Goal: Information Seeking & Learning: Learn about a topic

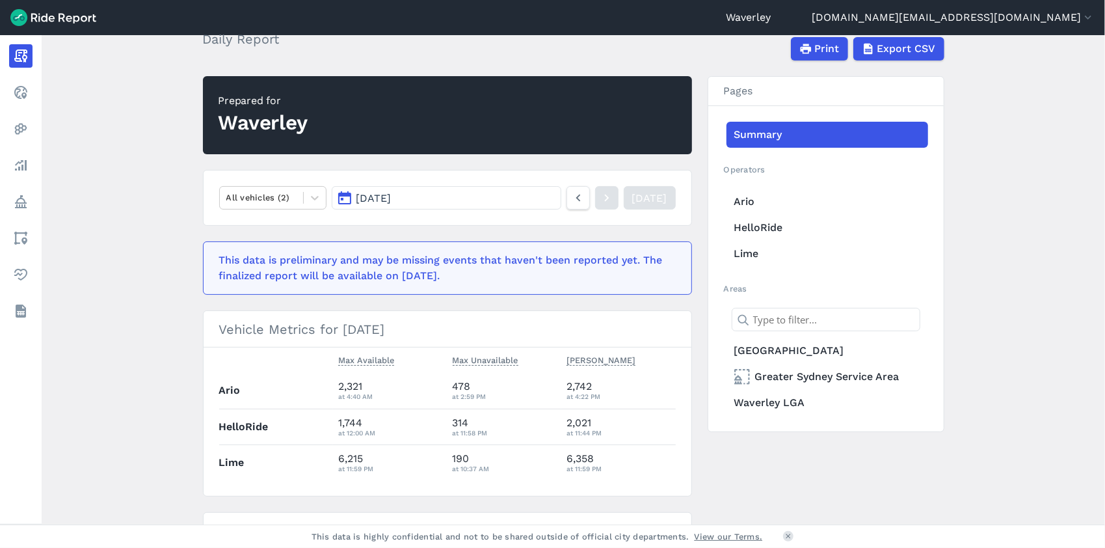
scroll to position [111, 0]
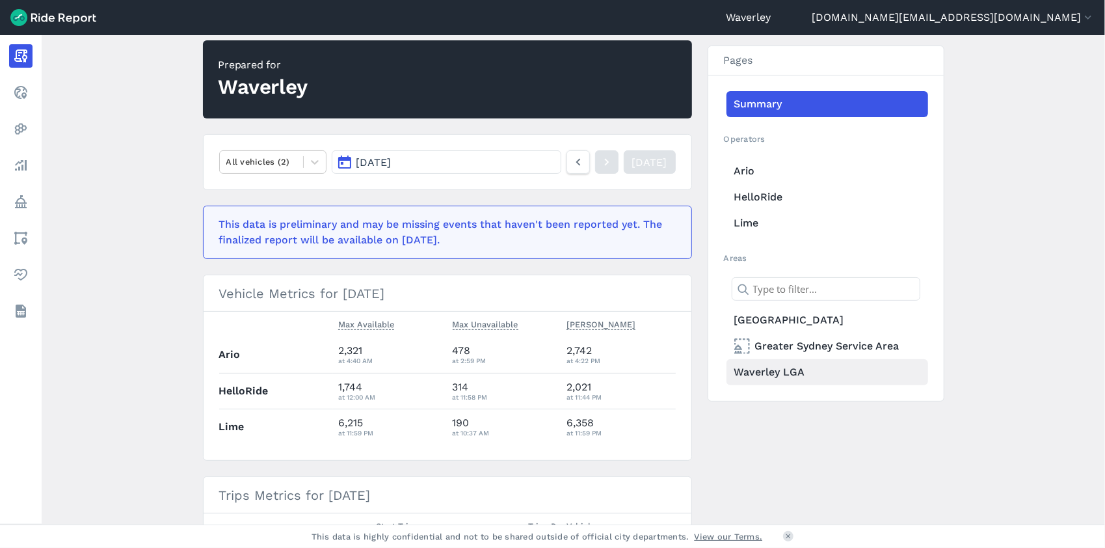
click at [767, 371] on link "Waverley LGA" at bounding box center [828, 372] width 202 height 26
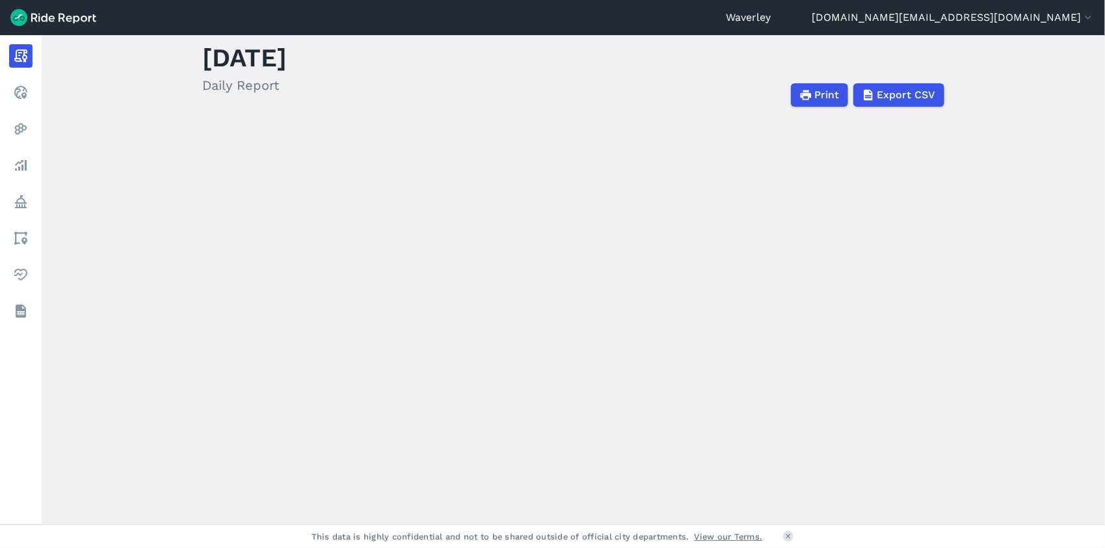
scroll to position [111, 0]
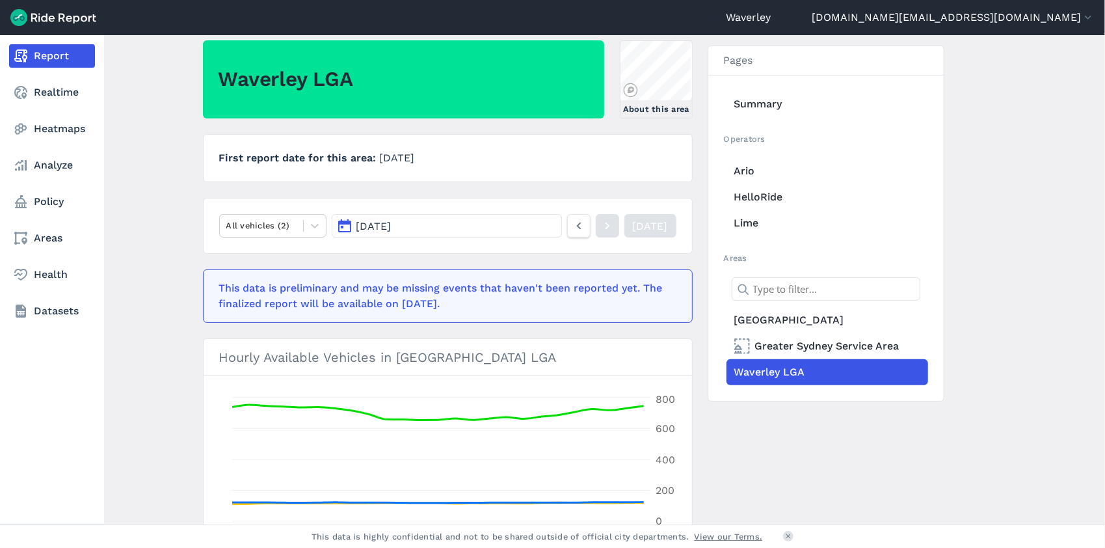
click at [61, 60] on link "Report" at bounding box center [52, 55] width 86 height 23
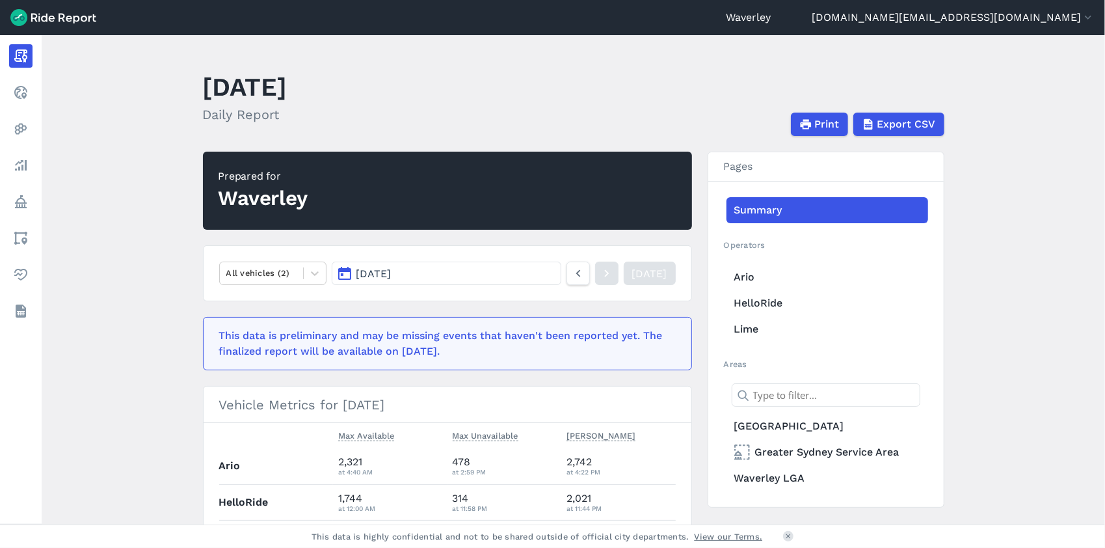
drag, startPoint x: 1100, startPoint y: 104, endPoint x: 1089, endPoint y: 160, distance: 57.0
click at [1092, 160] on main "[DATE] Daily Report Print Export CSV Prepared for Waverley All vehicles (2) [DA…" at bounding box center [573, 279] width 1063 height 489
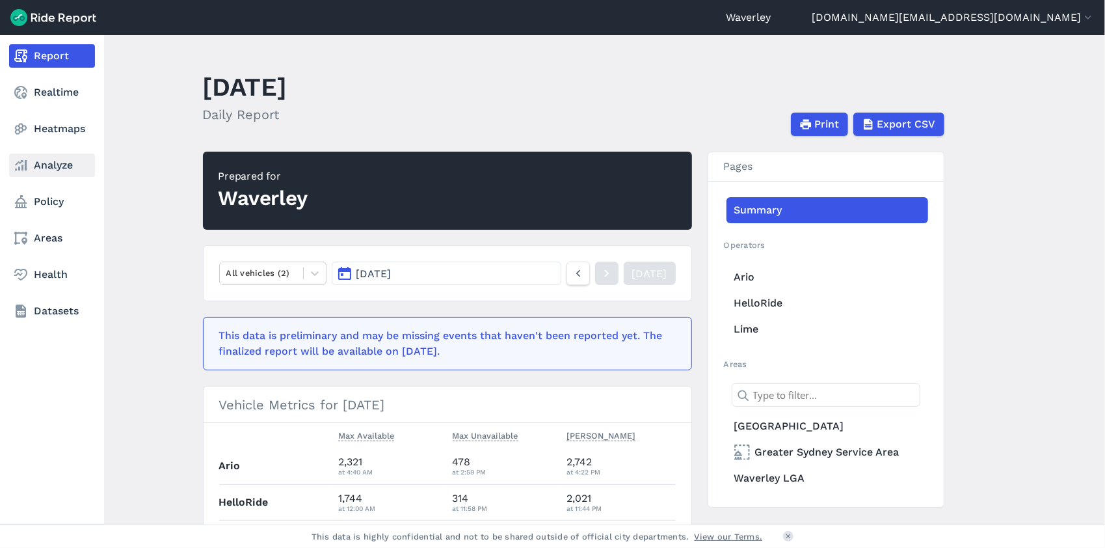
click at [66, 168] on link "Analyze" at bounding box center [52, 165] width 86 height 23
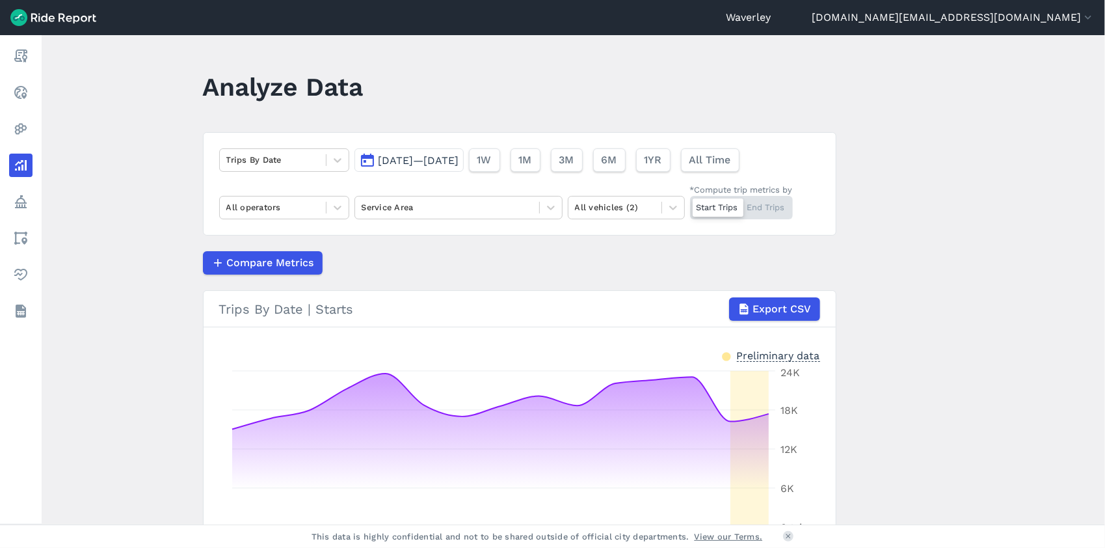
click at [367, 158] on button "[DATE]—[DATE]" at bounding box center [408, 159] width 109 height 23
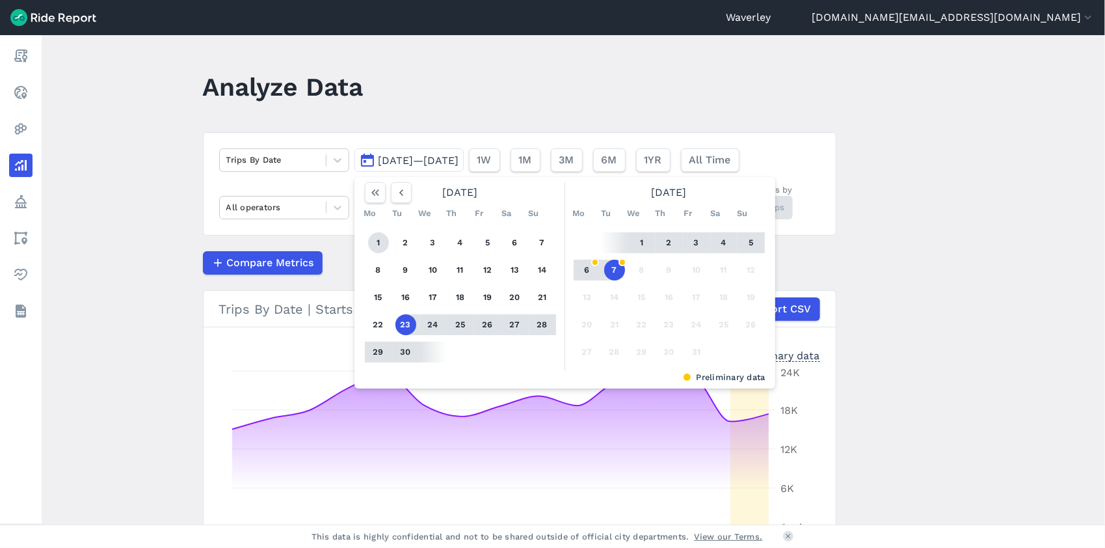
click at [371, 242] on button "1" at bounding box center [378, 242] width 21 height 21
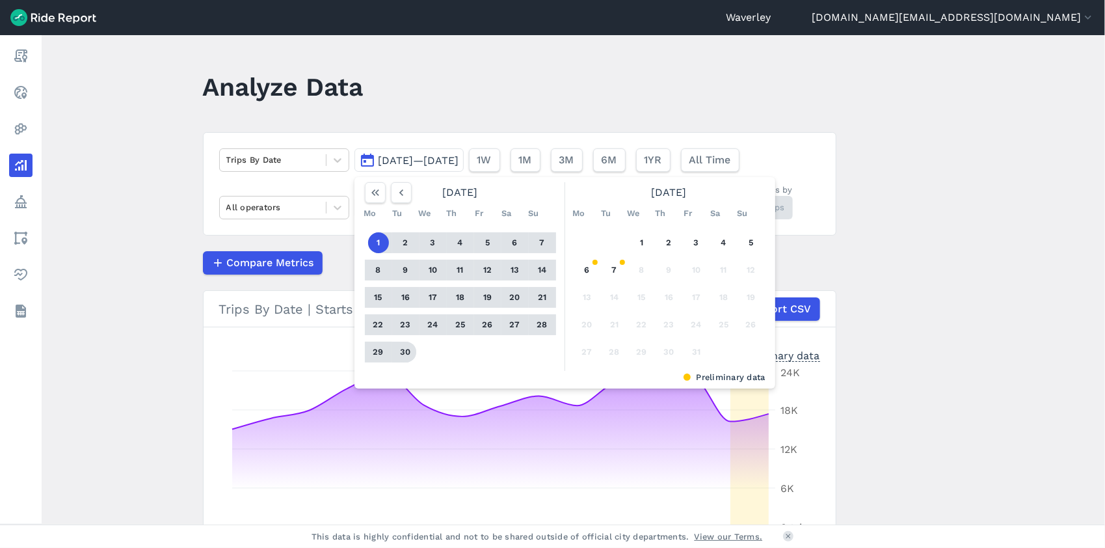
click at [403, 351] on button "30" at bounding box center [405, 351] width 21 height 21
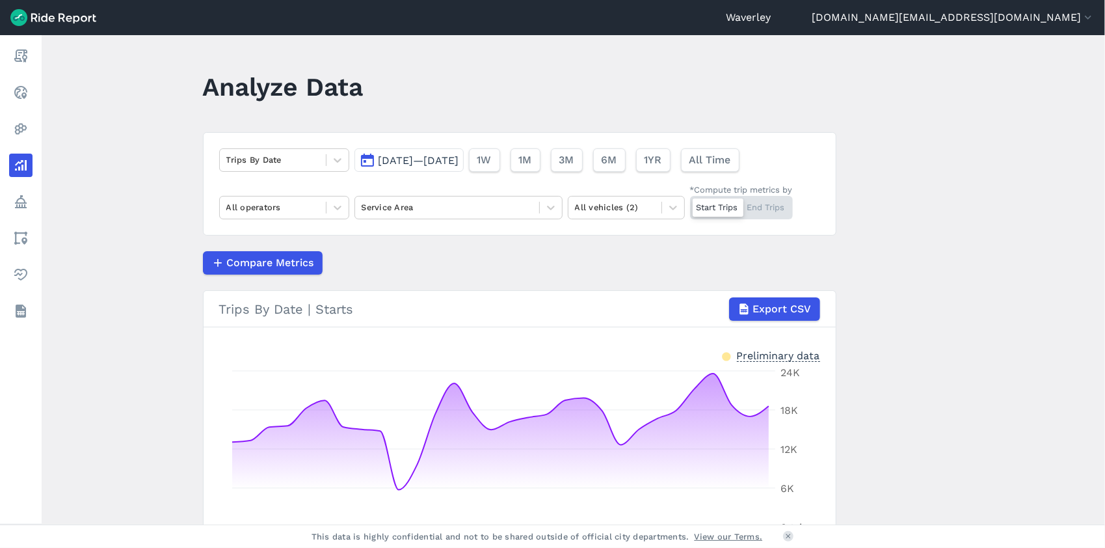
click at [710, 209] on div at bounding box center [718, 207] width 51 height 18
click at [690, 204] on input "*Compute trip metrics by Start Trips End Trips" at bounding box center [690, 200] width 0 height 8
click at [708, 208] on div "Start Trips End Trips" at bounding box center [741, 207] width 103 height 23
click at [690, 204] on input "*Compute trip metrics by Start Trips End Trips" at bounding box center [690, 200] width 0 height 8
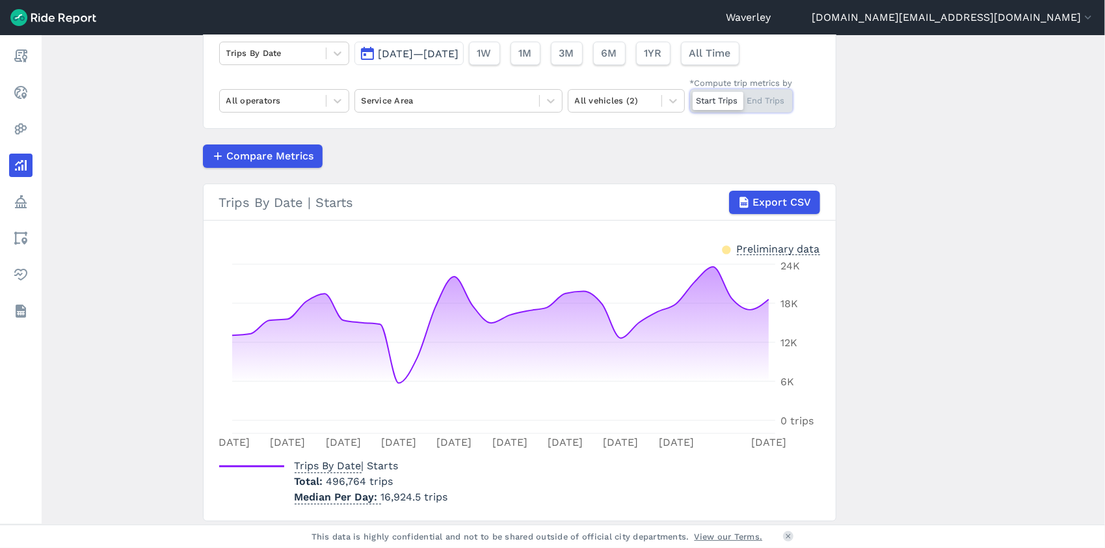
scroll to position [149, 0]
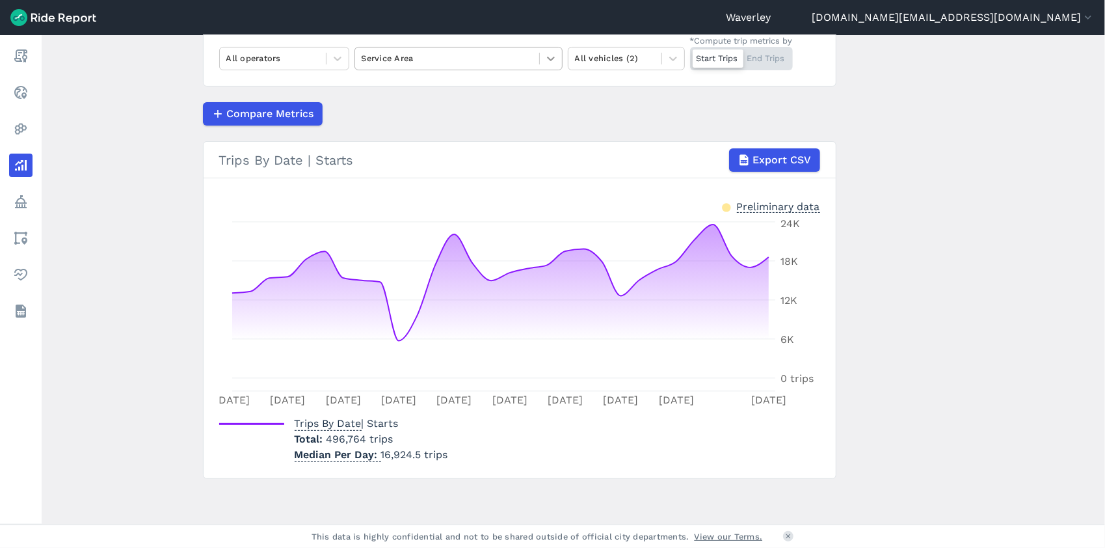
click at [549, 57] on icon at bounding box center [550, 58] width 13 height 13
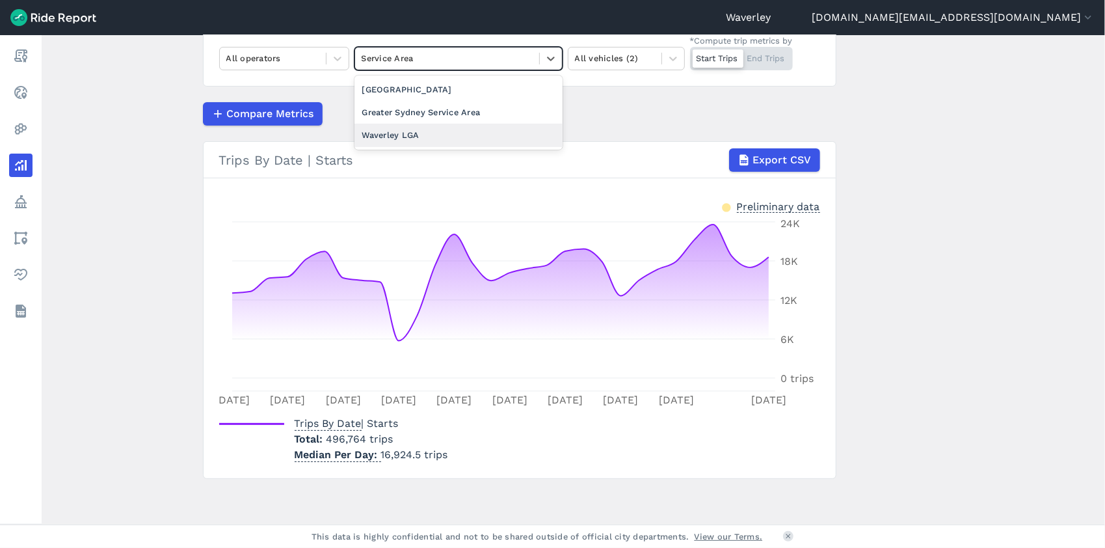
click at [388, 134] on div "Waverley LGA" at bounding box center [458, 135] width 208 height 23
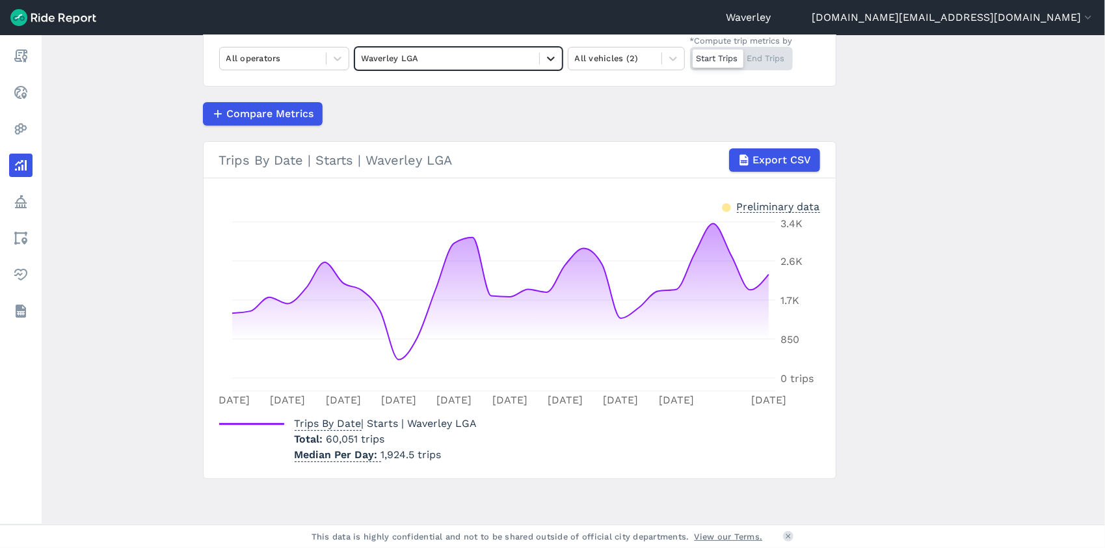
click at [552, 59] on icon at bounding box center [550, 58] width 13 height 13
click at [404, 110] on div "[GEOGRAPHIC_DATA]" at bounding box center [458, 112] width 208 height 23
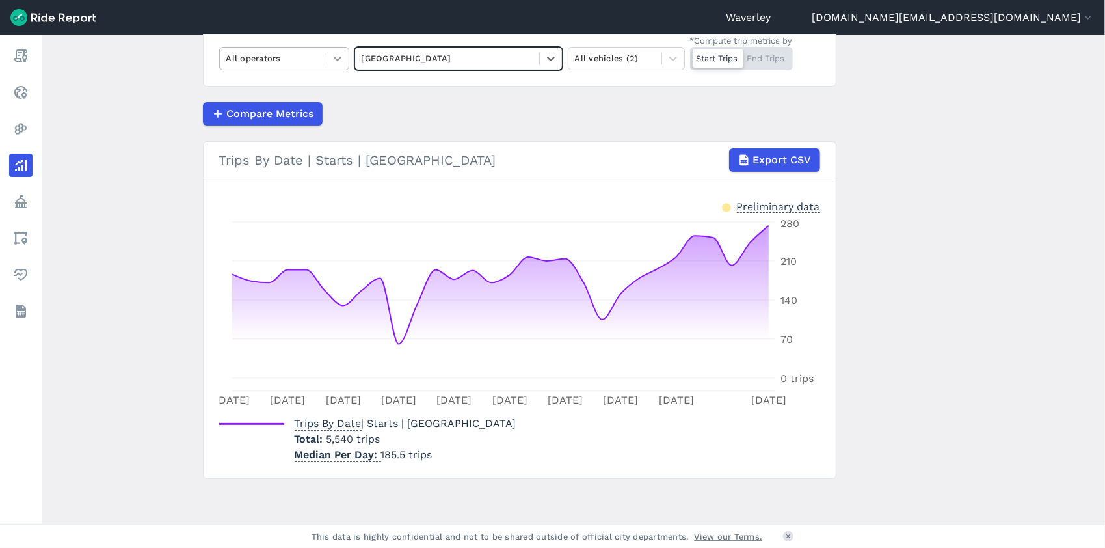
click at [336, 59] on icon at bounding box center [338, 59] width 8 height 5
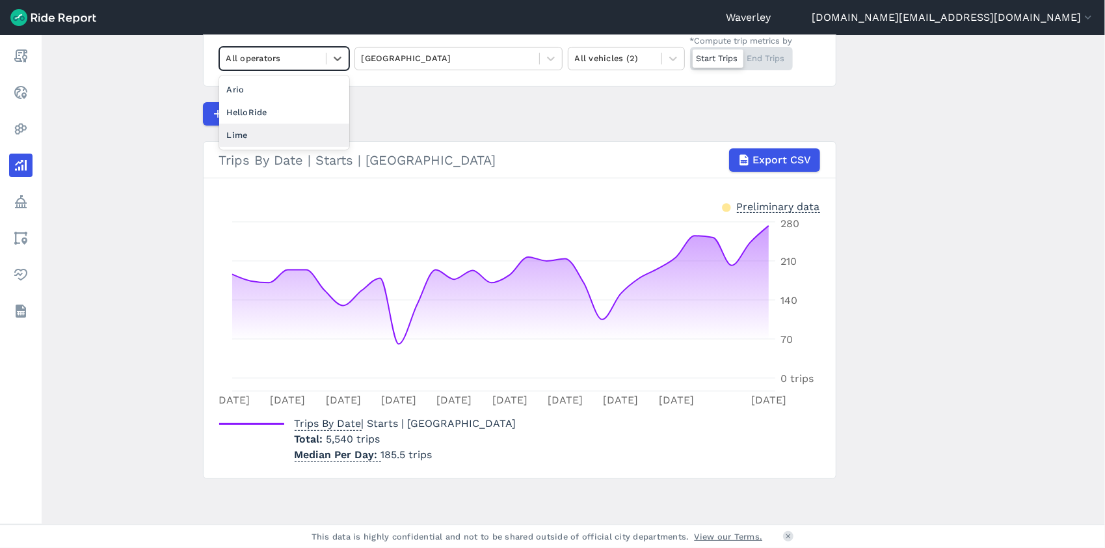
click at [247, 131] on div "Lime" at bounding box center [284, 135] width 130 height 23
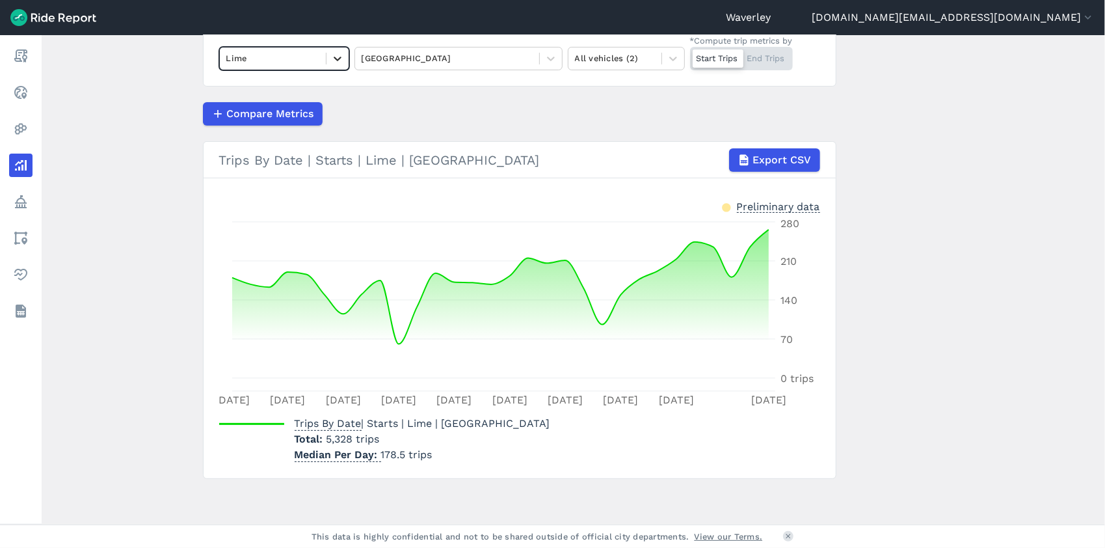
click at [336, 57] on icon at bounding box center [337, 58] width 13 height 13
click at [247, 111] on div "Ario" at bounding box center [284, 112] width 130 height 23
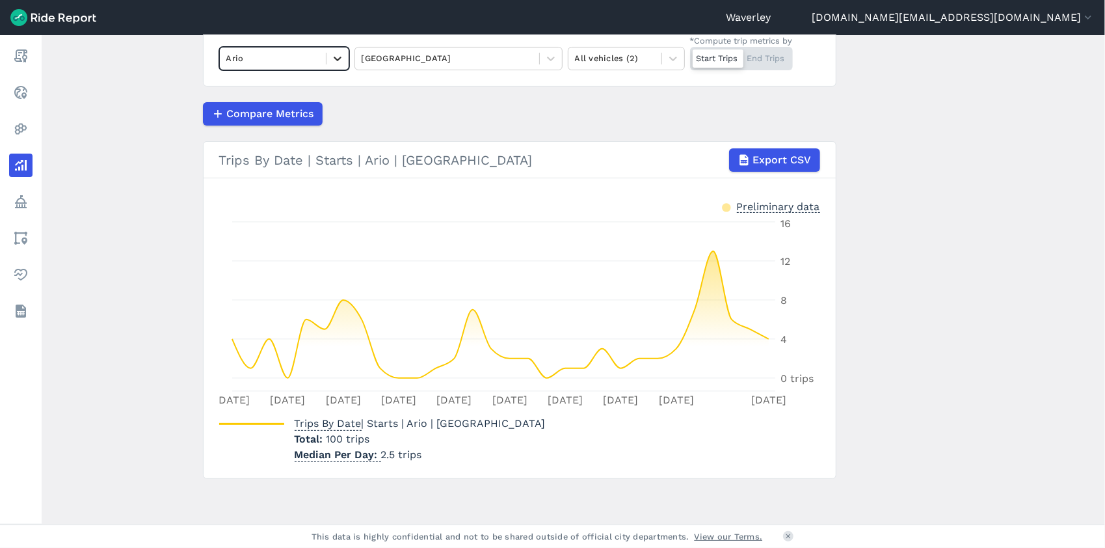
click at [338, 58] on icon at bounding box center [337, 58] width 13 height 13
click at [264, 111] on div "HelloRide" at bounding box center [284, 112] width 130 height 23
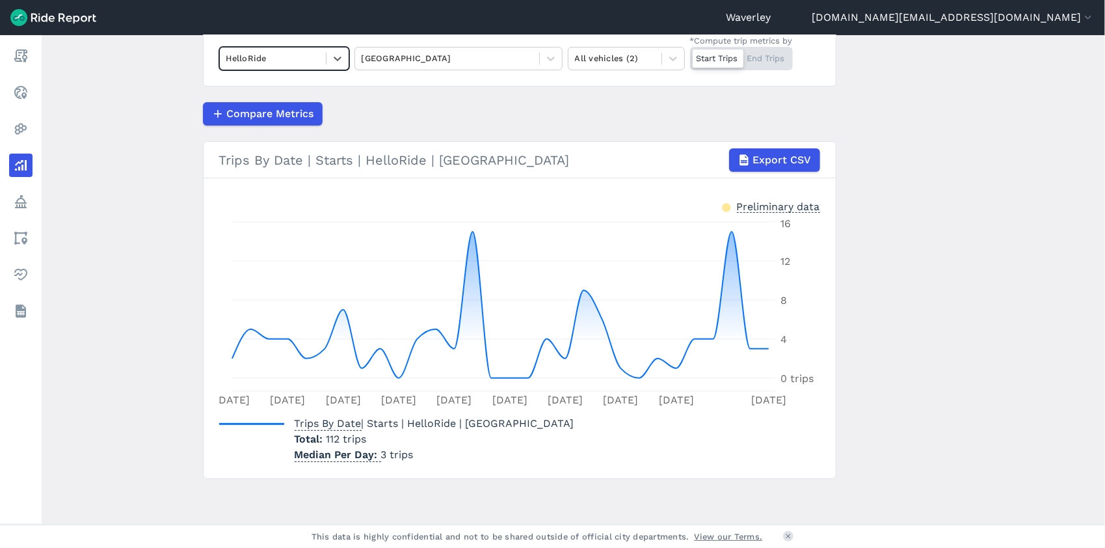
click at [779, 60] on div "Start Trips End Trips" at bounding box center [741, 58] width 103 height 23
click at [690, 55] on input "*Compute trip metrics by Start Trips End Trips" at bounding box center [690, 51] width 0 height 8
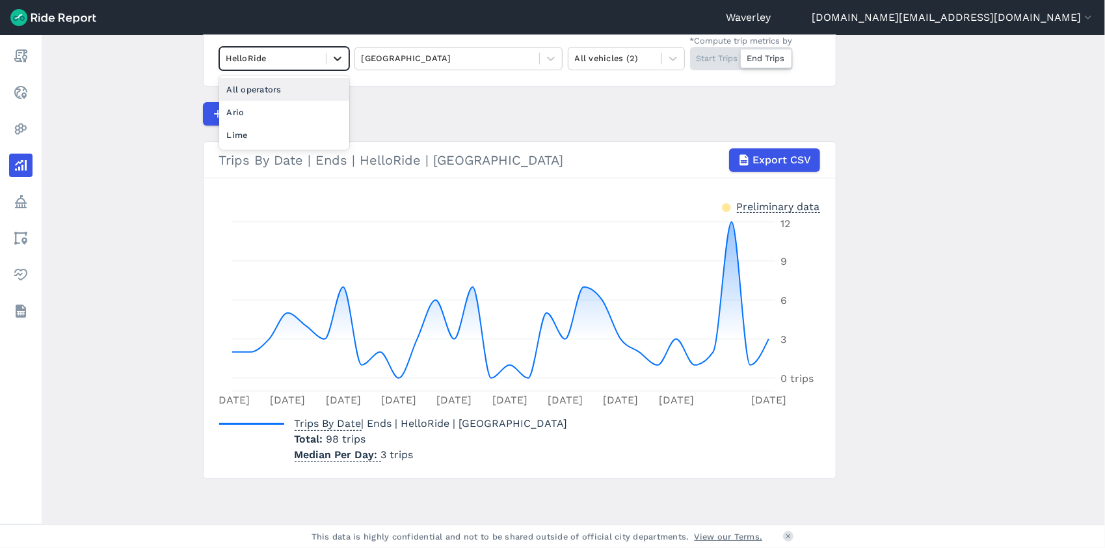
click at [334, 57] on icon at bounding box center [337, 58] width 13 height 13
click at [259, 109] on div "Ario" at bounding box center [284, 112] width 130 height 23
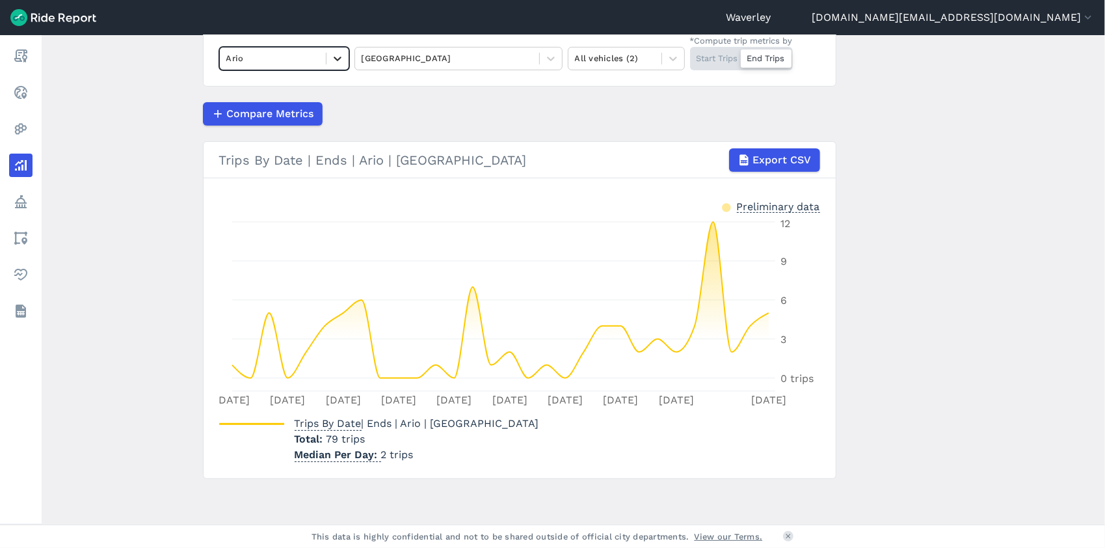
click at [336, 59] on icon at bounding box center [338, 59] width 8 height 5
click at [259, 130] on div "Lime" at bounding box center [284, 135] width 130 height 23
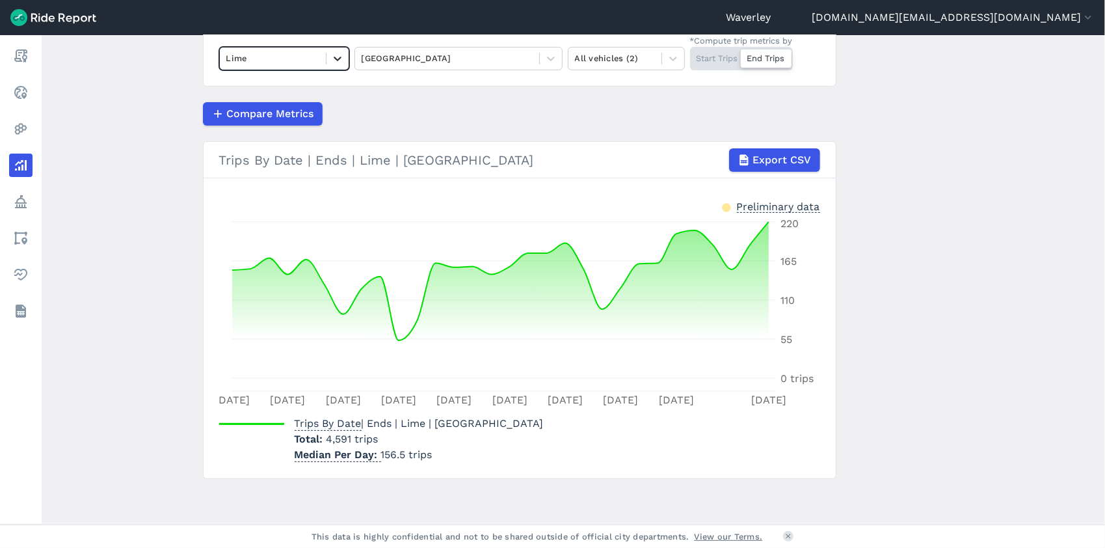
click at [341, 57] on icon at bounding box center [337, 58] width 13 height 13
click at [297, 86] on div "All operators" at bounding box center [284, 89] width 130 height 23
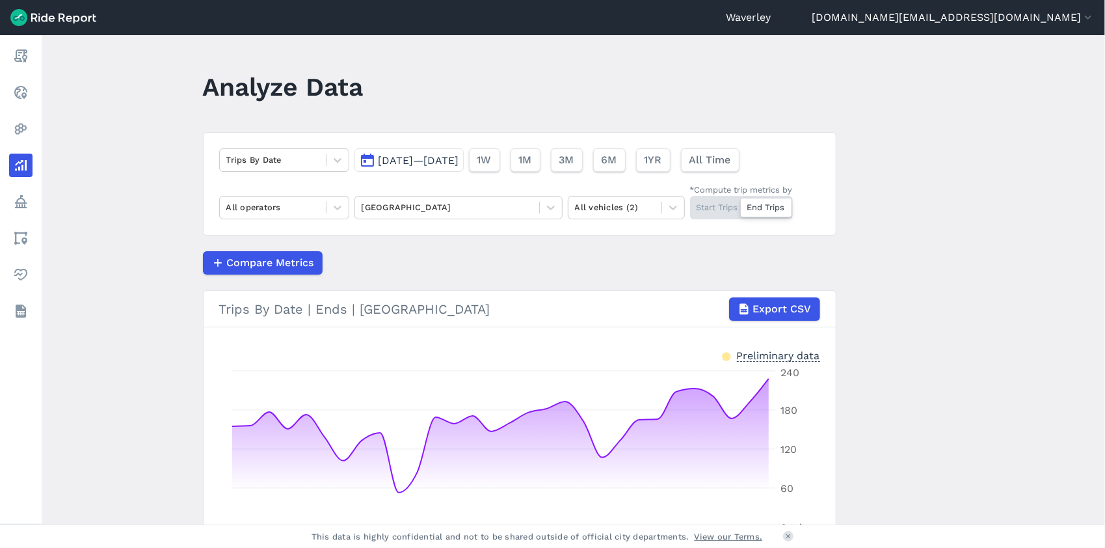
click at [366, 161] on button "[DATE]—[DATE]" at bounding box center [408, 159] width 109 height 23
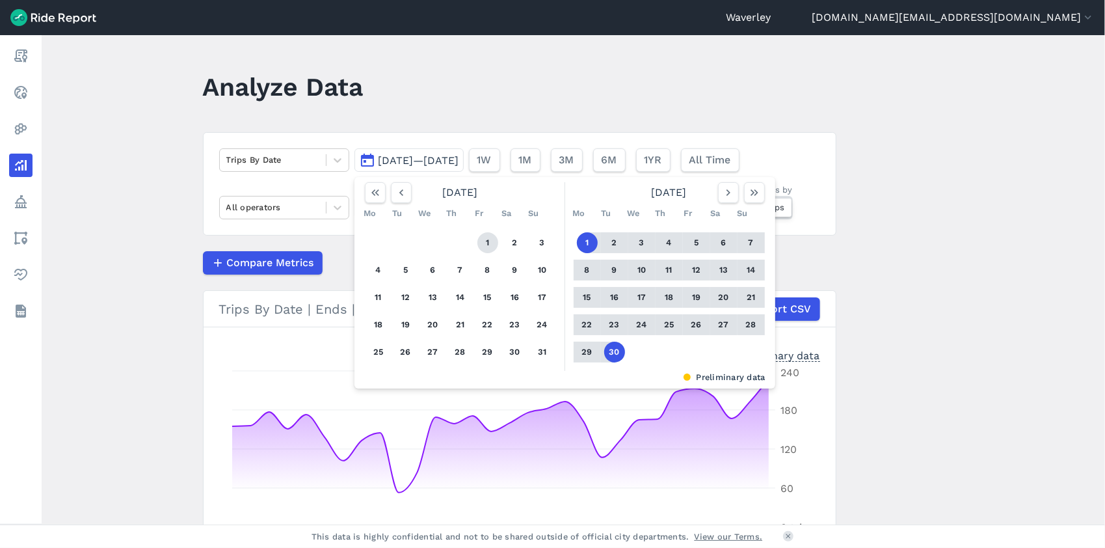
click at [488, 242] on button "1" at bounding box center [487, 242] width 21 height 21
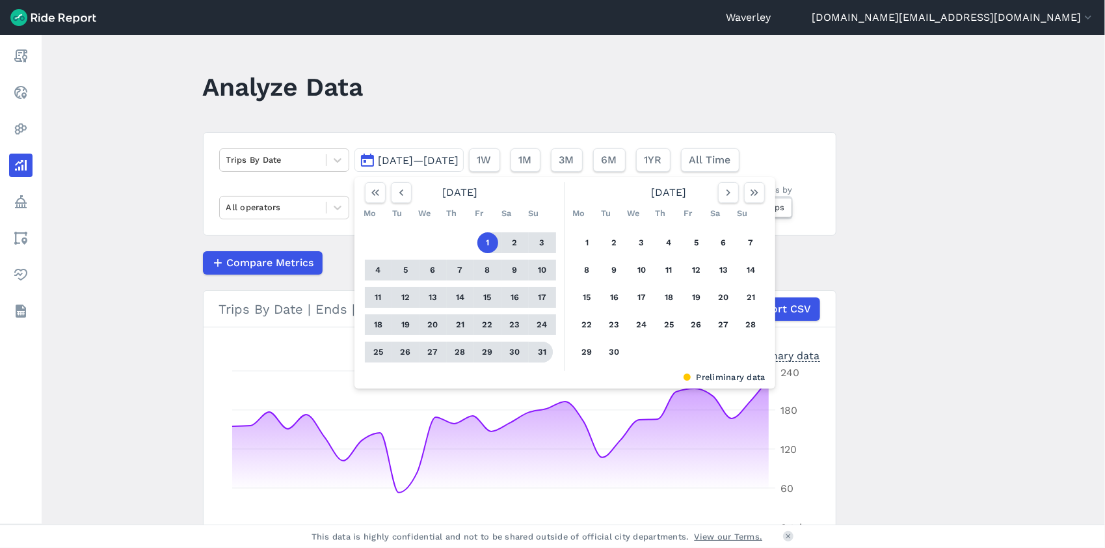
click at [539, 354] on button "31" at bounding box center [542, 351] width 21 height 21
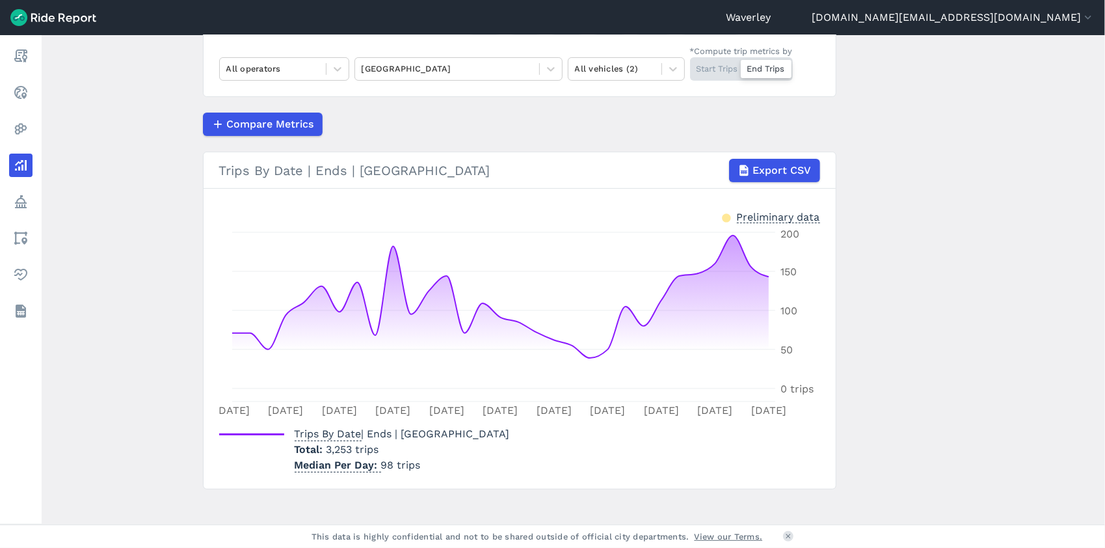
scroll to position [149, 0]
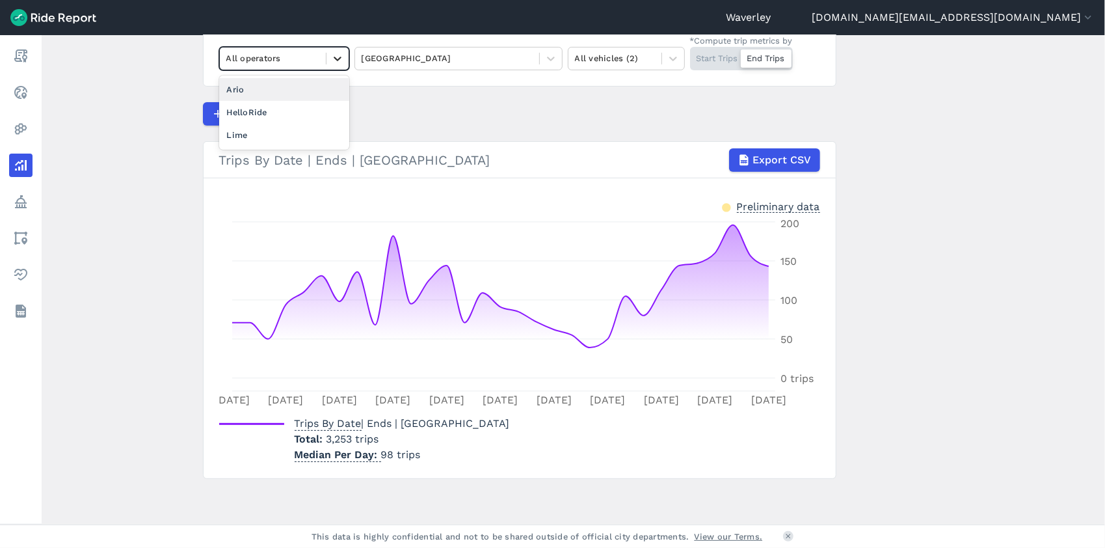
click at [340, 57] on icon at bounding box center [337, 58] width 13 height 13
click at [282, 55] on div at bounding box center [272, 58] width 93 height 15
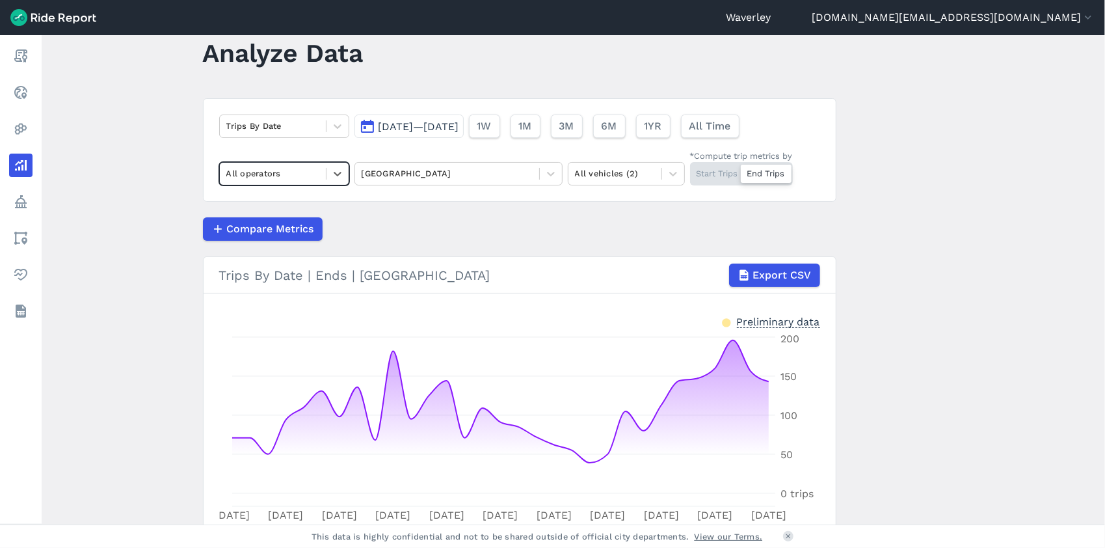
scroll to position [0, 0]
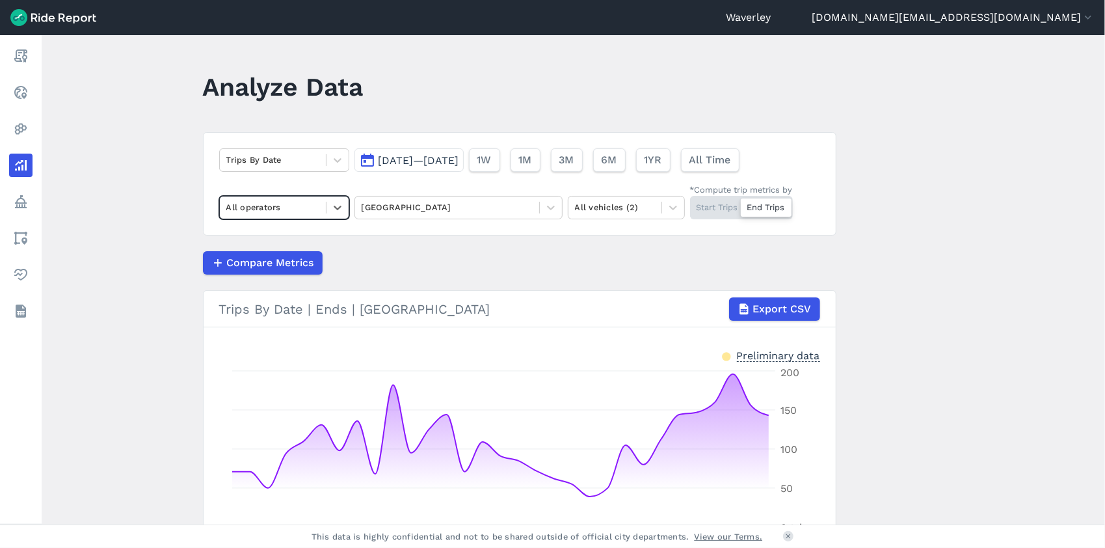
click at [708, 211] on div "Start Trips End Trips" at bounding box center [741, 207] width 103 height 23
click at [690, 204] on input "*Compute trip metrics by Start Trips End Trips" at bounding box center [690, 200] width 0 height 8
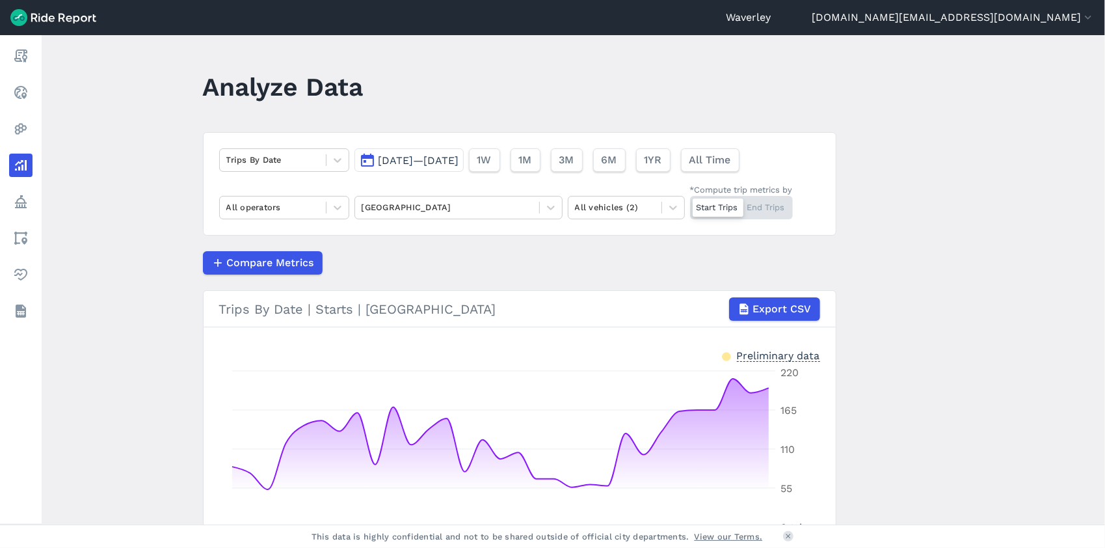
click at [364, 160] on button "[DATE]—[DATE]" at bounding box center [408, 159] width 109 height 23
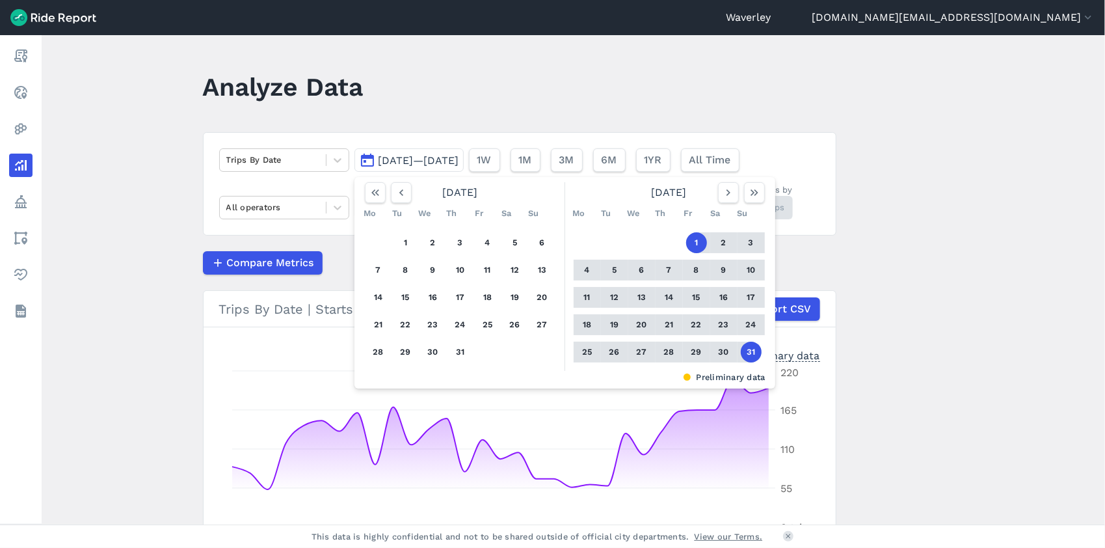
click at [913, 215] on main "Analyze Data Trips By Date [DATE]—[DATE] [DATE] Mo Tu We Th Fr Sa Su 1 2 3 4 5 …" at bounding box center [573, 279] width 1063 height 489
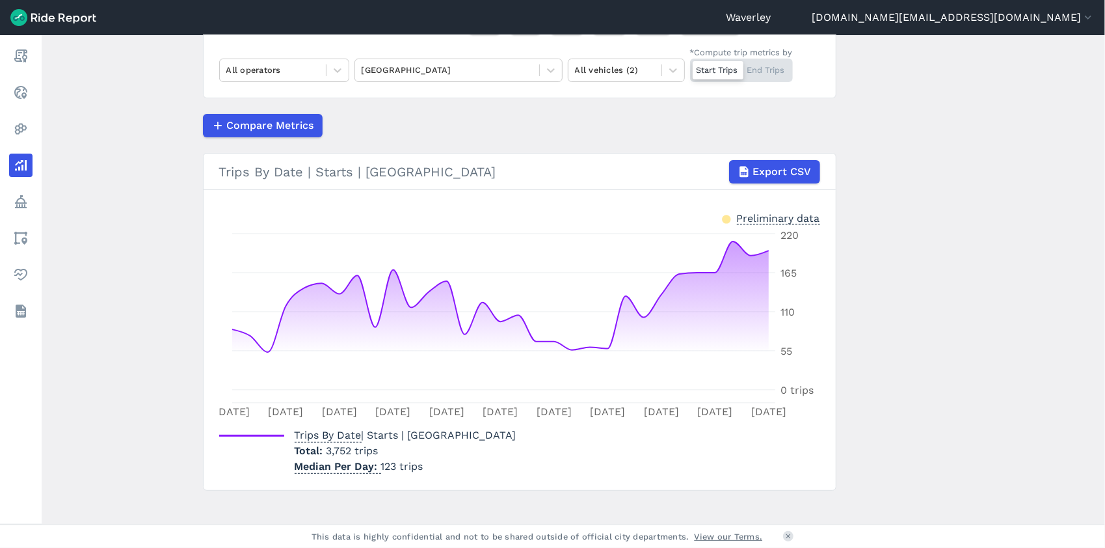
scroll to position [149, 0]
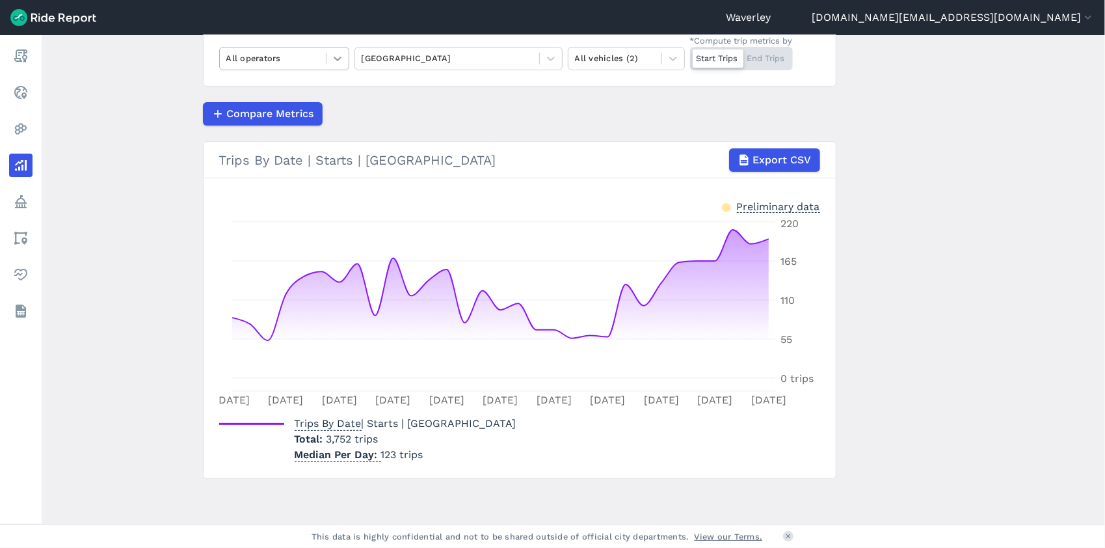
click at [339, 59] on icon at bounding box center [337, 58] width 13 height 13
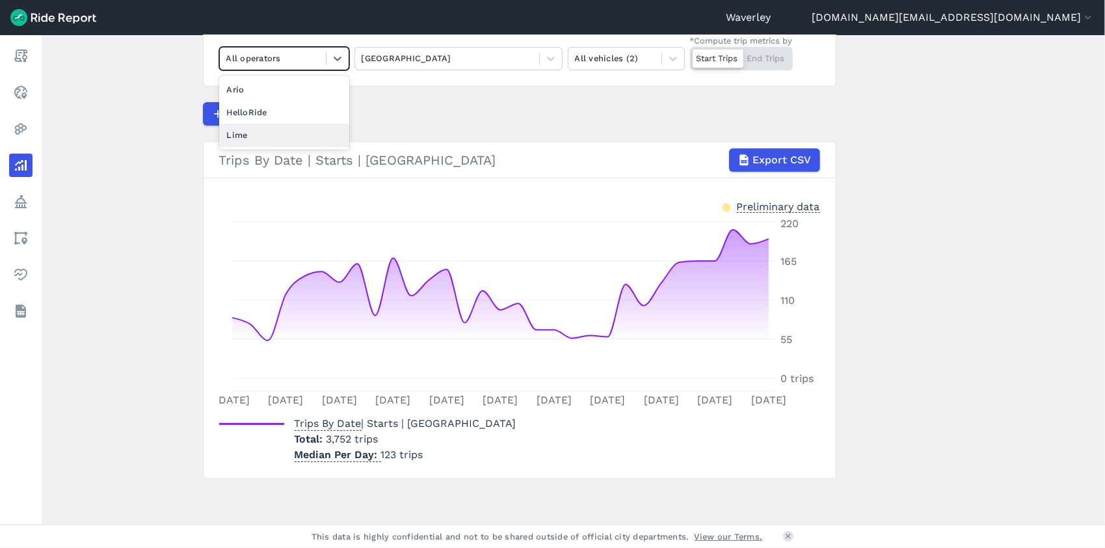
click at [264, 133] on div "Lime" at bounding box center [284, 135] width 130 height 23
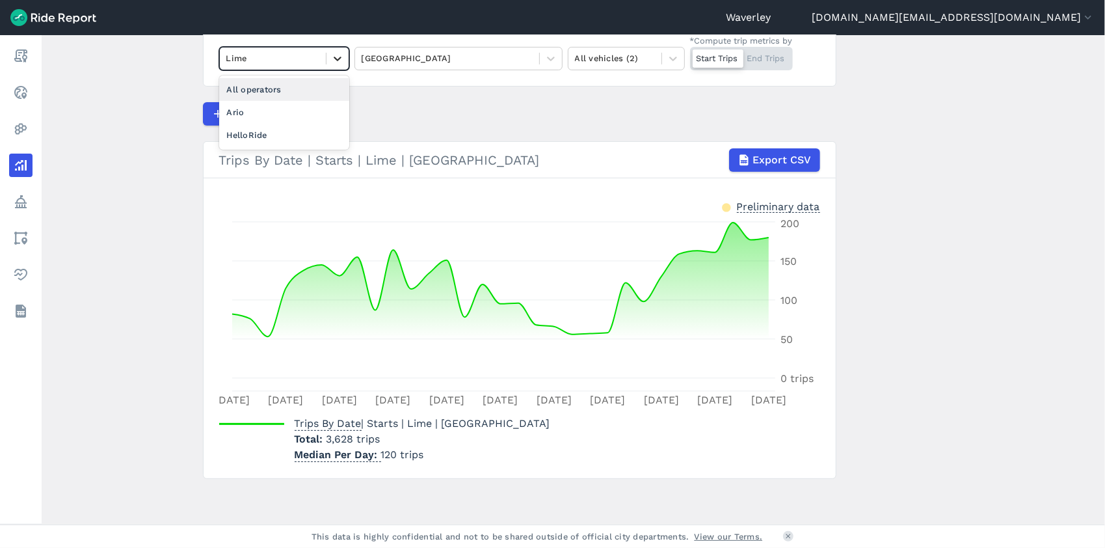
click at [336, 59] on icon at bounding box center [338, 59] width 8 height 5
click at [271, 114] on div "Ario" at bounding box center [284, 112] width 130 height 23
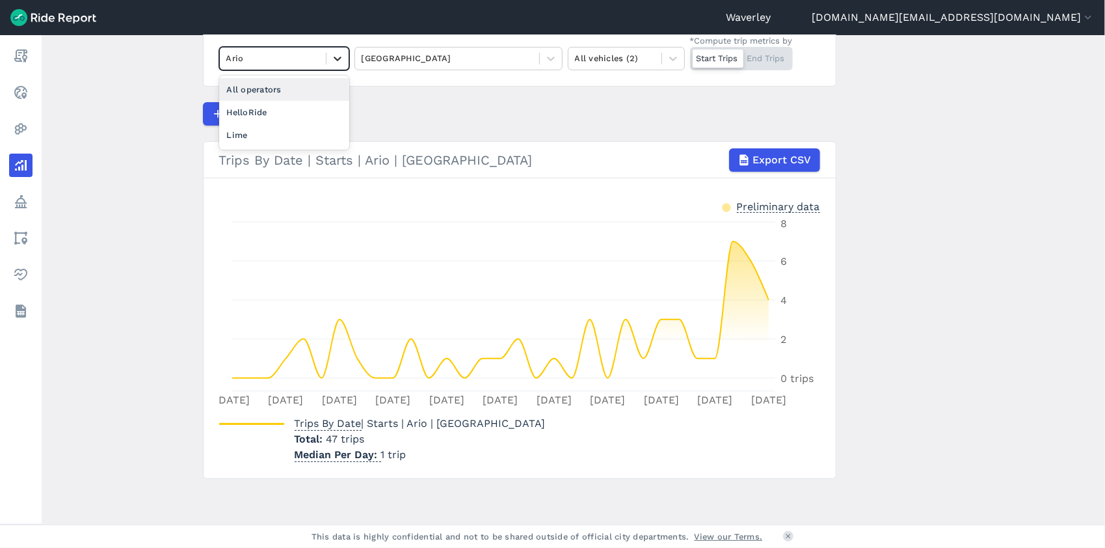
click at [336, 59] on icon at bounding box center [338, 59] width 8 height 5
click at [261, 111] on div "HelloRide" at bounding box center [284, 112] width 130 height 23
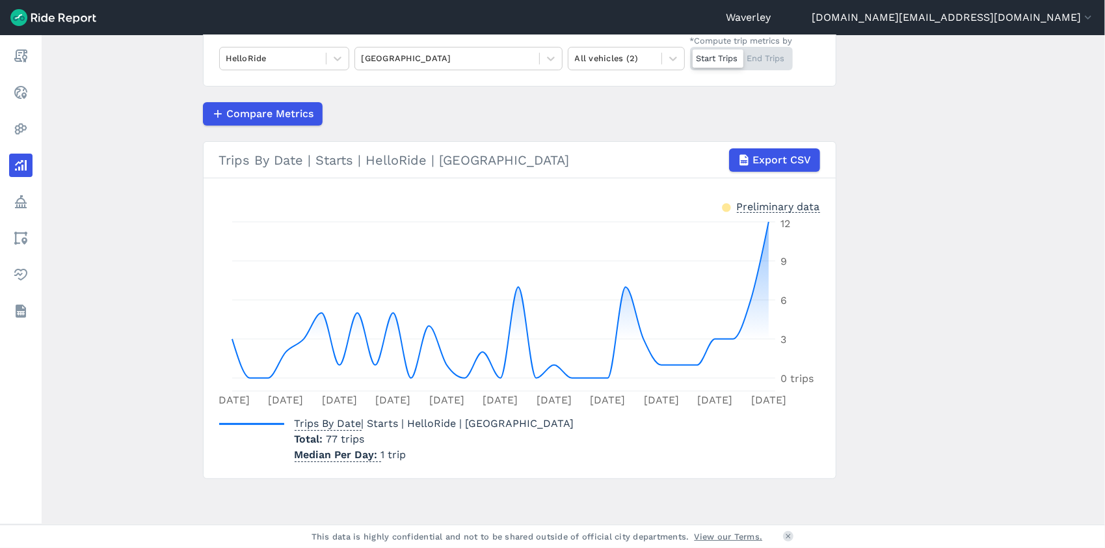
click at [770, 64] on div "Start Trips End Trips" at bounding box center [741, 58] width 103 height 23
click at [690, 55] on input "*Compute trip metrics by Start Trips End Trips" at bounding box center [690, 51] width 0 height 8
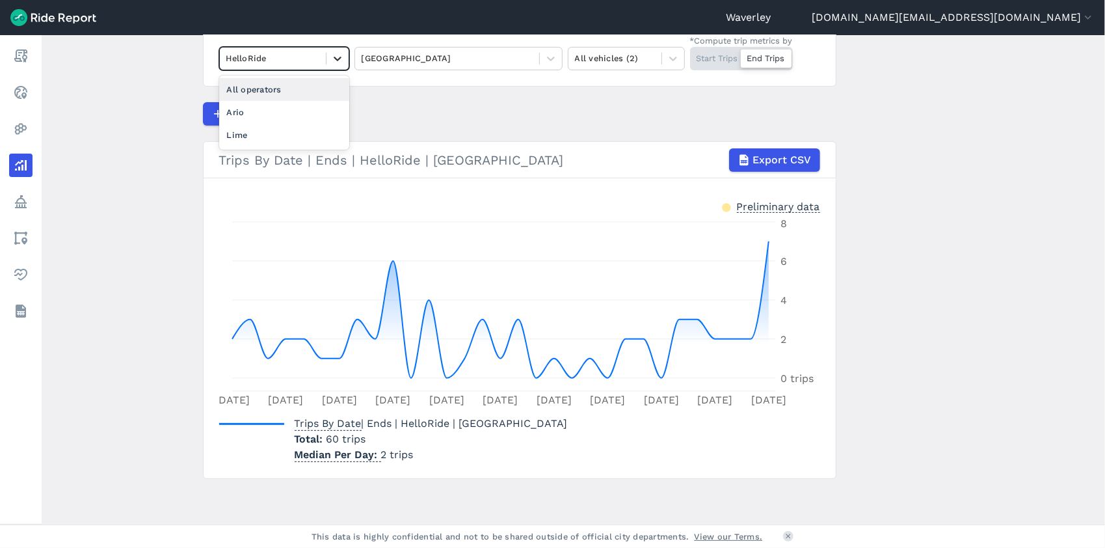
click at [338, 59] on icon at bounding box center [337, 58] width 13 height 13
click at [273, 114] on div "Ario" at bounding box center [284, 112] width 130 height 23
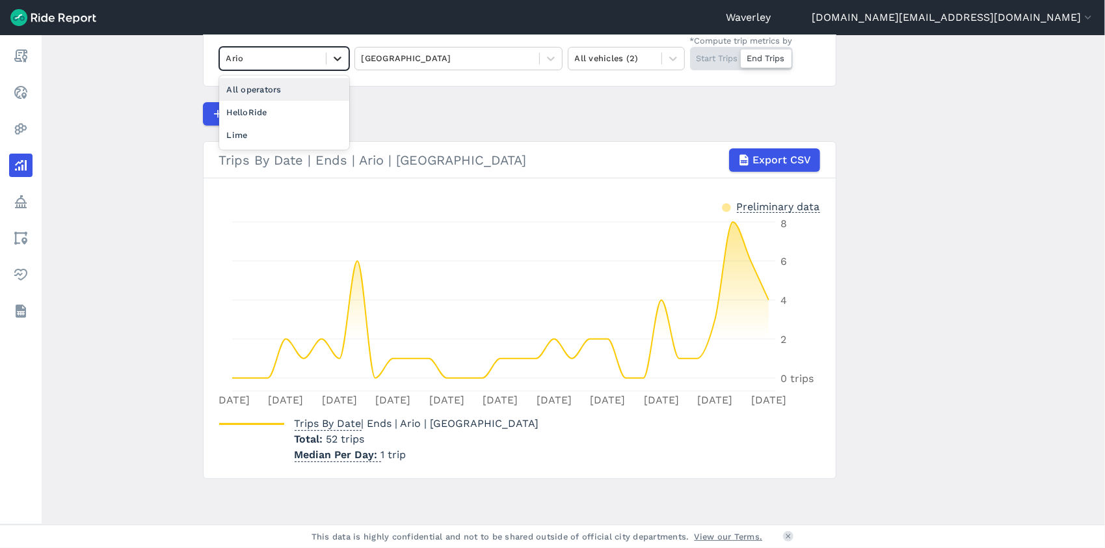
click at [337, 59] on icon at bounding box center [338, 59] width 8 height 5
click at [265, 130] on div "Lime" at bounding box center [284, 135] width 130 height 23
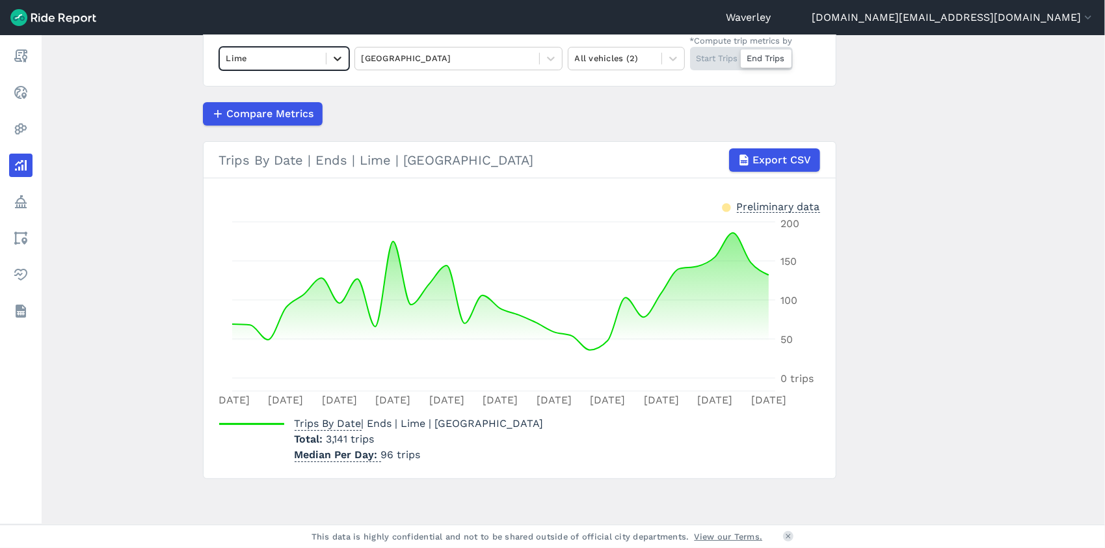
click at [338, 59] on icon at bounding box center [337, 58] width 13 height 13
click at [297, 90] on div "All operators" at bounding box center [284, 89] width 130 height 23
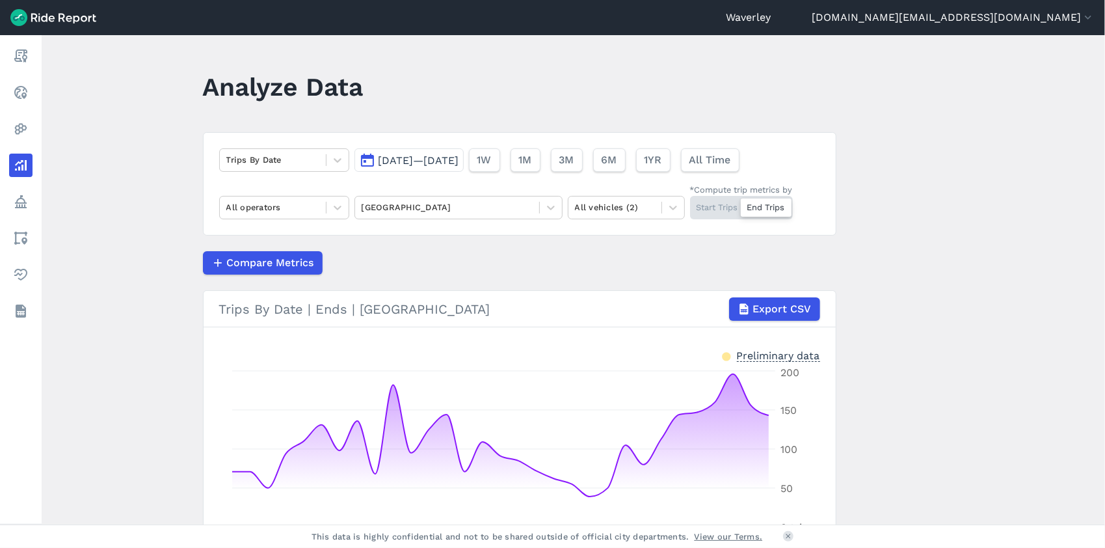
click at [366, 160] on button "[DATE]—[DATE]" at bounding box center [408, 159] width 109 height 23
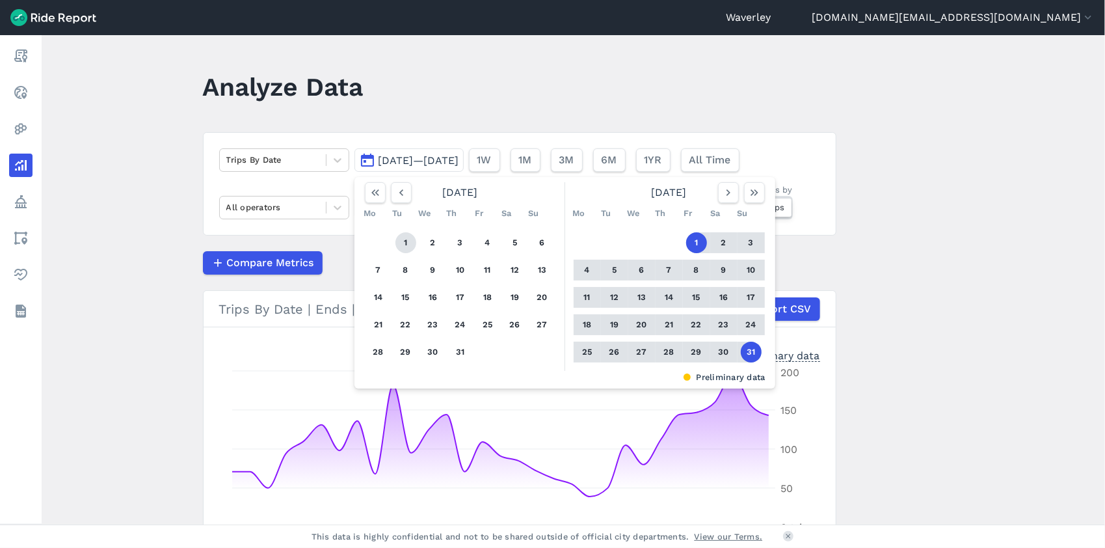
click at [405, 242] on button "1" at bounding box center [405, 242] width 21 height 21
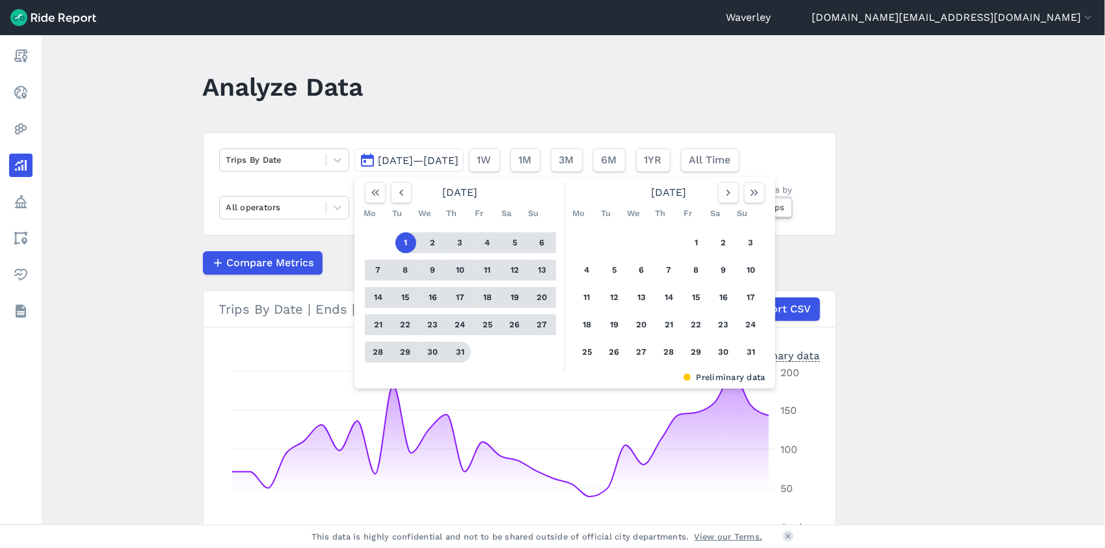
click at [456, 350] on button "31" at bounding box center [460, 351] width 21 height 21
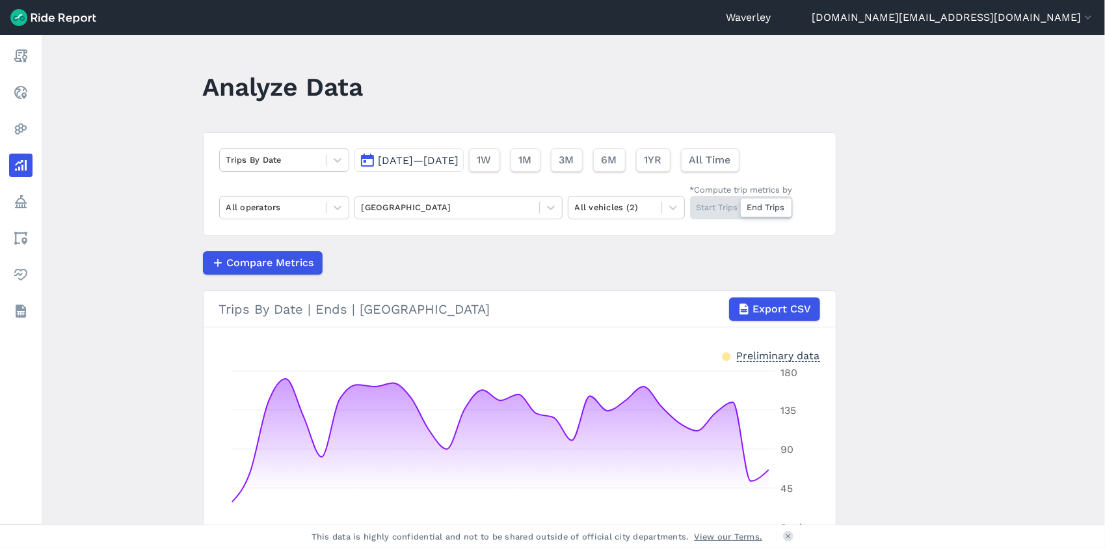
click at [725, 207] on div "Start Trips End Trips" at bounding box center [741, 207] width 103 height 23
click at [690, 204] on input "*Compute trip metrics by Start Trips End Trips" at bounding box center [690, 200] width 0 height 8
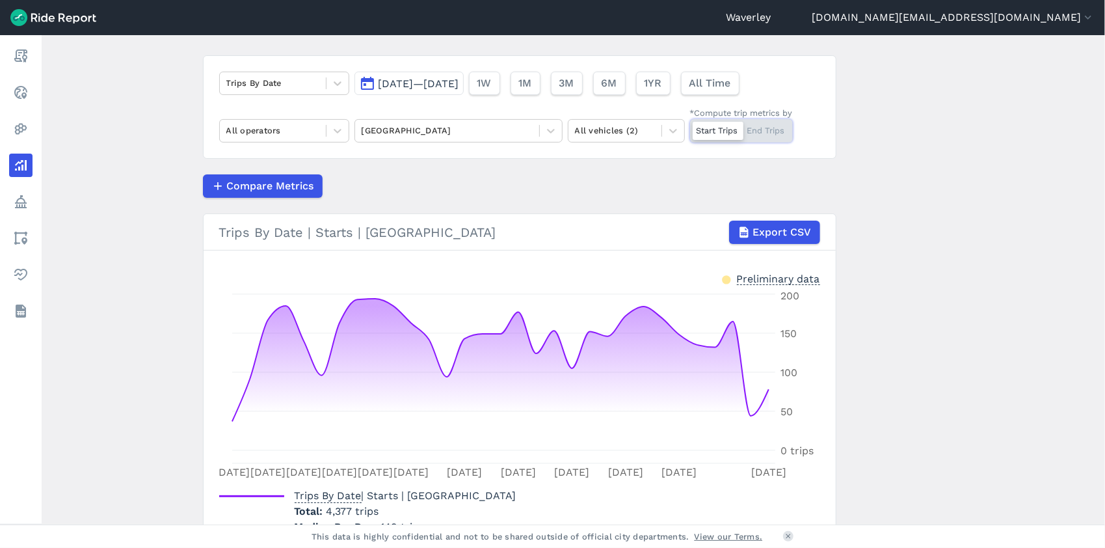
scroll to position [149, 0]
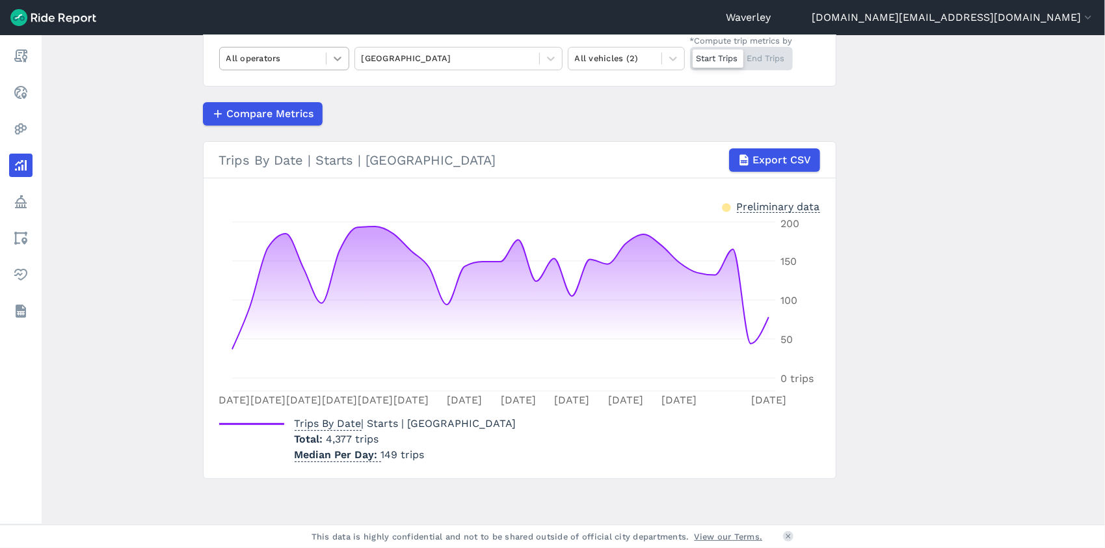
click at [337, 61] on icon at bounding box center [337, 58] width 13 height 13
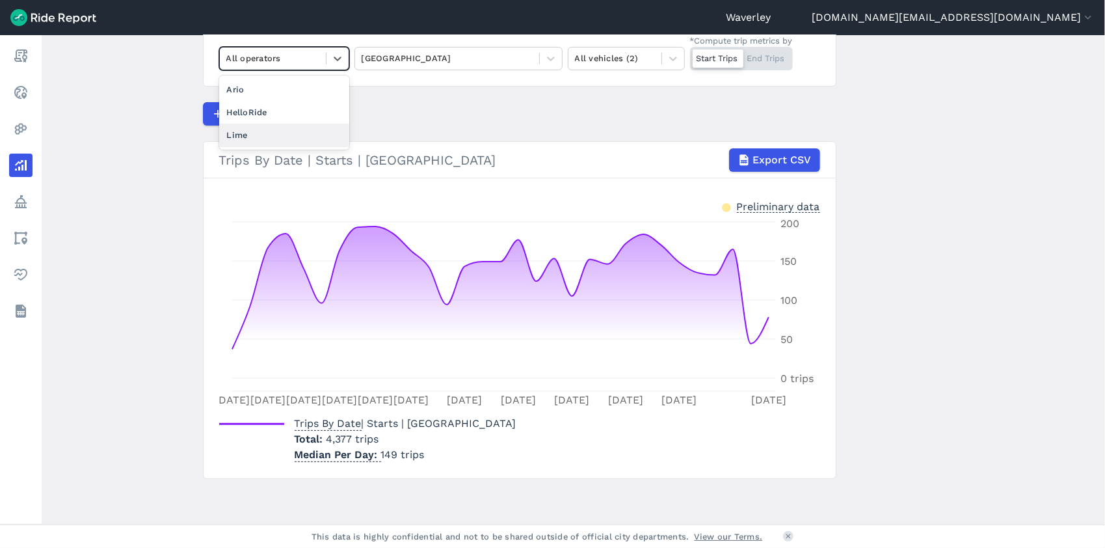
click at [271, 139] on div "Lime" at bounding box center [284, 135] width 130 height 23
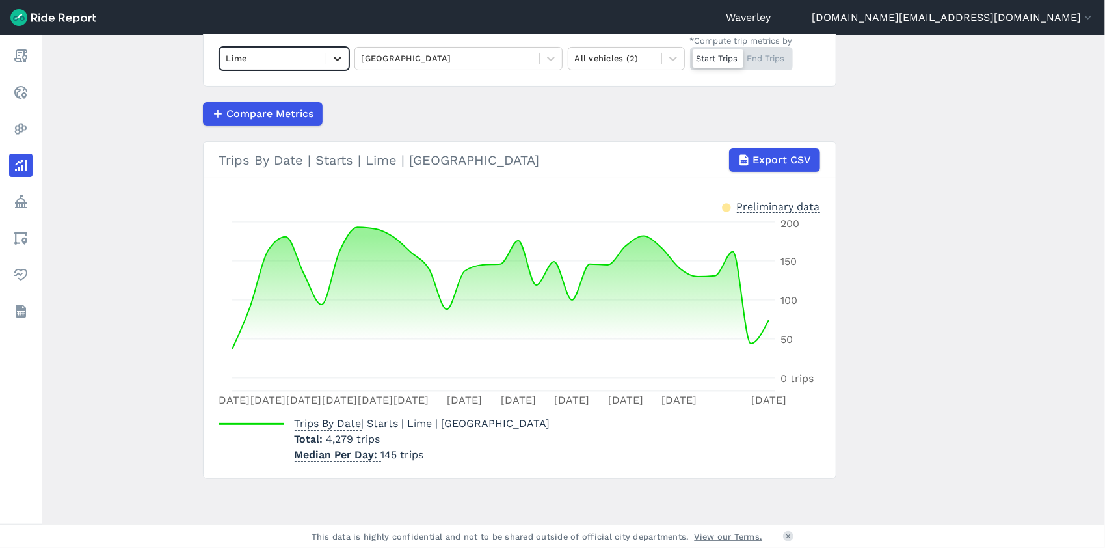
click at [336, 57] on icon at bounding box center [337, 58] width 13 height 13
click at [284, 110] on div "Ario" at bounding box center [284, 112] width 130 height 23
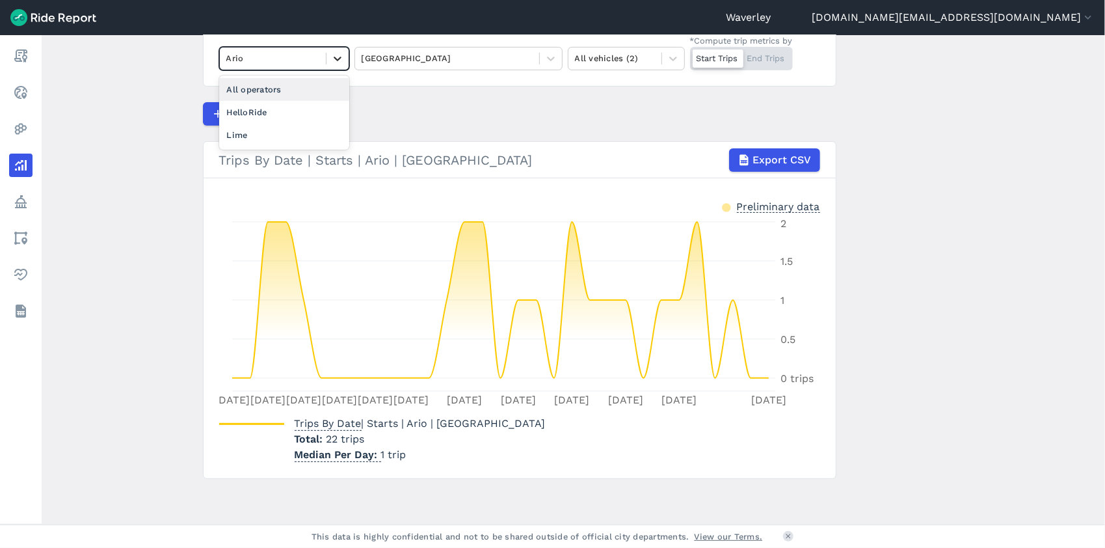
click at [336, 59] on icon at bounding box center [338, 59] width 8 height 5
click at [272, 113] on div "HelloRide" at bounding box center [284, 112] width 130 height 23
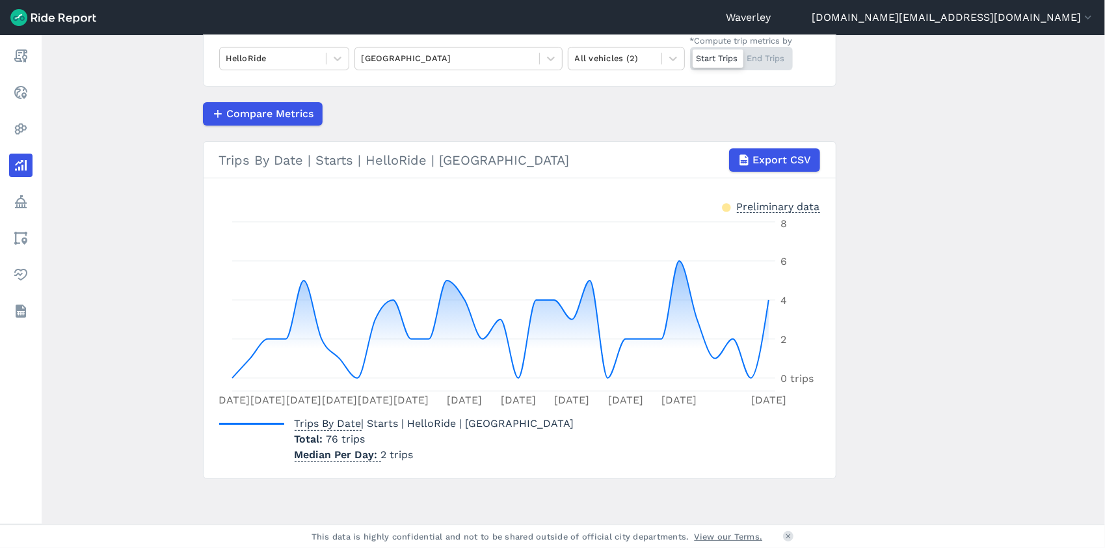
click at [757, 60] on div "Start Trips End Trips" at bounding box center [741, 58] width 103 height 23
click at [690, 55] on input "*Compute trip metrics by Start Trips End Trips" at bounding box center [690, 51] width 0 height 8
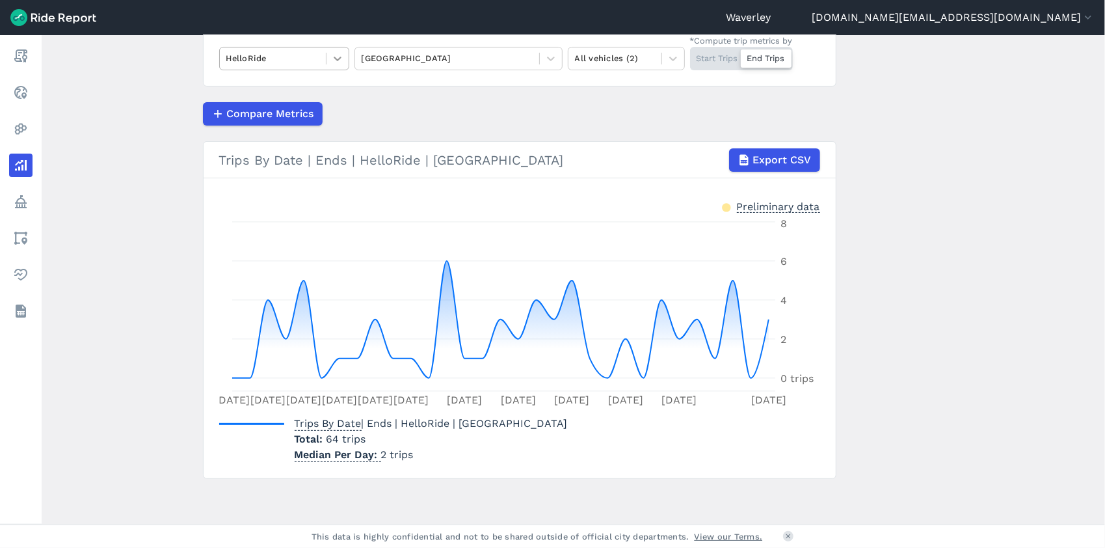
click at [334, 60] on icon at bounding box center [337, 58] width 13 height 13
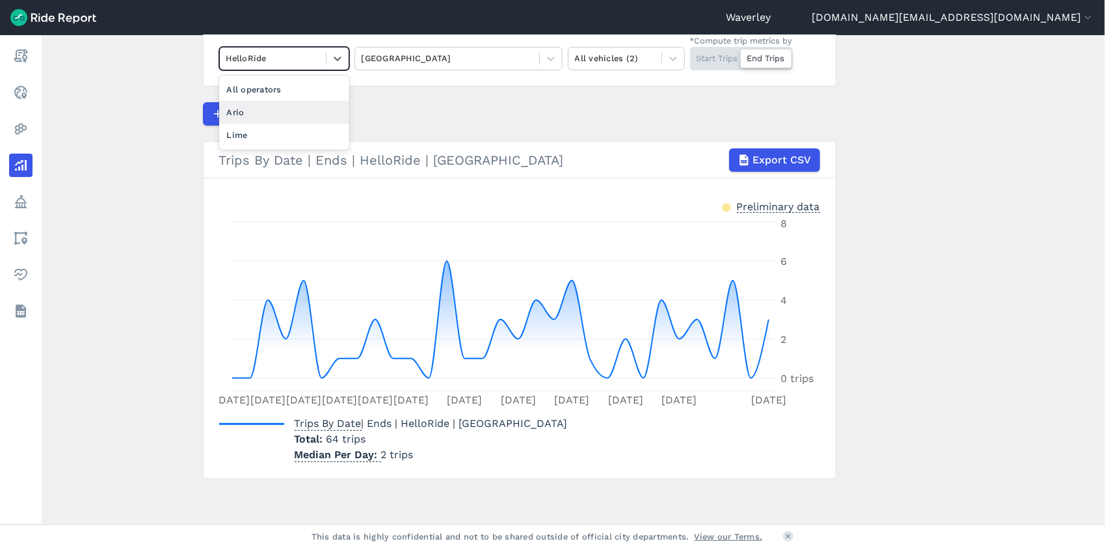
click at [298, 106] on div "Ario" at bounding box center [284, 112] width 130 height 23
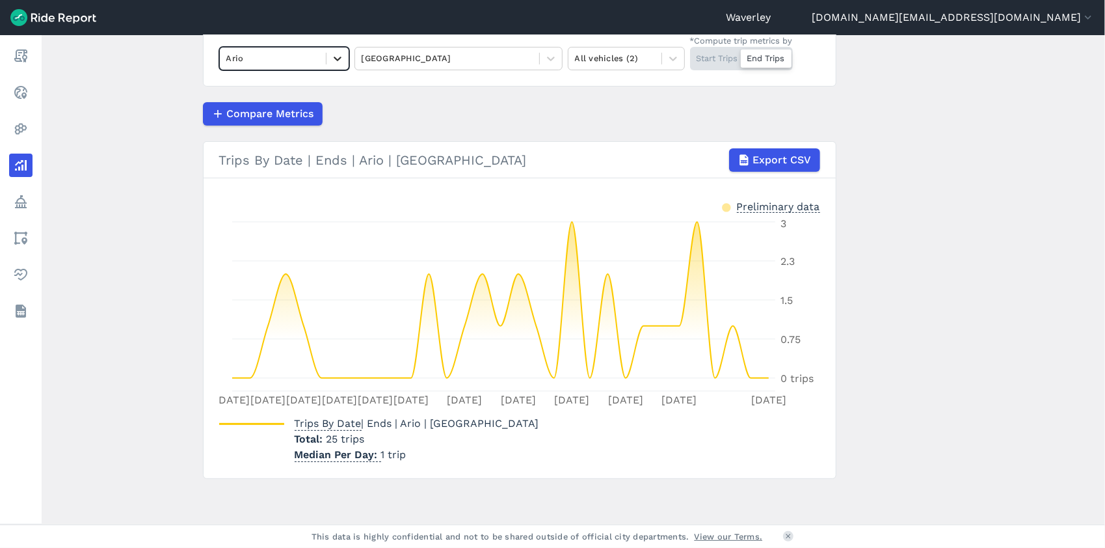
click at [338, 58] on icon at bounding box center [337, 58] width 13 height 13
click at [291, 133] on div "Lime" at bounding box center [284, 135] width 130 height 23
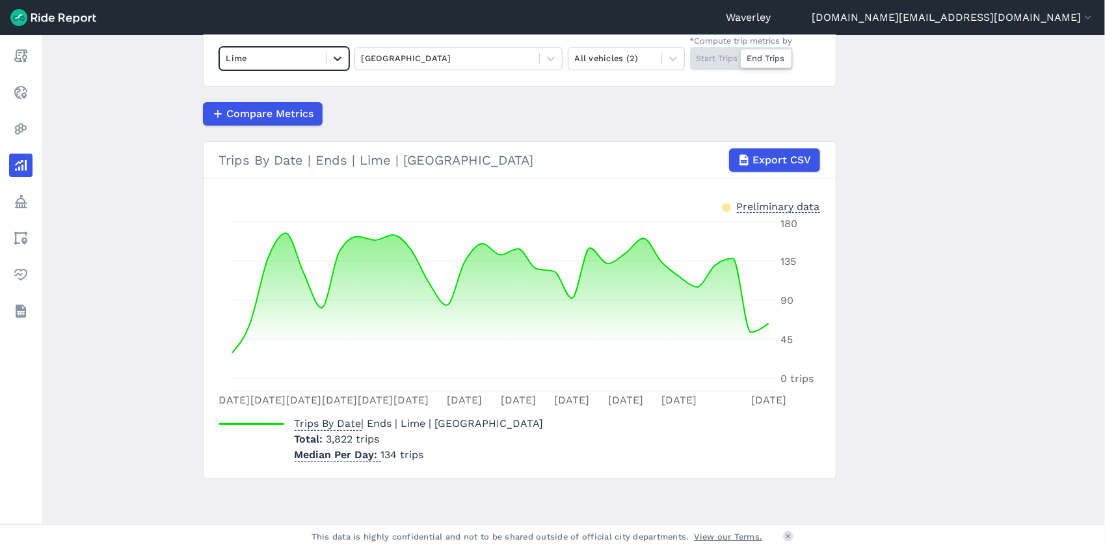
click at [336, 57] on icon at bounding box center [337, 58] width 13 height 13
click at [293, 90] on div "All operators" at bounding box center [284, 89] width 130 height 23
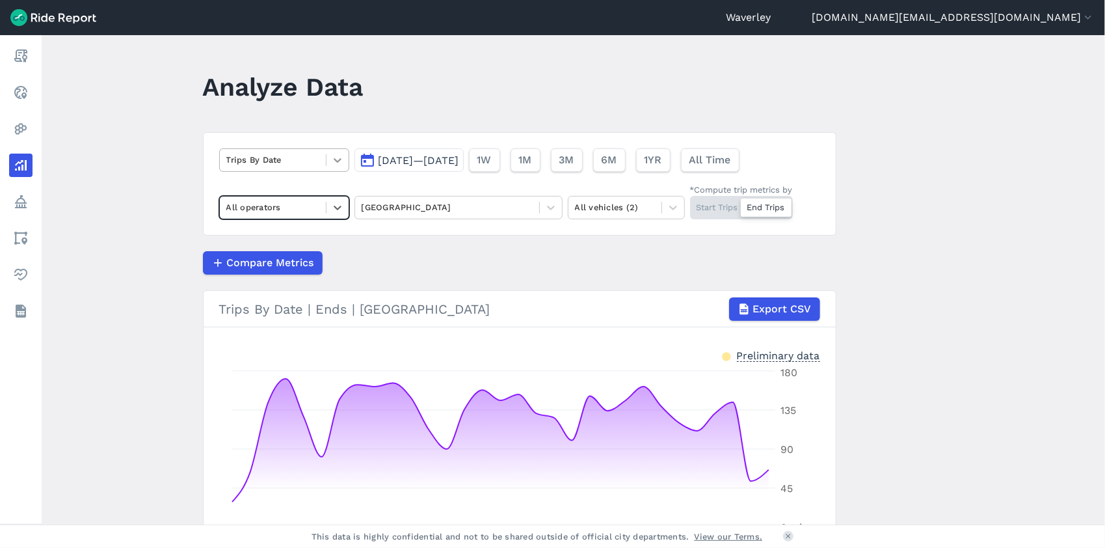
click at [336, 157] on icon at bounding box center [337, 160] width 13 height 13
click at [370, 161] on button "[DATE]—[DATE]" at bounding box center [408, 159] width 109 height 23
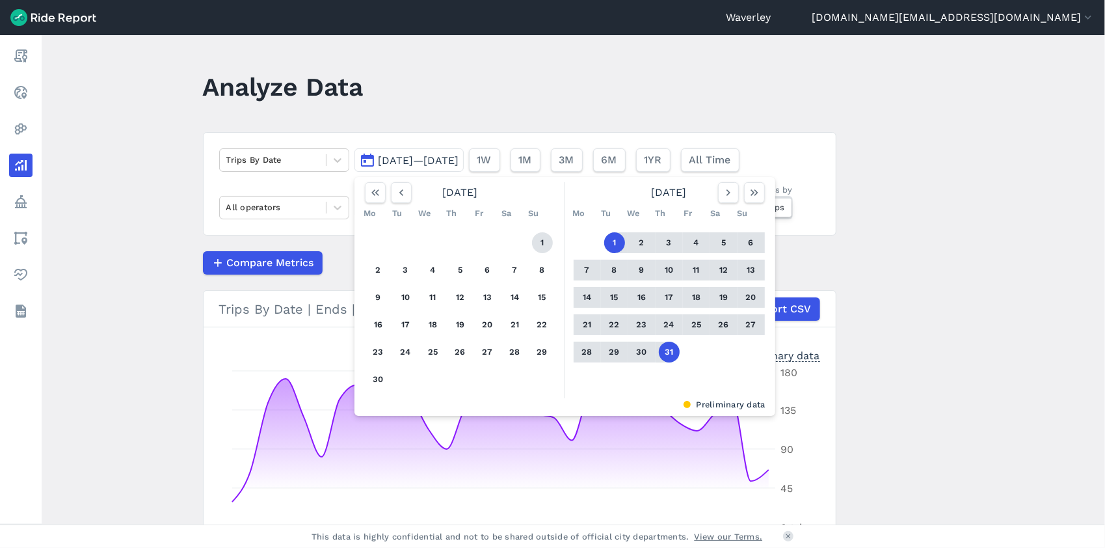
click at [537, 242] on button "1" at bounding box center [542, 242] width 21 height 21
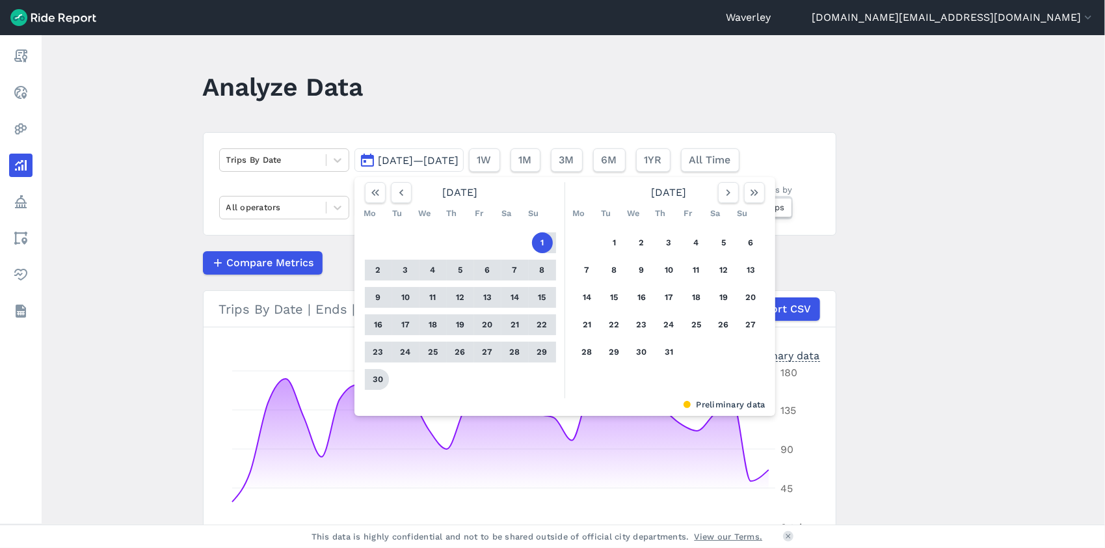
click at [373, 379] on button "30" at bounding box center [378, 379] width 21 height 21
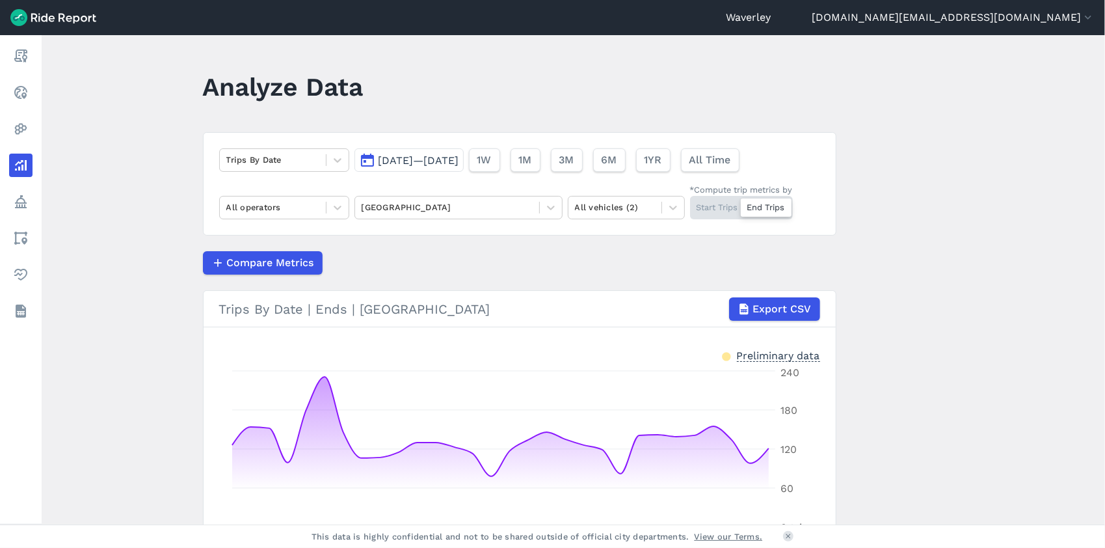
click at [712, 207] on div "Start Trips End Trips" at bounding box center [741, 207] width 103 height 23
click at [690, 204] on input "*Compute trip metrics by Start Trips End Trips" at bounding box center [690, 200] width 0 height 8
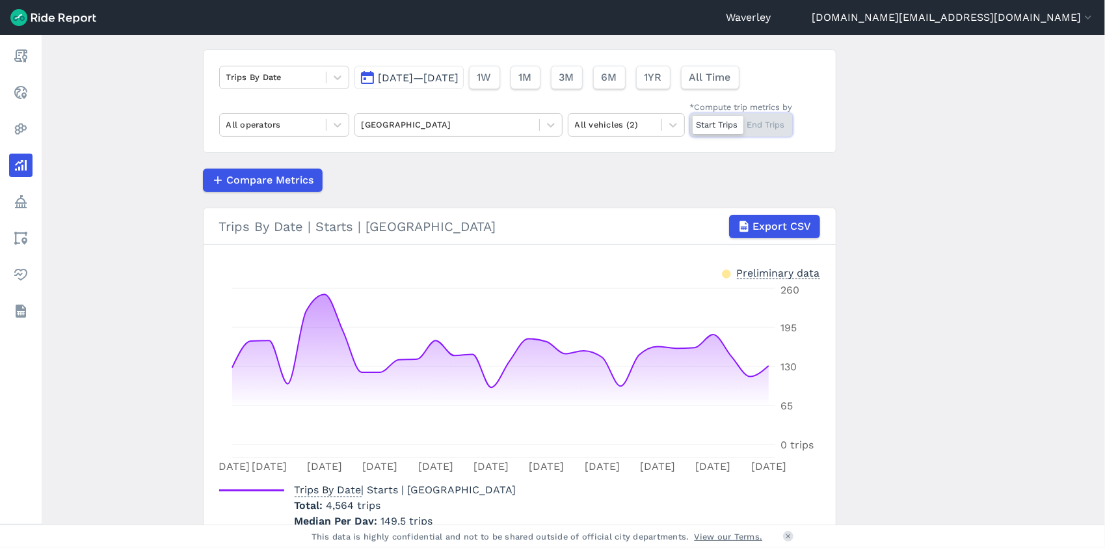
scroll to position [149, 0]
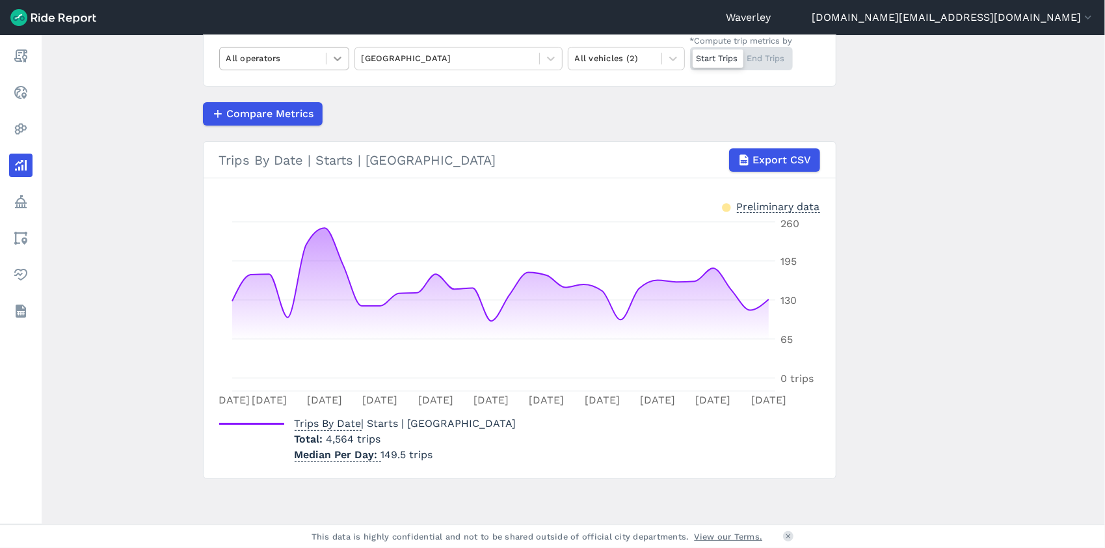
click at [336, 58] on icon at bounding box center [337, 58] width 13 height 13
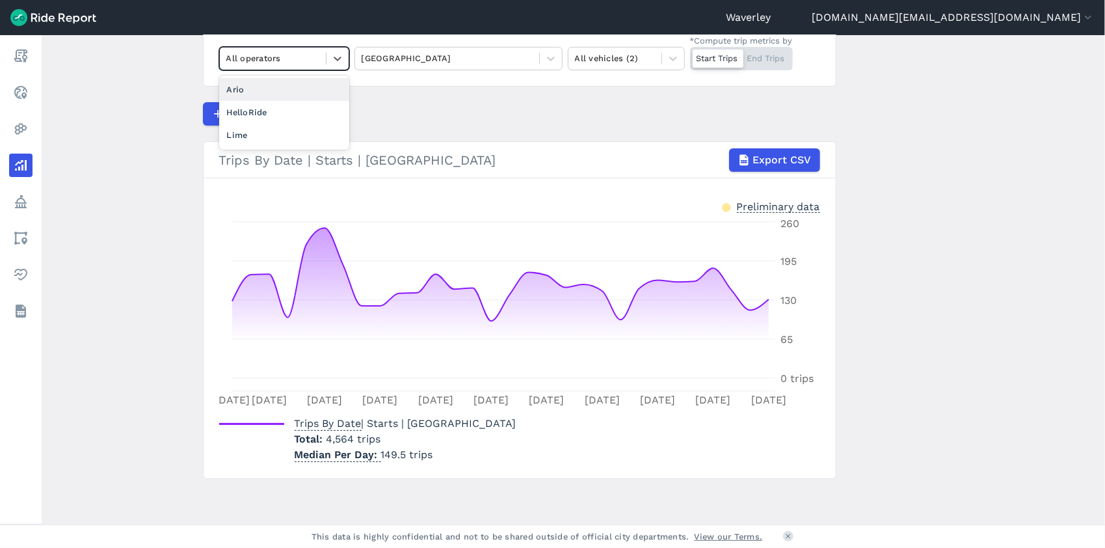
click at [285, 88] on div "Ario" at bounding box center [284, 89] width 130 height 23
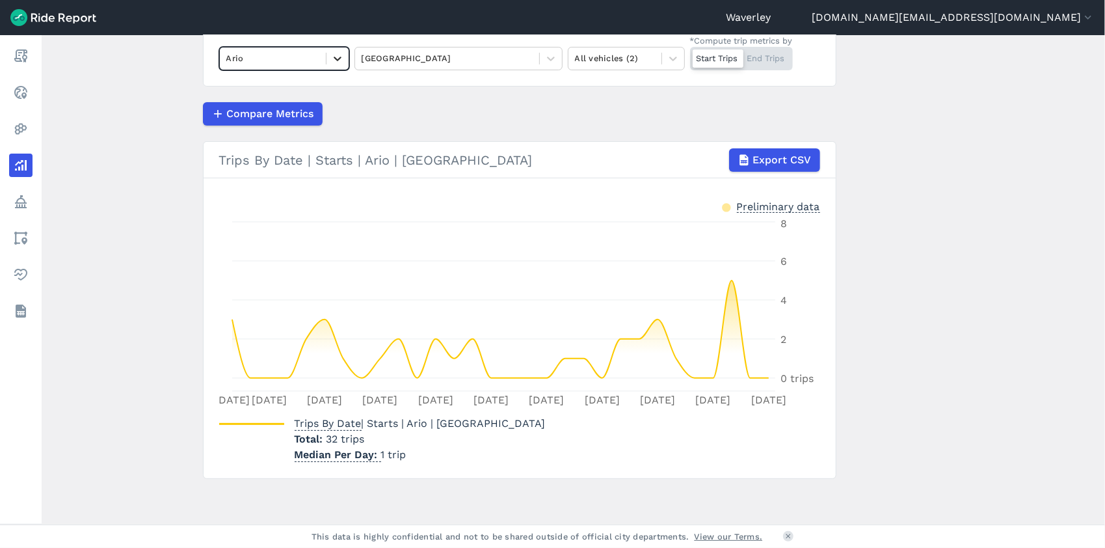
click at [336, 57] on icon at bounding box center [337, 58] width 13 height 13
click at [276, 111] on div "HelloRide" at bounding box center [284, 112] width 130 height 23
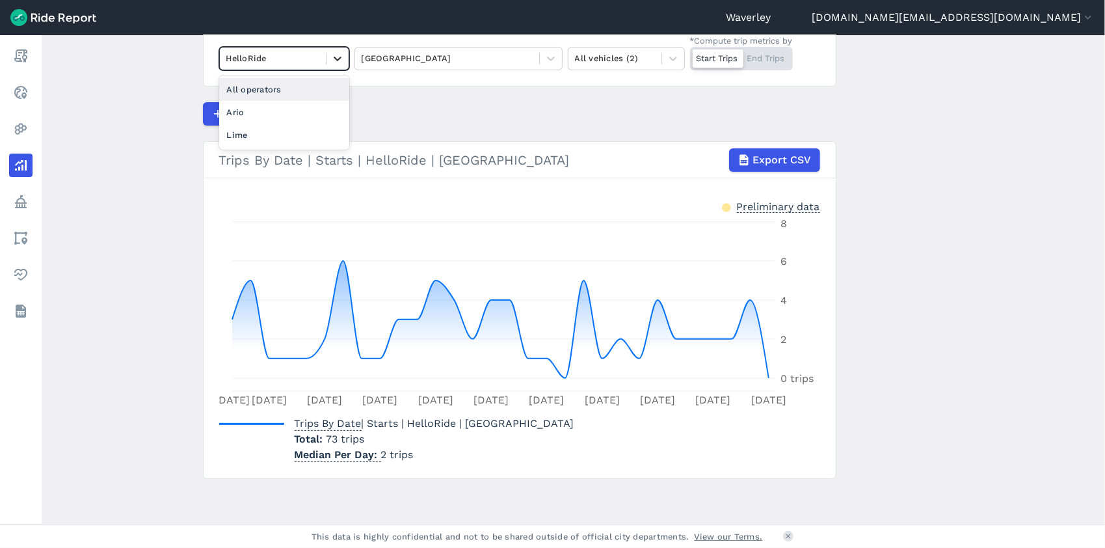
click at [334, 57] on icon at bounding box center [337, 58] width 13 height 13
click at [250, 139] on div "Lime" at bounding box center [284, 135] width 130 height 23
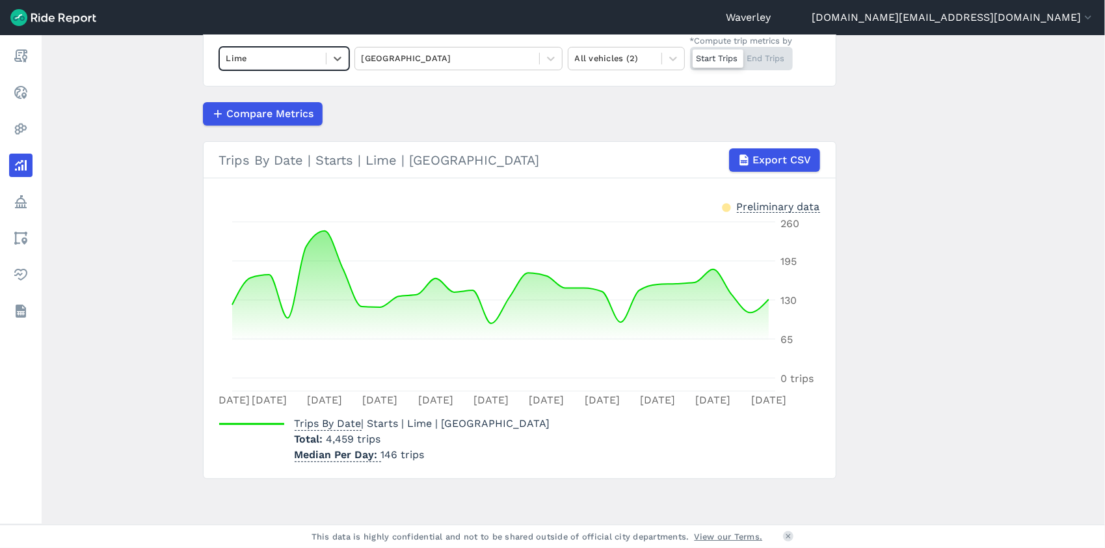
click at [762, 58] on div "Start Trips End Trips" at bounding box center [741, 58] width 103 height 23
click at [690, 55] on input "*Compute trip metrics by Start Trips End Trips" at bounding box center [690, 51] width 0 height 8
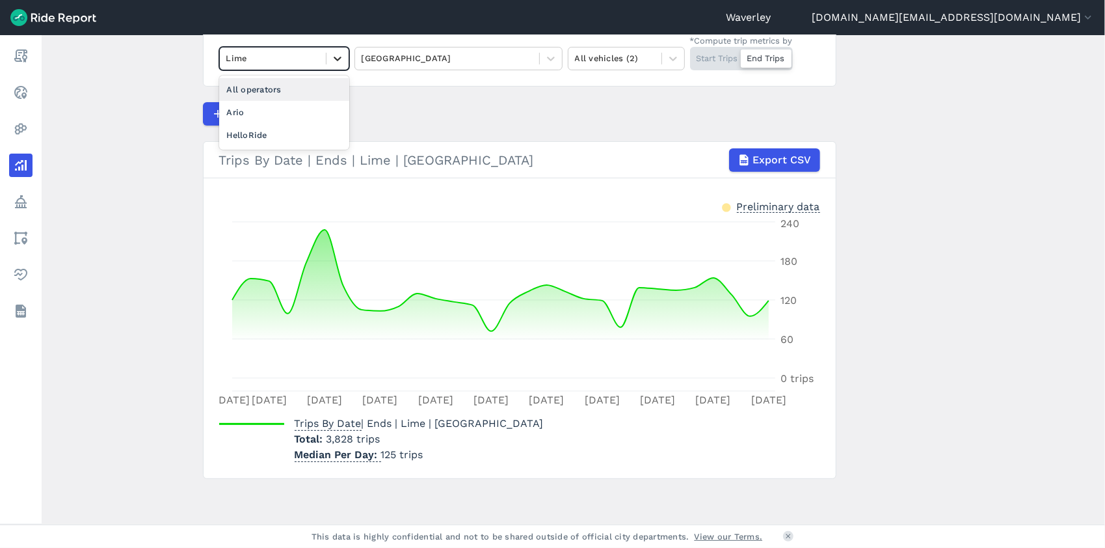
click at [338, 59] on icon at bounding box center [337, 58] width 13 height 13
click at [291, 111] on div "Ario" at bounding box center [284, 112] width 130 height 23
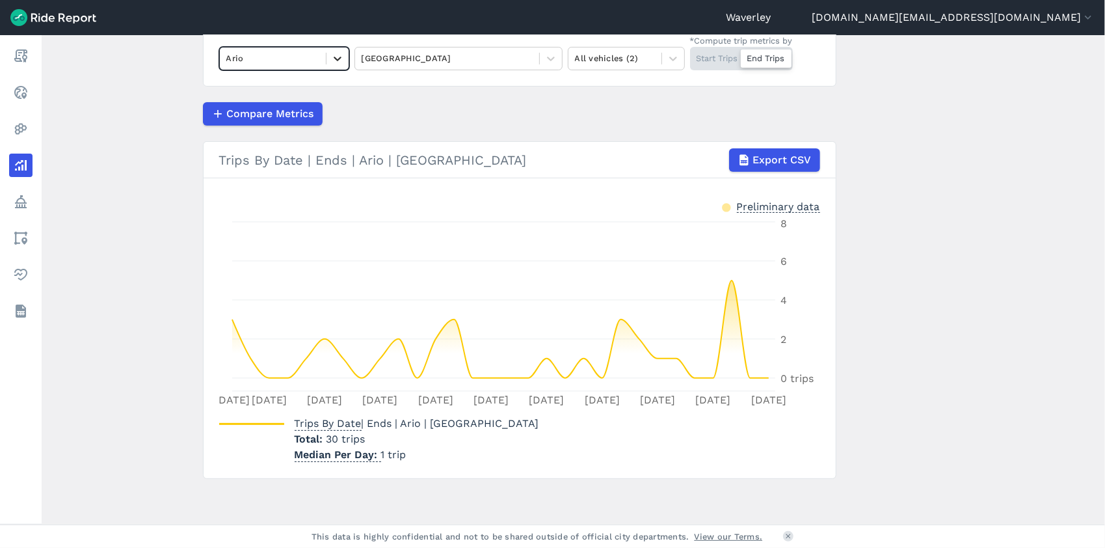
click at [334, 57] on icon at bounding box center [337, 58] width 13 height 13
click at [294, 108] on div "HelloRide" at bounding box center [284, 112] width 130 height 23
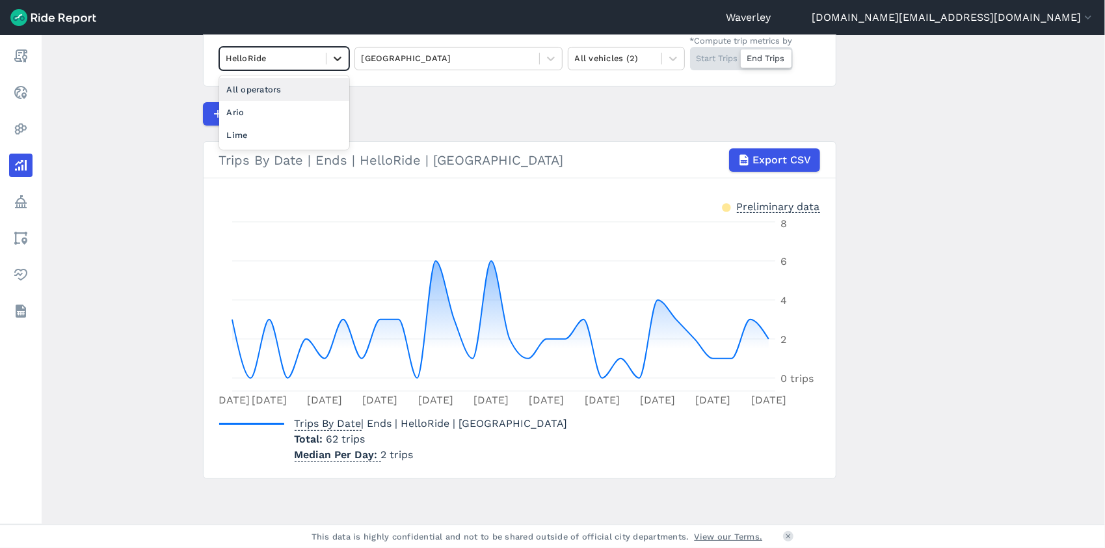
click at [338, 57] on icon at bounding box center [338, 59] width 8 height 5
click at [250, 137] on div "Lime" at bounding box center [284, 135] width 130 height 23
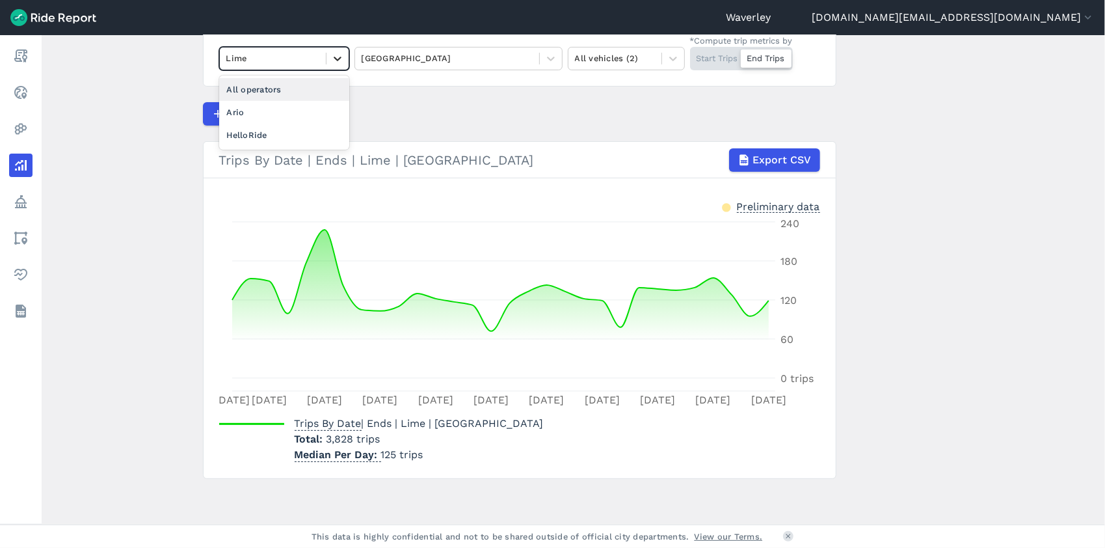
click at [341, 58] on icon at bounding box center [337, 58] width 13 height 13
click at [270, 83] on div "All operators" at bounding box center [284, 89] width 130 height 23
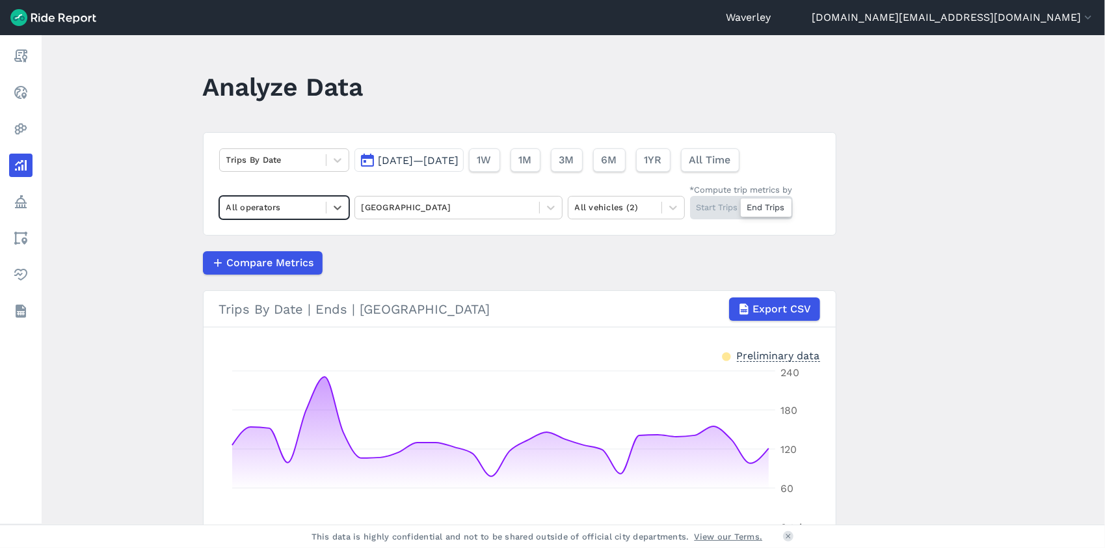
click at [366, 160] on button "[DATE]—[DATE]" at bounding box center [408, 159] width 109 height 23
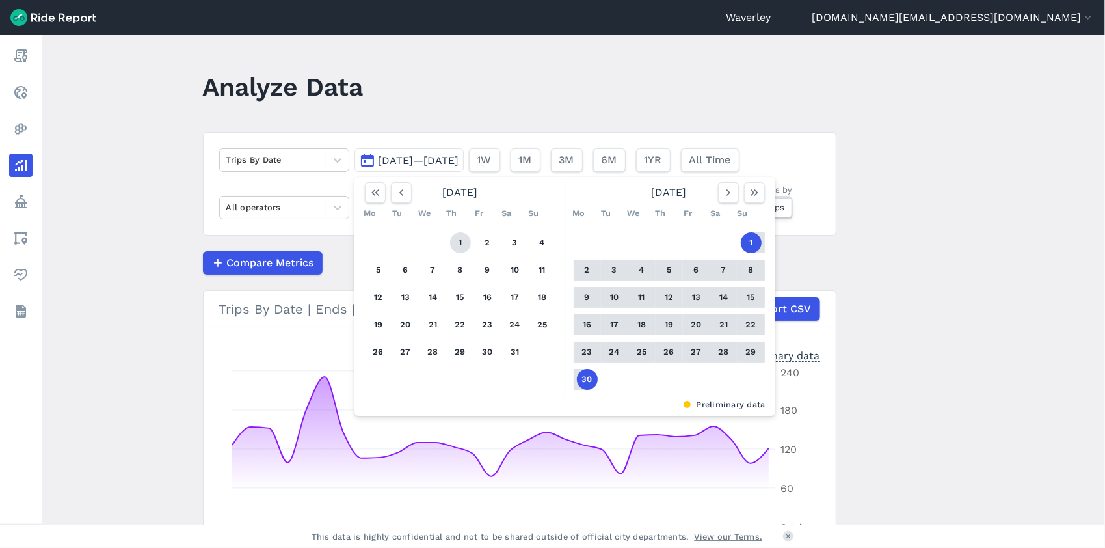
click at [460, 244] on button "1" at bounding box center [460, 242] width 21 height 21
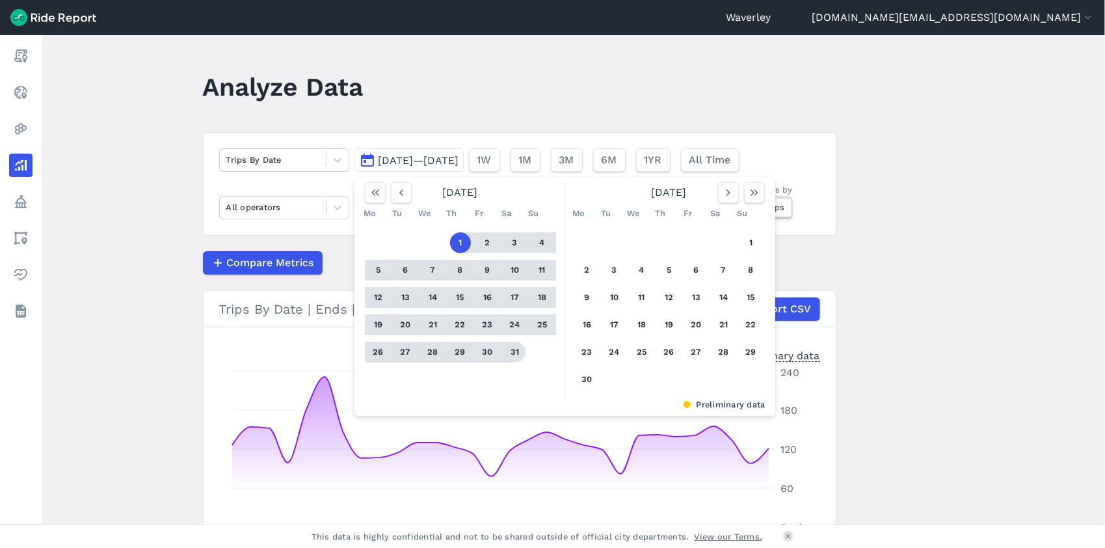
click at [516, 354] on button "31" at bounding box center [515, 351] width 21 height 21
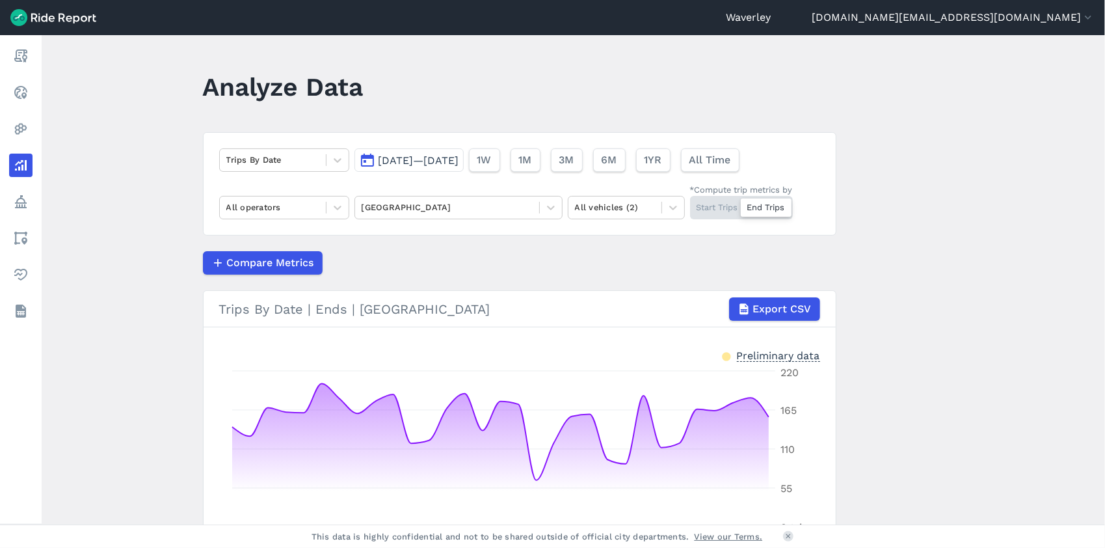
click at [720, 211] on div "Start Trips End Trips" at bounding box center [741, 207] width 103 height 23
click at [690, 204] on input "*Compute trip metrics by Start Trips End Trips" at bounding box center [690, 200] width 0 height 8
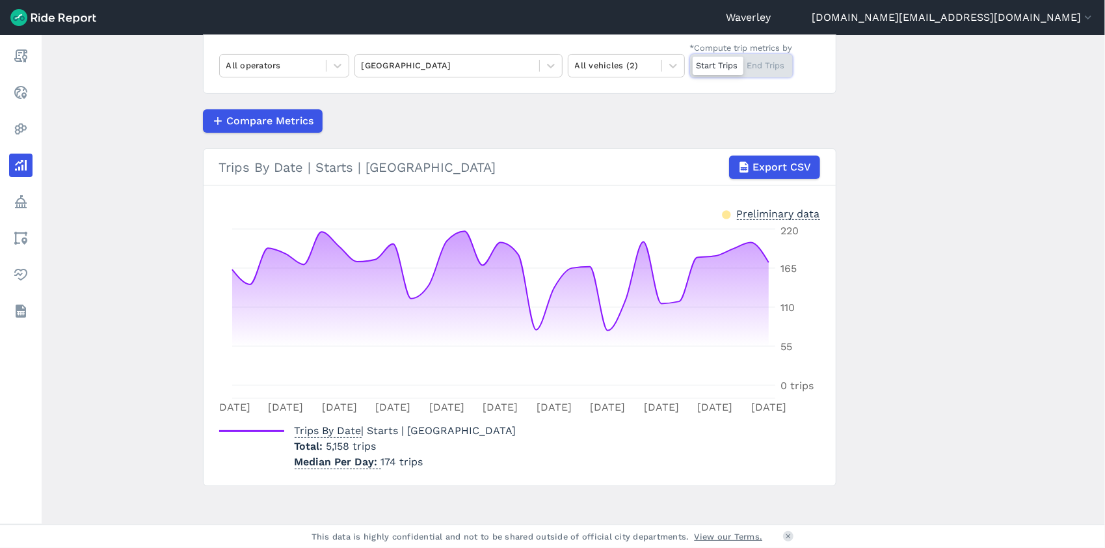
scroll to position [149, 0]
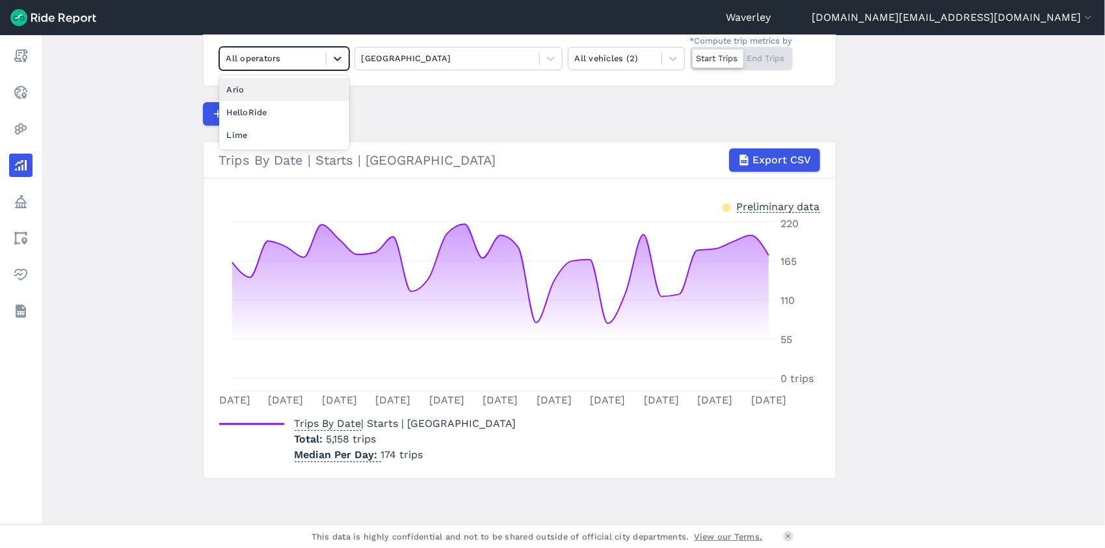
click at [337, 60] on icon at bounding box center [337, 58] width 13 height 13
click at [280, 108] on div "HelloRide" at bounding box center [284, 112] width 130 height 23
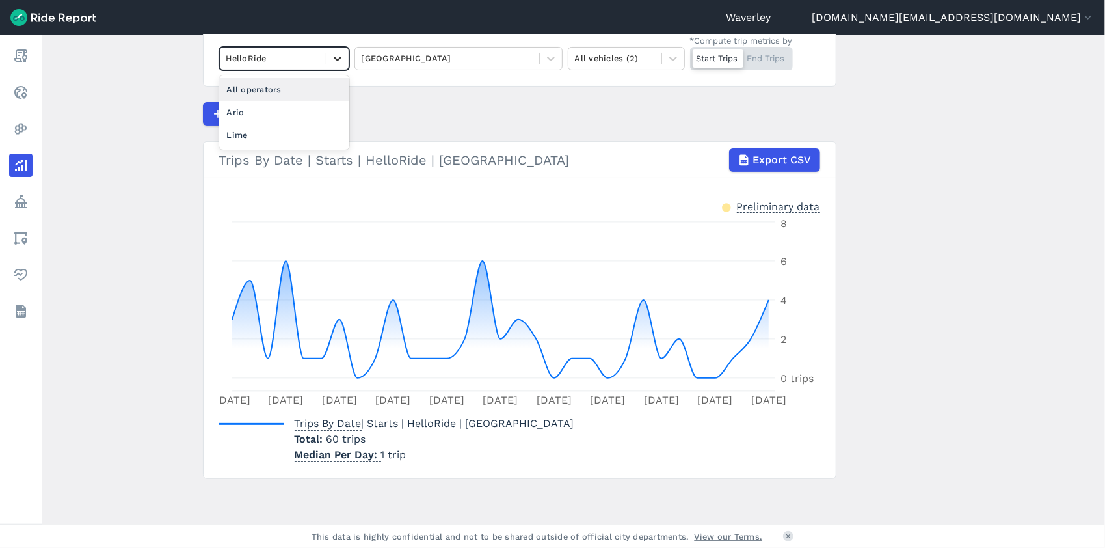
click at [334, 58] on icon at bounding box center [338, 59] width 8 height 5
click at [260, 112] on div "Ario" at bounding box center [284, 112] width 130 height 23
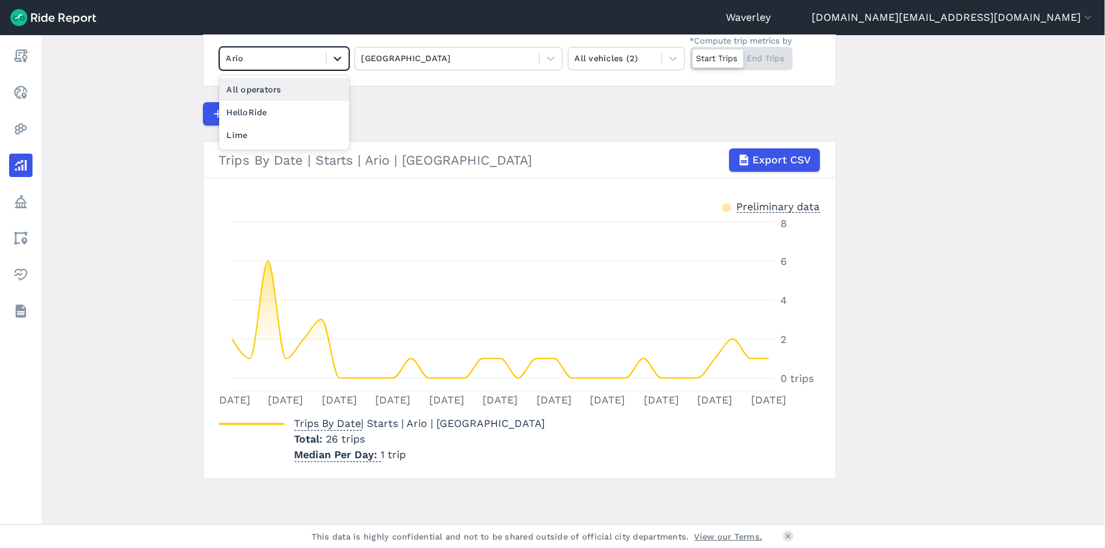
click at [334, 57] on icon at bounding box center [338, 59] width 8 height 5
click at [294, 91] on div "All operators" at bounding box center [284, 89] width 130 height 23
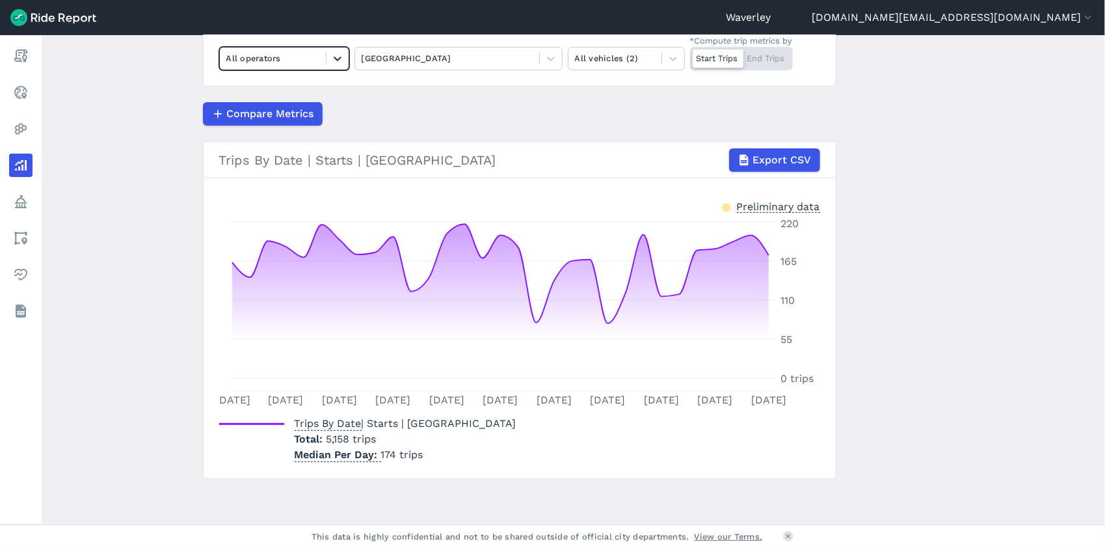
click at [336, 59] on icon at bounding box center [338, 59] width 8 height 5
click at [246, 136] on div "Lime" at bounding box center [284, 135] width 130 height 23
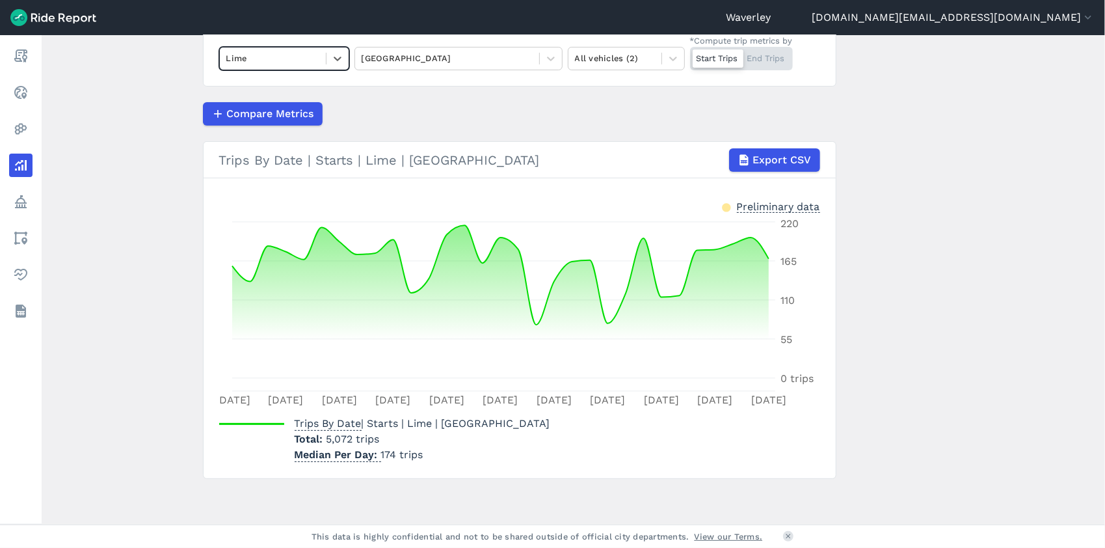
click at [769, 59] on div "Start Trips End Trips" at bounding box center [741, 58] width 103 height 23
click at [690, 55] on input "*Compute trip metrics by Start Trips End Trips" at bounding box center [690, 51] width 0 height 8
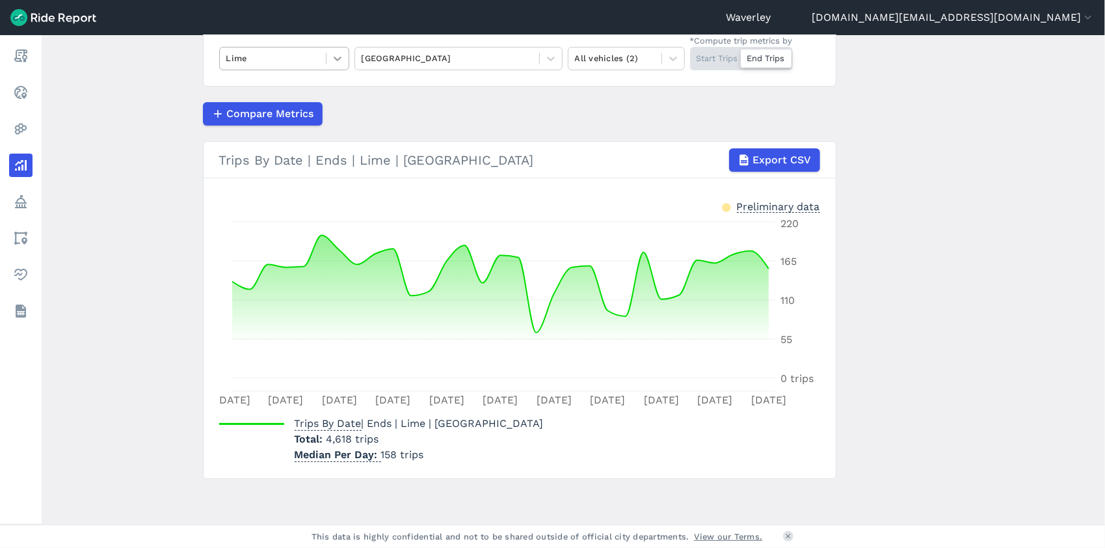
click at [338, 60] on icon at bounding box center [337, 58] width 13 height 13
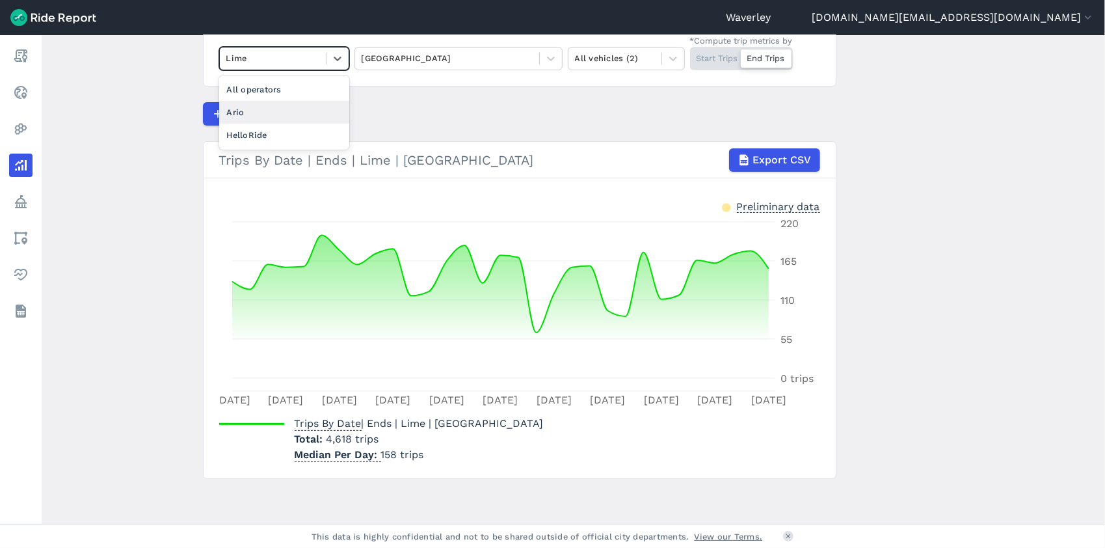
click at [279, 113] on div "Ario" at bounding box center [284, 112] width 130 height 23
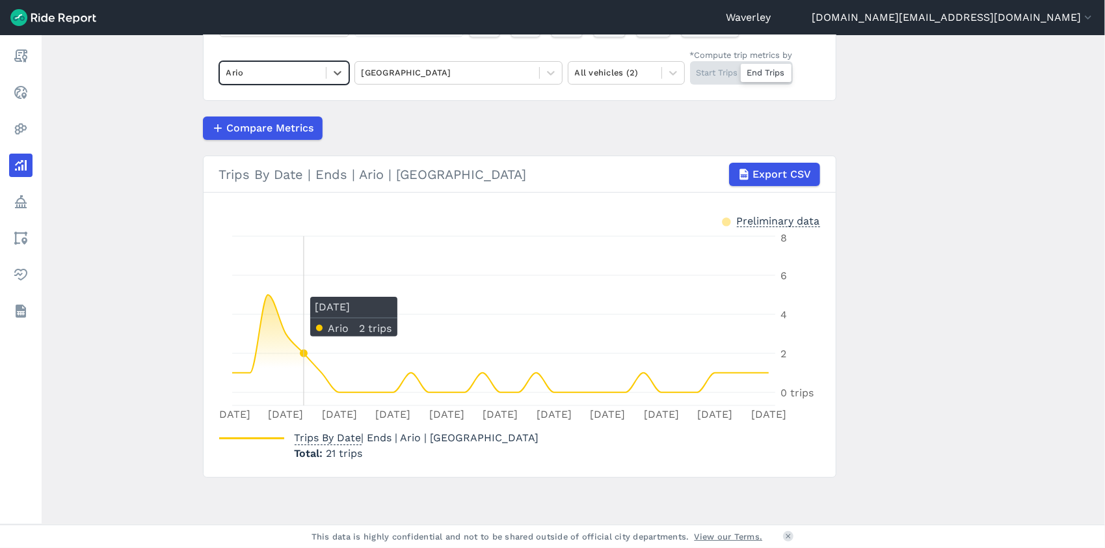
scroll to position [133, 0]
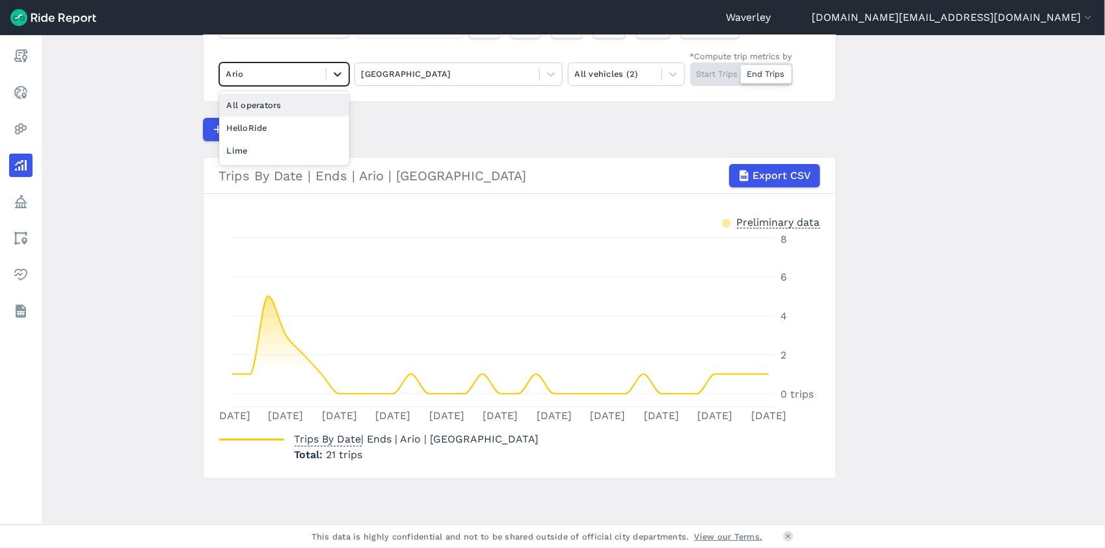
click at [333, 72] on icon at bounding box center [337, 74] width 13 height 13
click at [278, 126] on div "HelloRide" at bounding box center [284, 127] width 130 height 23
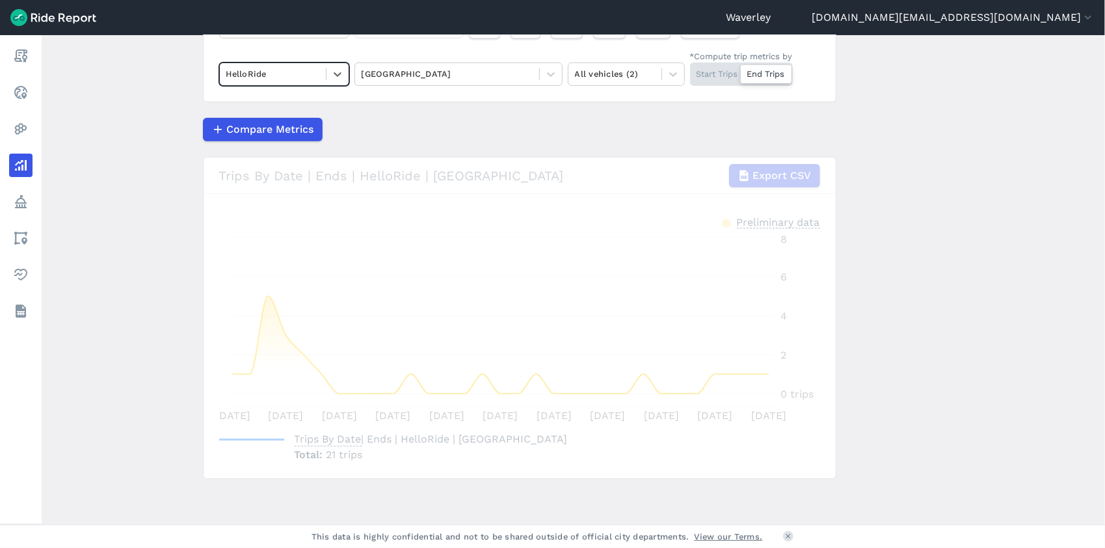
scroll to position [149, 0]
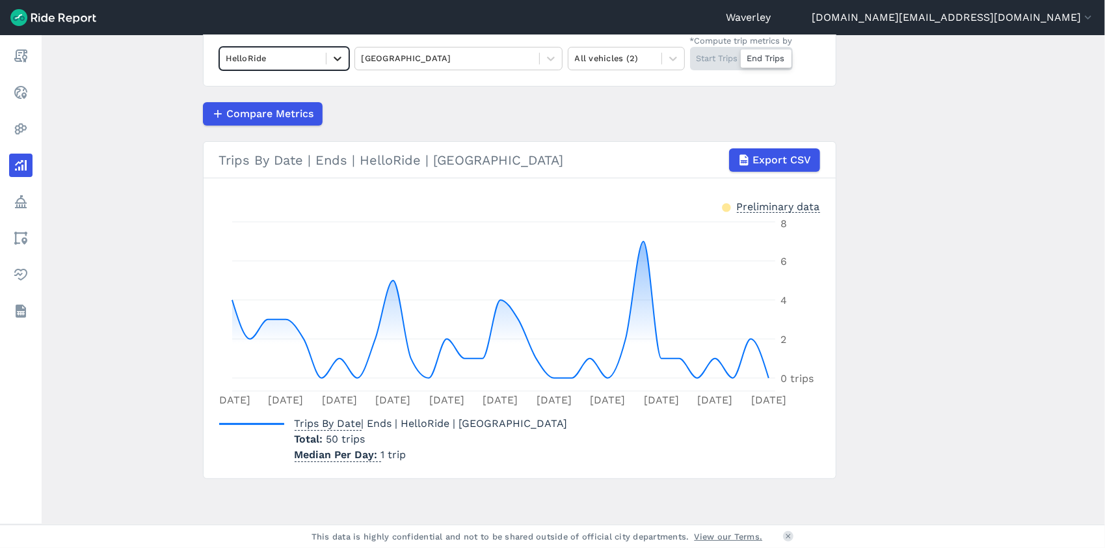
click at [334, 57] on icon at bounding box center [337, 58] width 13 height 13
click at [282, 87] on div "All operators" at bounding box center [284, 89] width 130 height 23
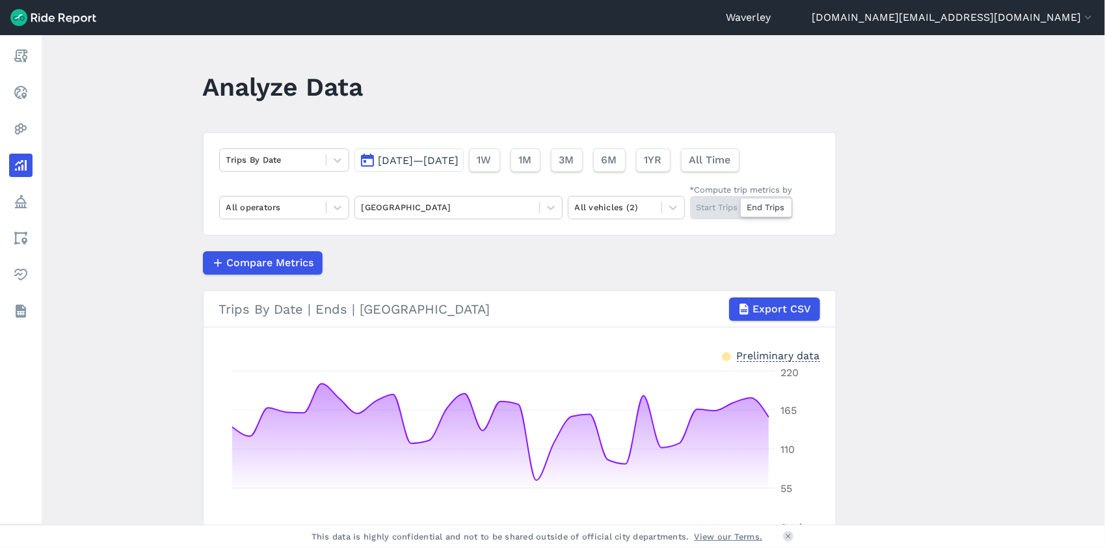
click at [366, 161] on button "[DATE]—[DATE]" at bounding box center [408, 159] width 109 height 23
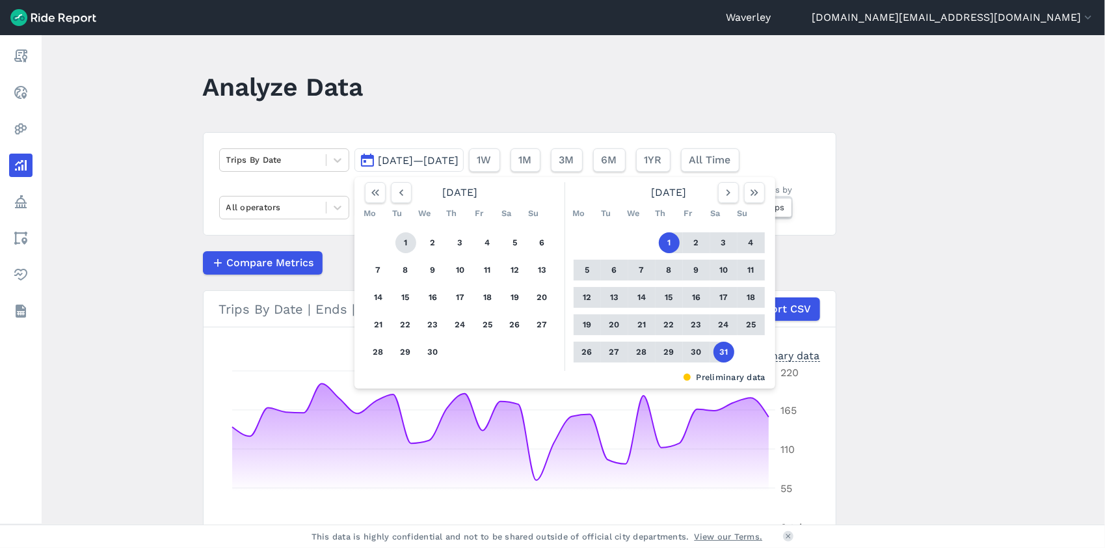
click at [401, 239] on button "1" at bounding box center [405, 242] width 21 height 21
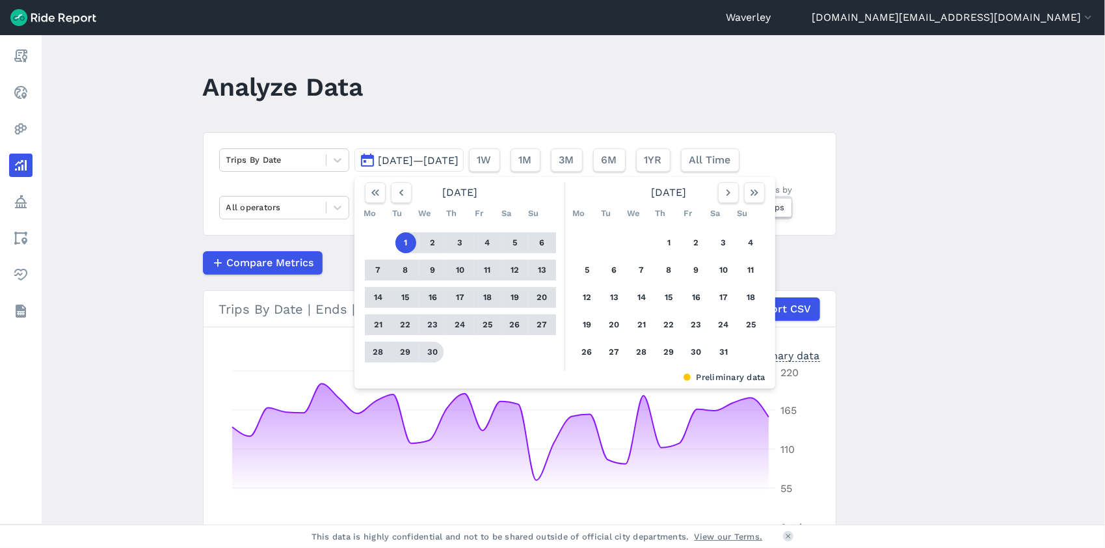
click at [430, 354] on button "30" at bounding box center [433, 351] width 21 height 21
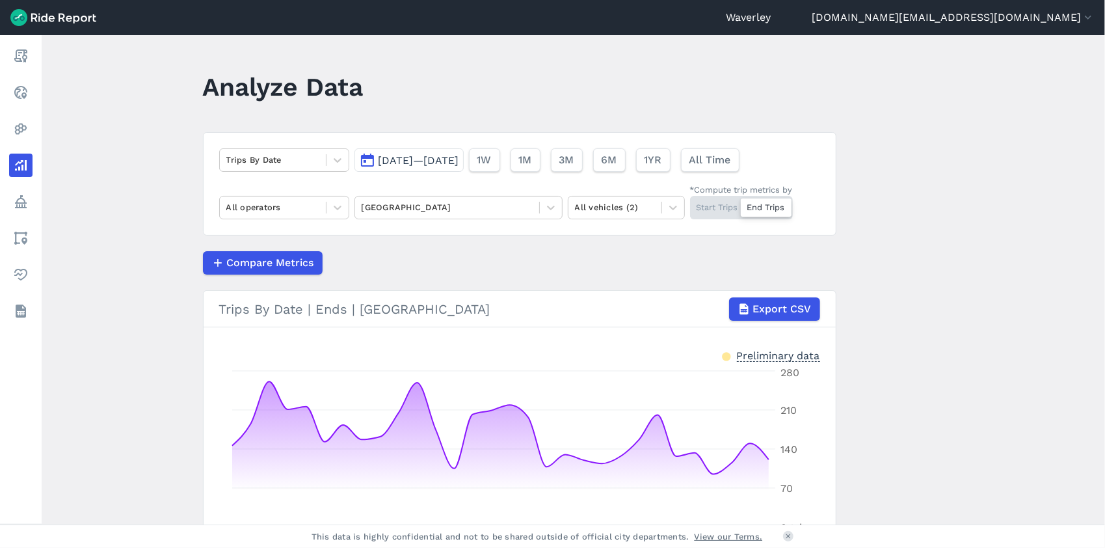
click at [722, 207] on div "Start Trips End Trips" at bounding box center [741, 207] width 103 height 23
click at [690, 204] on input "*Compute trip metrics by Start Trips End Trips" at bounding box center [690, 200] width 0 height 8
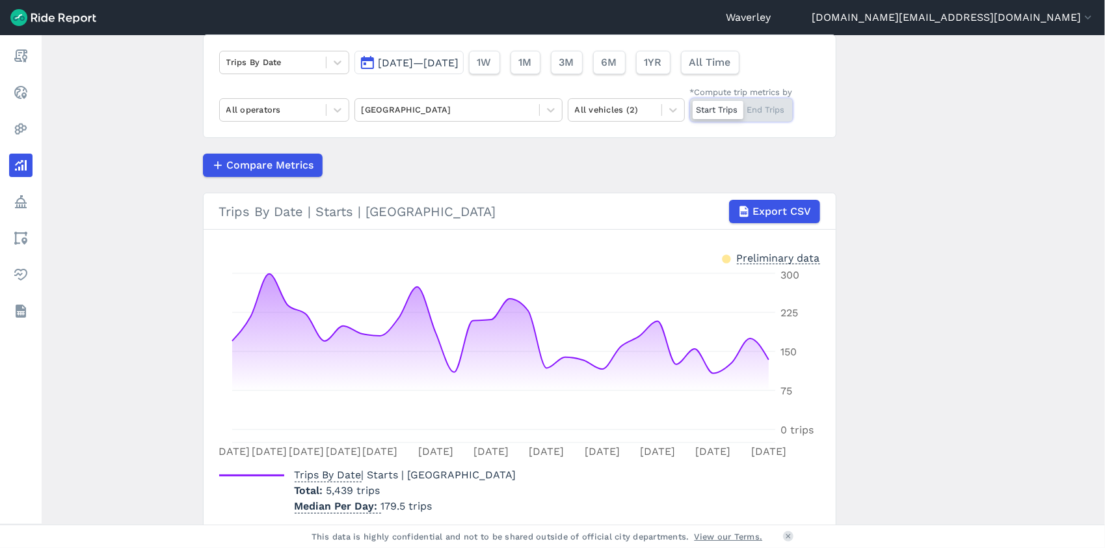
scroll to position [149, 0]
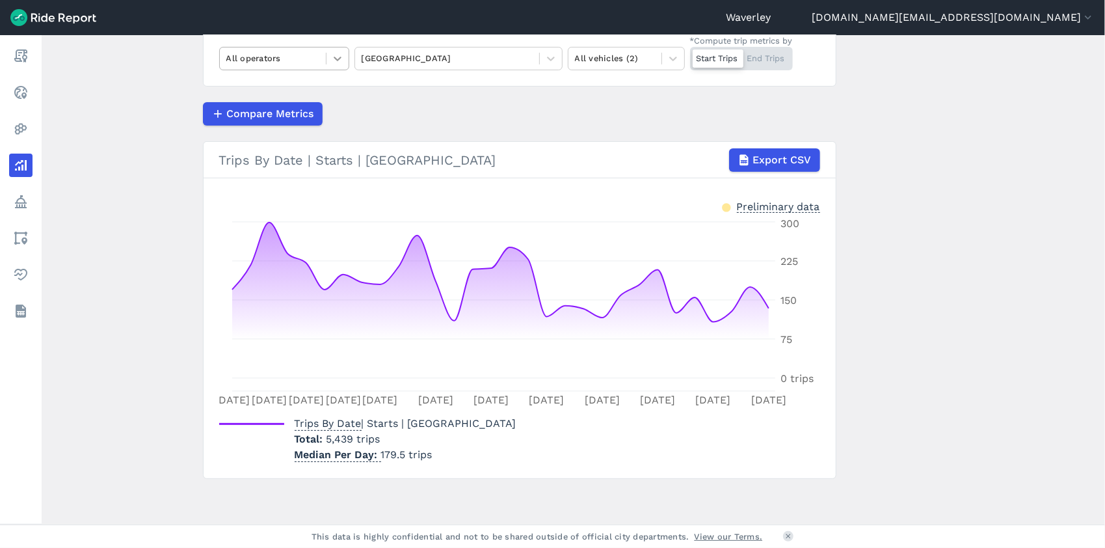
click at [334, 60] on icon at bounding box center [337, 58] width 13 height 13
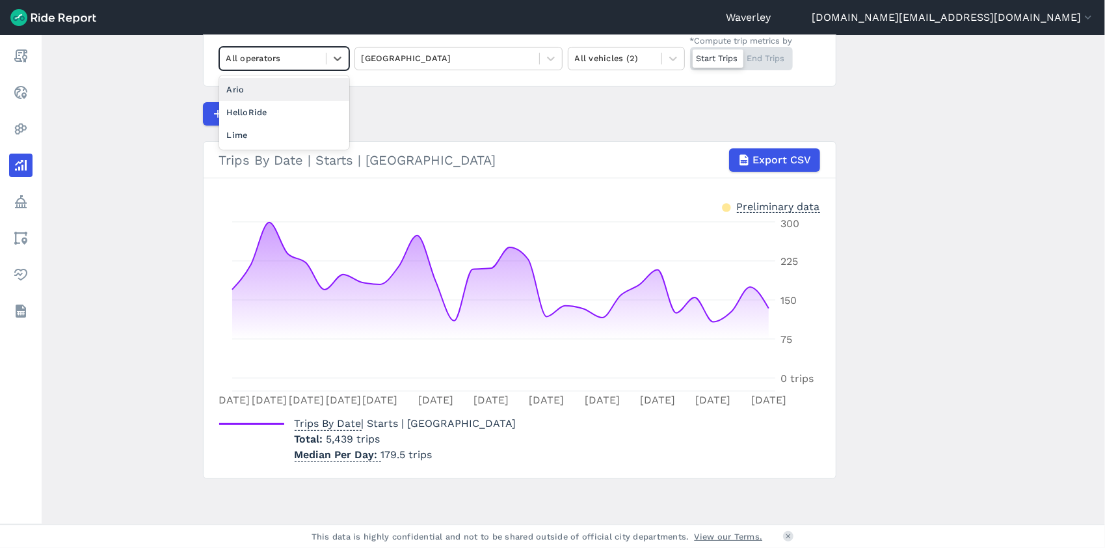
click at [255, 84] on div "Ario" at bounding box center [284, 89] width 130 height 23
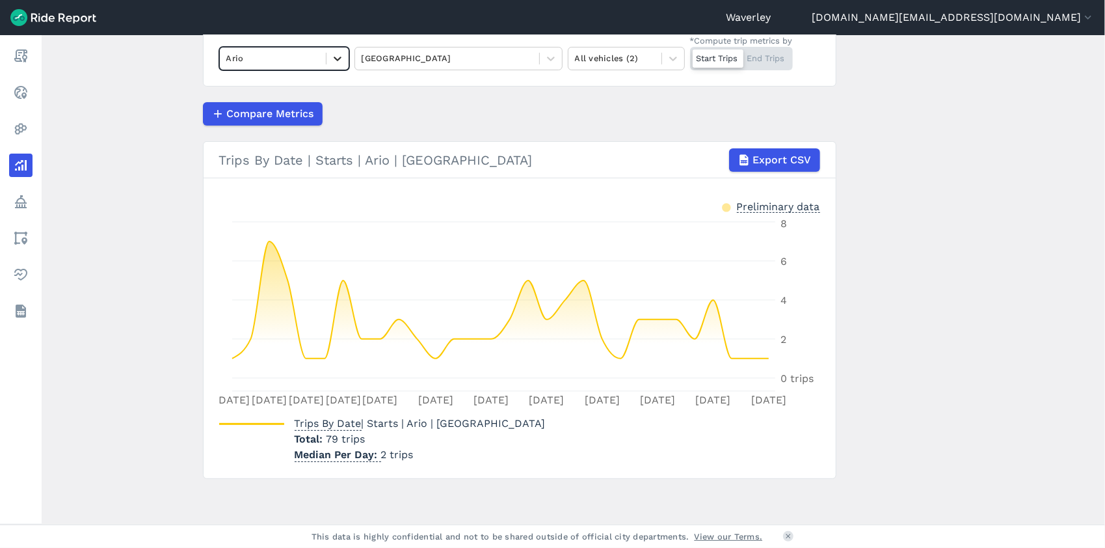
click at [334, 58] on icon at bounding box center [337, 58] width 13 height 13
click at [282, 112] on div "HelloRide" at bounding box center [284, 112] width 130 height 23
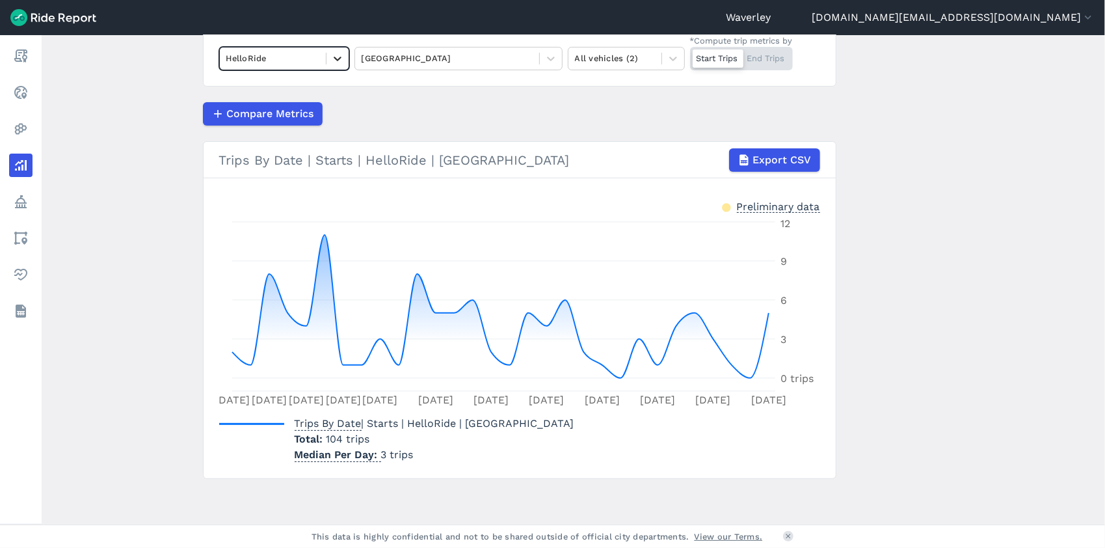
click at [340, 56] on icon at bounding box center [337, 58] width 13 height 13
click at [246, 135] on div "Lime" at bounding box center [284, 135] width 130 height 23
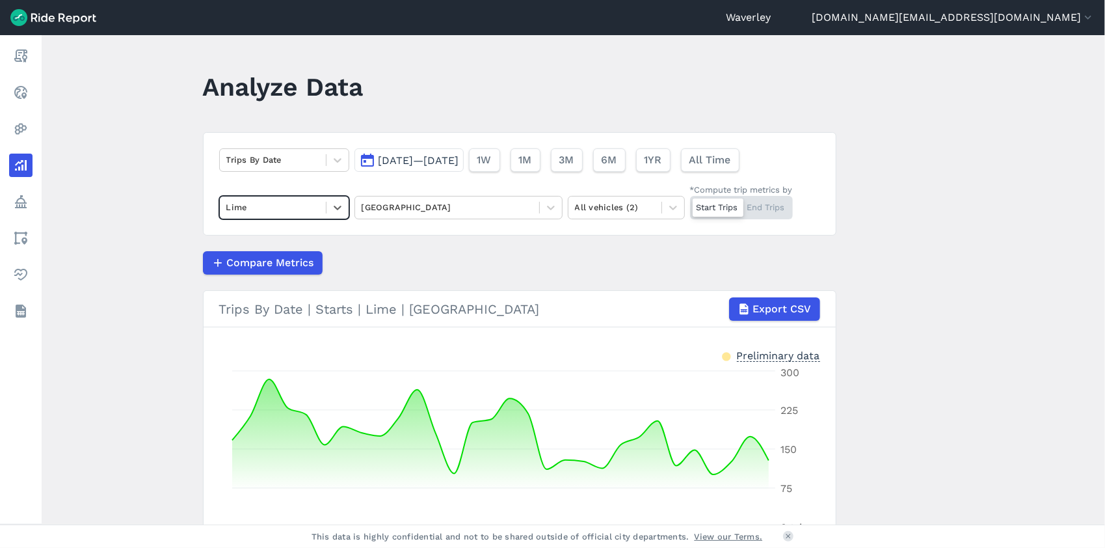
click at [362, 160] on button "[DATE]—[DATE]" at bounding box center [408, 159] width 109 height 23
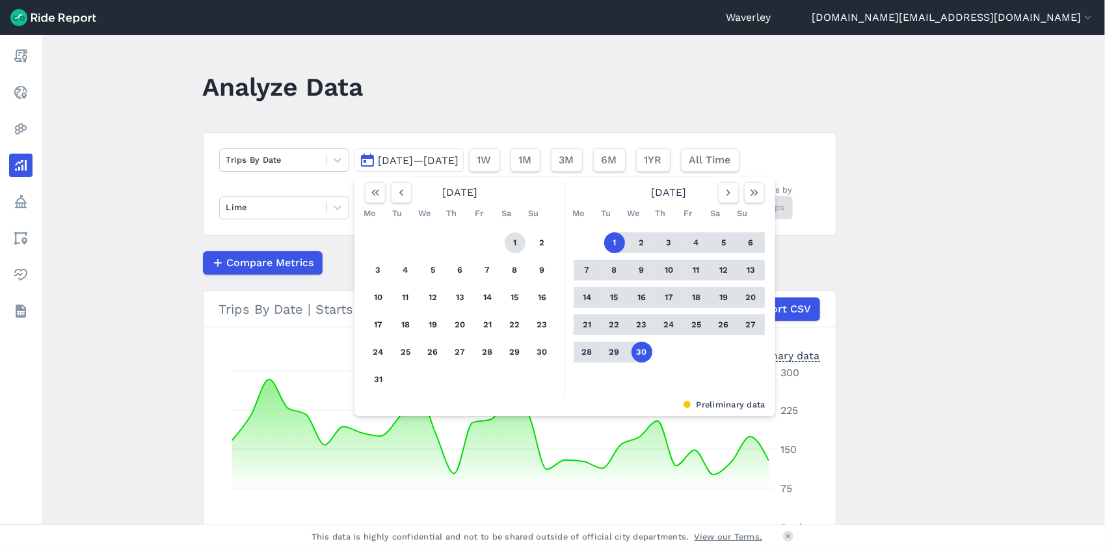
click at [509, 244] on button "1" at bounding box center [515, 242] width 21 height 21
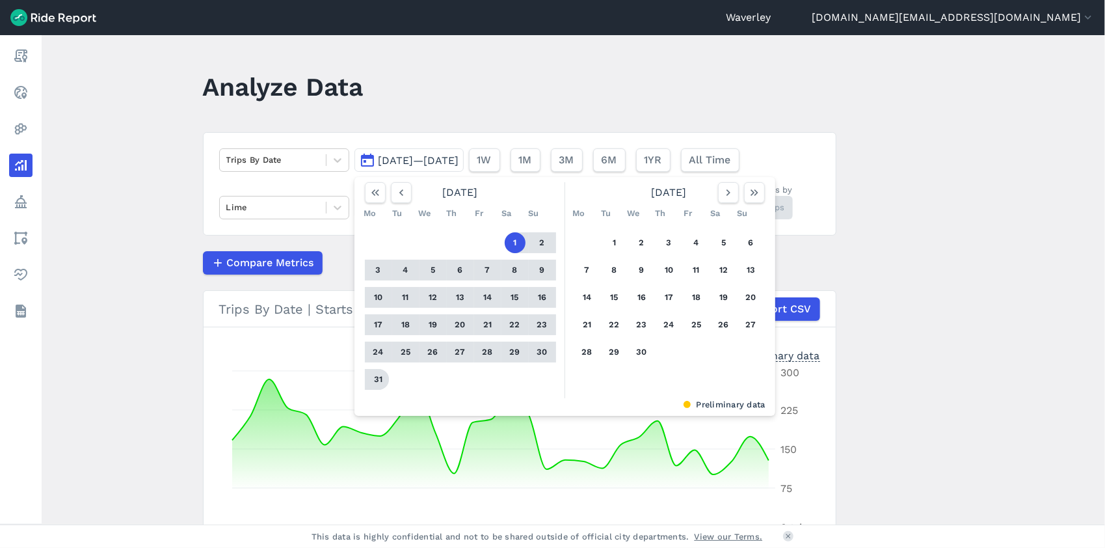
click at [375, 380] on button "31" at bounding box center [378, 379] width 21 height 21
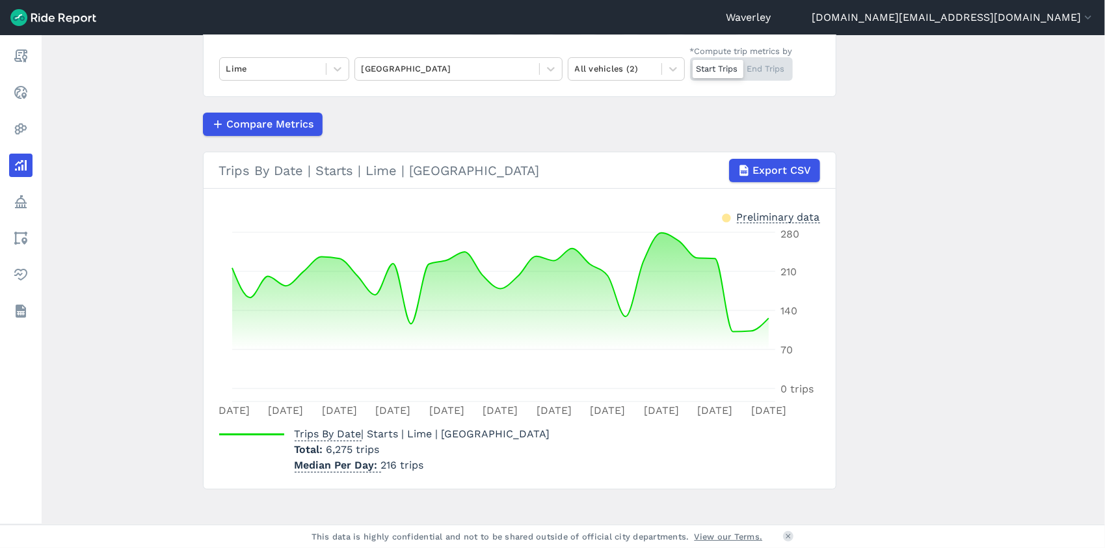
scroll to position [140, 0]
click at [334, 66] on icon at bounding box center [337, 67] width 13 height 13
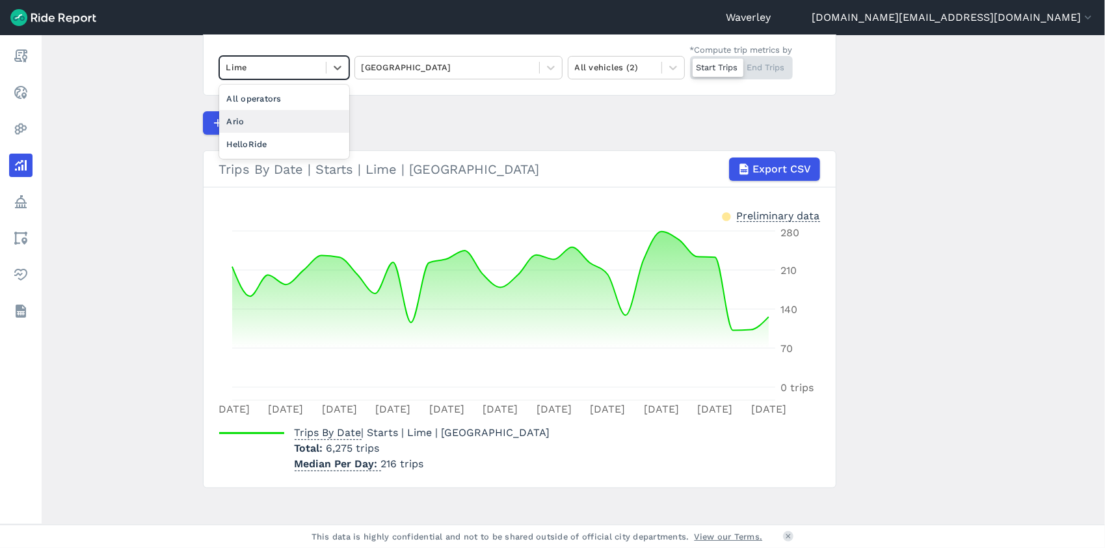
click at [261, 121] on div "Ario" at bounding box center [284, 121] width 130 height 23
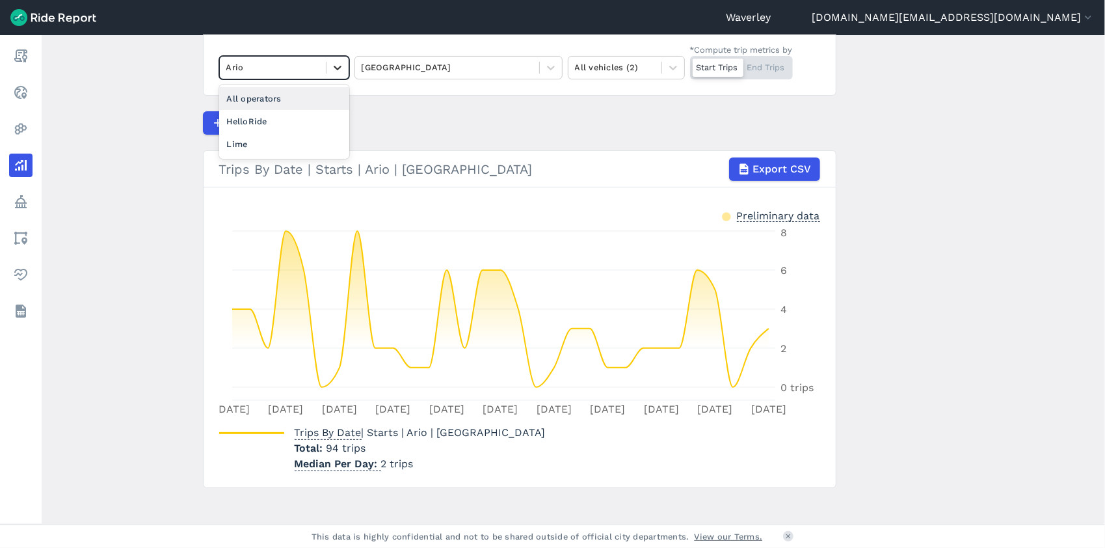
click at [334, 65] on icon at bounding box center [337, 67] width 13 height 13
click at [276, 120] on div "HelloRide" at bounding box center [284, 121] width 130 height 23
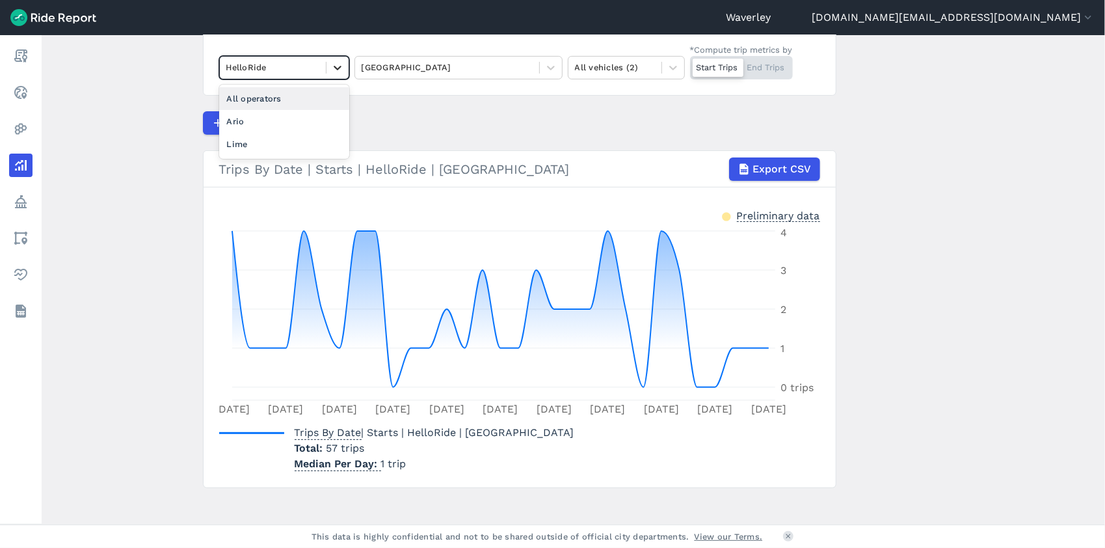
click at [334, 70] on icon at bounding box center [337, 67] width 13 height 13
click at [267, 144] on div "Lime" at bounding box center [284, 144] width 130 height 23
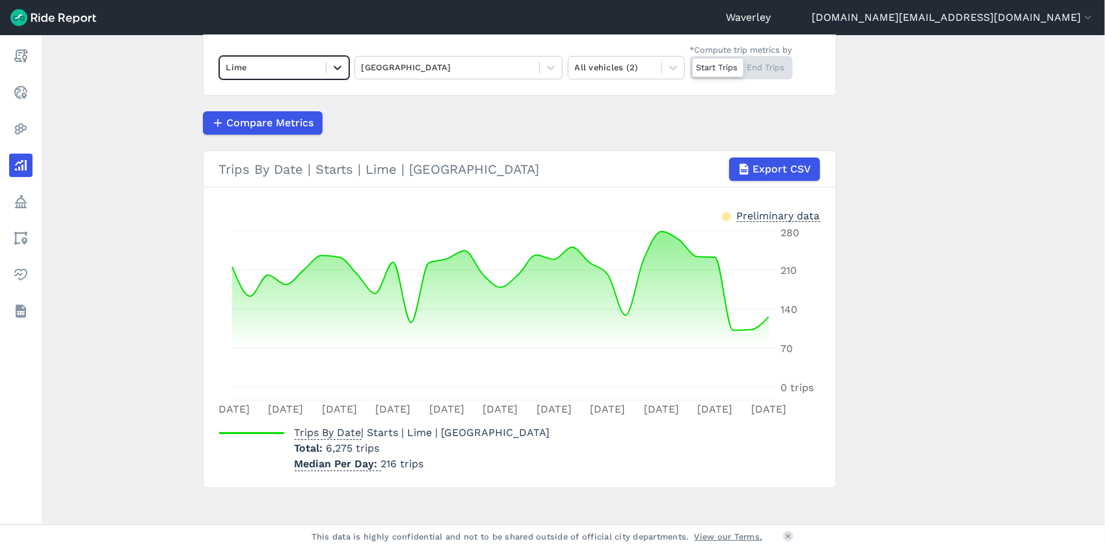
click at [334, 68] on icon at bounding box center [338, 68] width 8 height 5
click at [286, 96] on div "All operators" at bounding box center [284, 98] width 130 height 23
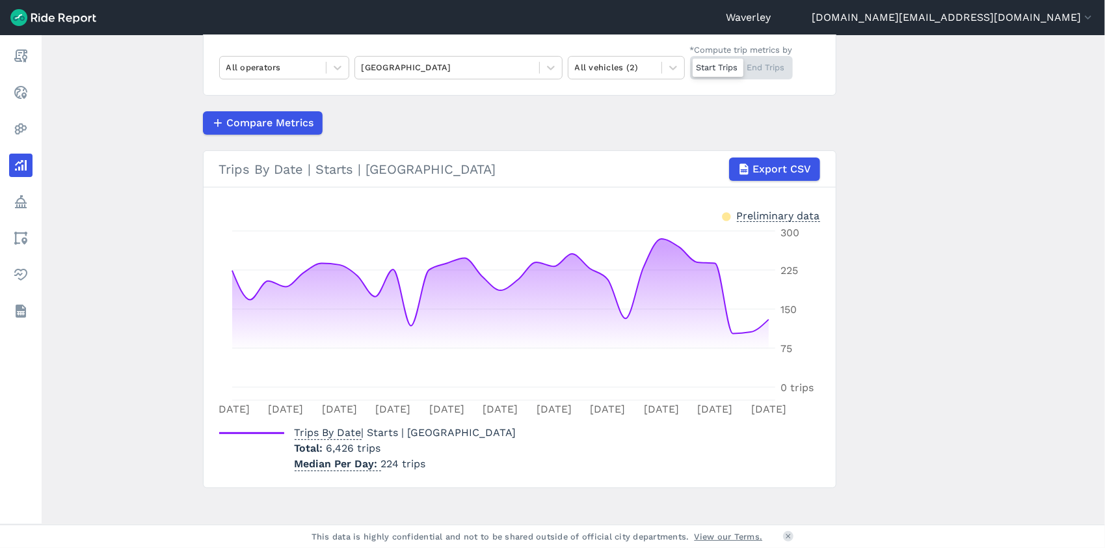
click at [768, 65] on div "Start Trips End Trips" at bounding box center [741, 67] width 103 height 23
click at [690, 64] on input "*Compute trip metrics by Start Trips End Trips" at bounding box center [690, 60] width 0 height 8
drag, startPoint x: 333, startPoint y: 68, endPoint x: 326, endPoint y: 72, distance: 8.2
click at [332, 68] on icon at bounding box center [337, 67] width 13 height 13
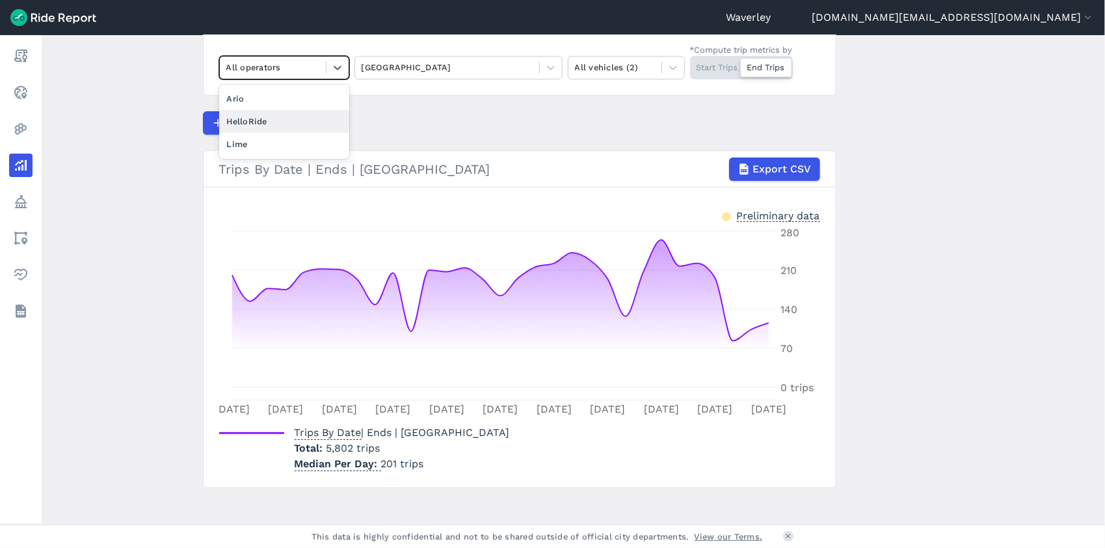
click at [267, 120] on div "HelloRide" at bounding box center [284, 121] width 130 height 23
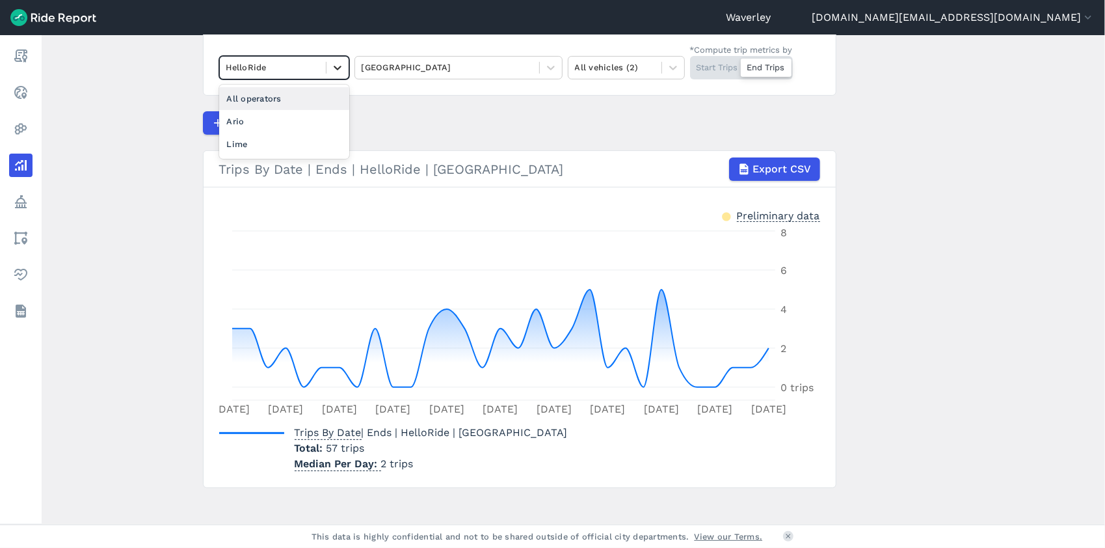
click at [337, 68] on icon at bounding box center [337, 67] width 13 height 13
click at [277, 116] on div "Ario" at bounding box center [284, 121] width 130 height 23
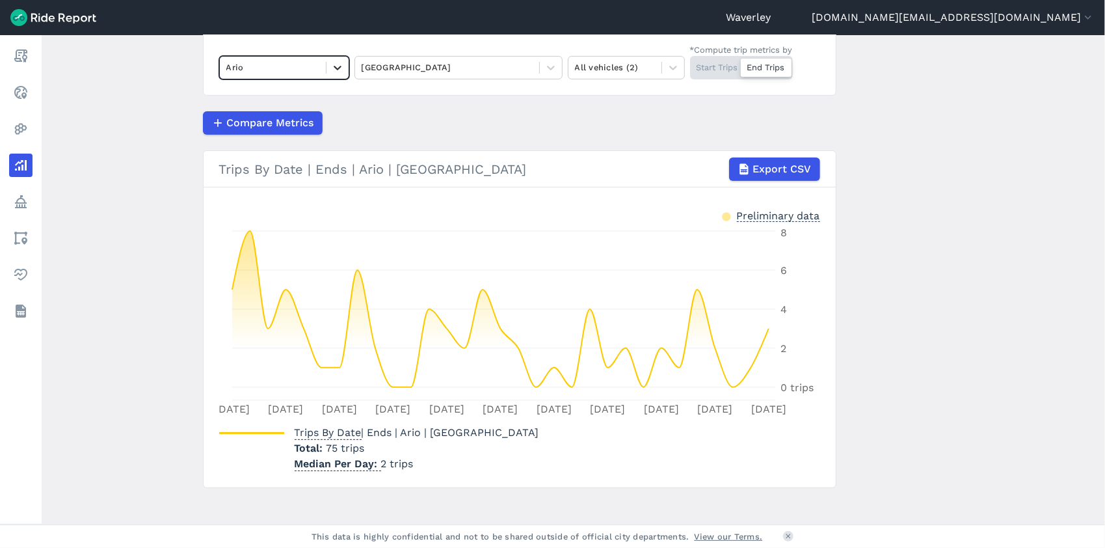
click at [334, 68] on icon at bounding box center [338, 68] width 8 height 5
click at [266, 142] on div "Lime" at bounding box center [284, 144] width 130 height 23
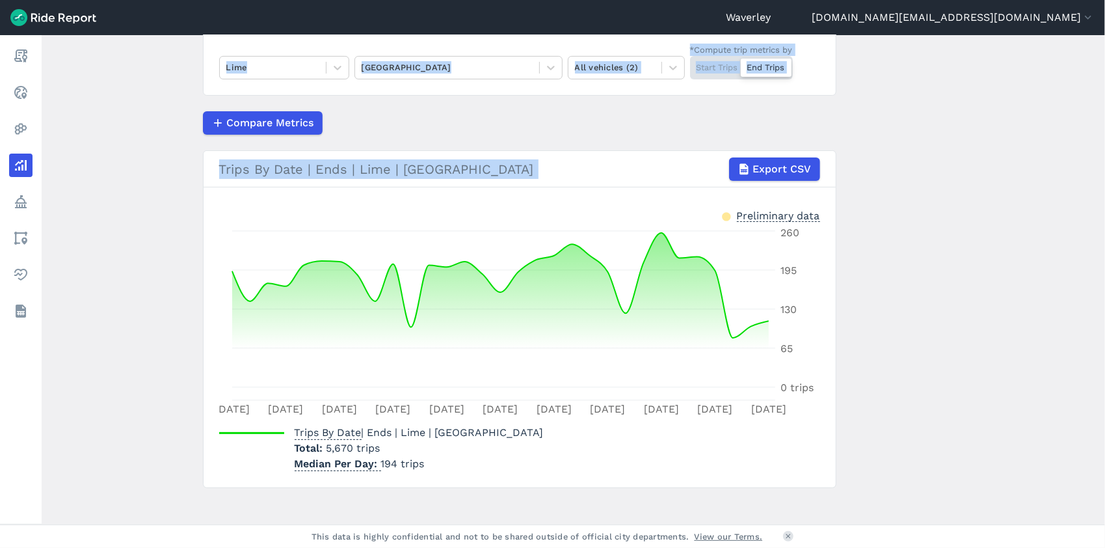
drag, startPoint x: 1099, startPoint y: 206, endPoint x: 1098, endPoint y: 27, distance: 178.9
click at [1098, 27] on div "Waverley [PERSON_NAME][DOMAIN_NAME][EMAIL_ADDRESS][DOMAIN_NAME] Settings Terms …" at bounding box center [552, 274] width 1105 height 548
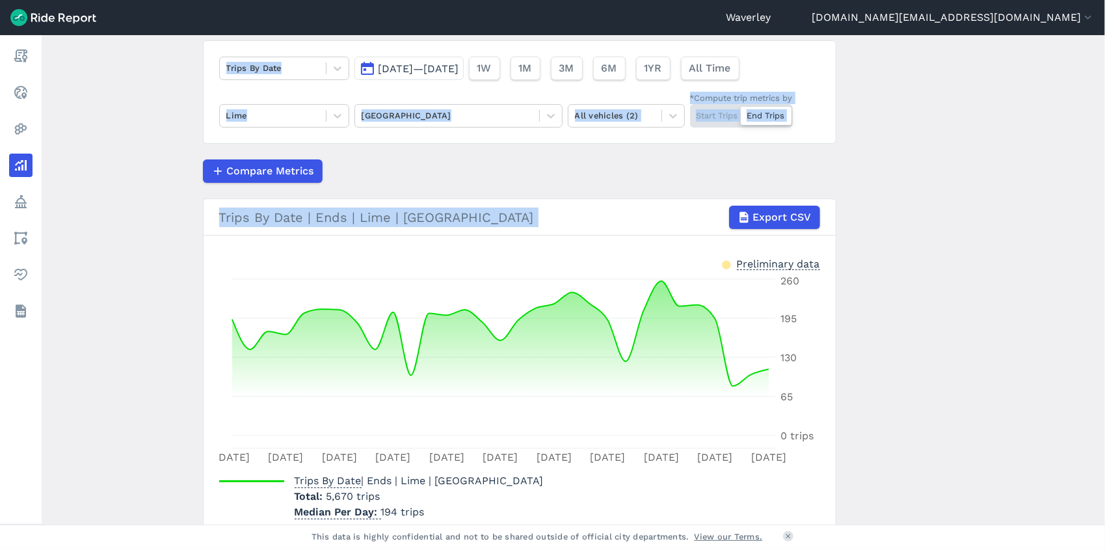
click at [361, 68] on button "[DATE]—[DATE]" at bounding box center [408, 68] width 109 height 23
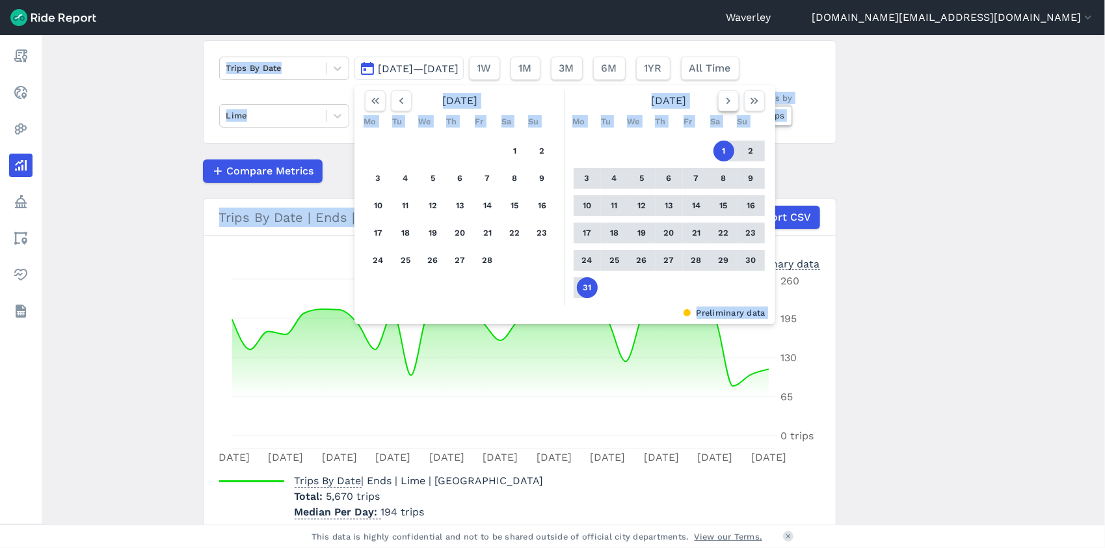
click at [722, 99] on icon "button" at bounding box center [728, 100] width 13 height 13
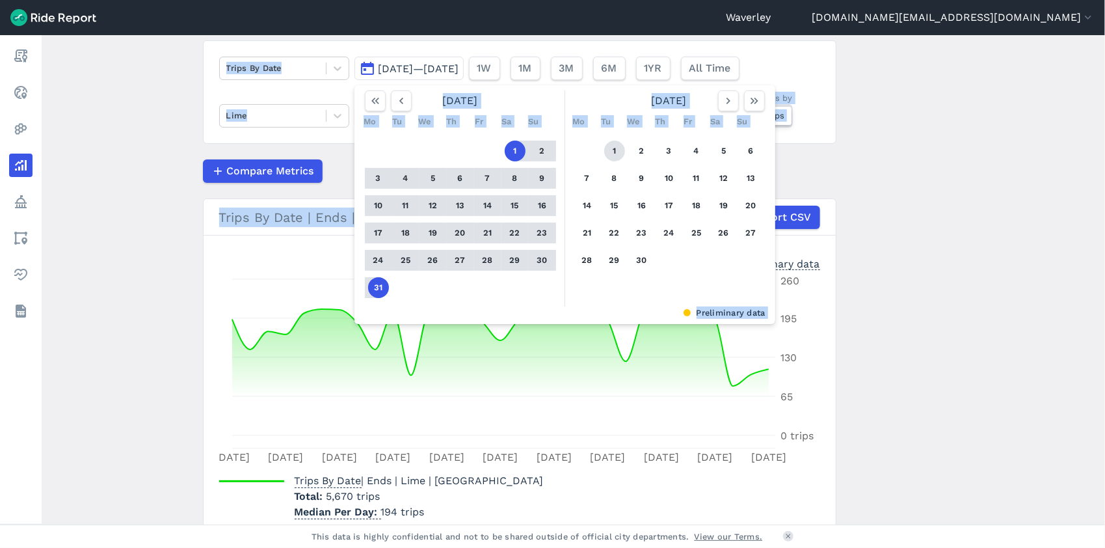
click at [613, 148] on button "1" at bounding box center [614, 150] width 21 height 21
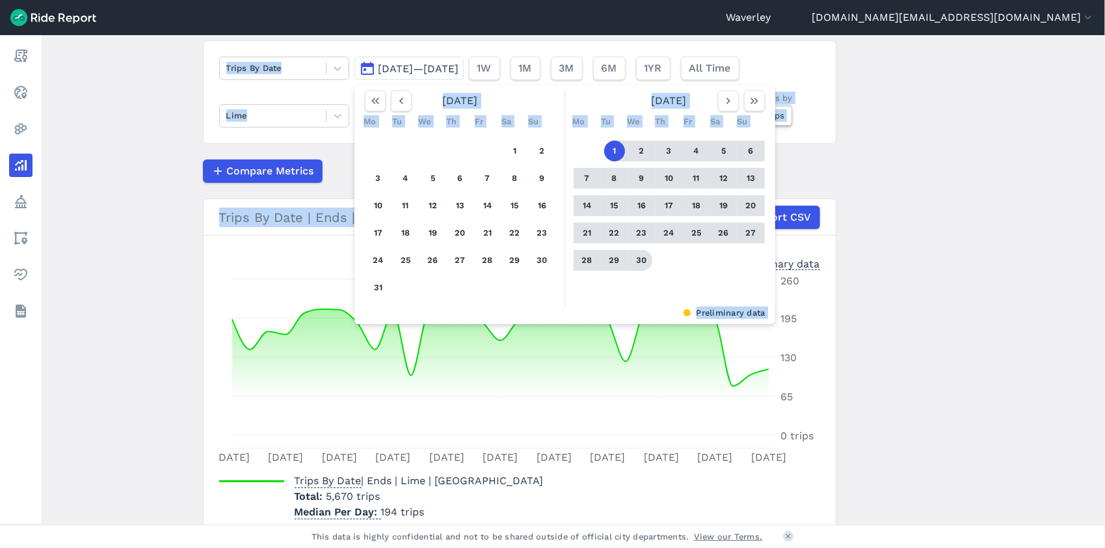
click at [642, 259] on button "30" at bounding box center [642, 260] width 21 height 21
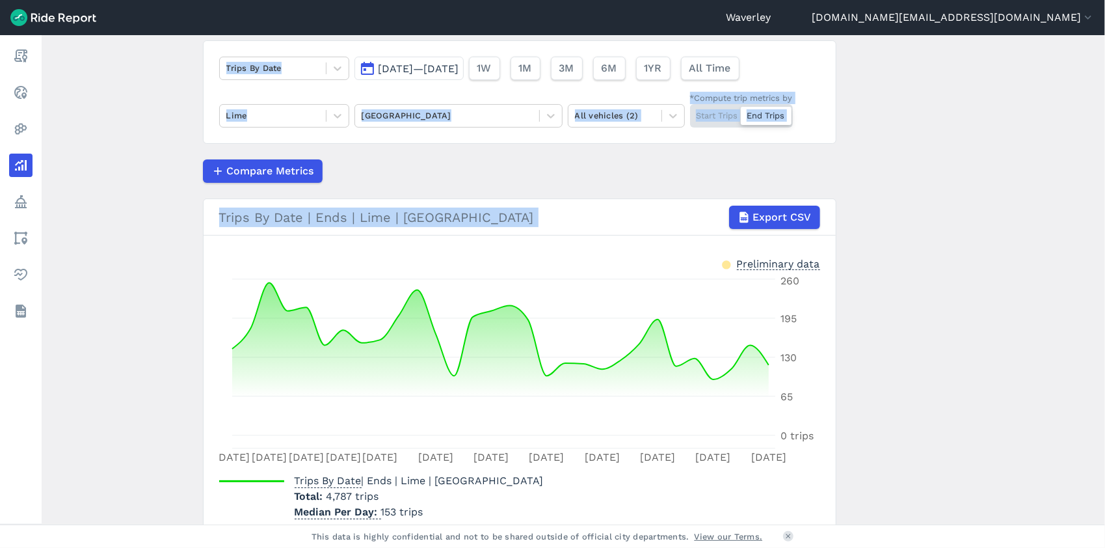
click at [592, 166] on div "Compare Metrics" at bounding box center [520, 170] width 634 height 23
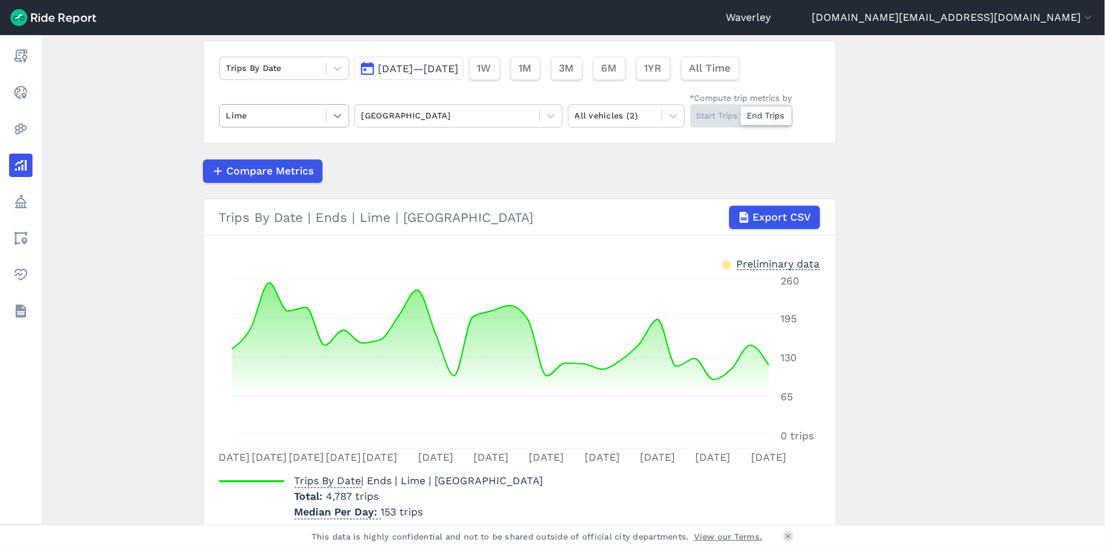
click at [338, 117] on icon at bounding box center [337, 115] width 13 height 13
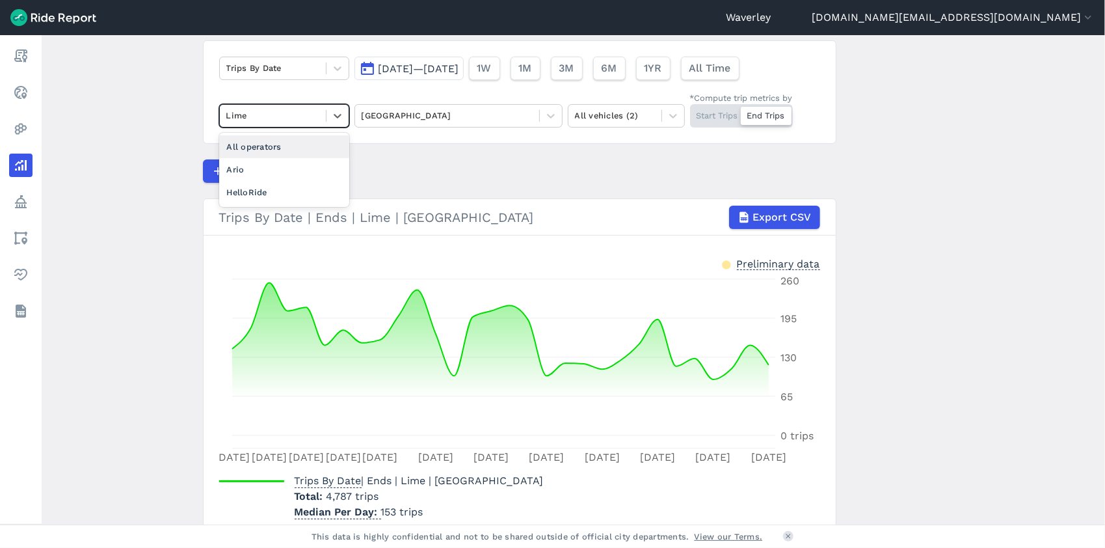
click at [286, 148] on div "All operators" at bounding box center [284, 146] width 130 height 23
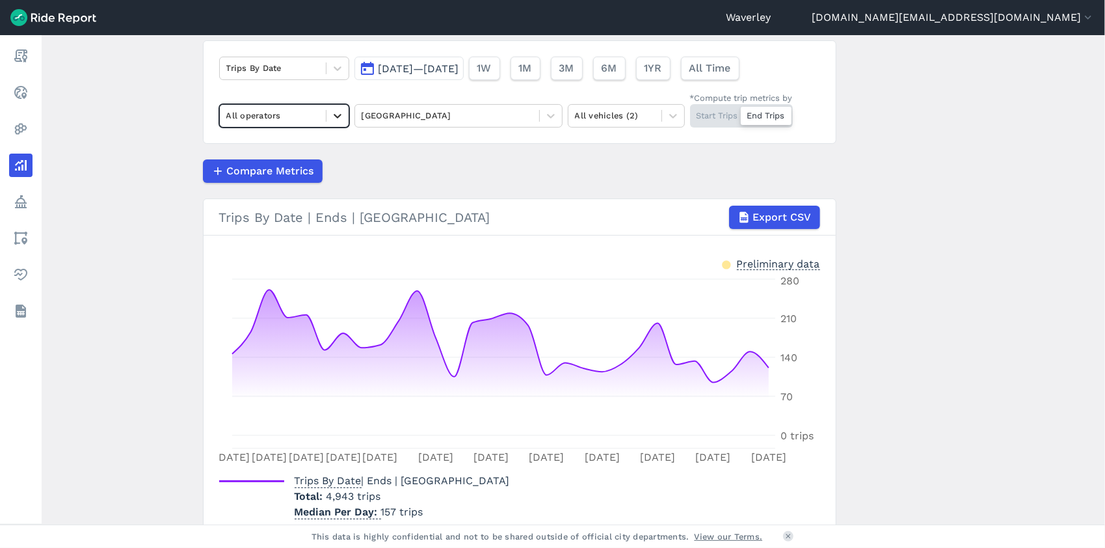
click at [336, 115] on icon at bounding box center [337, 115] width 13 height 13
click at [251, 190] on div "Lime" at bounding box center [284, 192] width 130 height 23
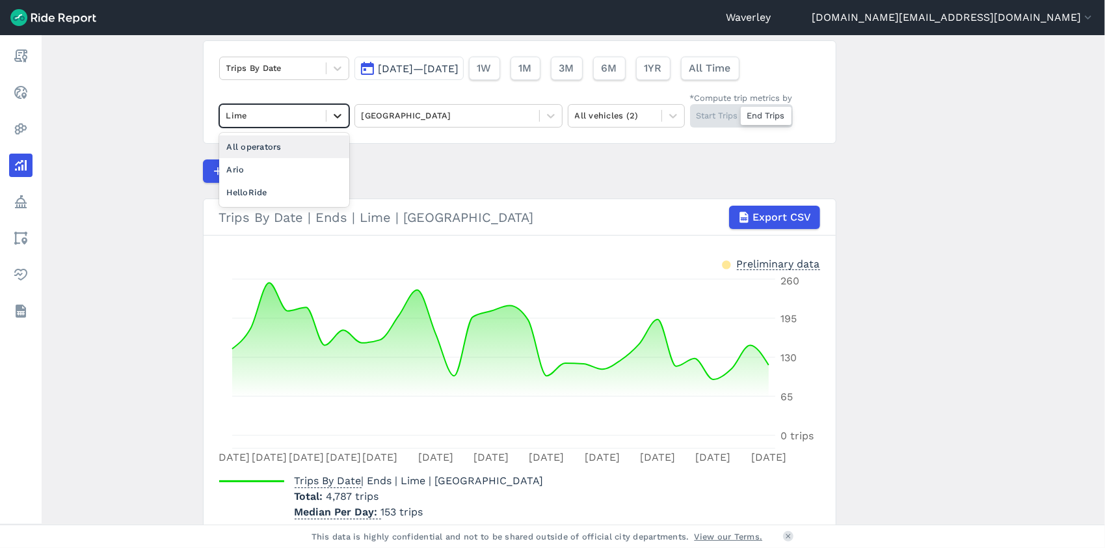
click at [338, 117] on icon at bounding box center [337, 115] width 13 height 13
click at [259, 172] on div "Ario" at bounding box center [284, 169] width 130 height 23
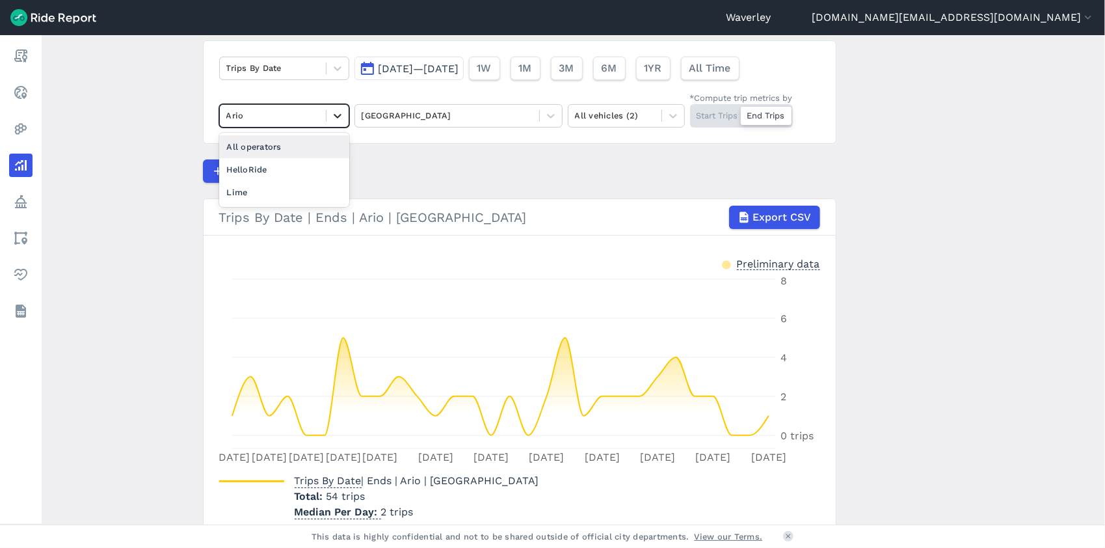
click at [334, 115] on icon at bounding box center [337, 115] width 13 height 13
click at [265, 168] on div "HelloRide" at bounding box center [284, 169] width 130 height 23
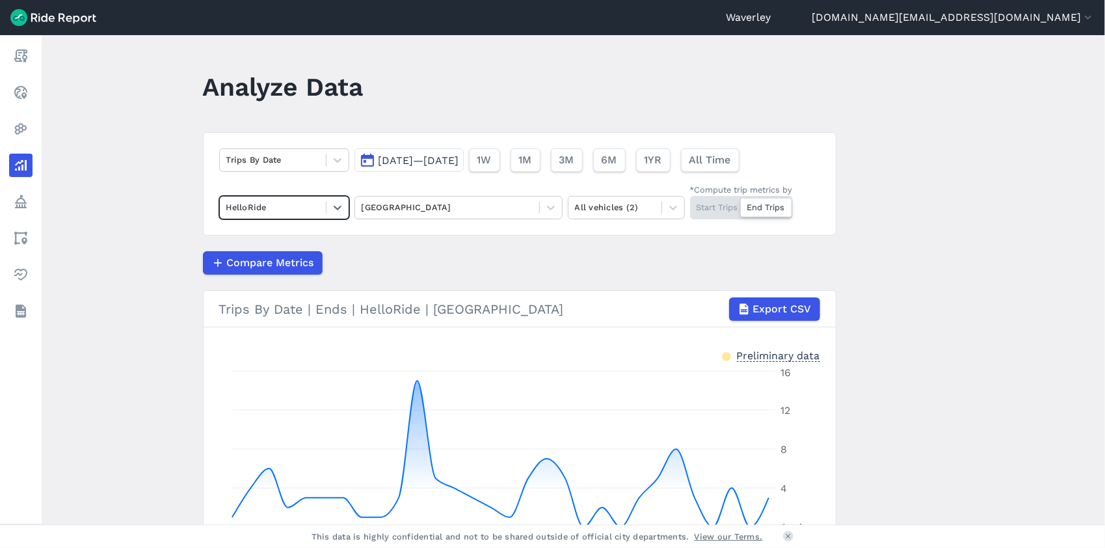
click at [366, 161] on button "[DATE]—[DATE]" at bounding box center [408, 159] width 109 height 23
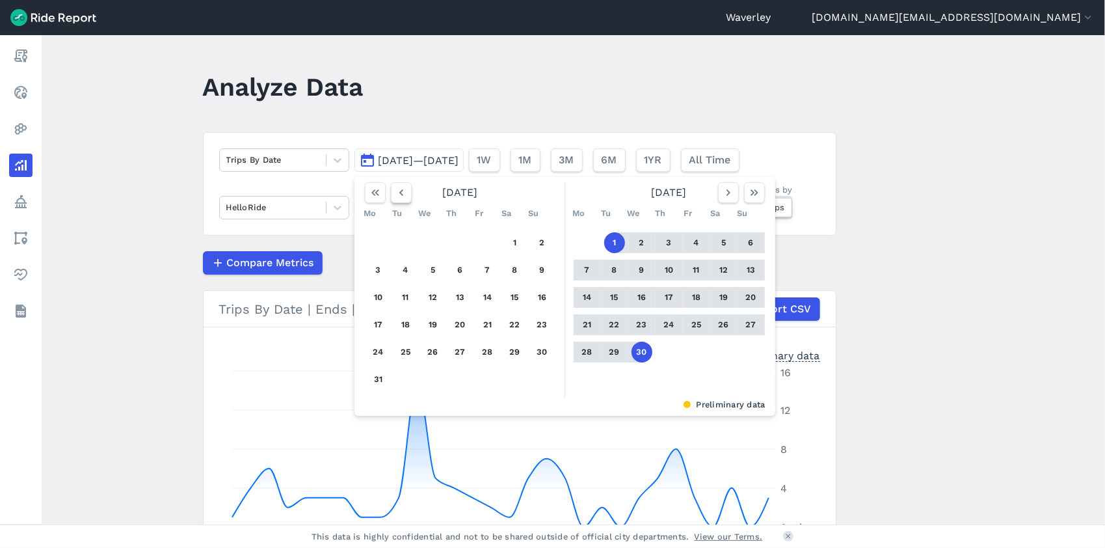
click at [399, 193] on use "button" at bounding box center [401, 192] width 4 height 7
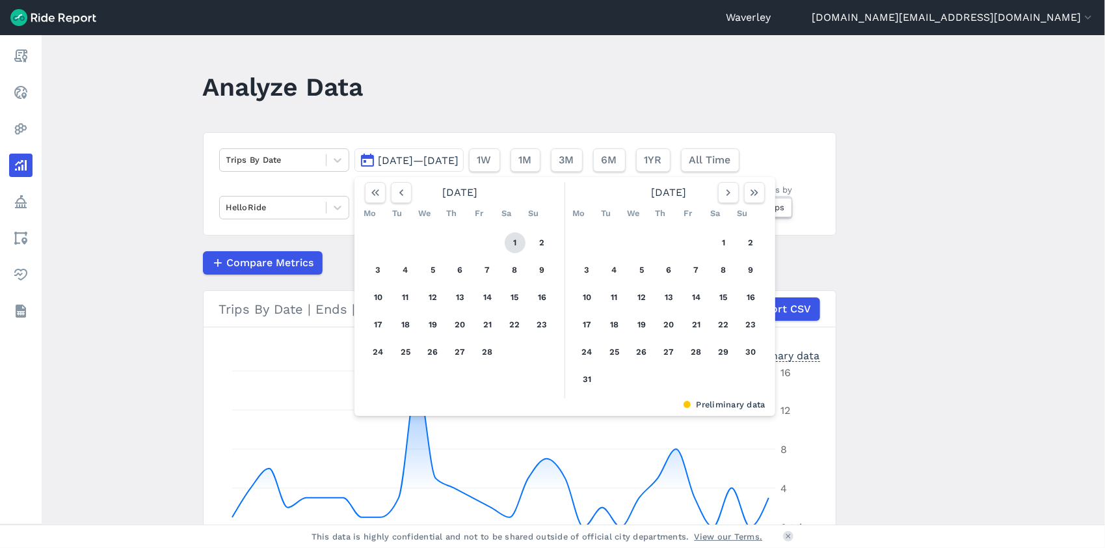
click at [513, 243] on button "1" at bounding box center [515, 242] width 21 height 21
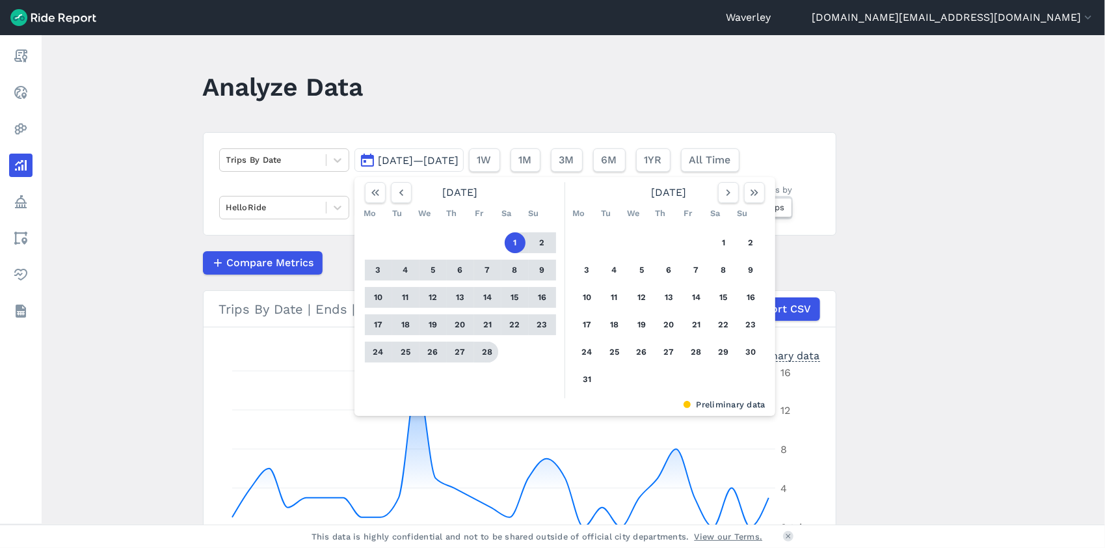
click at [483, 353] on button "28" at bounding box center [487, 351] width 21 height 21
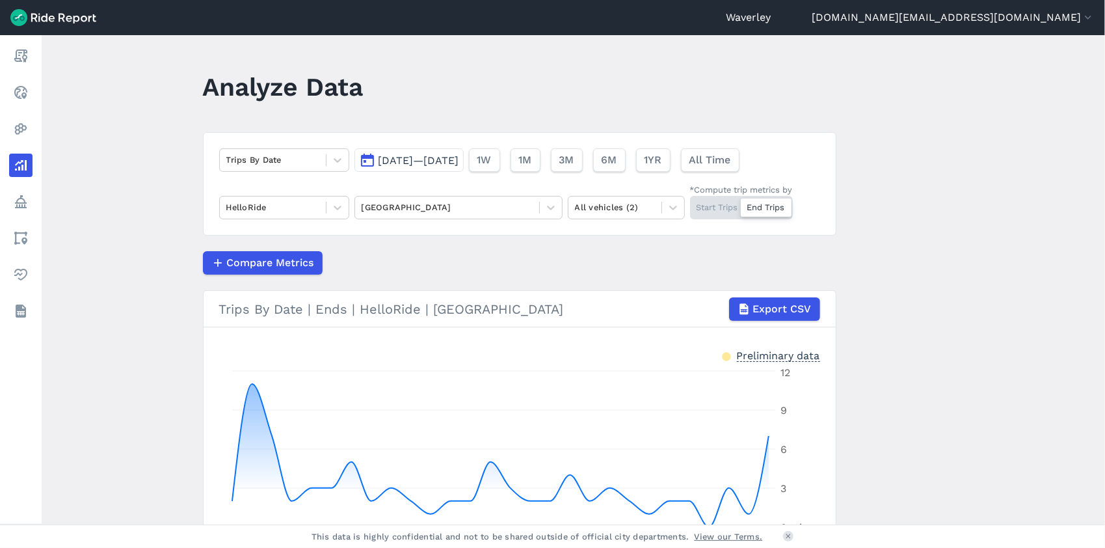
click at [717, 206] on div "Start Trips End Trips" at bounding box center [741, 207] width 103 height 23
click at [690, 204] on input "*Compute trip metrics by Start Trips End Trips" at bounding box center [690, 200] width 0 height 8
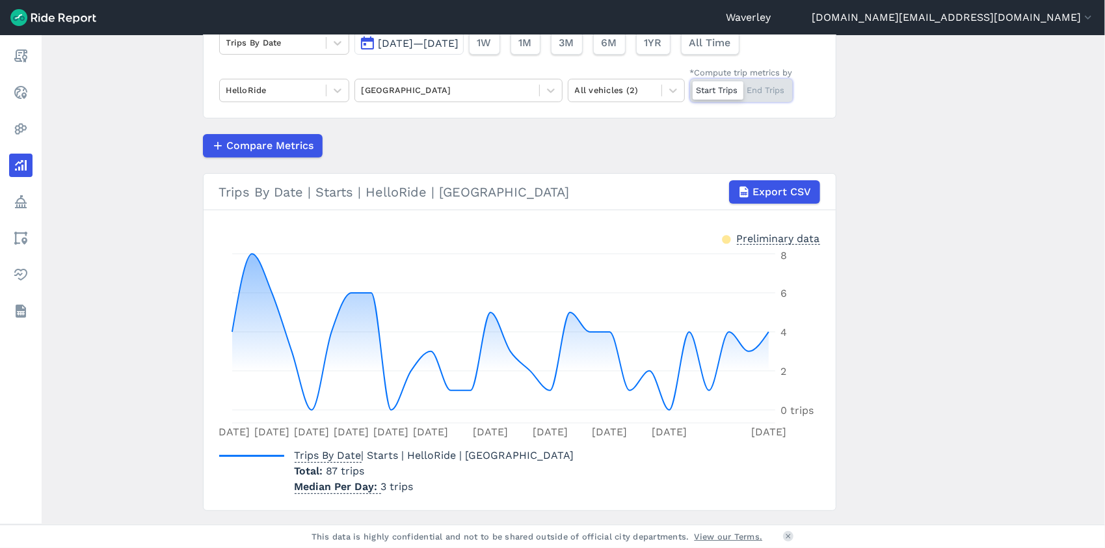
scroll to position [149, 0]
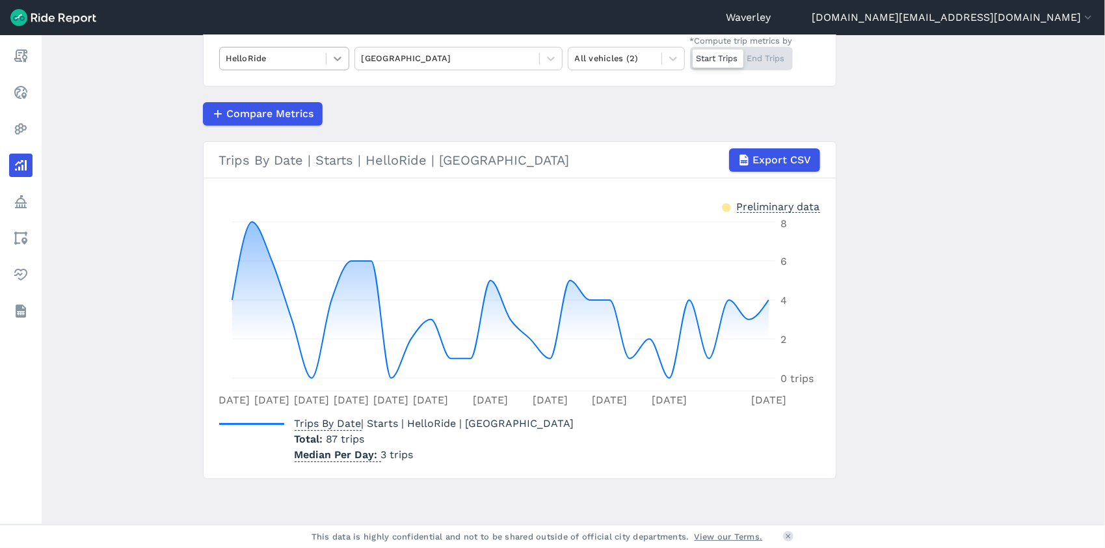
click at [337, 59] on icon at bounding box center [337, 58] width 13 height 13
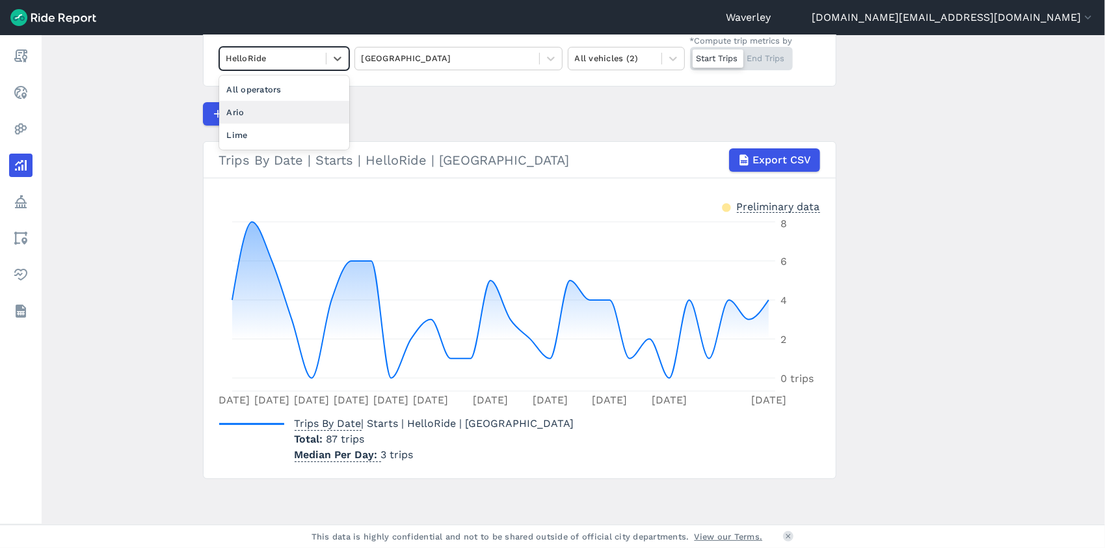
click at [280, 105] on div "Ario" at bounding box center [284, 112] width 130 height 23
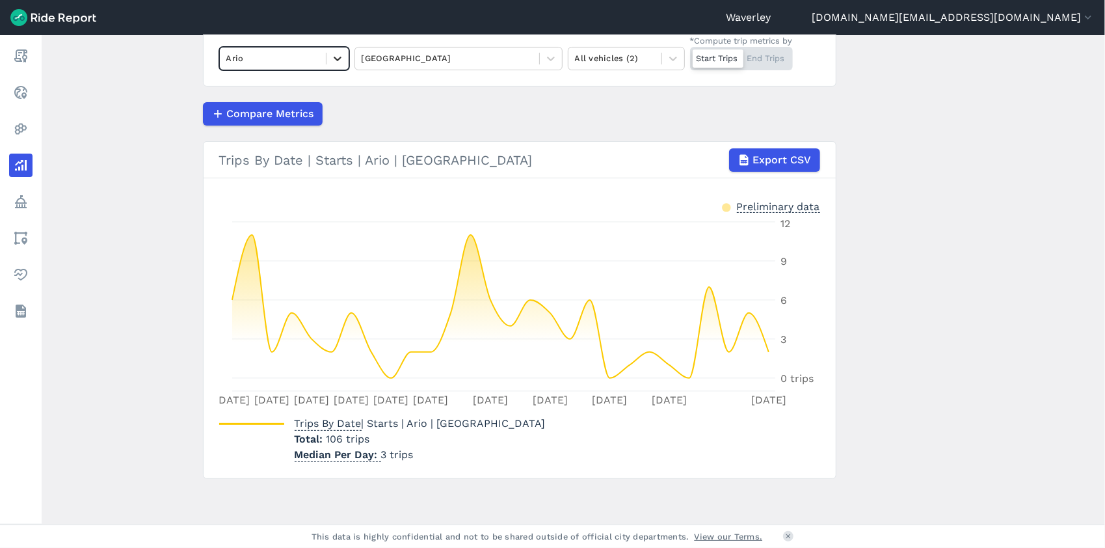
click at [336, 57] on icon at bounding box center [337, 58] width 13 height 13
click at [254, 132] on div "Lime" at bounding box center [284, 135] width 130 height 23
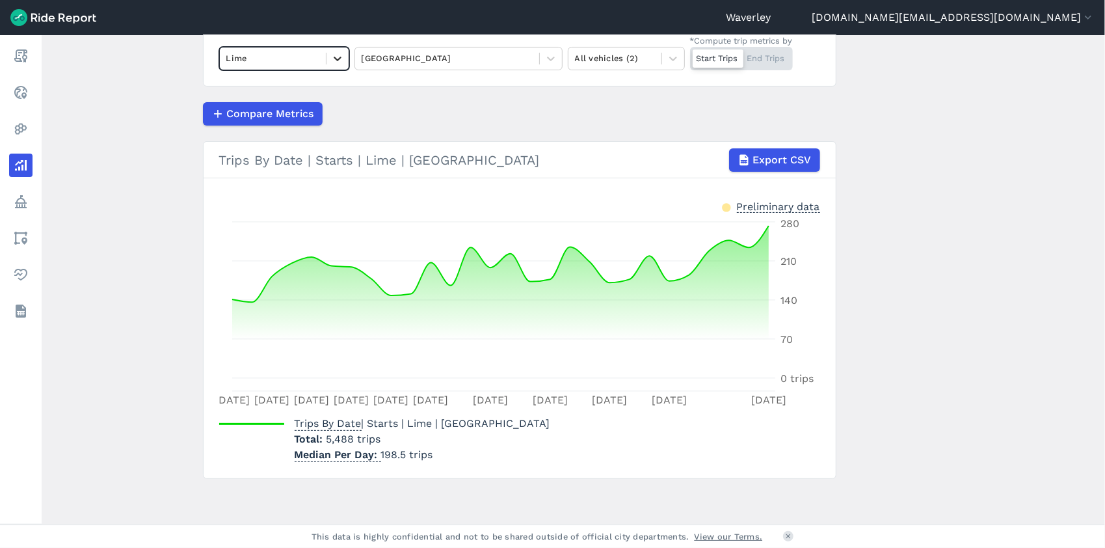
click at [334, 57] on icon at bounding box center [337, 58] width 13 height 13
click at [289, 85] on div "All operators" at bounding box center [284, 89] width 130 height 23
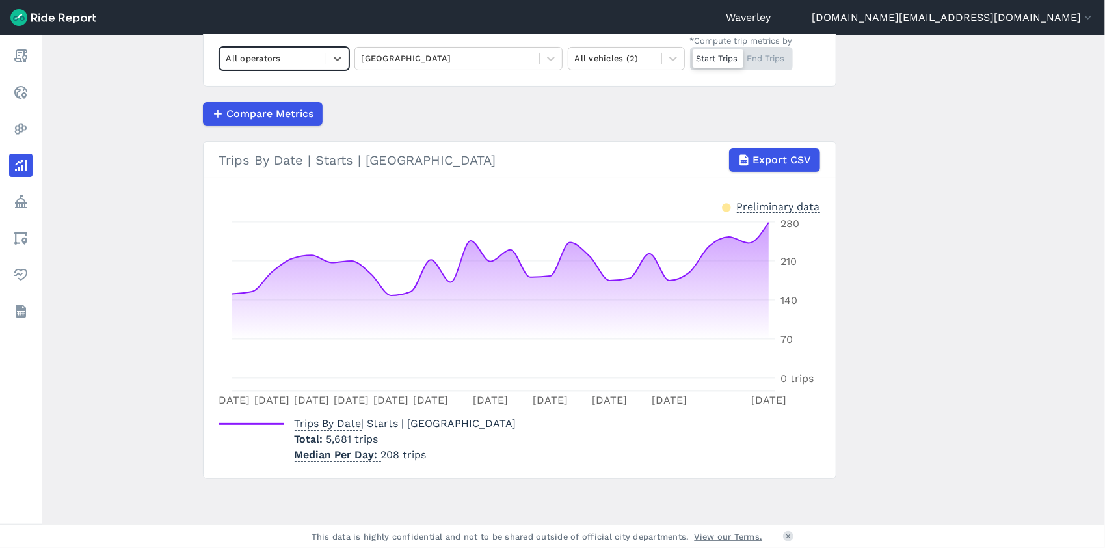
click at [769, 59] on div "Start Trips End Trips" at bounding box center [741, 58] width 103 height 23
click at [690, 55] on input "*Compute trip metrics by Start Trips End Trips" at bounding box center [690, 51] width 0 height 8
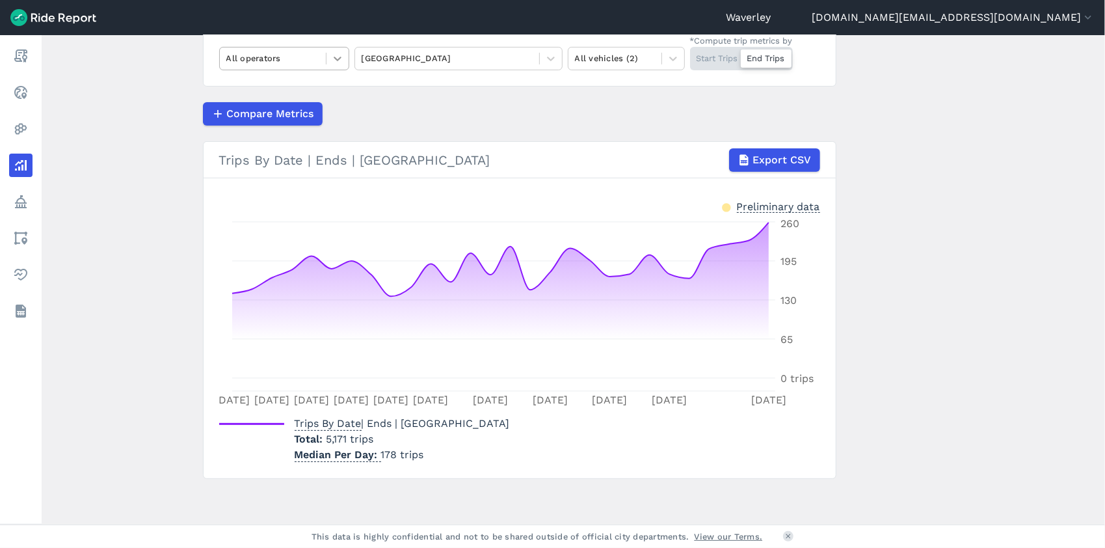
click at [333, 56] on icon at bounding box center [337, 58] width 13 height 13
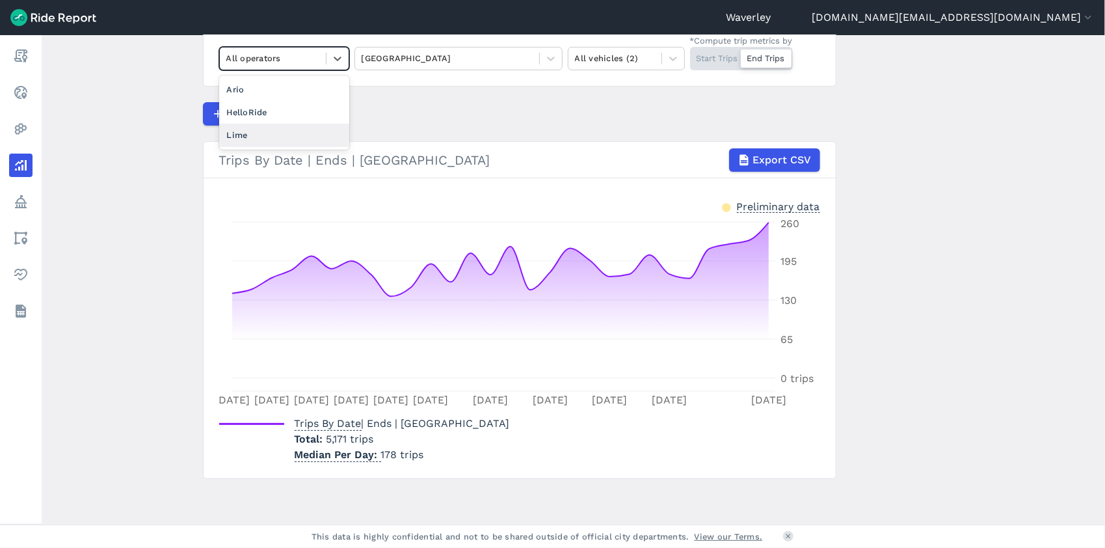
click at [255, 133] on div "Lime" at bounding box center [284, 135] width 130 height 23
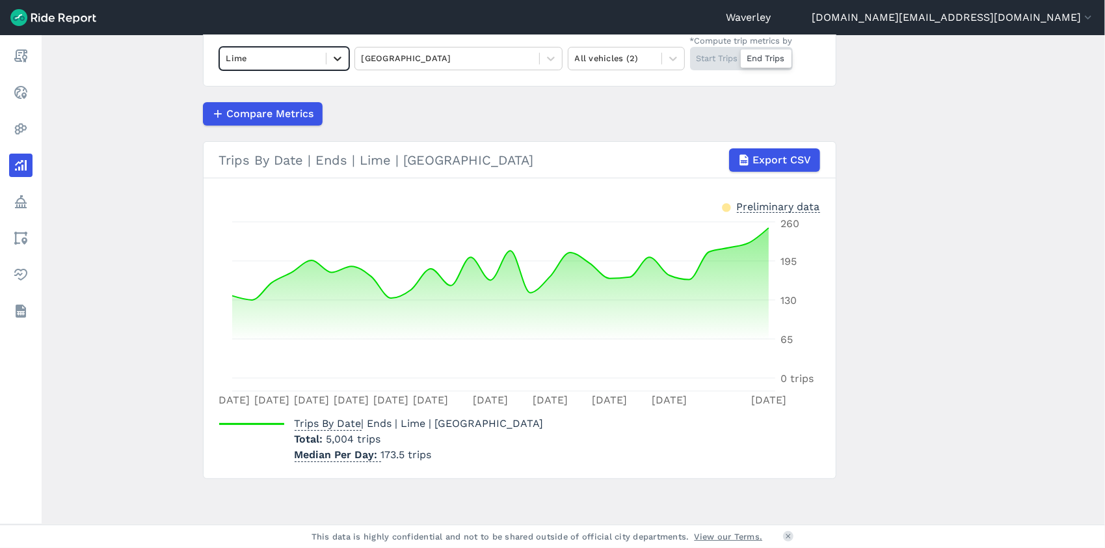
click at [334, 57] on icon at bounding box center [337, 58] width 13 height 13
click at [262, 113] on div "Ario" at bounding box center [284, 112] width 130 height 23
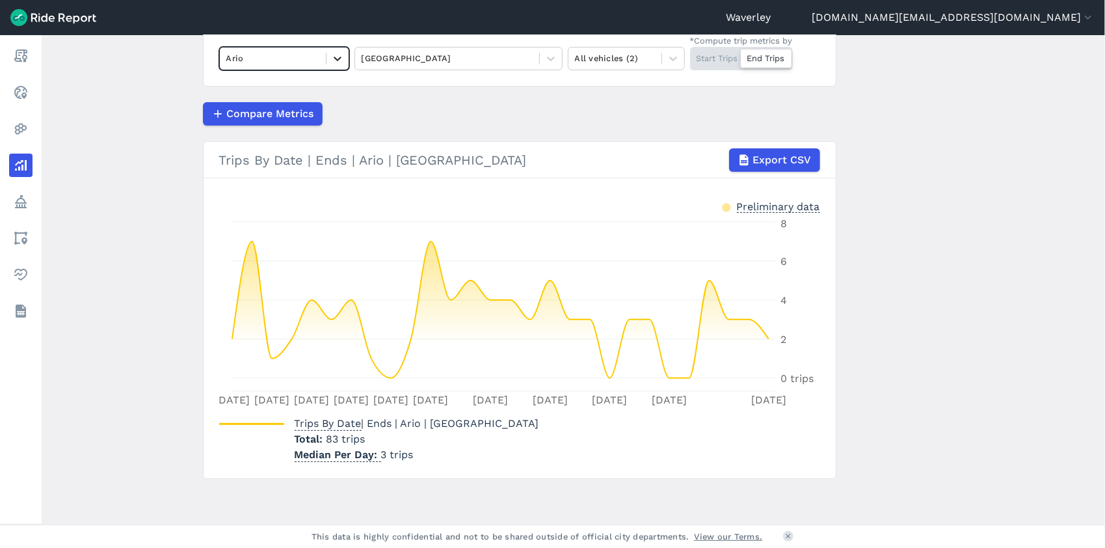
click at [334, 58] on icon at bounding box center [338, 59] width 8 height 5
click at [269, 112] on div "HelloRide" at bounding box center [284, 112] width 130 height 23
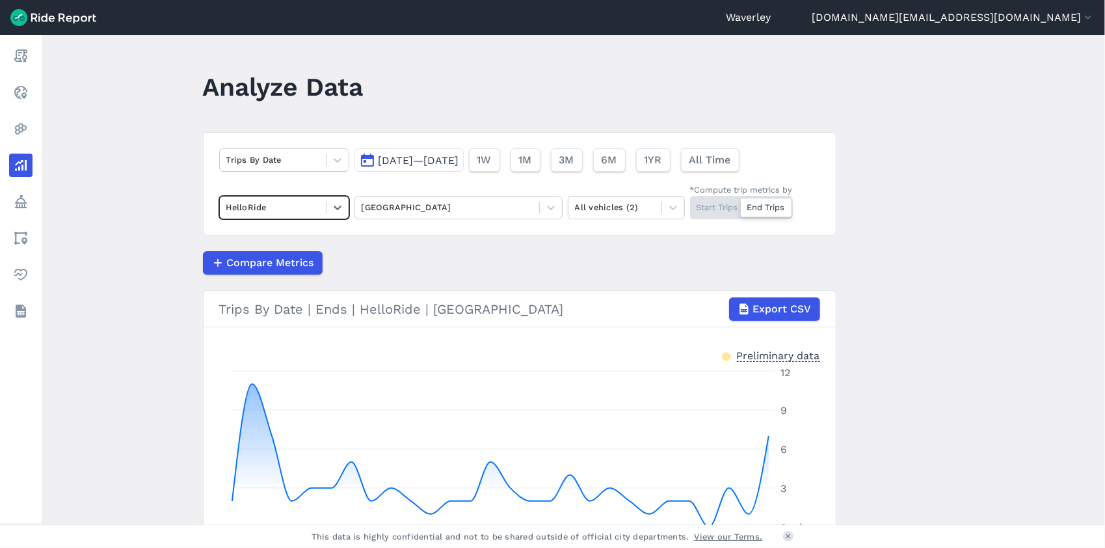
click at [367, 159] on button "[DATE]—[DATE]" at bounding box center [408, 159] width 109 height 23
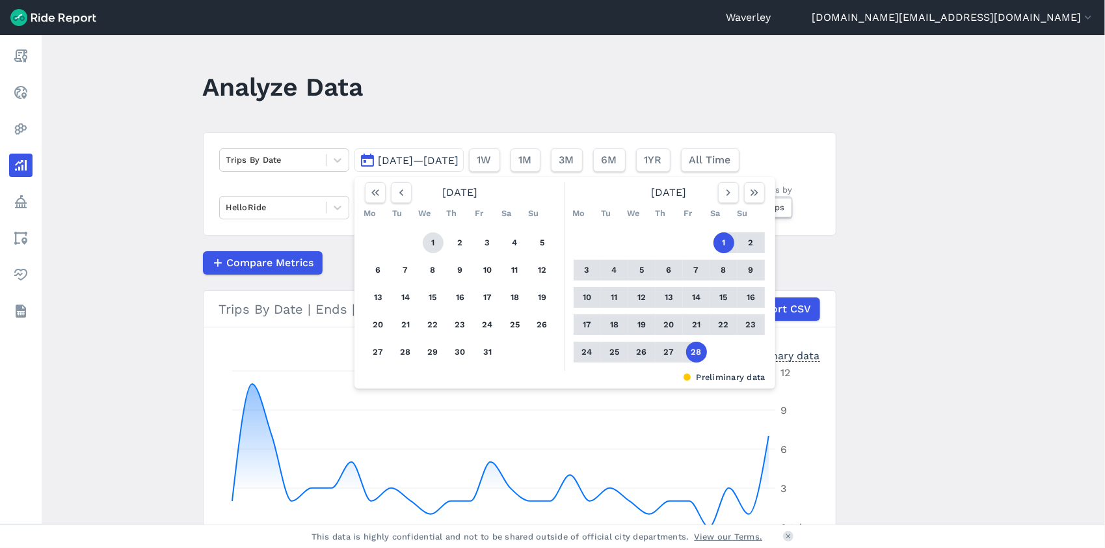
click at [433, 244] on button "1" at bounding box center [433, 242] width 21 height 21
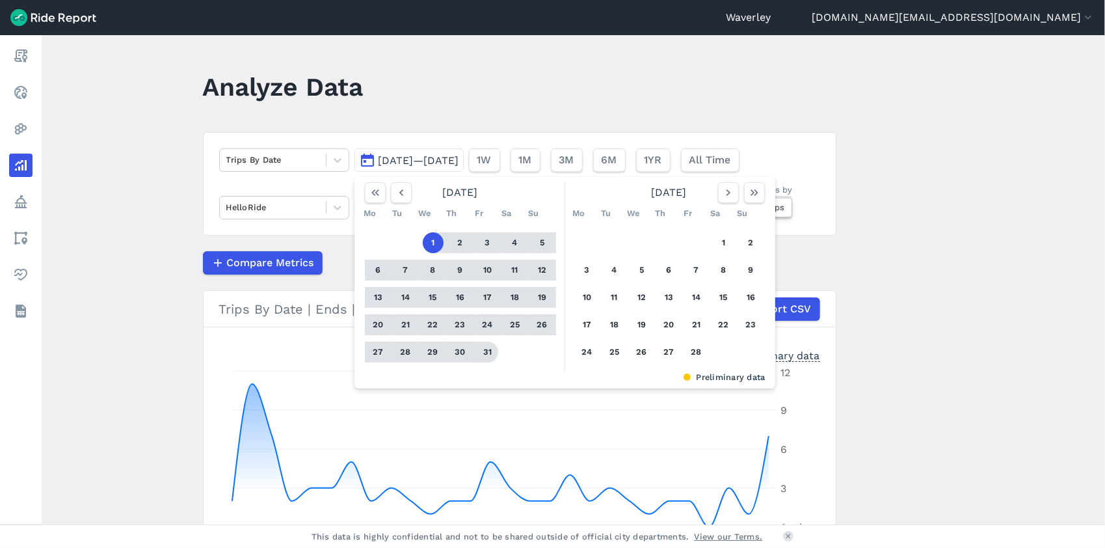
click at [479, 351] on button "31" at bounding box center [487, 351] width 21 height 21
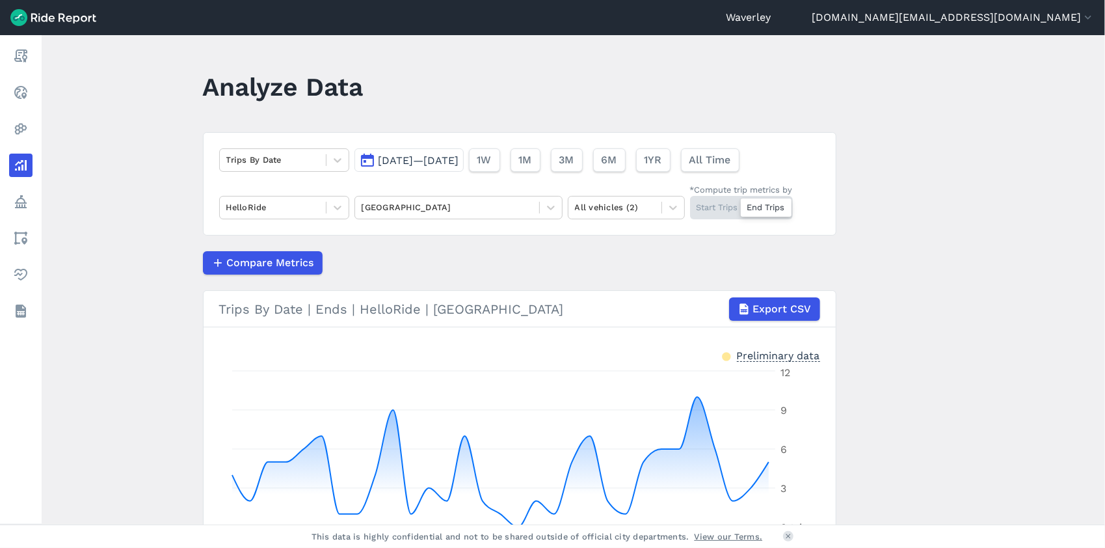
click at [709, 200] on div "Start Trips End Trips" at bounding box center [741, 207] width 103 height 23
click at [690, 200] on input "*Compute trip metrics by Start Trips End Trips" at bounding box center [690, 200] width 0 height 8
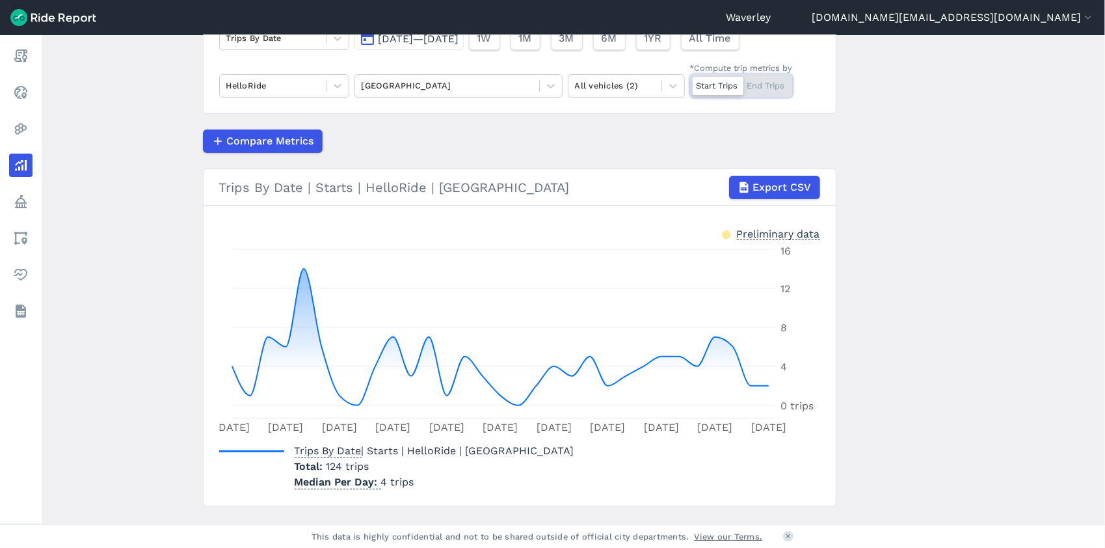
scroll to position [149, 0]
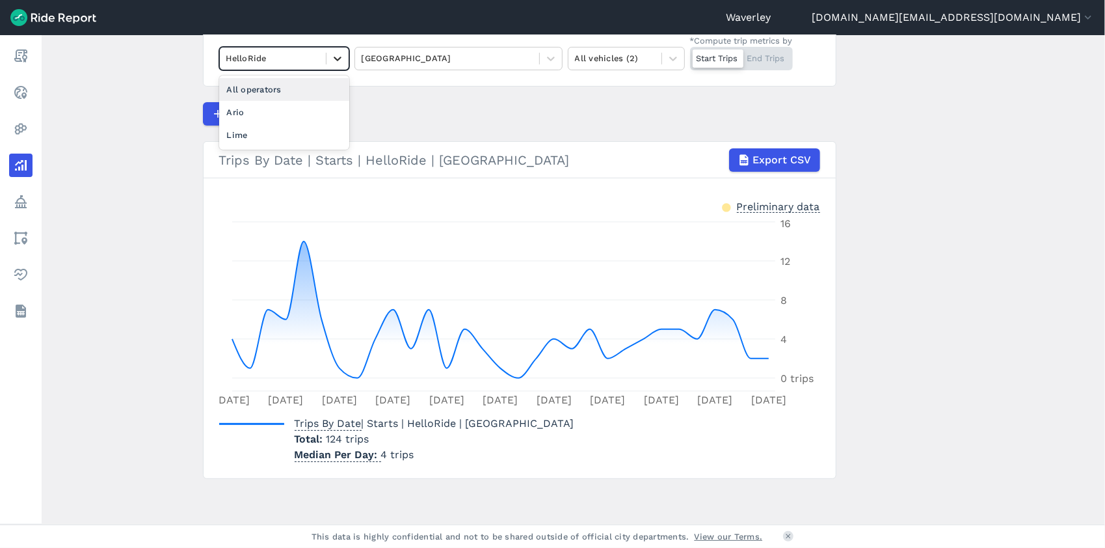
click at [335, 59] on icon at bounding box center [338, 59] width 8 height 5
click at [281, 111] on div "Ario" at bounding box center [284, 112] width 130 height 23
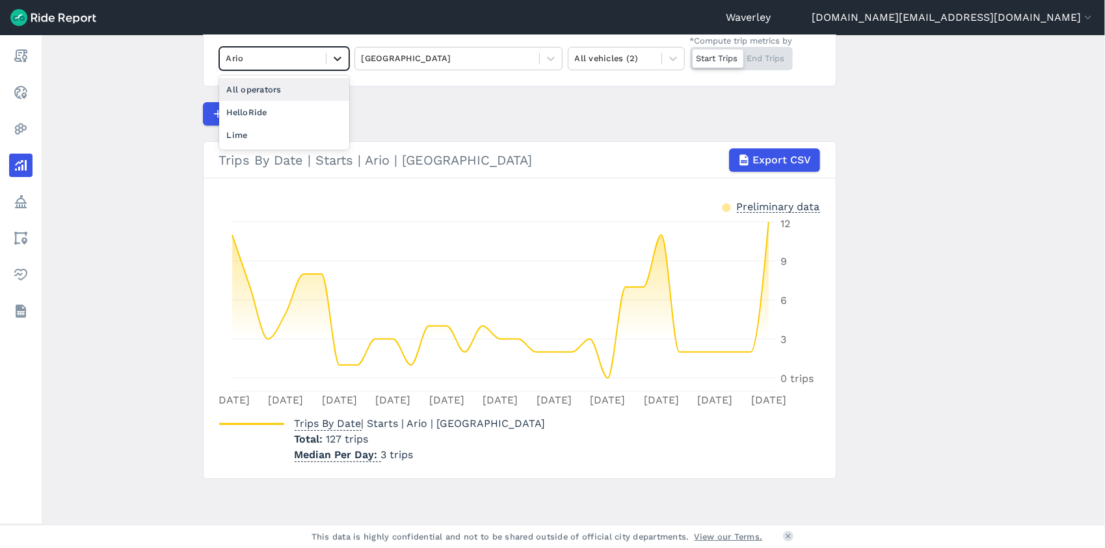
click at [336, 59] on icon at bounding box center [338, 59] width 8 height 5
click at [266, 131] on div "Lime" at bounding box center [284, 135] width 130 height 23
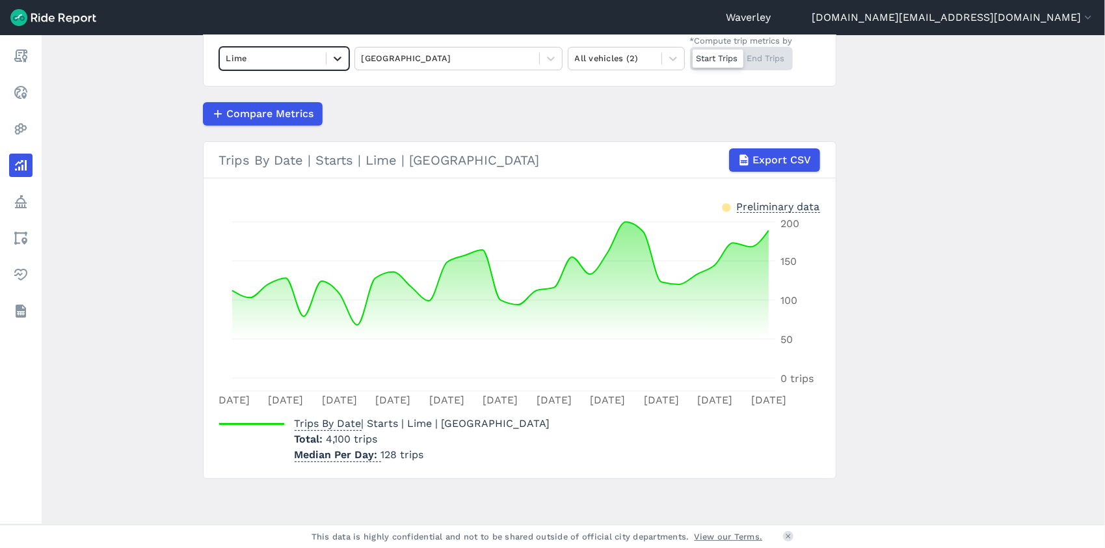
click at [333, 59] on icon at bounding box center [337, 58] width 13 height 13
click at [284, 86] on div "All operators" at bounding box center [284, 89] width 130 height 23
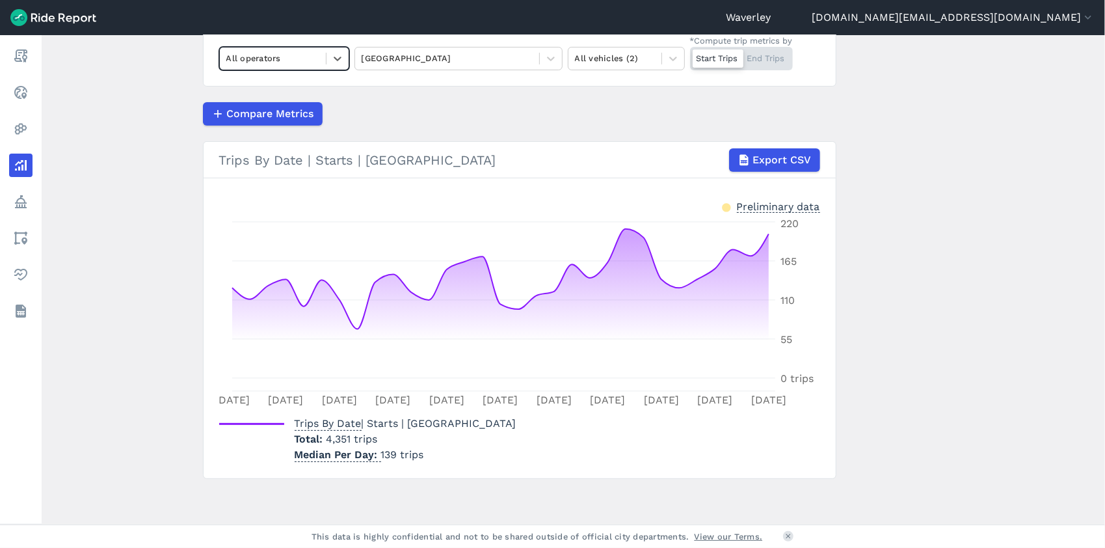
click at [775, 61] on div "Start Trips End Trips" at bounding box center [741, 58] width 103 height 23
click at [690, 55] on input "*Compute trip metrics by Start Trips End Trips" at bounding box center [690, 51] width 0 height 8
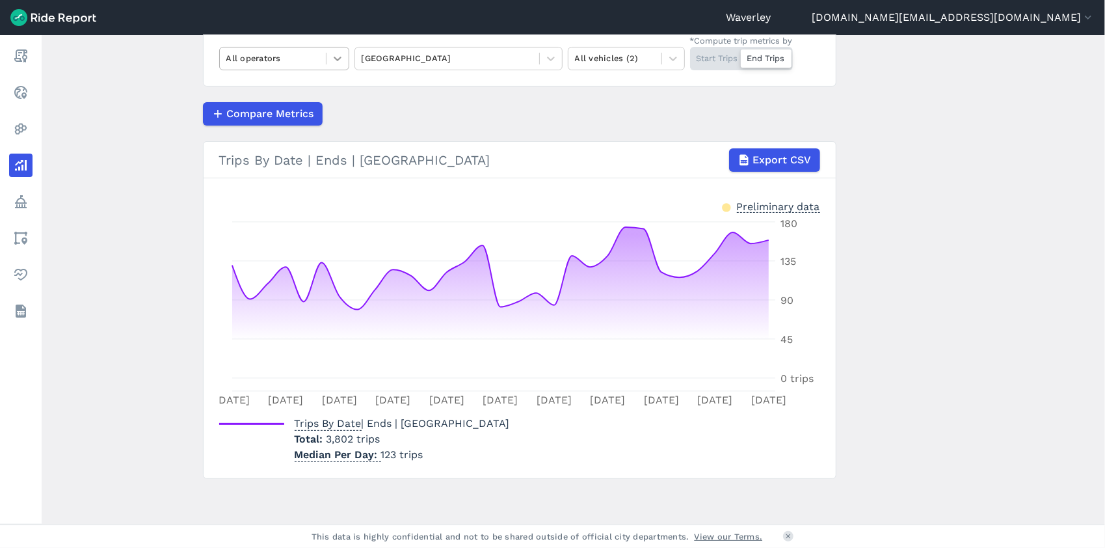
click at [334, 60] on icon at bounding box center [337, 58] width 13 height 13
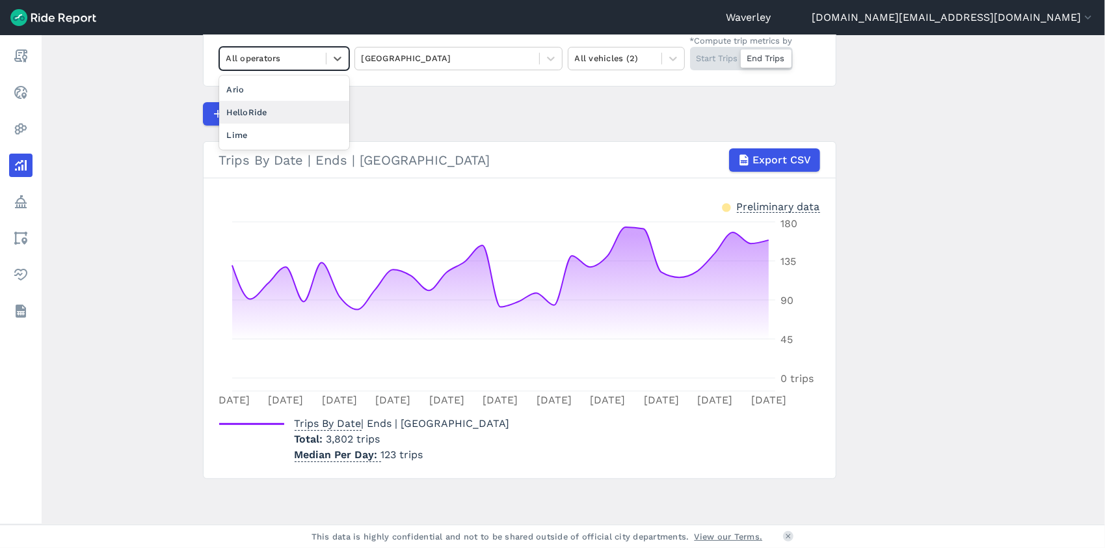
click at [291, 109] on div "HelloRide" at bounding box center [284, 112] width 130 height 23
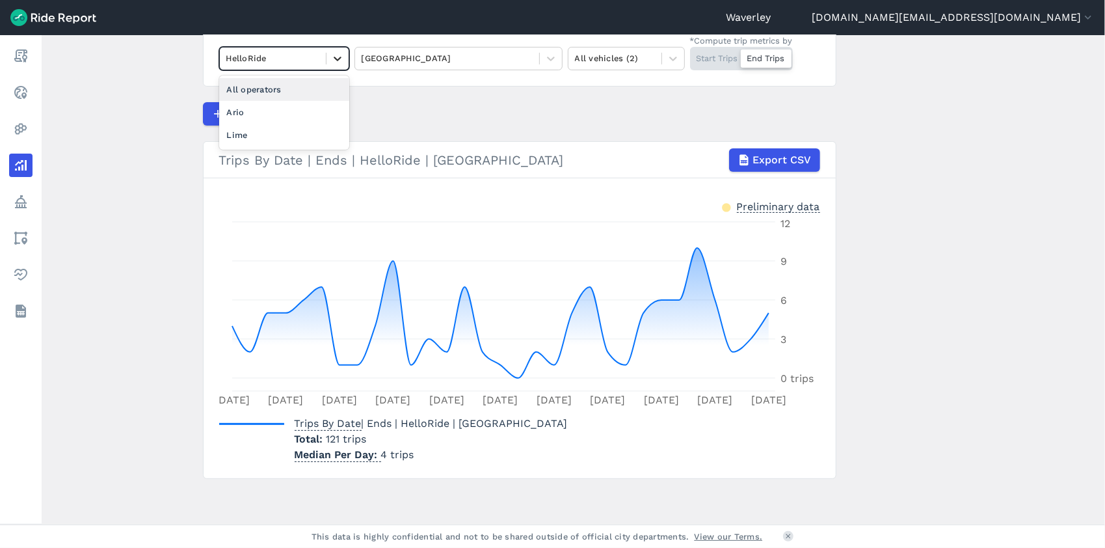
click at [336, 59] on icon at bounding box center [338, 59] width 8 height 5
click at [267, 111] on div "Ario" at bounding box center [284, 112] width 130 height 23
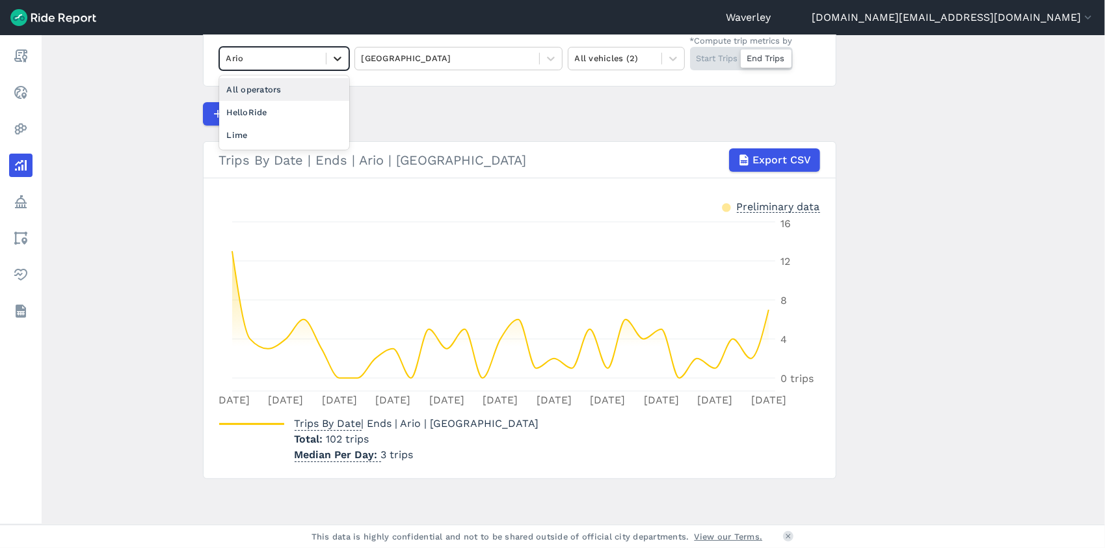
click at [337, 59] on icon at bounding box center [338, 59] width 8 height 5
click at [260, 139] on div "Lime" at bounding box center [284, 135] width 130 height 23
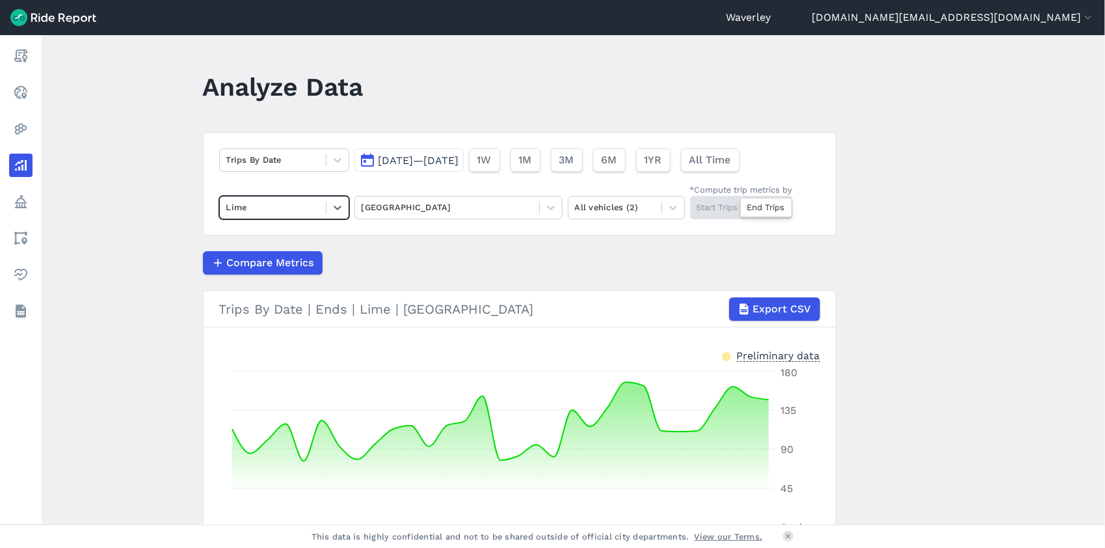
click at [368, 161] on button "[DATE]—[DATE]" at bounding box center [408, 159] width 109 height 23
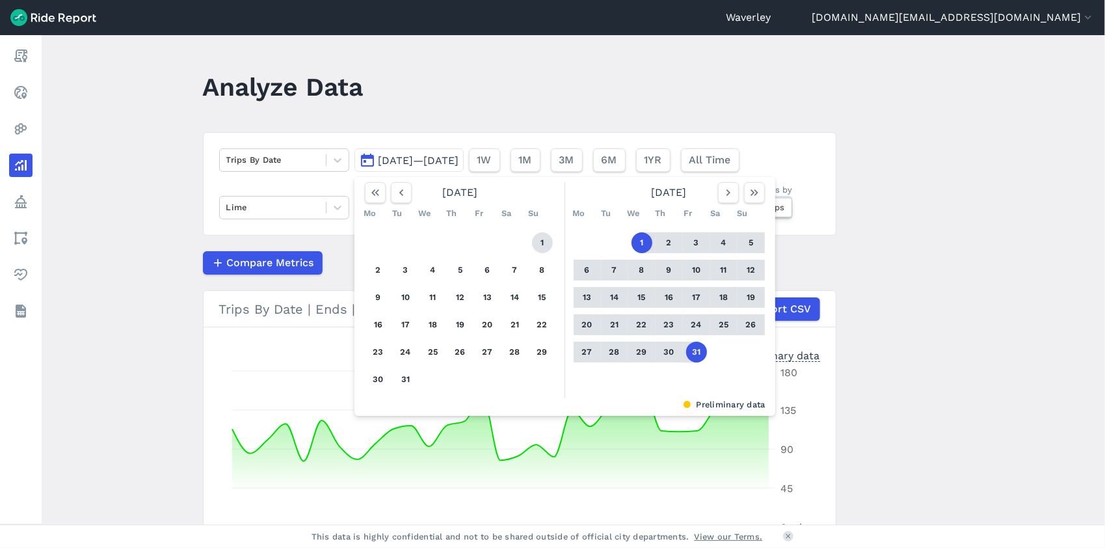
click at [537, 245] on button "1" at bounding box center [542, 242] width 21 height 21
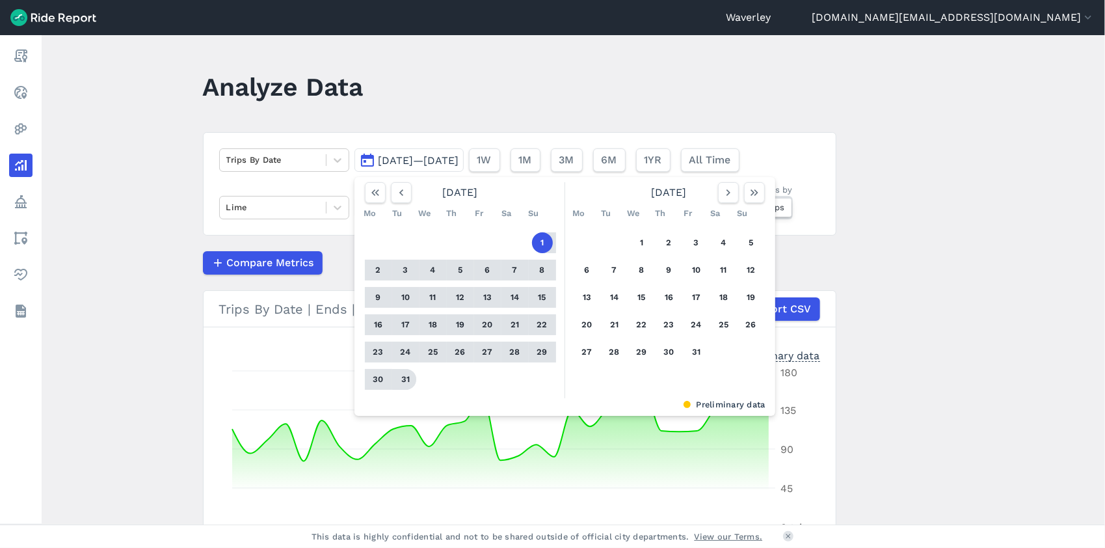
click at [405, 379] on button "31" at bounding box center [405, 379] width 21 height 21
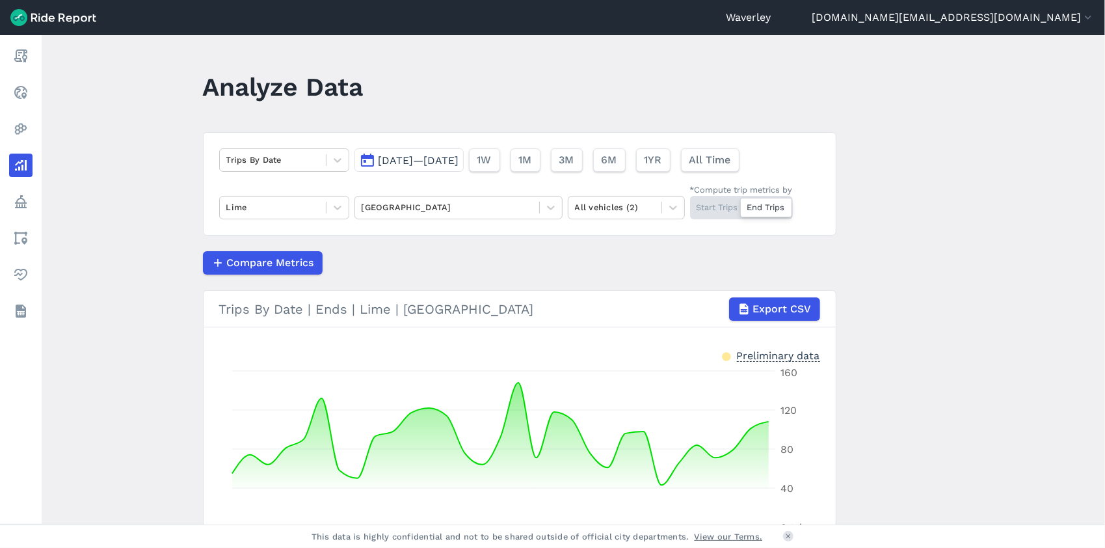
click at [722, 201] on div "Start Trips End Trips" at bounding box center [741, 207] width 103 height 23
click at [690, 201] on input "*Compute trip metrics by Start Trips End Trips" at bounding box center [690, 200] width 0 height 8
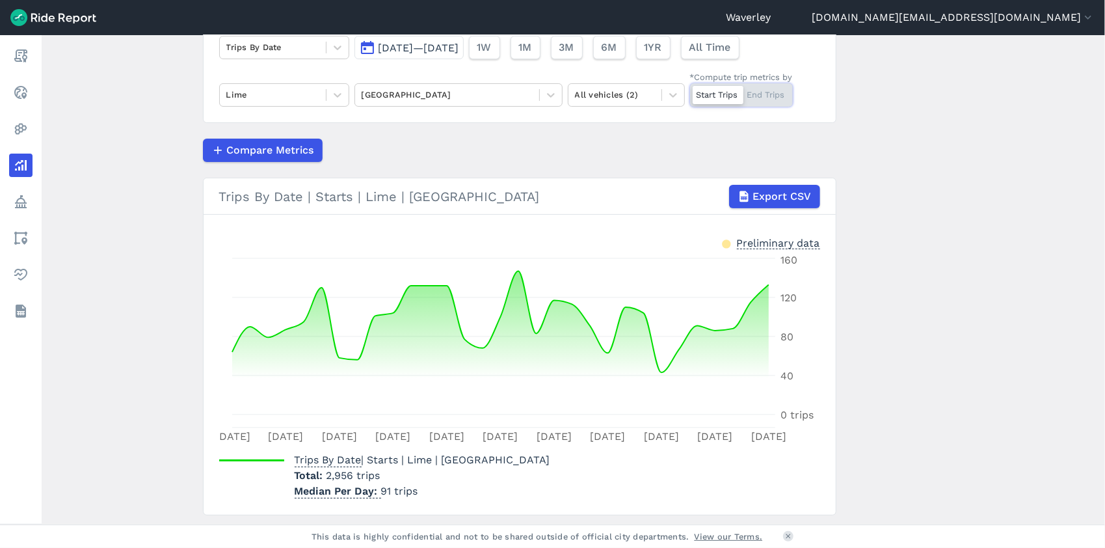
scroll to position [149, 0]
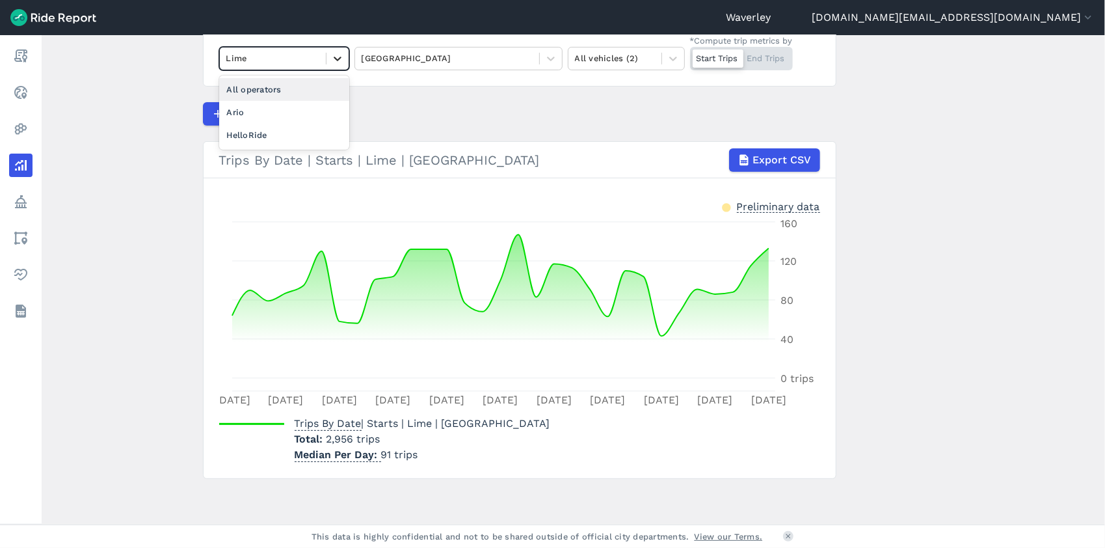
click at [334, 59] on icon at bounding box center [338, 59] width 8 height 5
click at [255, 116] on div "Ario" at bounding box center [284, 112] width 130 height 23
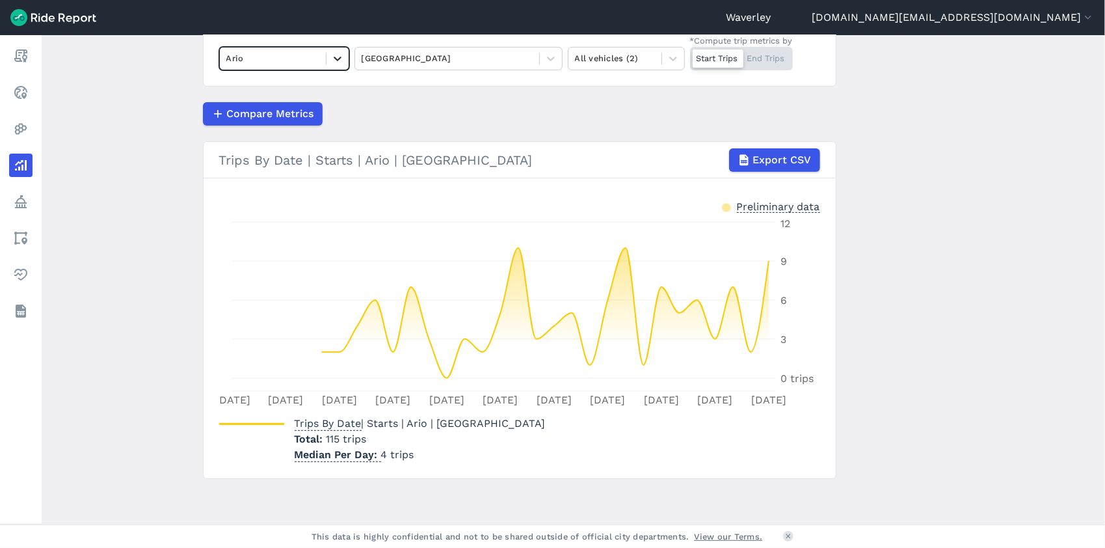
click at [334, 57] on icon at bounding box center [337, 58] width 13 height 13
click at [278, 111] on div "HelloRide" at bounding box center [284, 112] width 130 height 23
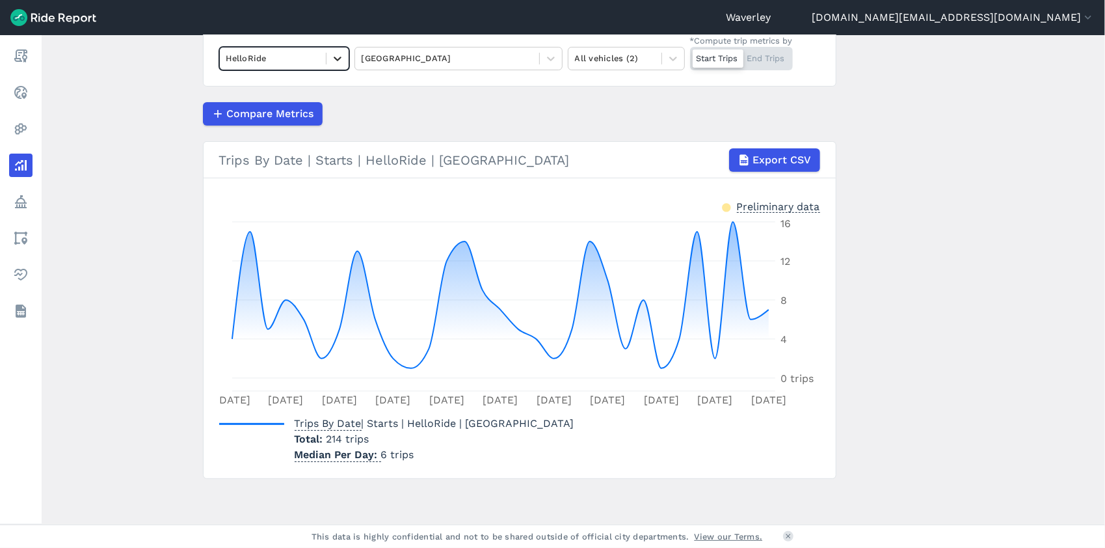
click at [336, 59] on icon at bounding box center [338, 59] width 8 height 5
click at [289, 88] on div "All operators" at bounding box center [284, 89] width 130 height 23
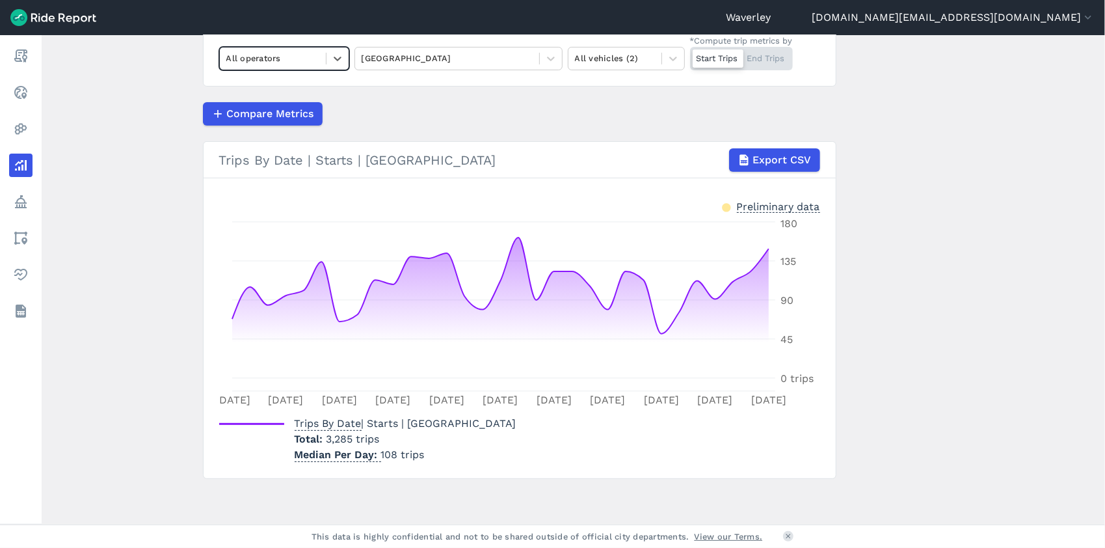
click at [775, 64] on div "Start Trips End Trips" at bounding box center [741, 58] width 103 height 23
click at [690, 55] on input "*Compute trip metrics by Start Trips End Trips" at bounding box center [690, 51] width 0 height 8
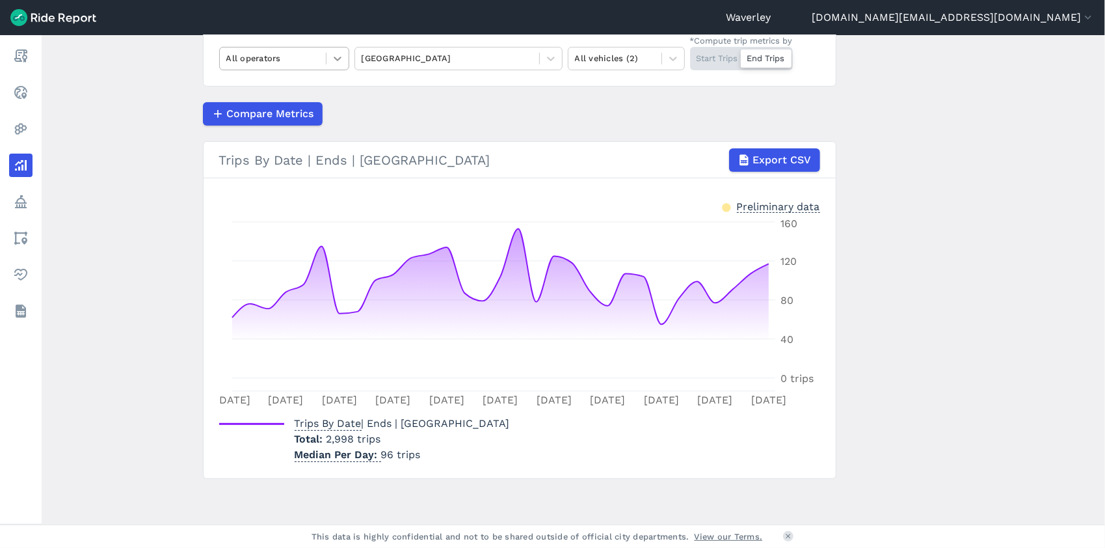
click at [336, 56] on icon at bounding box center [337, 58] width 13 height 13
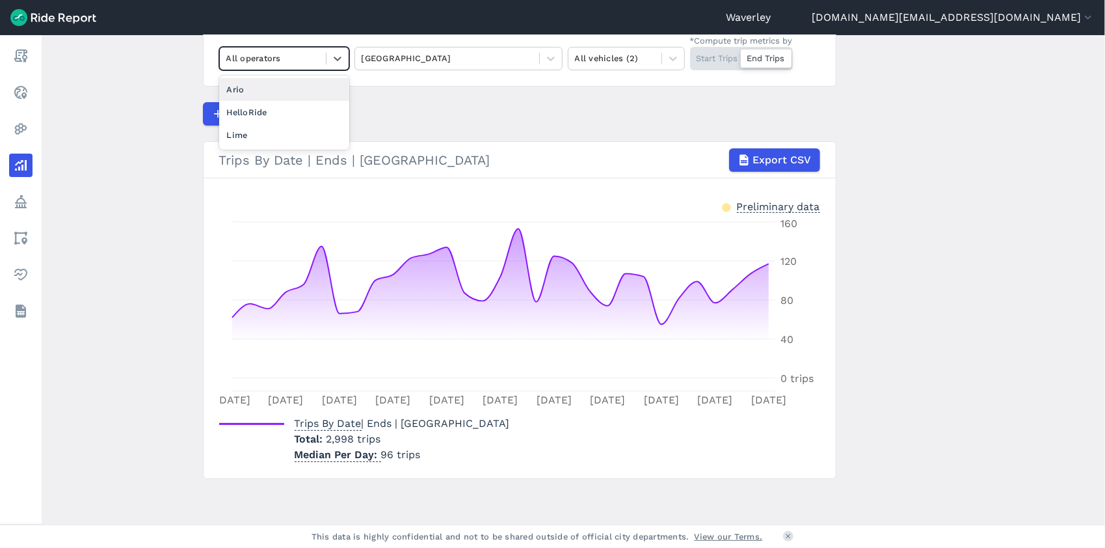
click at [281, 92] on div "Ario" at bounding box center [284, 89] width 130 height 23
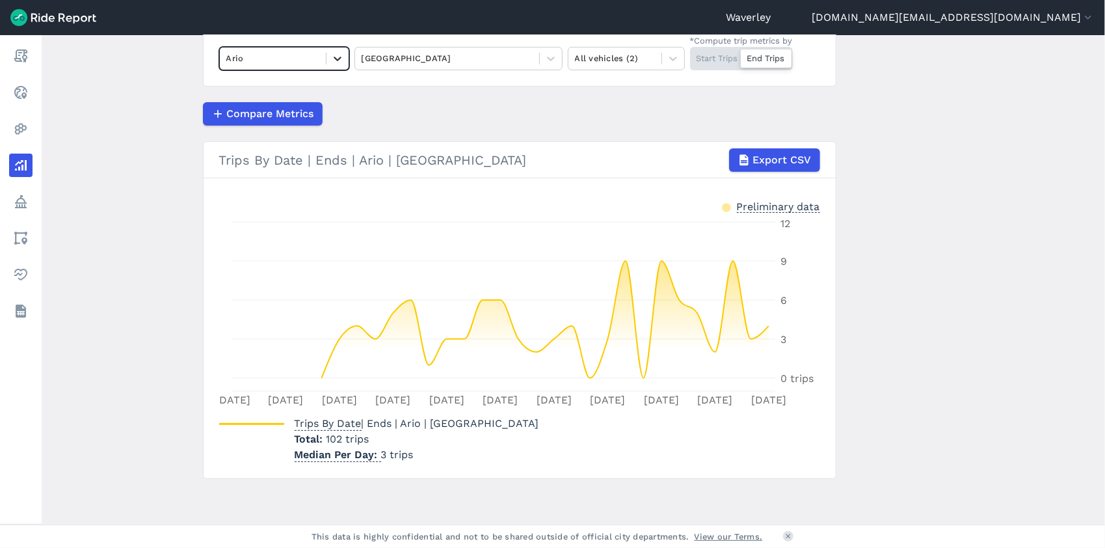
click at [336, 60] on icon at bounding box center [337, 58] width 13 height 13
click at [255, 110] on div "HelloRide" at bounding box center [284, 112] width 130 height 23
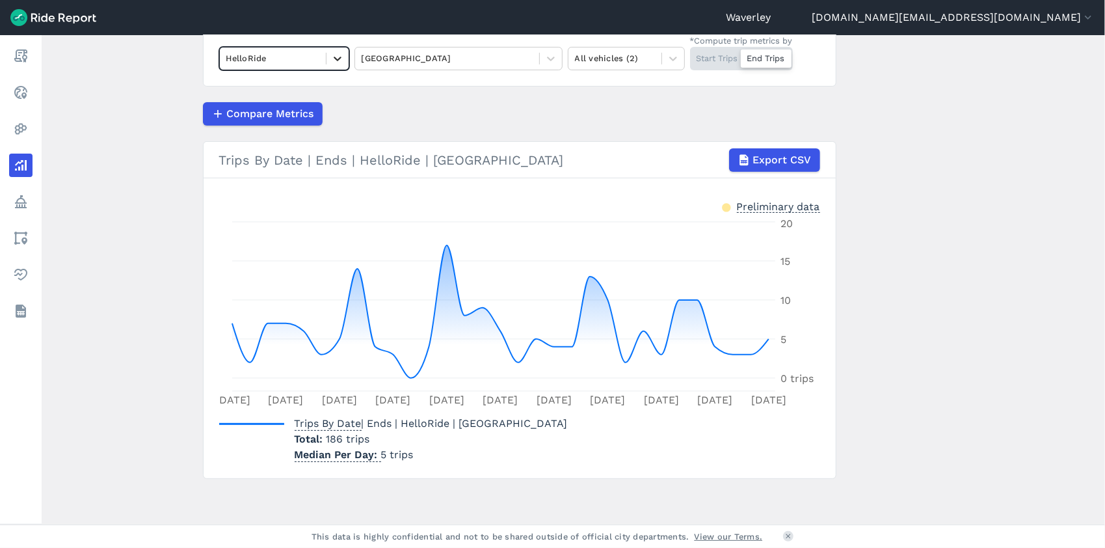
click at [335, 62] on icon at bounding box center [337, 58] width 13 height 13
click at [260, 135] on div "Lime" at bounding box center [284, 135] width 130 height 23
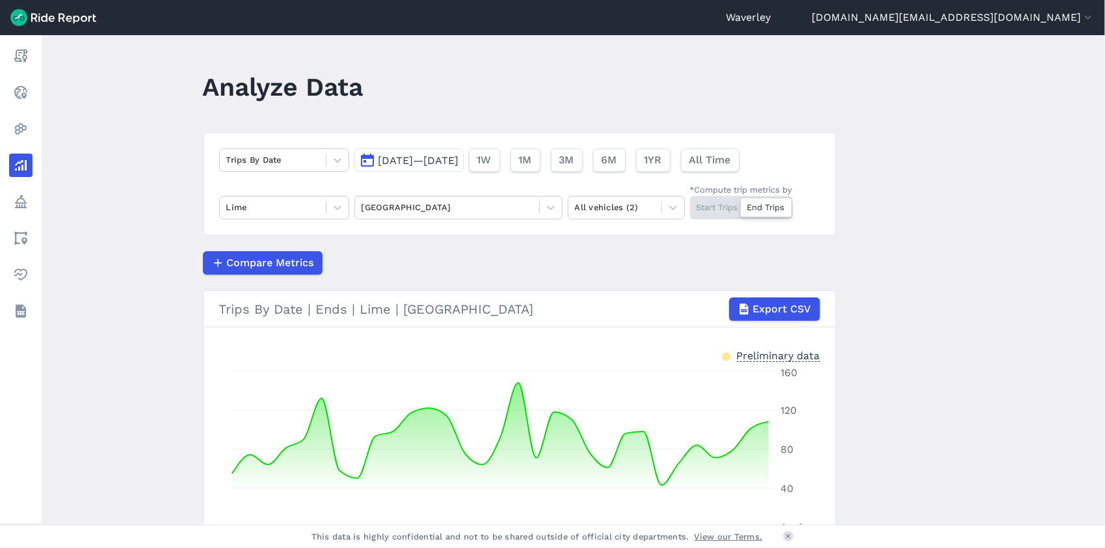
click at [360, 159] on button "[DATE]—[DATE]" at bounding box center [408, 159] width 109 height 23
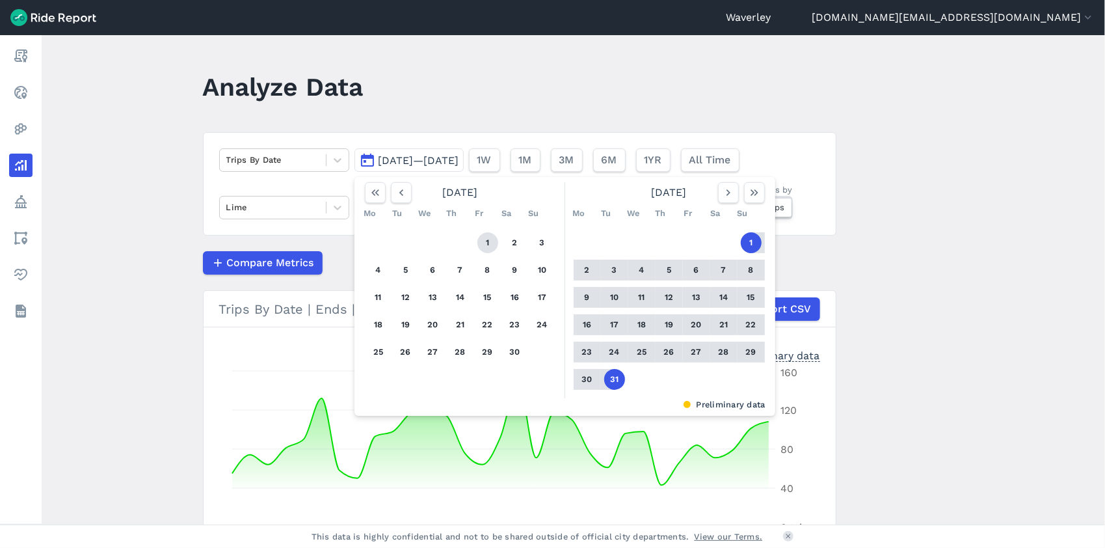
click at [485, 240] on button "1" at bounding box center [487, 242] width 21 height 21
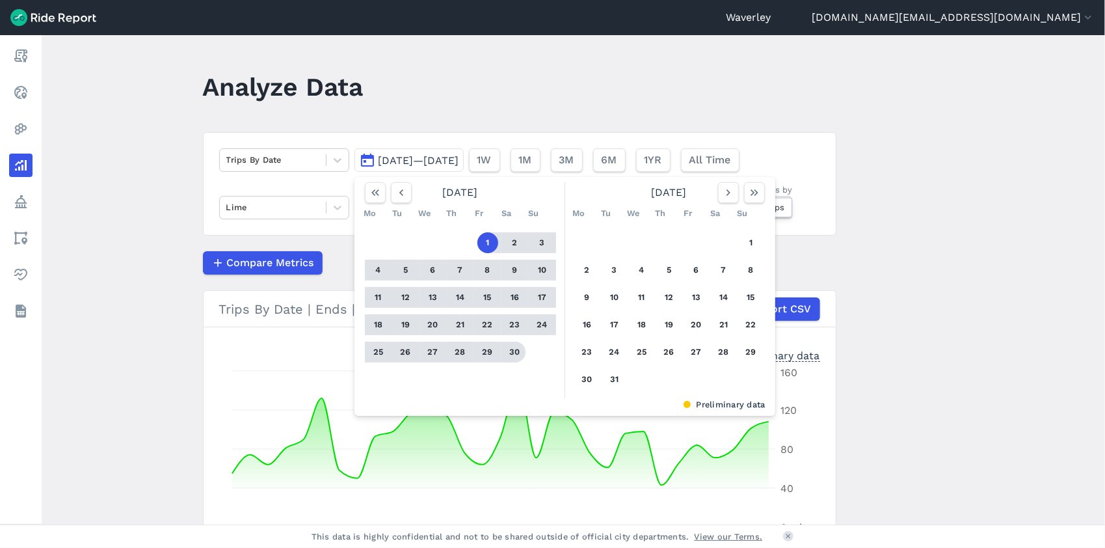
click at [516, 350] on button "30" at bounding box center [515, 351] width 21 height 21
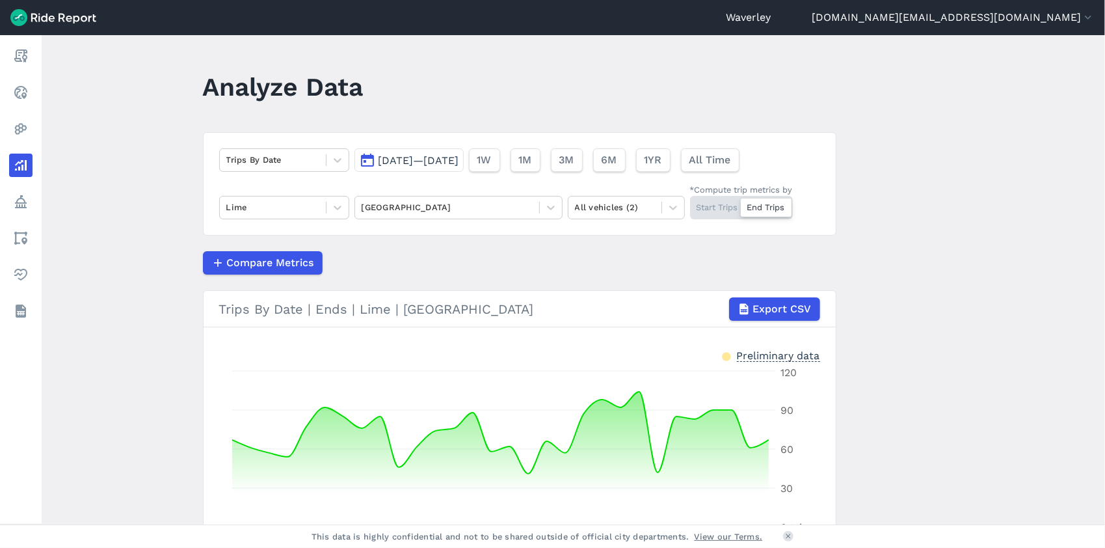
click at [713, 209] on div "Start Trips End Trips" at bounding box center [741, 207] width 103 height 23
click at [690, 204] on input "*Compute trip metrics by Start Trips End Trips" at bounding box center [690, 200] width 0 height 8
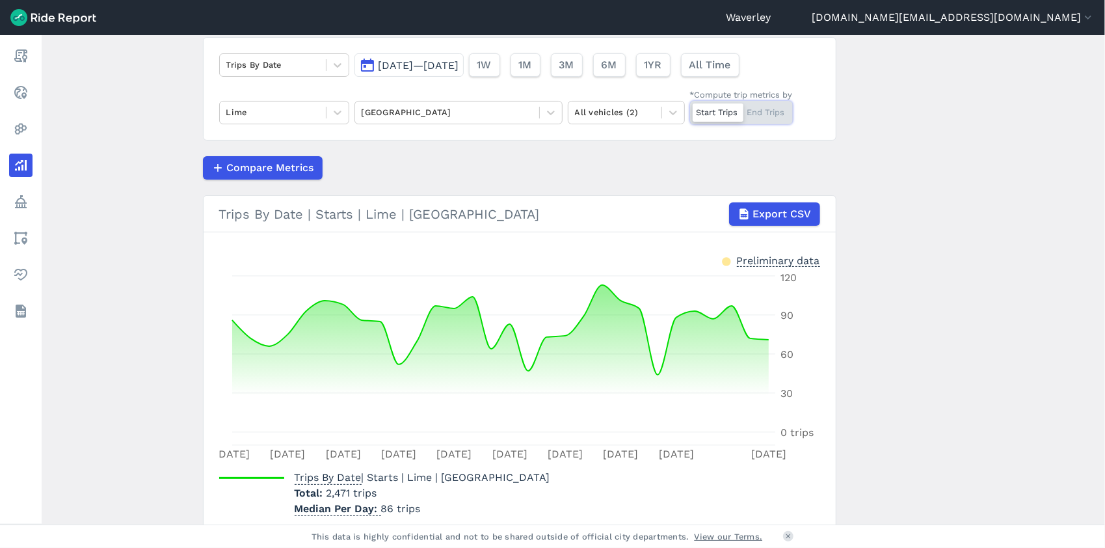
scroll to position [149, 0]
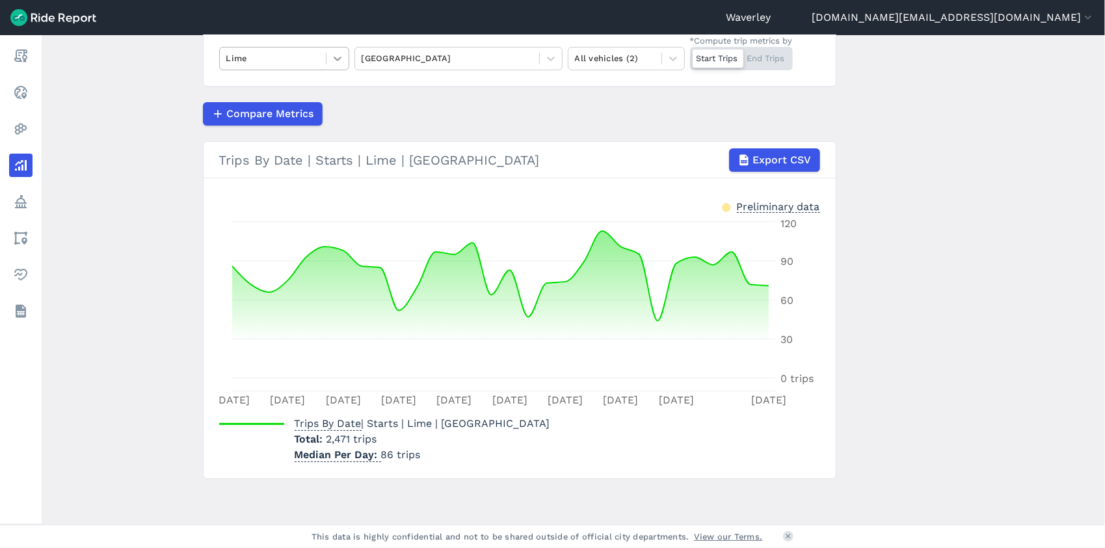
click at [337, 59] on icon at bounding box center [338, 59] width 8 height 5
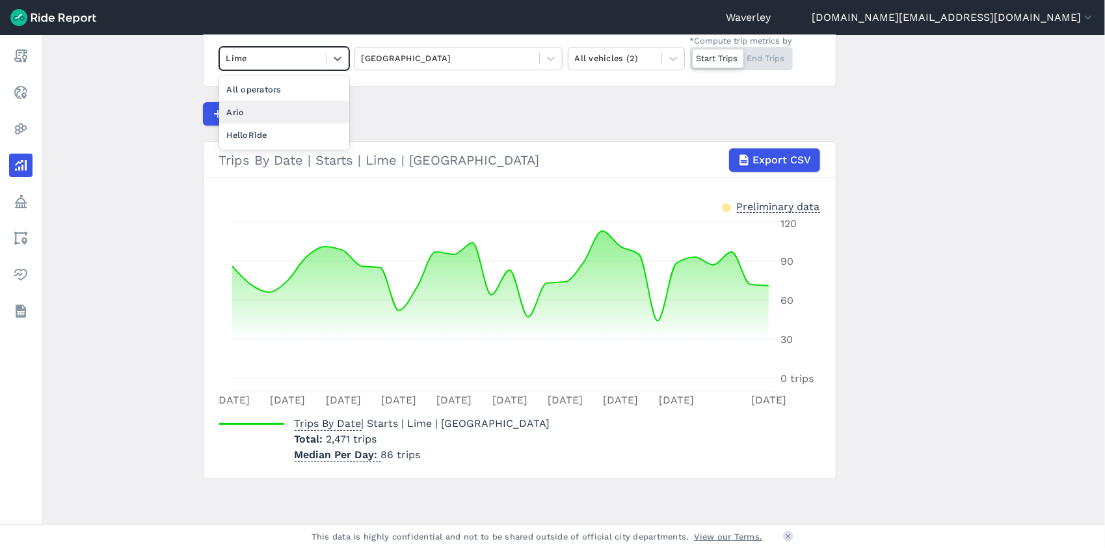
click at [269, 108] on div "Ario" at bounding box center [284, 112] width 130 height 23
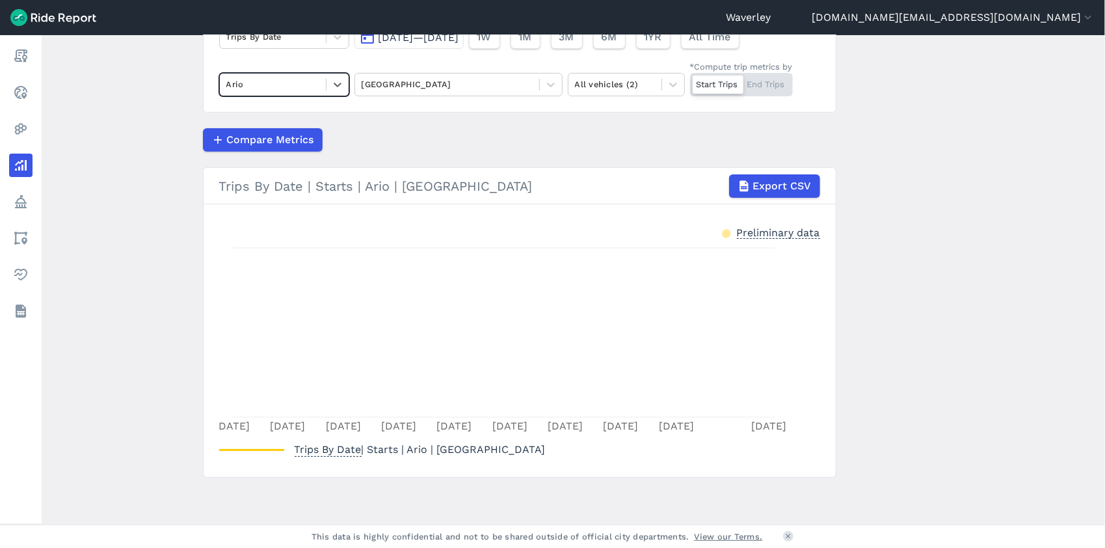
scroll to position [121, 0]
click at [336, 87] on icon at bounding box center [338, 87] width 8 height 5
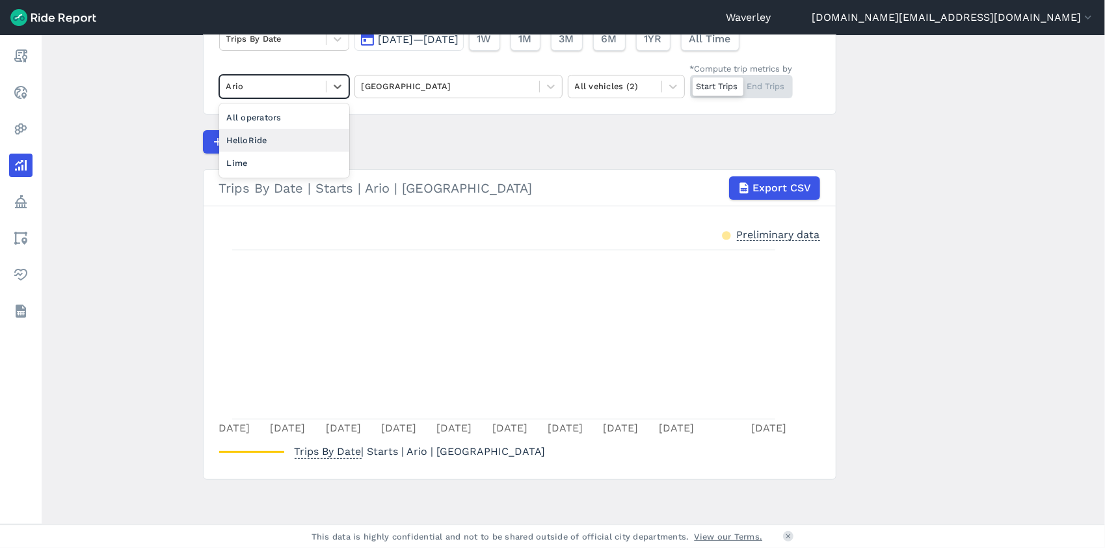
click at [262, 140] on div "HelloRide" at bounding box center [284, 140] width 130 height 23
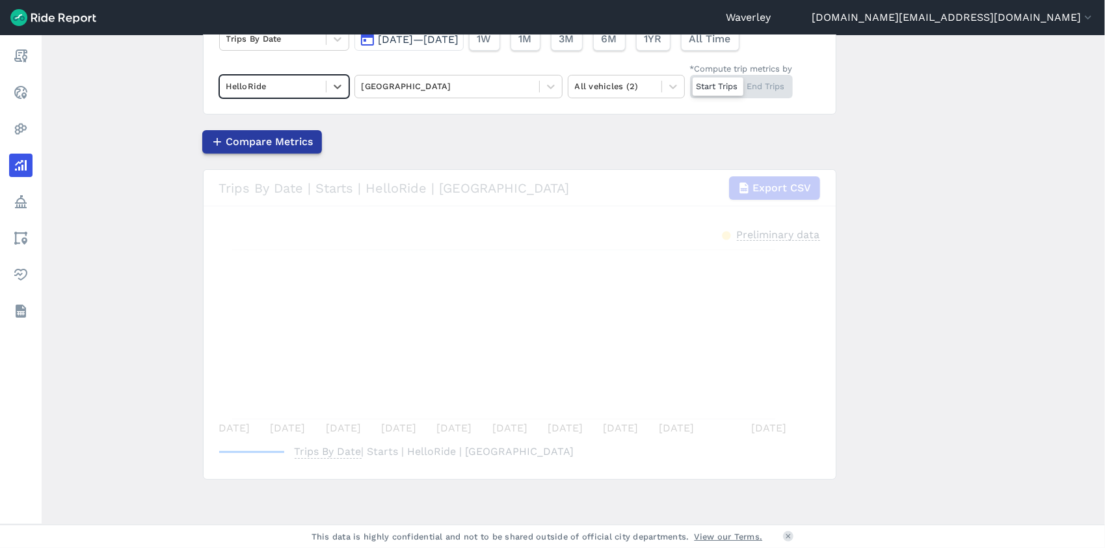
scroll to position [149, 0]
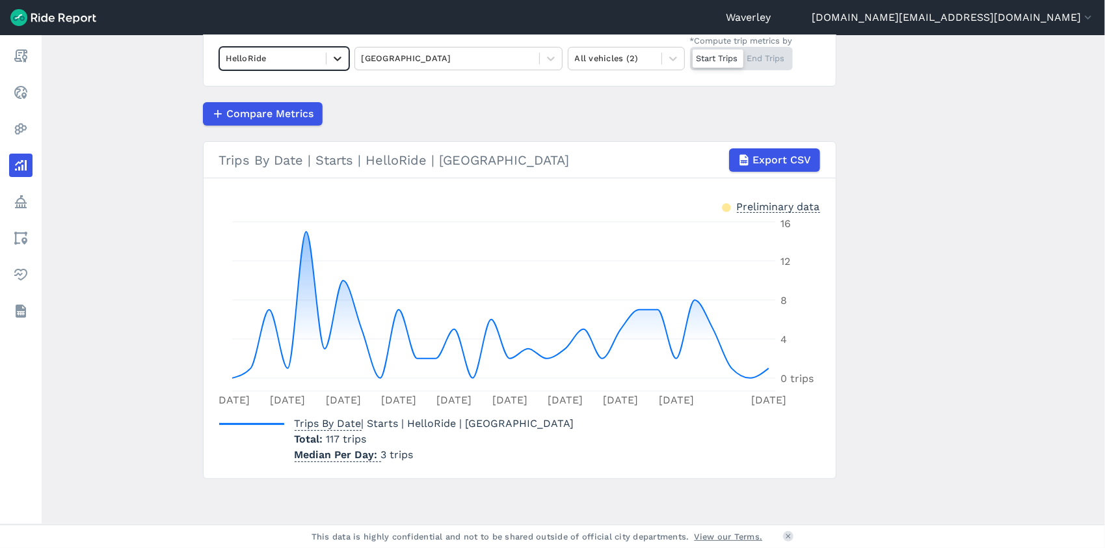
click at [340, 59] on icon at bounding box center [337, 58] width 13 height 13
click at [285, 88] on div "All operators" at bounding box center [284, 89] width 130 height 23
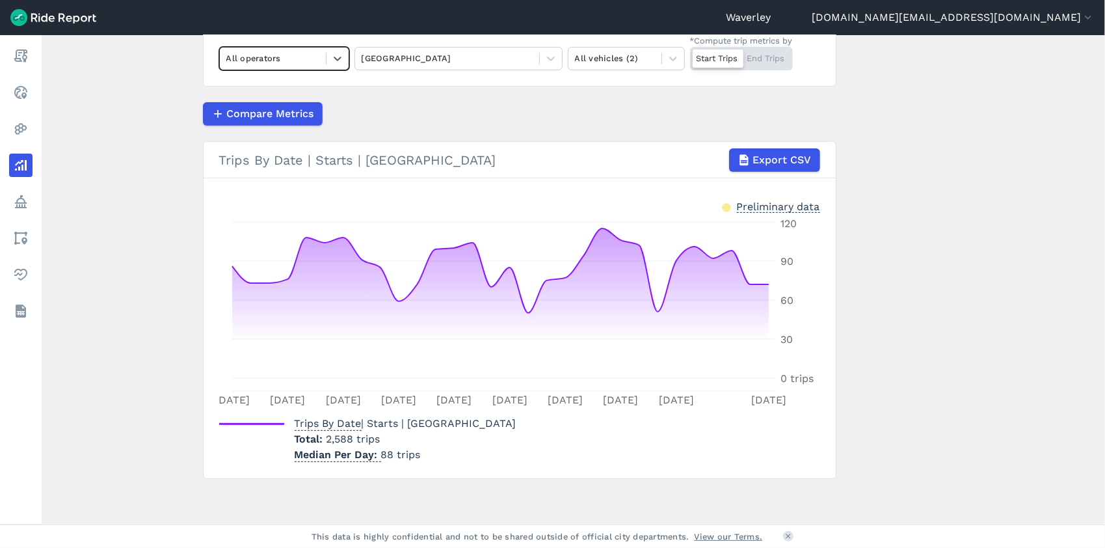
click at [771, 60] on div "Start Trips End Trips" at bounding box center [741, 58] width 103 height 23
click at [690, 55] on input "*Compute trip metrics by Start Trips End Trips" at bounding box center [690, 51] width 0 height 8
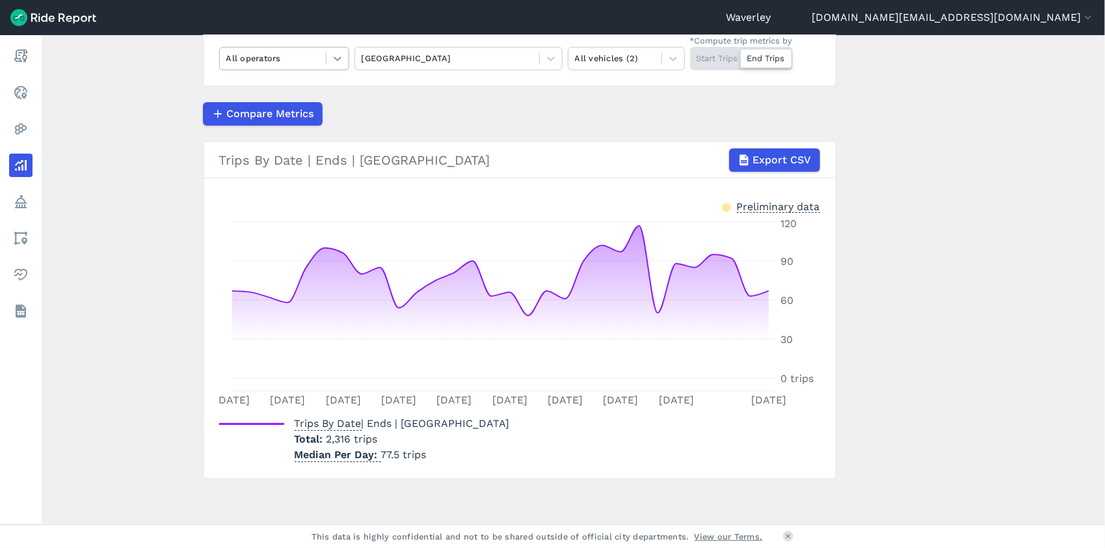
click at [334, 60] on icon at bounding box center [337, 58] width 13 height 13
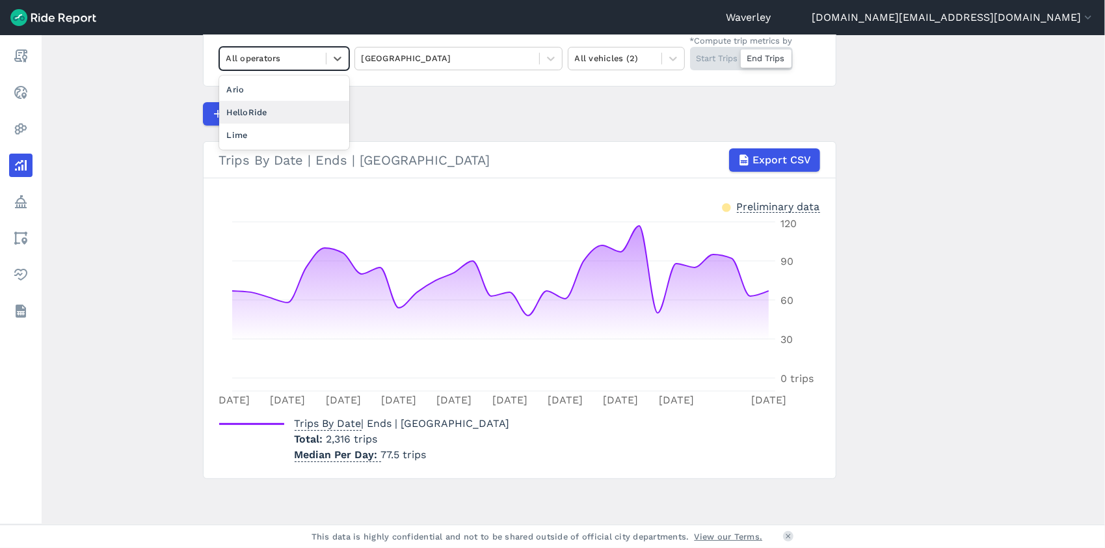
click at [281, 109] on div "HelloRide" at bounding box center [284, 112] width 130 height 23
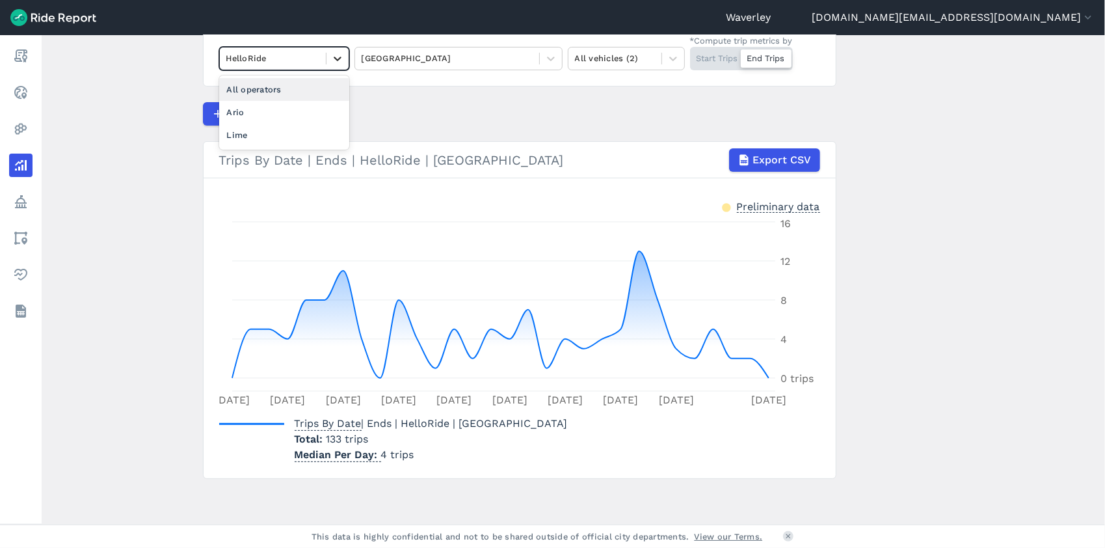
click at [336, 60] on icon at bounding box center [338, 59] width 8 height 5
click at [259, 137] on div "Lime" at bounding box center [284, 135] width 130 height 23
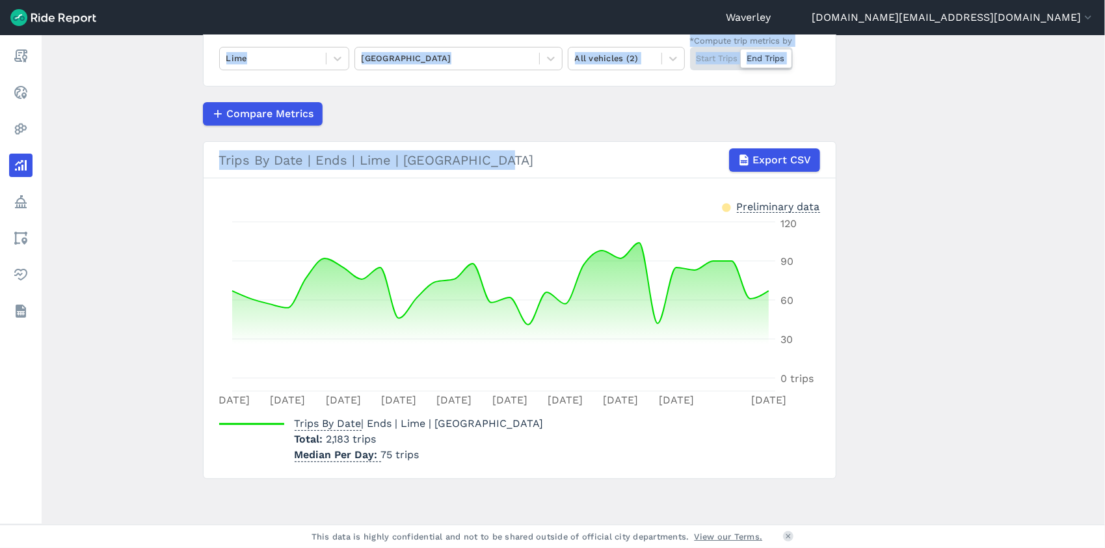
scroll to position [55, 0]
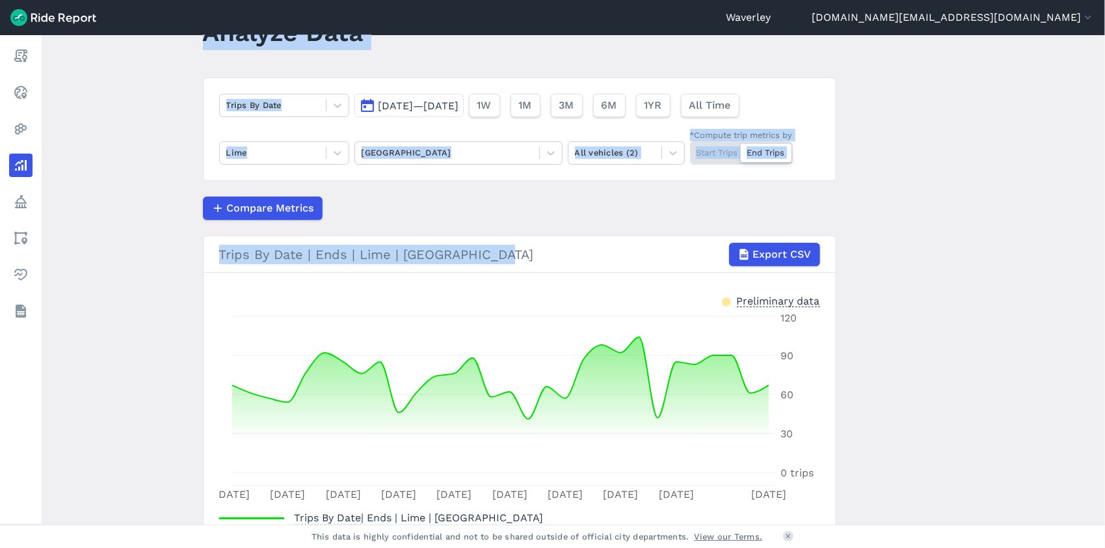
drag, startPoint x: 1101, startPoint y: 165, endPoint x: 1098, endPoint y: 16, distance: 149.6
click at [1098, 16] on div "Waverley [PERSON_NAME][DOMAIN_NAME][EMAIL_ADDRESS][DOMAIN_NAME] Settings Terms …" at bounding box center [552, 274] width 1105 height 548
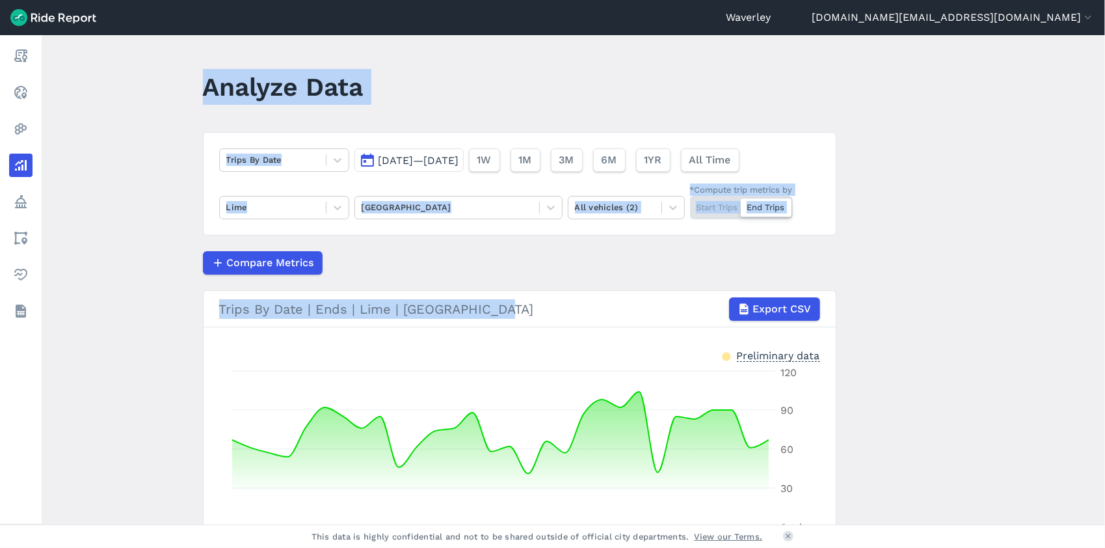
click at [367, 160] on button "[DATE]—[DATE]" at bounding box center [408, 159] width 109 height 23
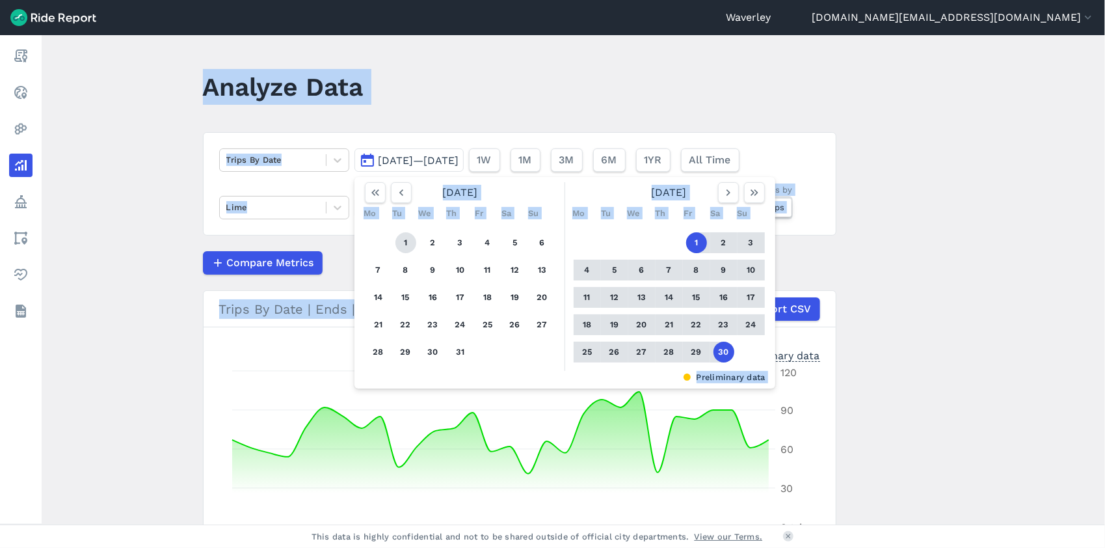
click at [403, 243] on button "1" at bounding box center [405, 242] width 21 height 21
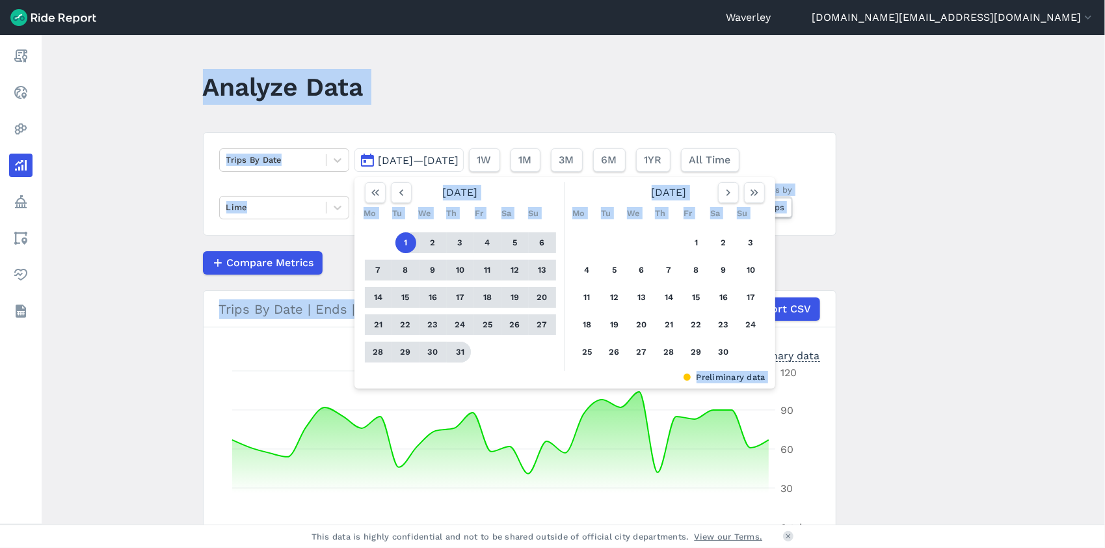
click at [461, 351] on button "31" at bounding box center [460, 351] width 21 height 21
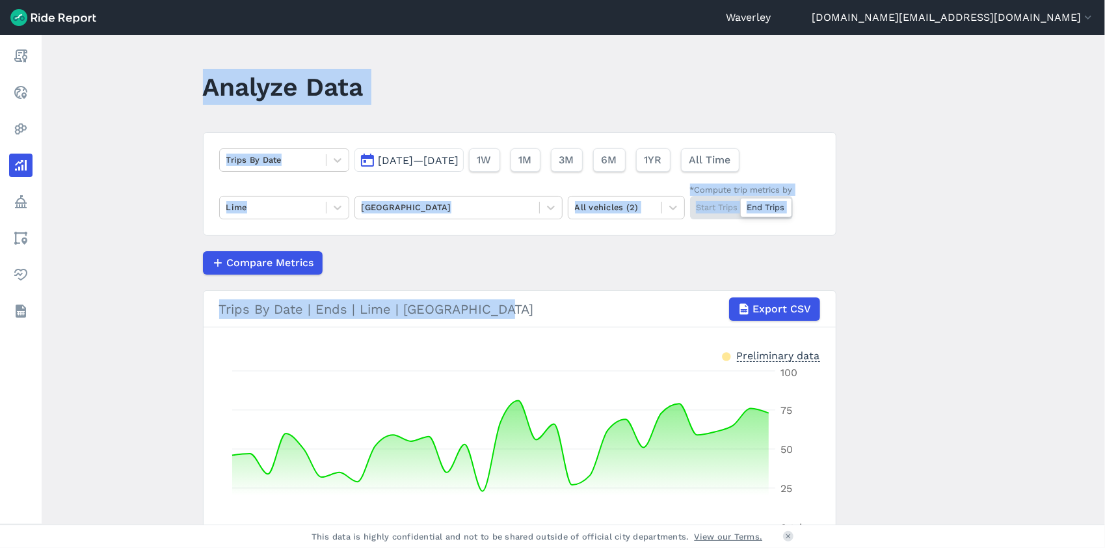
click at [715, 206] on div "Start Trips End Trips" at bounding box center [741, 207] width 103 height 23
click at [690, 204] on input "*Compute trip metrics by Start Trips End Trips" at bounding box center [690, 200] width 0 height 8
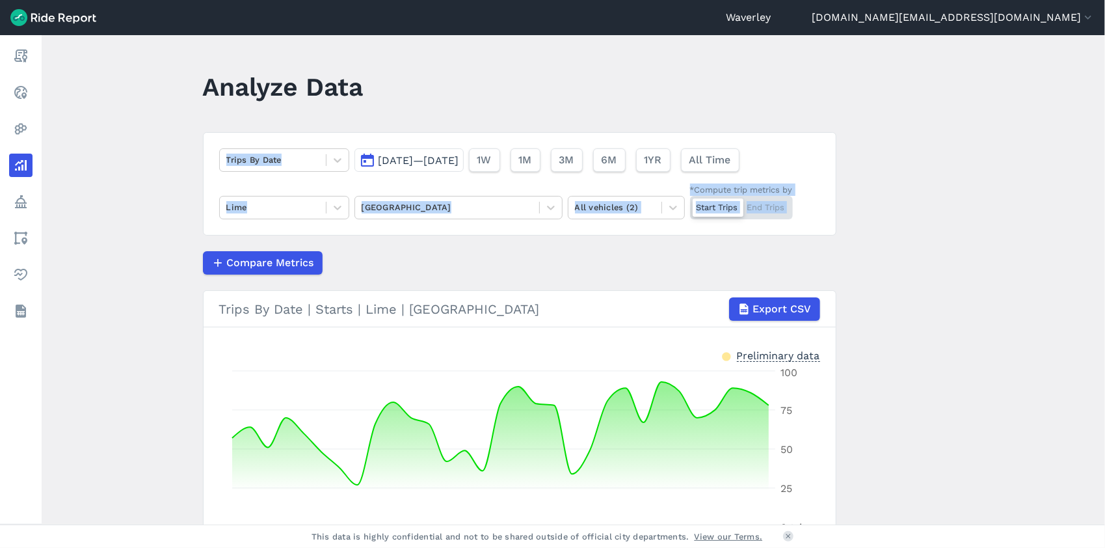
drag, startPoint x: 1101, startPoint y: 150, endPoint x: 1081, endPoint y: 261, distance: 113.0
click at [1081, 261] on main "Analyze Data Trips By Date [DATE]—[DATE] 1W 1M 3M 6M 1YR All Time Lime Bondi Ju…" at bounding box center [573, 279] width 1063 height 489
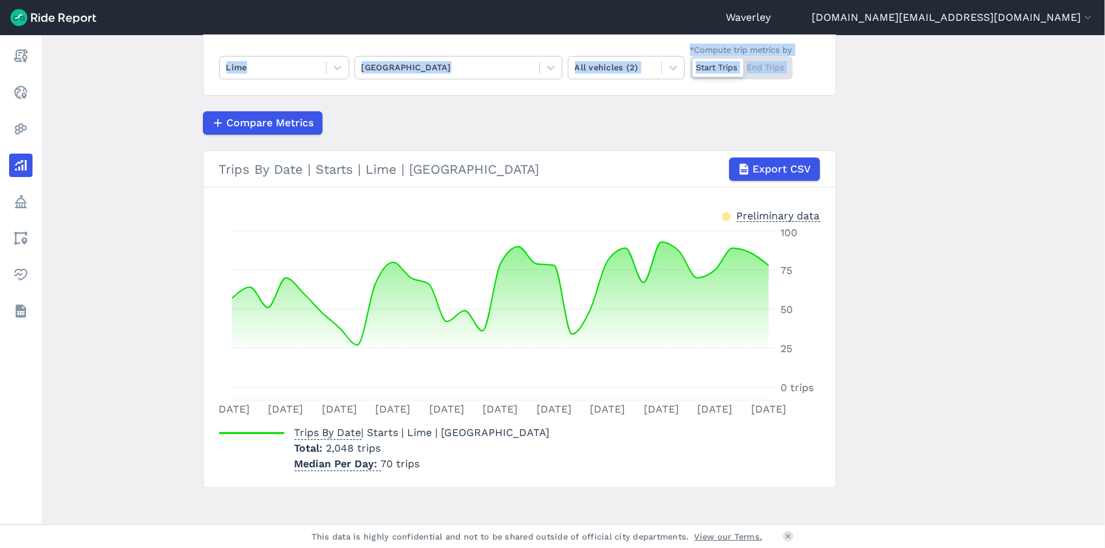
scroll to position [149, 0]
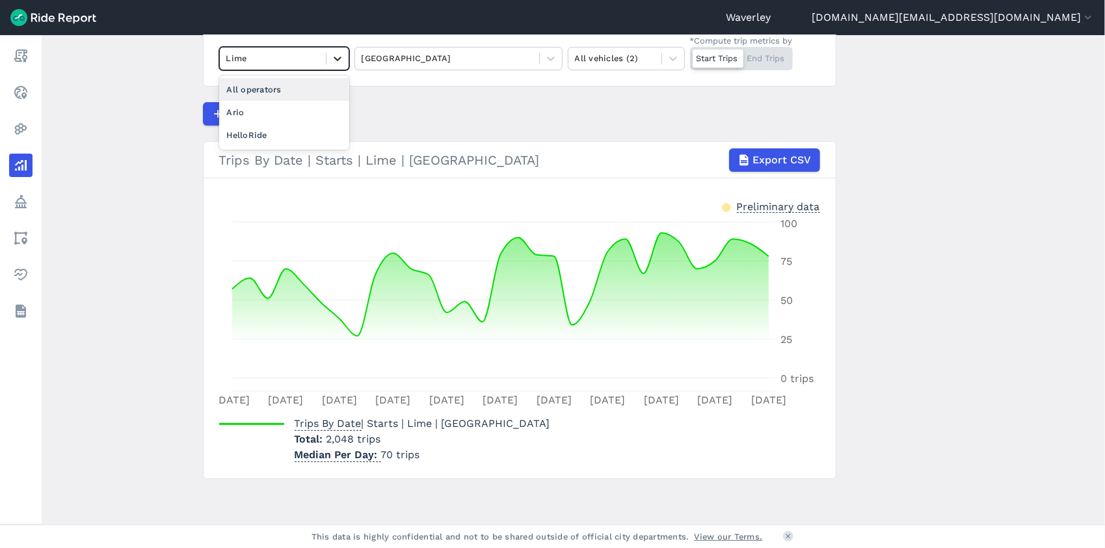
click at [334, 58] on icon at bounding box center [338, 59] width 8 height 5
click at [273, 133] on div "HelloRide" at bounding box center [284, 135] width 130 height 23
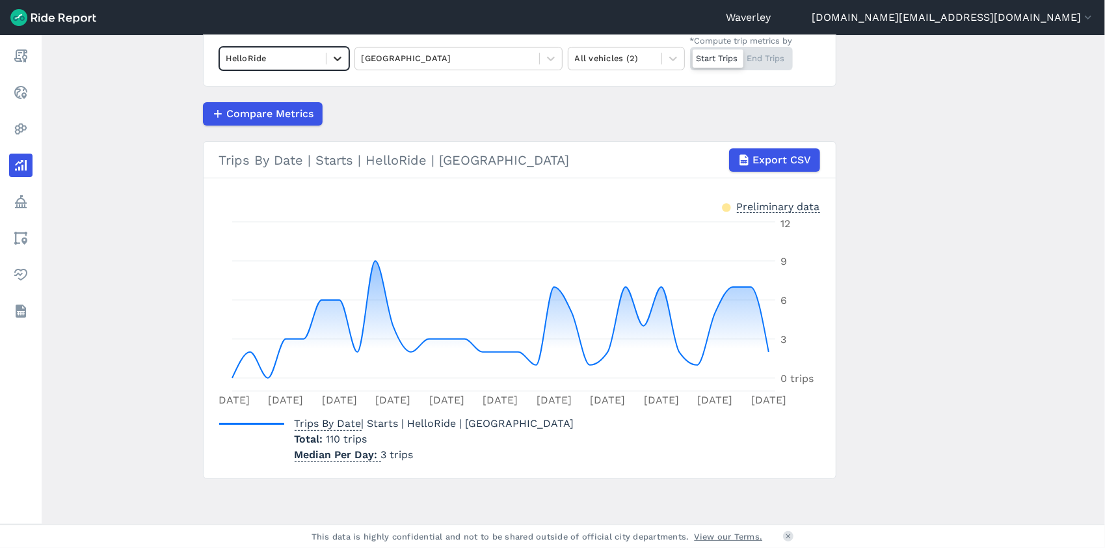
click at [337, 57] on icon at bounding box center [337, 58] width 13 height 13
click at [283, 82] on div "All operators" at bounding box center [284, 89] width 130 height 23
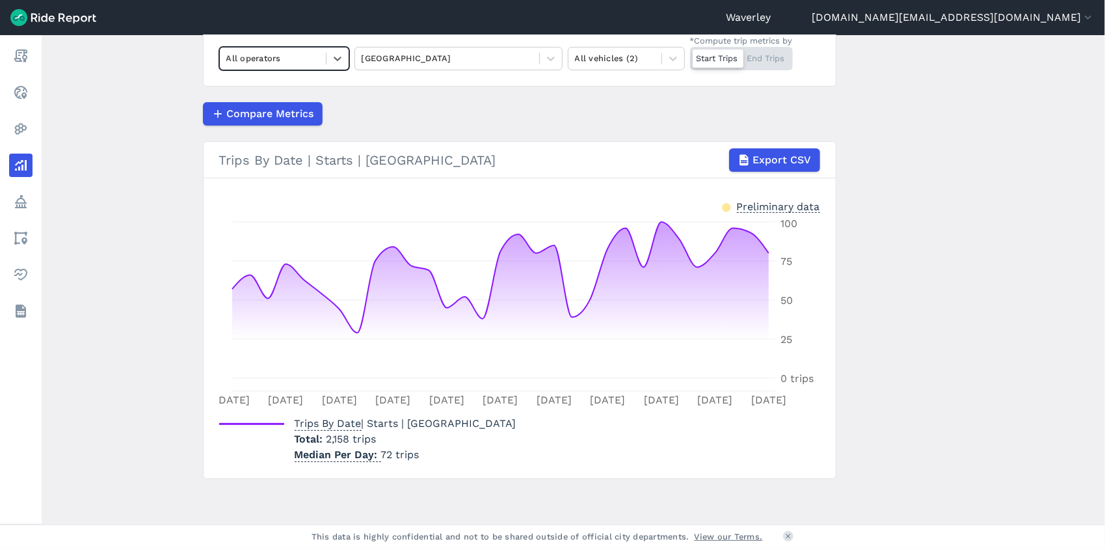
click at [756, 59] on div "Start Trips End Trips" at bounding box center [741, 58] width 103 height 23
click at [690, 55] on input "*Compute trip metrics by Start Trips End Trips" at bounding box center [690, 51] width 0 height 8
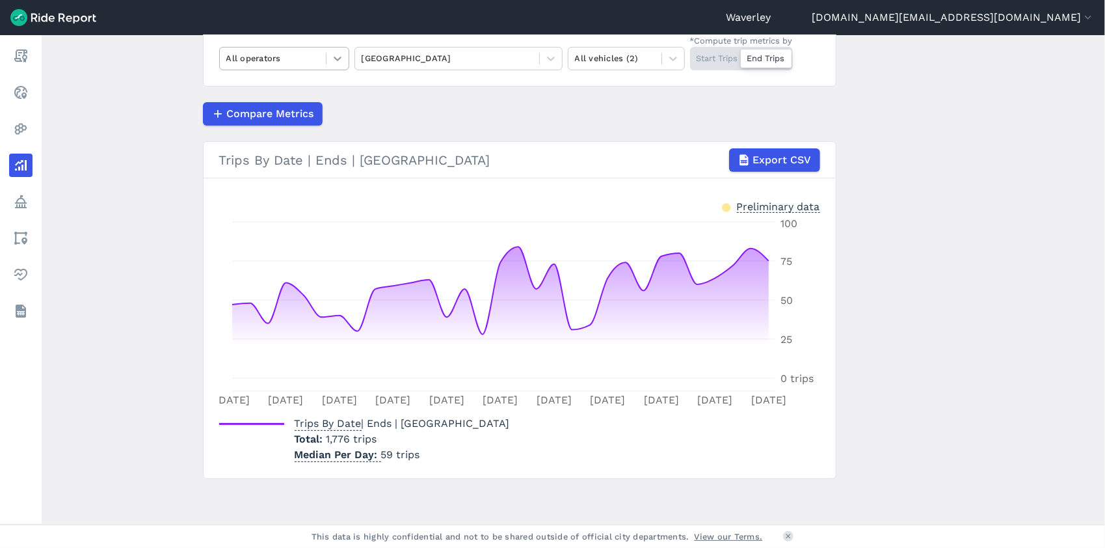
click at [338, 59] on icon at bounding box center [337, 58] width 13 height 13
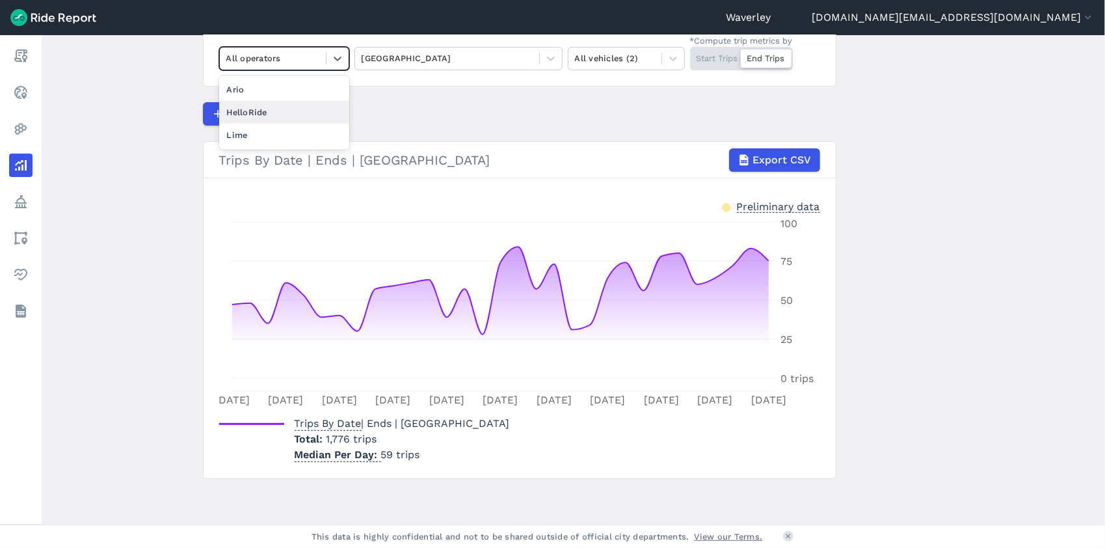
click at [284, 109] on div "HelloRide" at bounding box center [284, 112] width 130 height 23
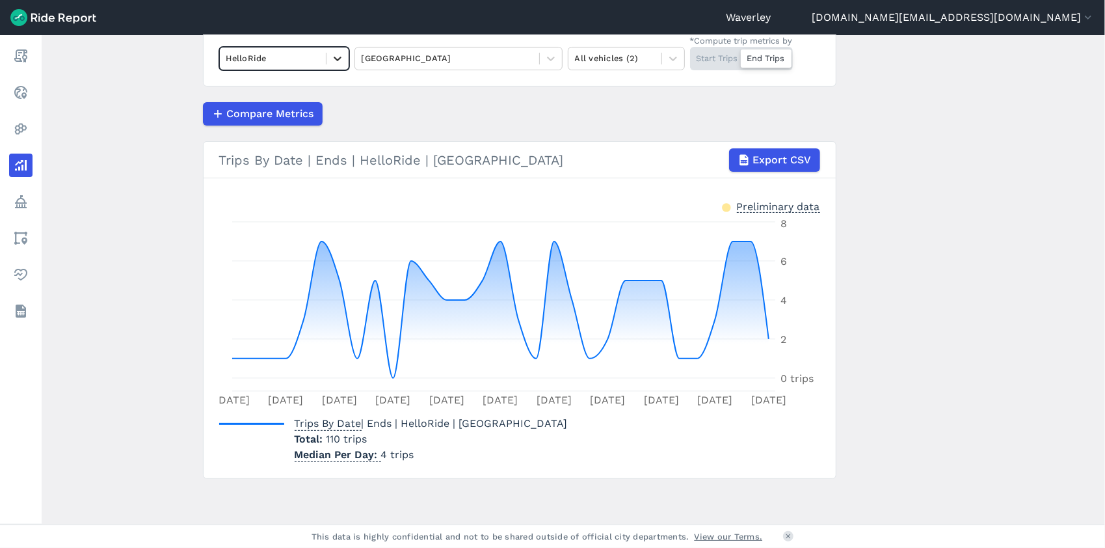
click at [338, 59] on icon at bounding box center [337, 58] width 13 height 13
click at [251, 133] on div "Lime" at bounding box center [284, 135] width 130 height 23
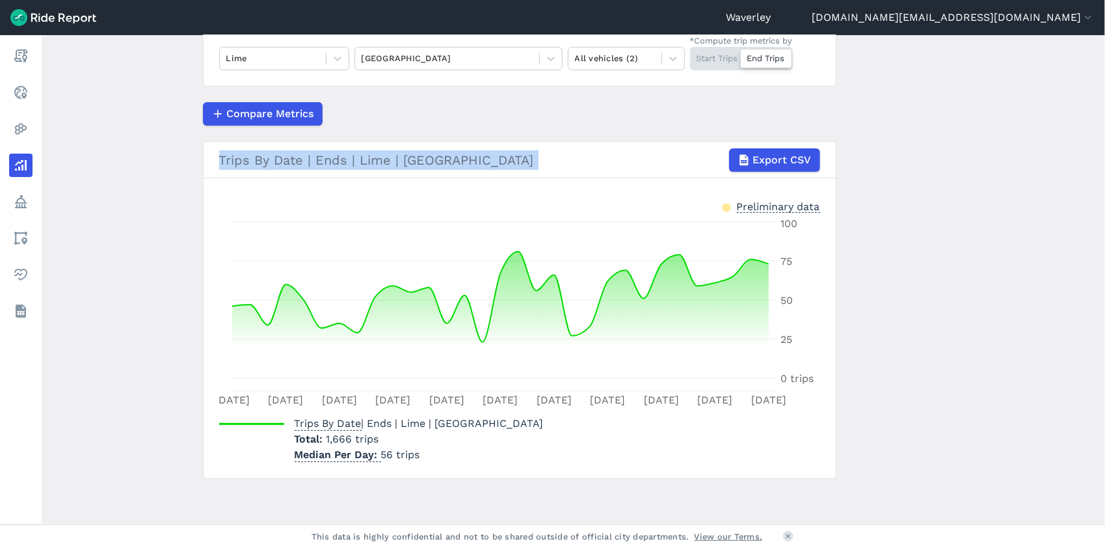
drag, startPoint x: 1103, startPoint y: 222, endPoint x: 1107, endPoint y: 74, distance: 147.7
click at [1104, 74] on html "Waverley [PERSON_NAME][DOMAIN_NAME][EMAIL_ADDRESS][DOMAIN_NAME] Settings Terms …" at bounding box center [552, 274] width 1105 height 548
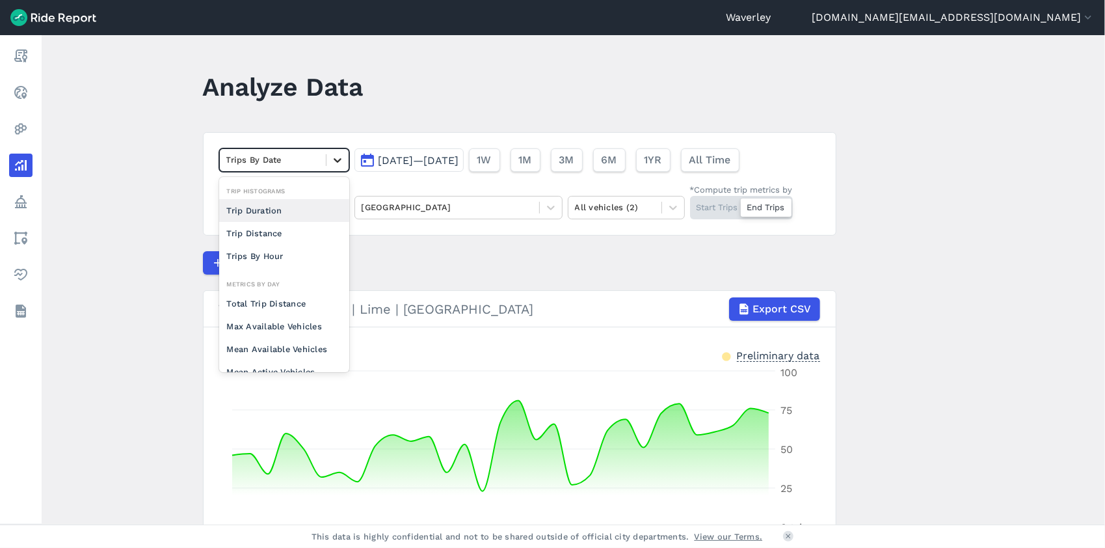
click at [337, 160] on icon at bounding box center [338, 160] width 8 height 5
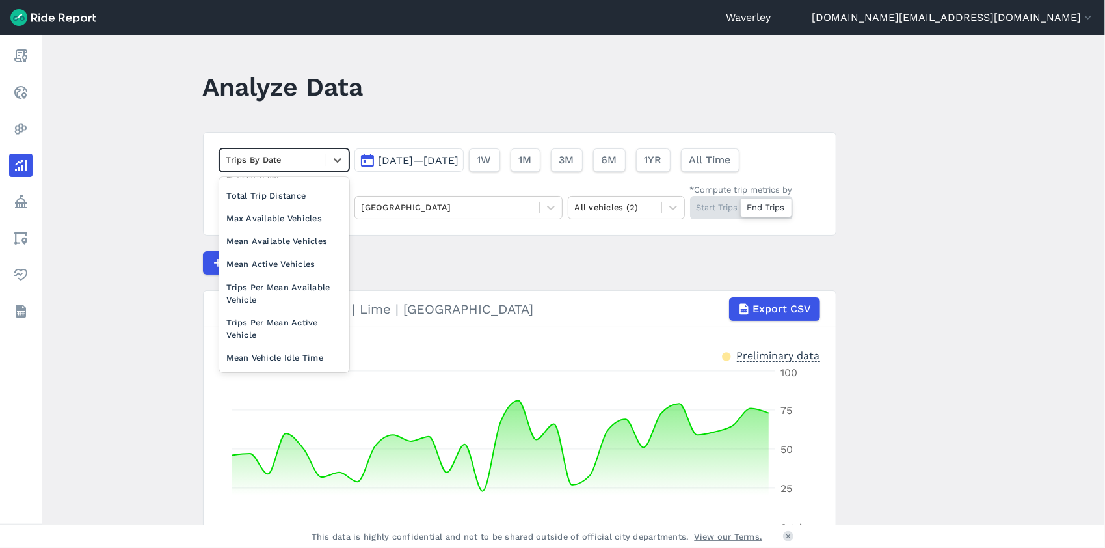
scroll to position [113, 0]
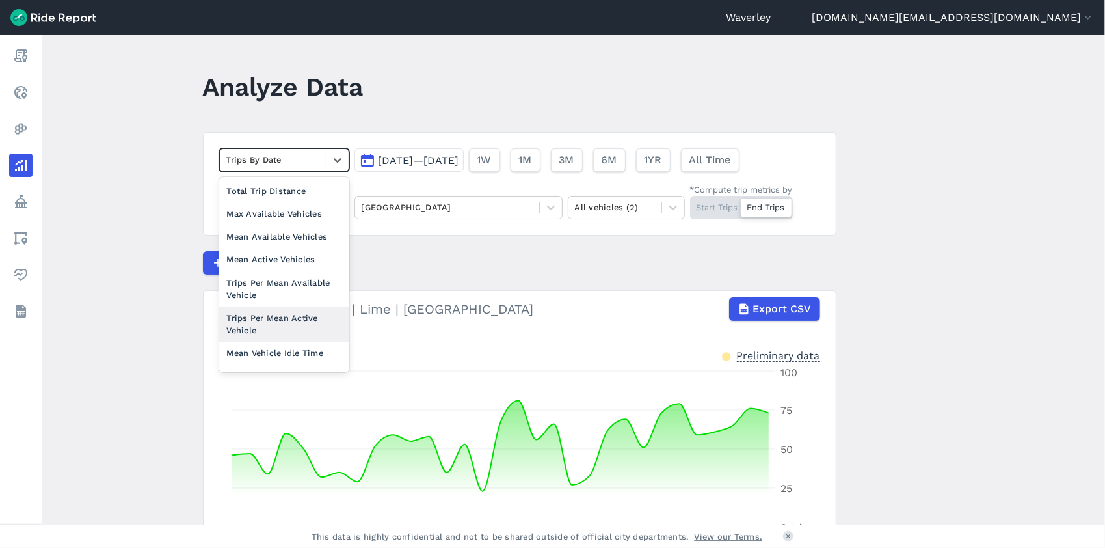
click at [291, 318] on div "Trips Per Mean Active Vehicle" at bounding box center [284, 323] width 130 height 35
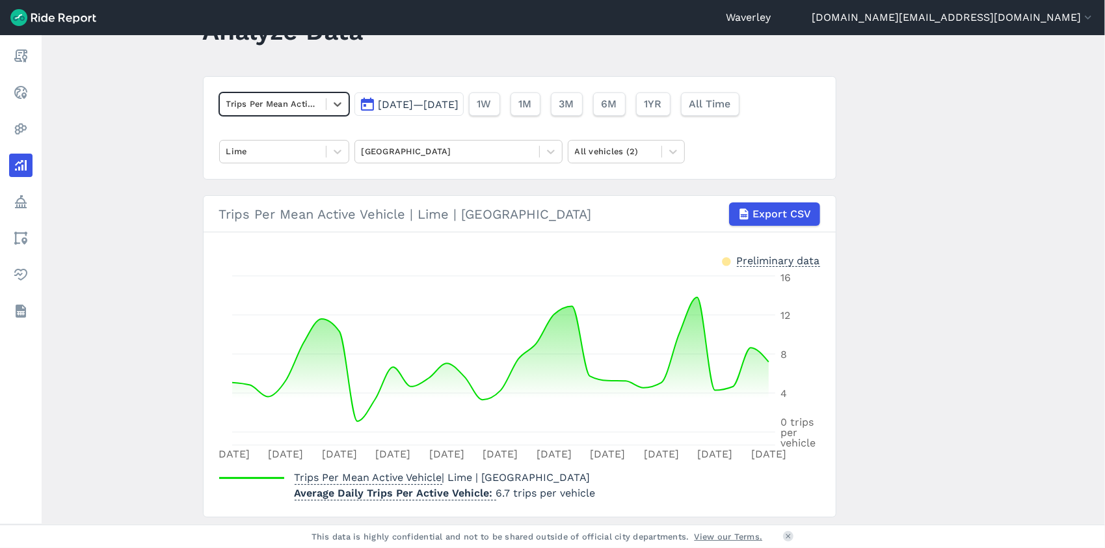
scroll to position [55, 0]
click at [336, 154] on icon at bounding box center [338, 153] width 8 height 5
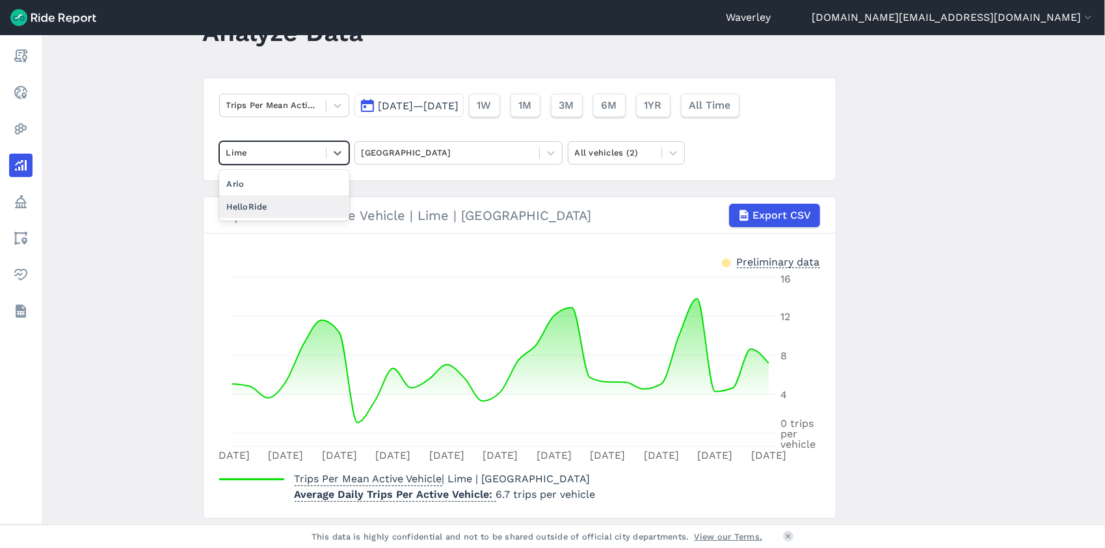
click at [294, 210] on div "HelloRide" at bounding box center [284, 206] width 130 height 23
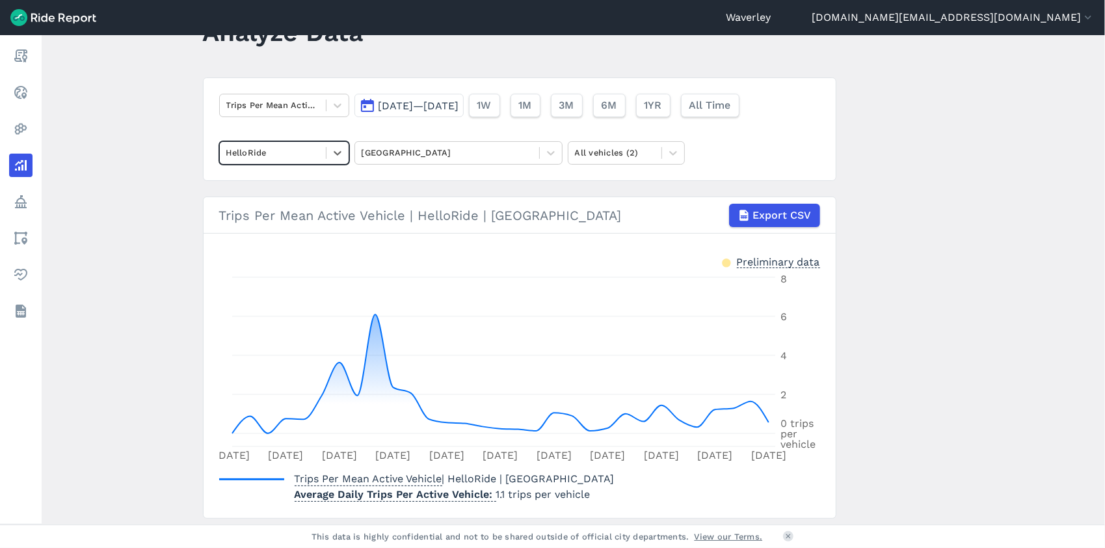
click at [369, 104] on button "[DATE]—[DATE]" at bounding box center [408, 105] width 109 height 23
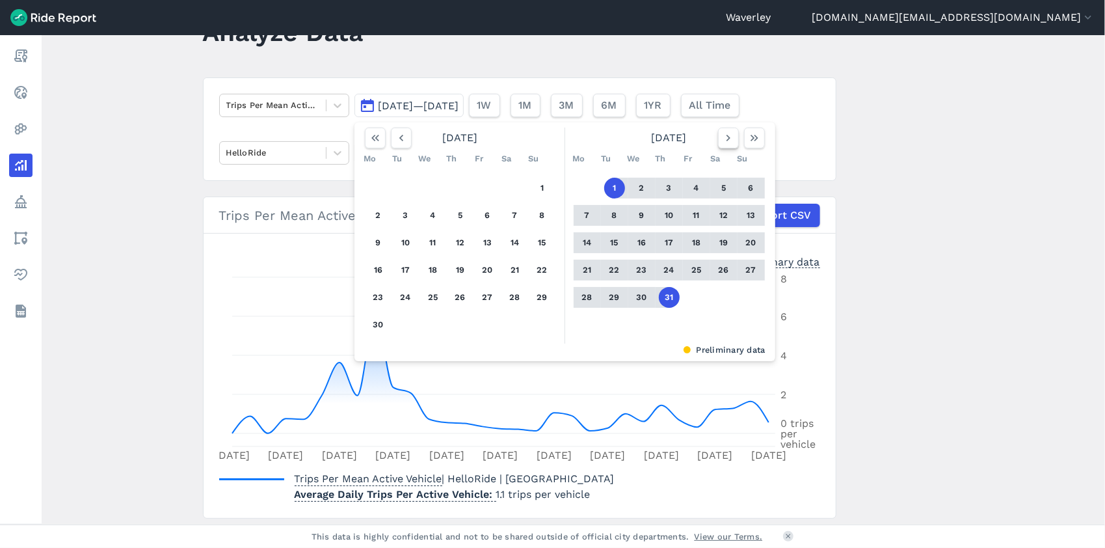
click at [727, 139] on icon "button" at bounding box center [728, 137] width 13 height 13
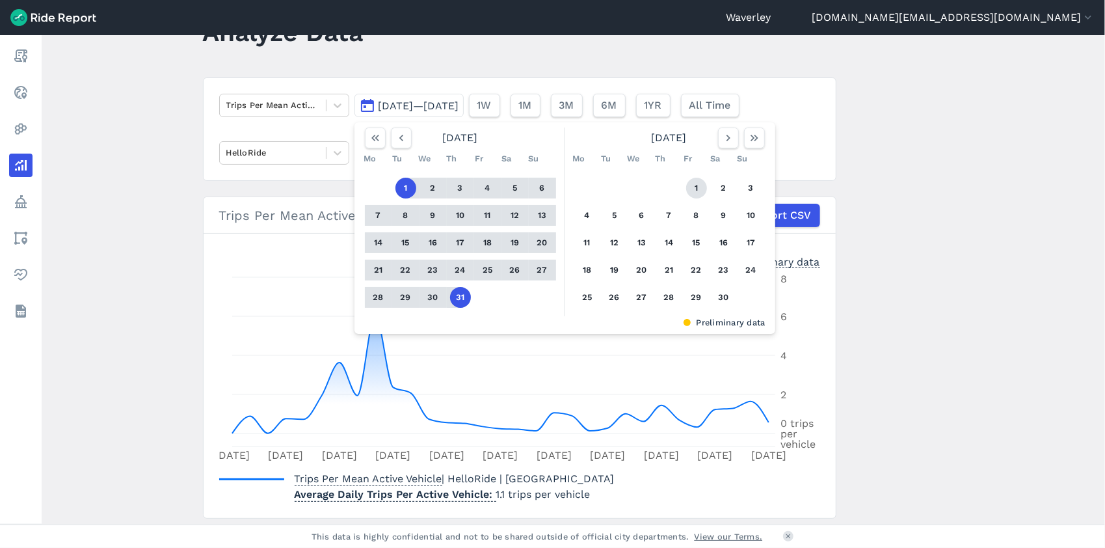
drag, startPoint x: 694, startPoint y: 186, endPoint x: 692, endPoint y: 196, distance: 9.9
click at [694, 188] on button "1" at bounding box center [696, 188] width 21 height 21
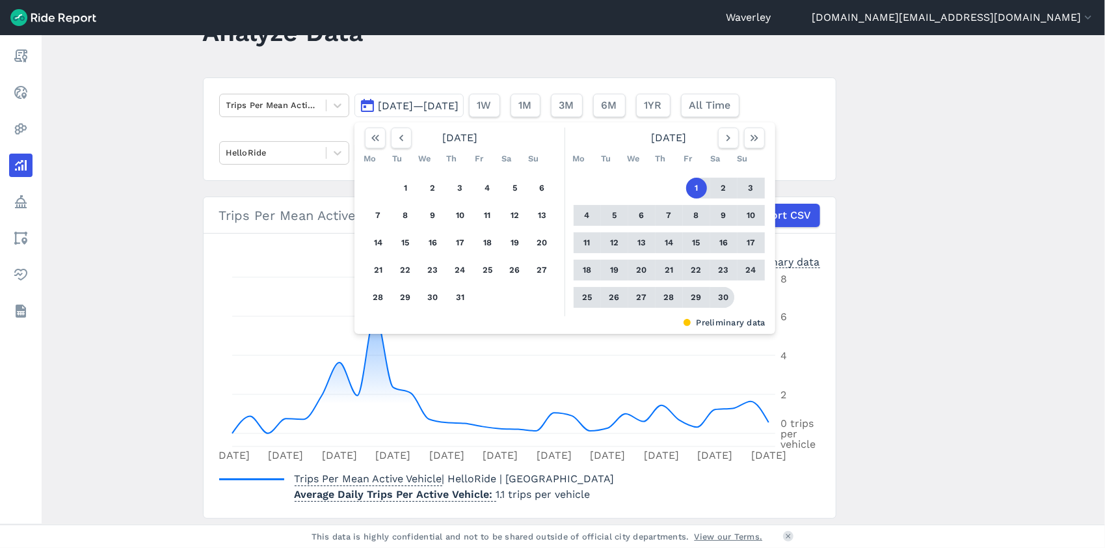
click at [721, 294] on button "30" at bounding box center [724, 297] width 21 height 21
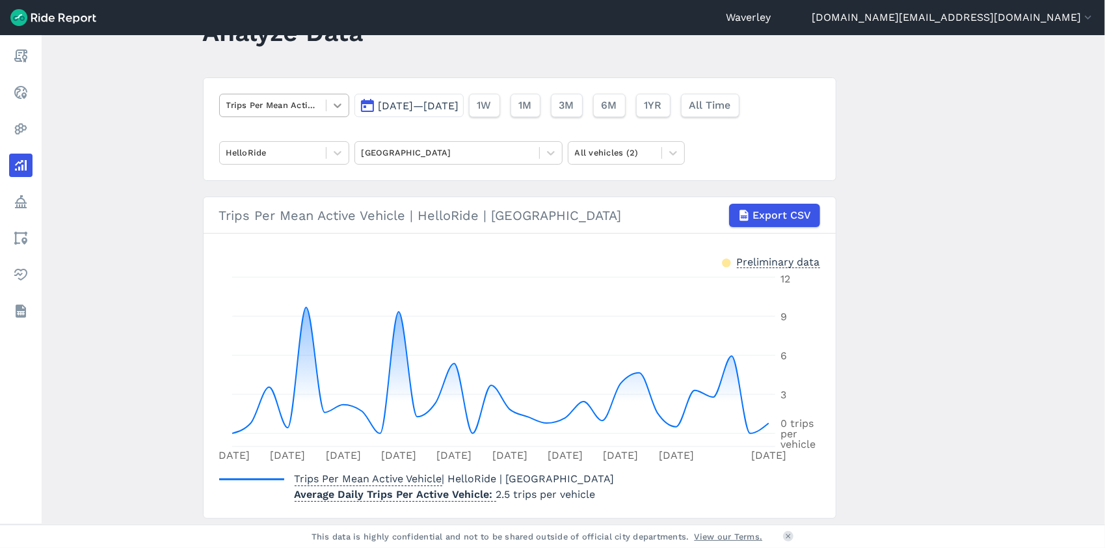
click at [338, 105] on icon at bounding box center [337, 105] width 13 height 13
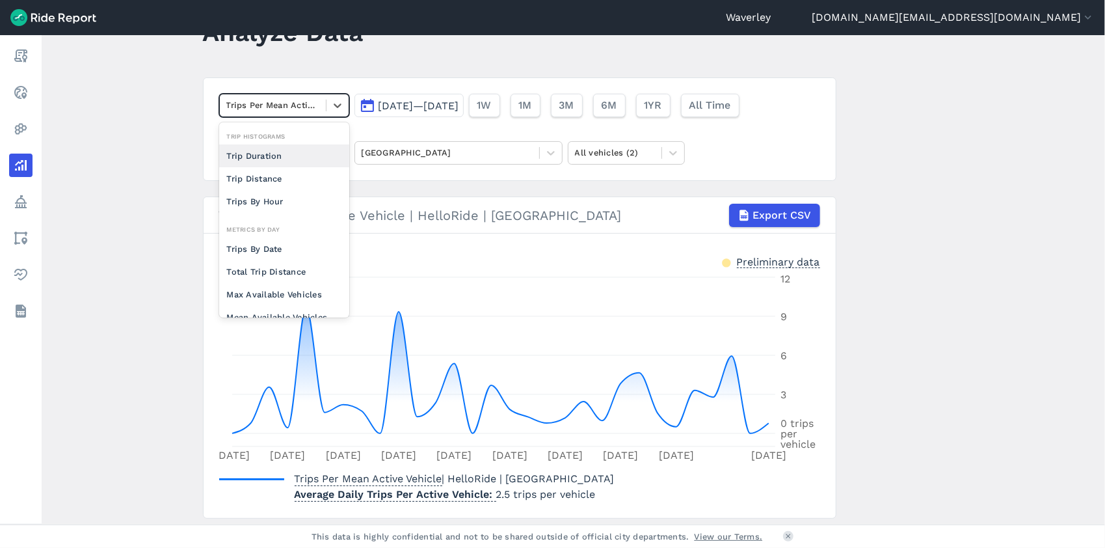
click at [444, 189] on article "option Trip Duration focused, 0 of 2. 10 results available. Use Up and Down to …" at bounding box center [520, 297] width 634 height 441
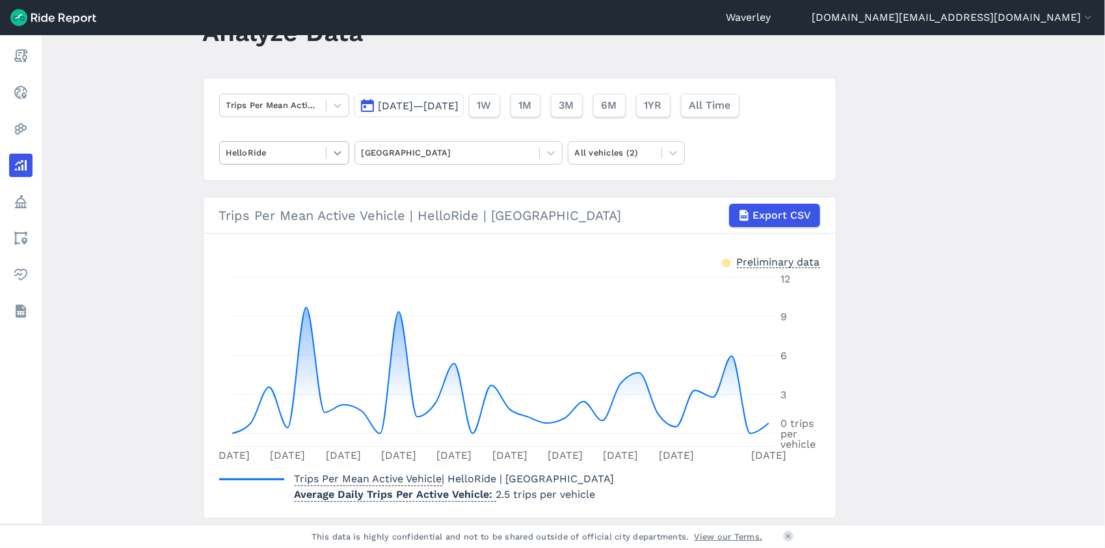
drag, startPoint x: 444, startPoint y: 189, endPoint x: 335, endPoint y: 154, distance: 114.0
click at [335, 154] on icon at bounding box center [338, 153] width 8 height 5
click at [304, 209] on div "Lime" at bounding box center [284, 206] width 130 height 23
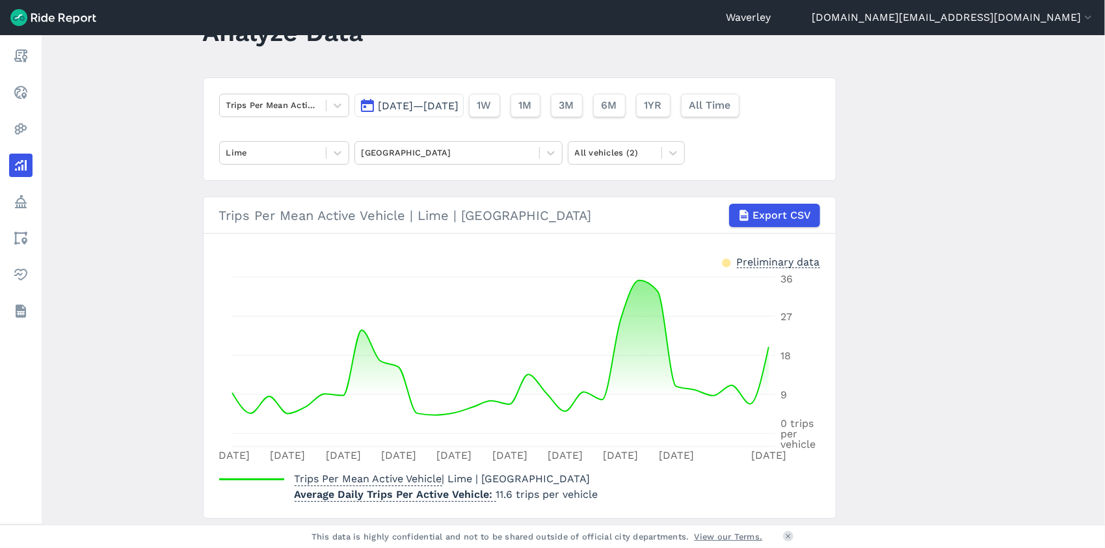
click at [362, 107] on button "[DATE]—[DATE]" at bounding box center [408, 105] width 109 height 23
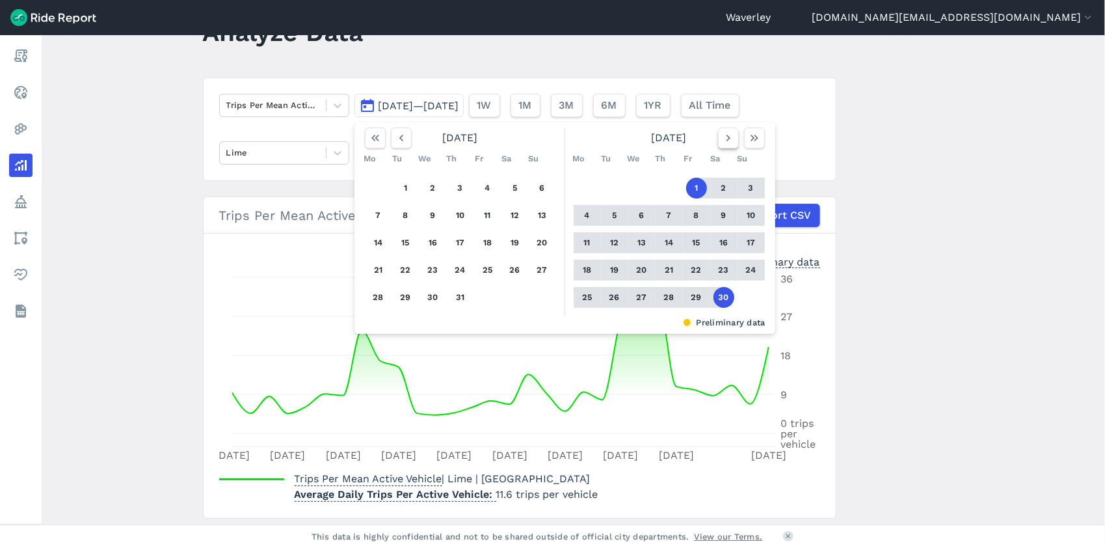
click at [730, 138] on icon "button" at bounding box center [728, 137] width 13 height 13
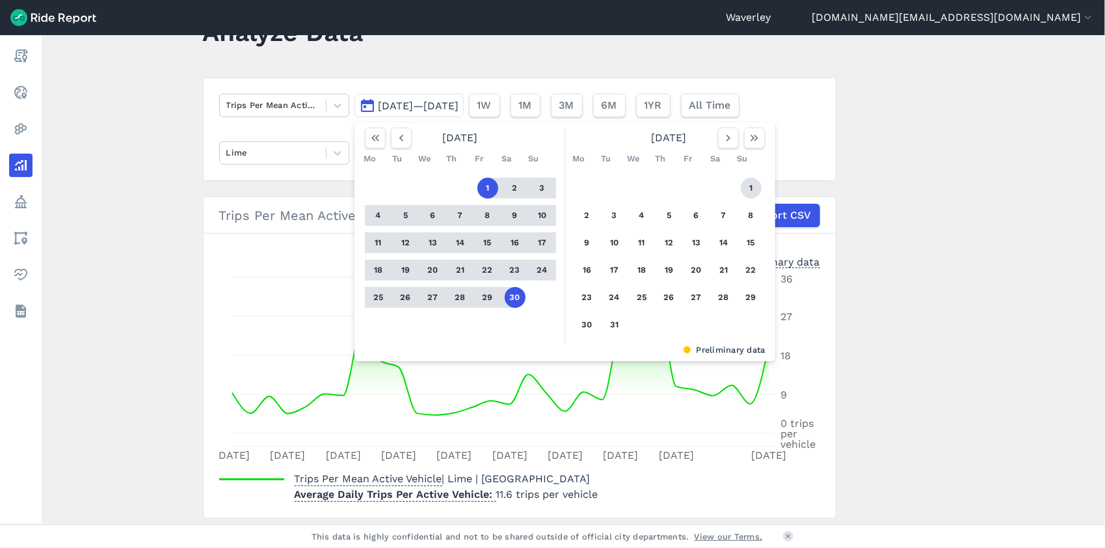
click at [750, 186] on button "1" at bounding box center [751, 188] width 21 height 21
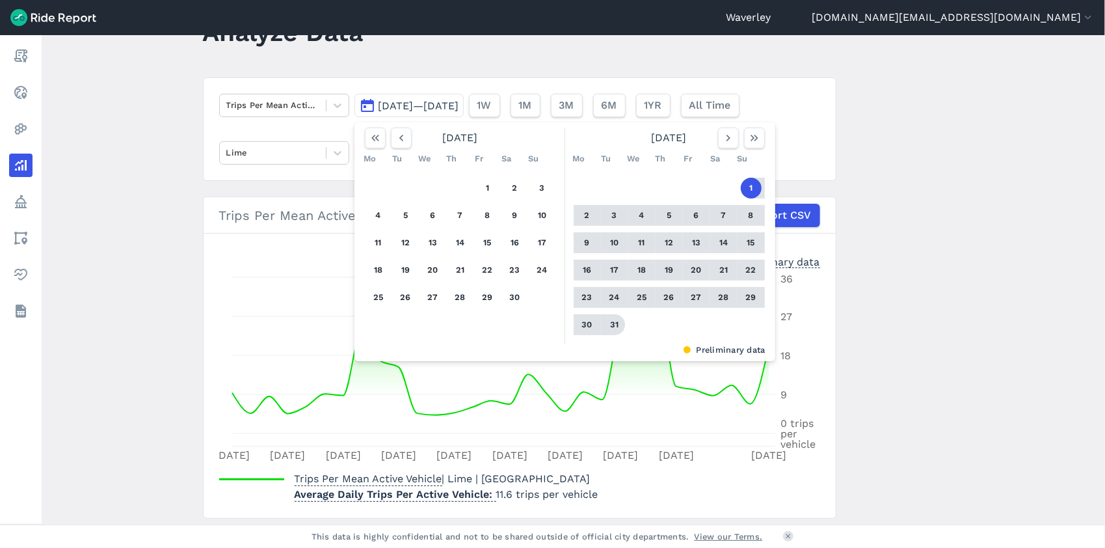
click at [613, 325] on button "31" at bounding box center [614, 324] width 21 height 21
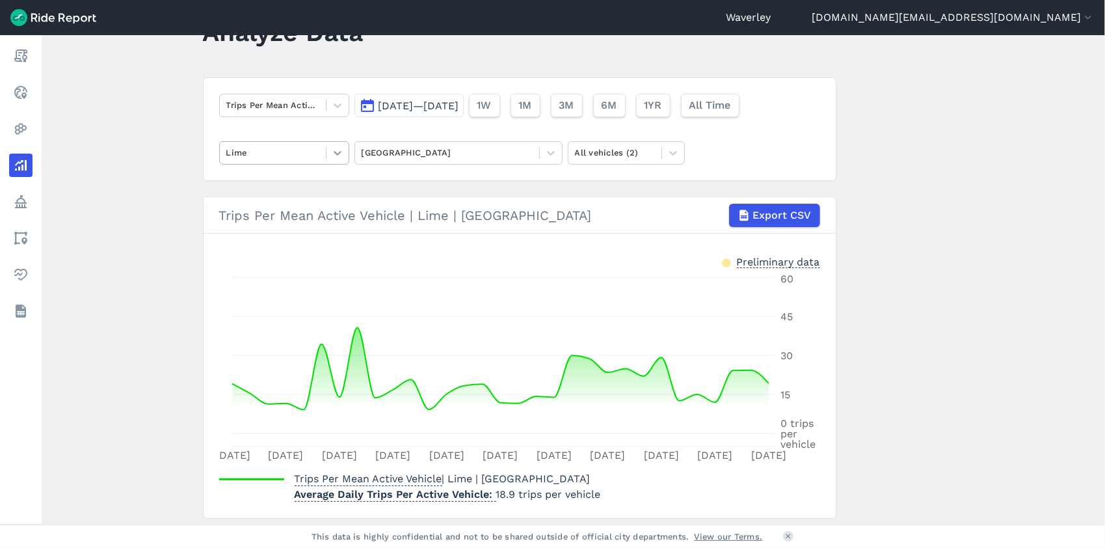
click at [335, 153] on icon at bounding box center [338, 153] width 8 height 5
click at [302, 185] on div "Ario" at bounding box center [284, 183] width 130 height 23
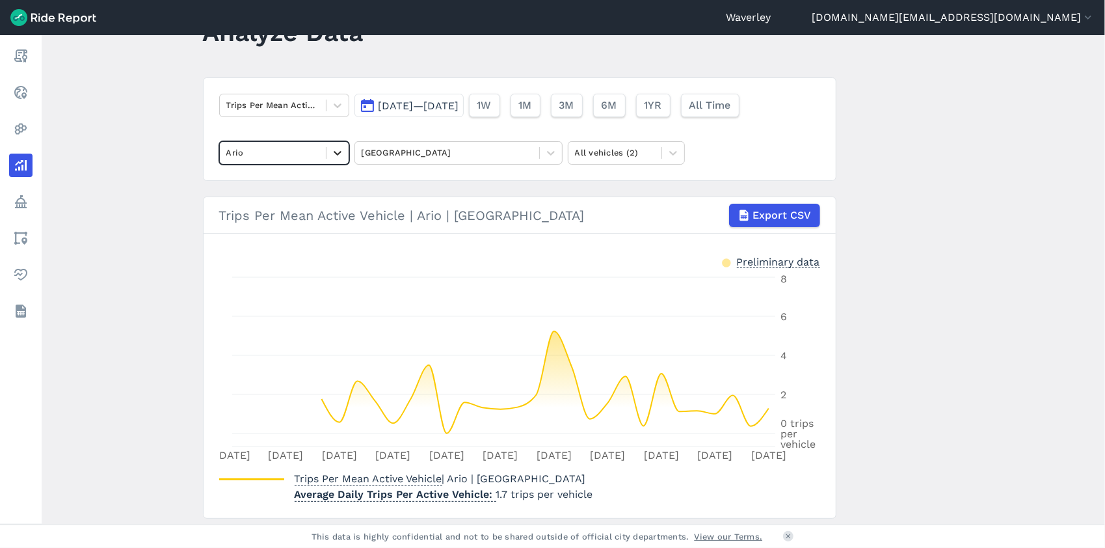
click at [336, 154] on icon at bounding box center [337, 152] width 13 height 13
click at [308, 184] on div "HelloRide" at bounding box center [284, 183] width 130 height 23
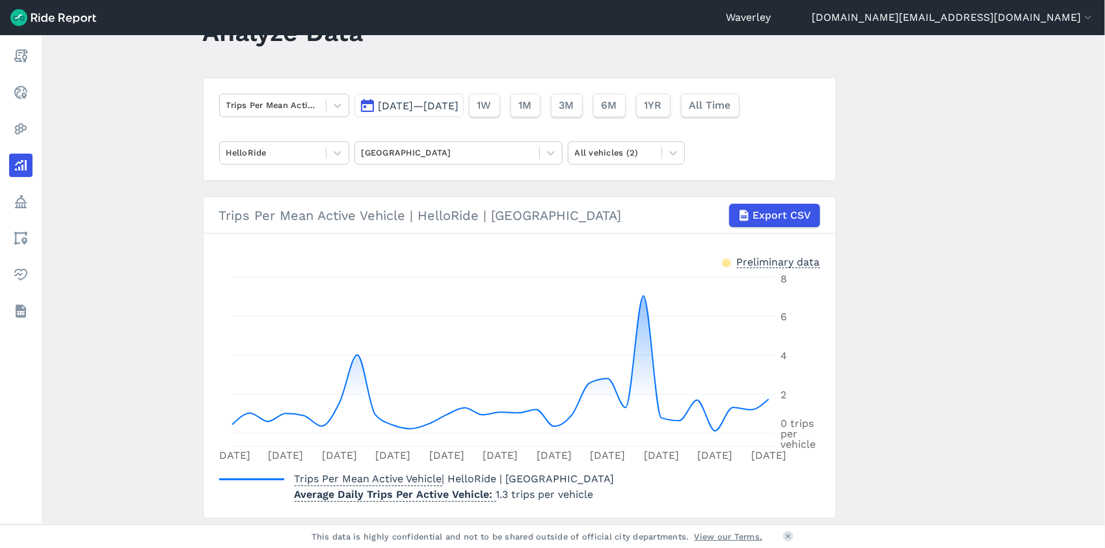
click at [365, 104] on button "[DATE]—[DATE]" at bounding box center [408, 105] width 109 height 23
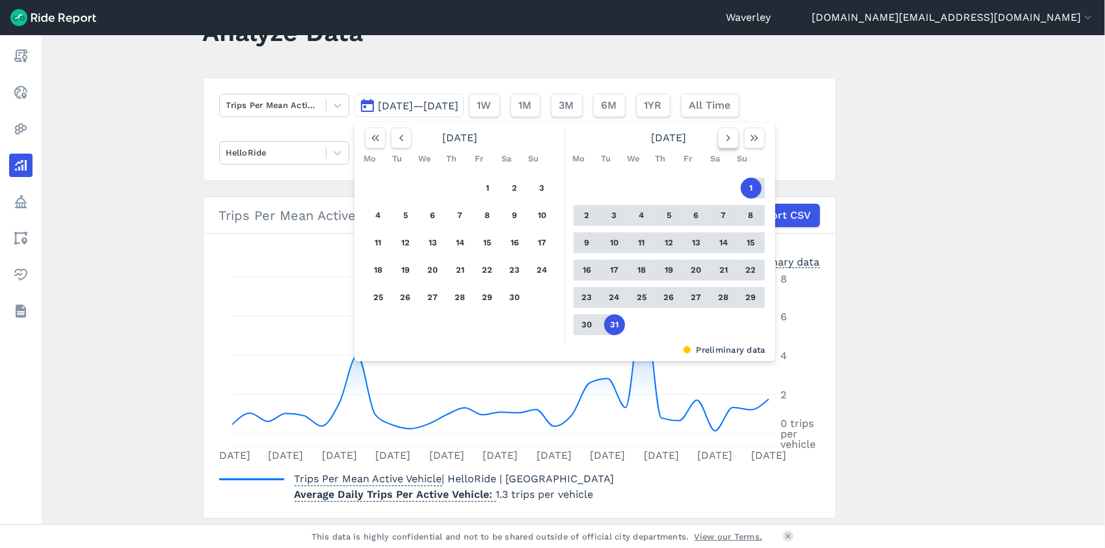
click at [727, 137] on use "button" at bounding box center [728, 138] width 4 height 7
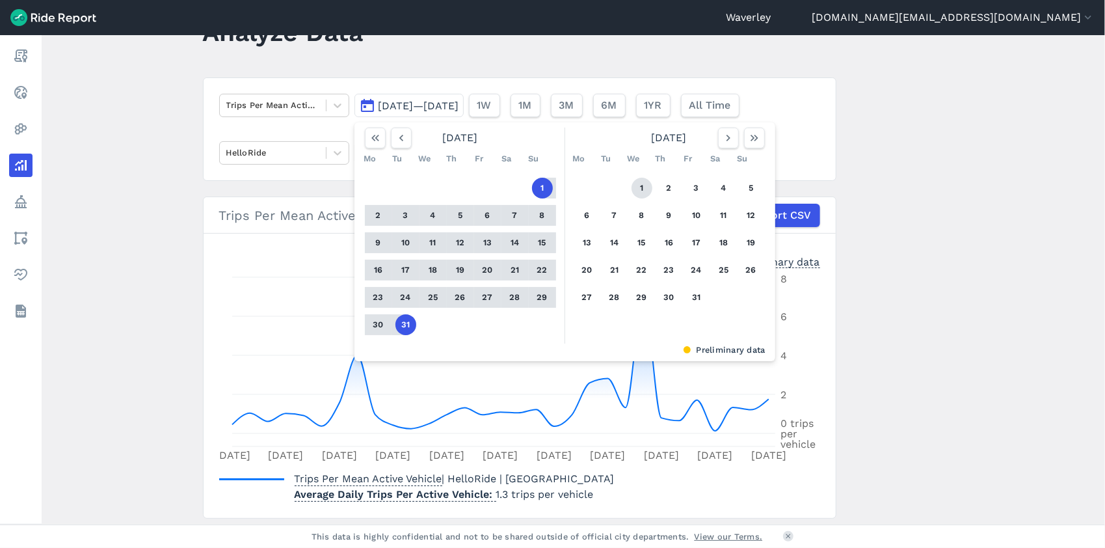
click at [635, 189] on button "1" at bounding box center [642, 188] width 21 height 21
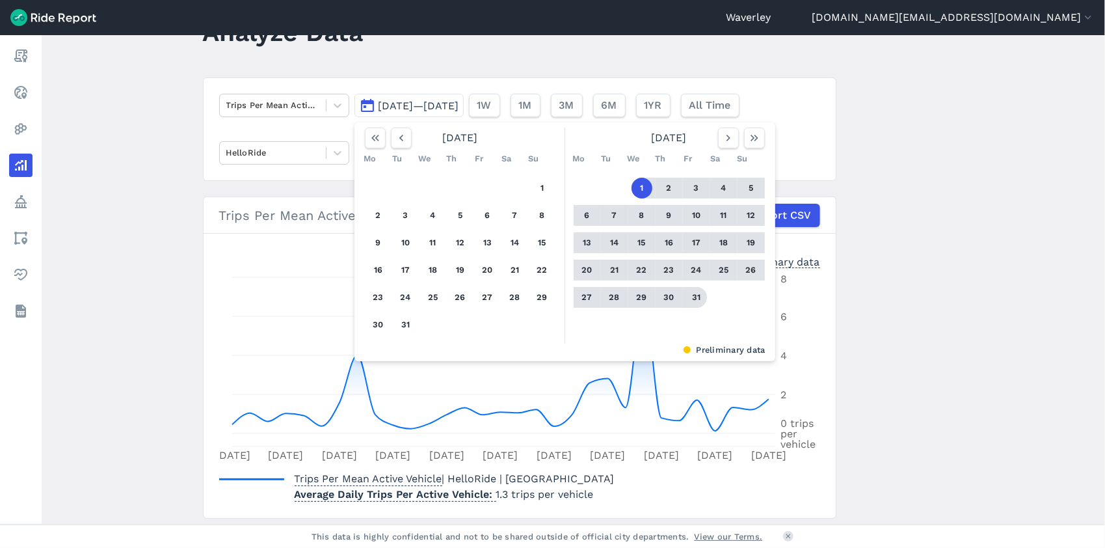
click at [697, 295] on button "31" at bounding box center [696, 297] width 21 height 21
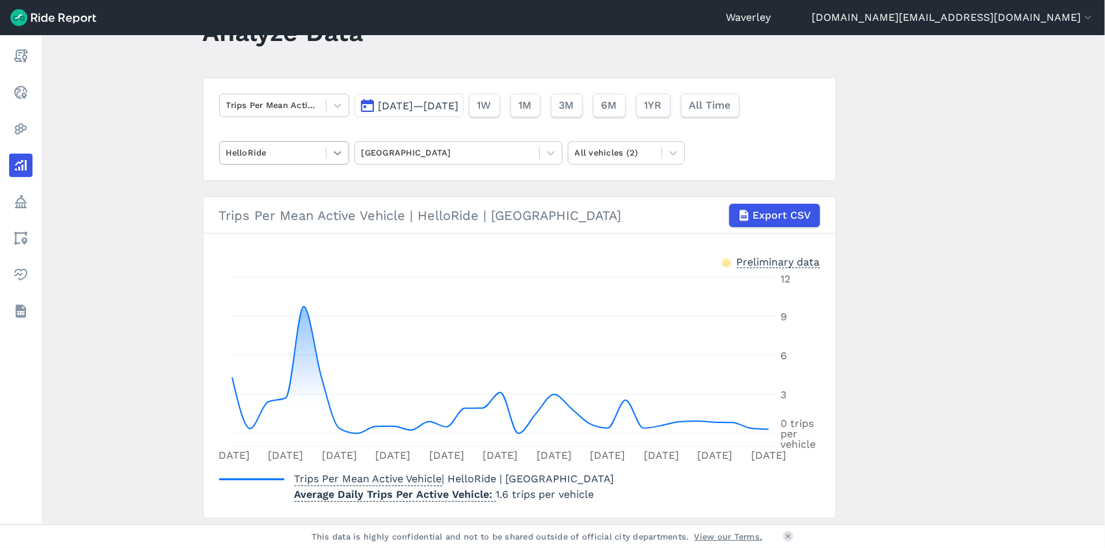
click at [338, 155] on icon at bounding box center [337, 152] width 13 height 13
click at [297, 208] on div "Lime" at bounding box center [284, 206] width 130 height 23
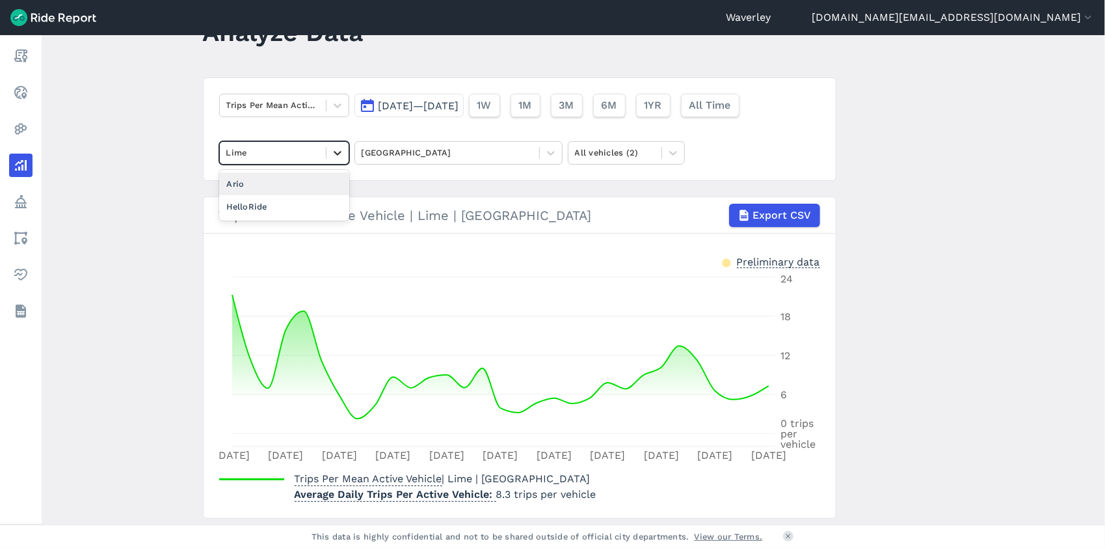
click at [338, 154] on icon at bounding box center [337, 152] width 13 height 13
click at [293, 204] on div "HelloRide" at bounding box center [284, 206] width 130 height 23
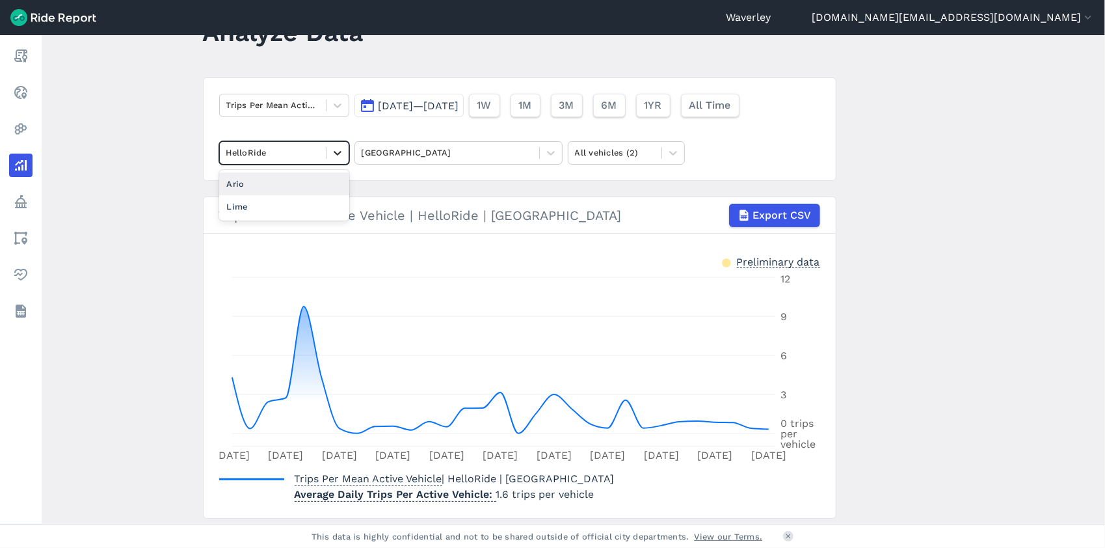
click at [340, 154] on icon at bounding box center [337, 152] width 13 height 13
click at [277, 183] on div "Ario" at bounding box center [284, 183] width 130 height 23
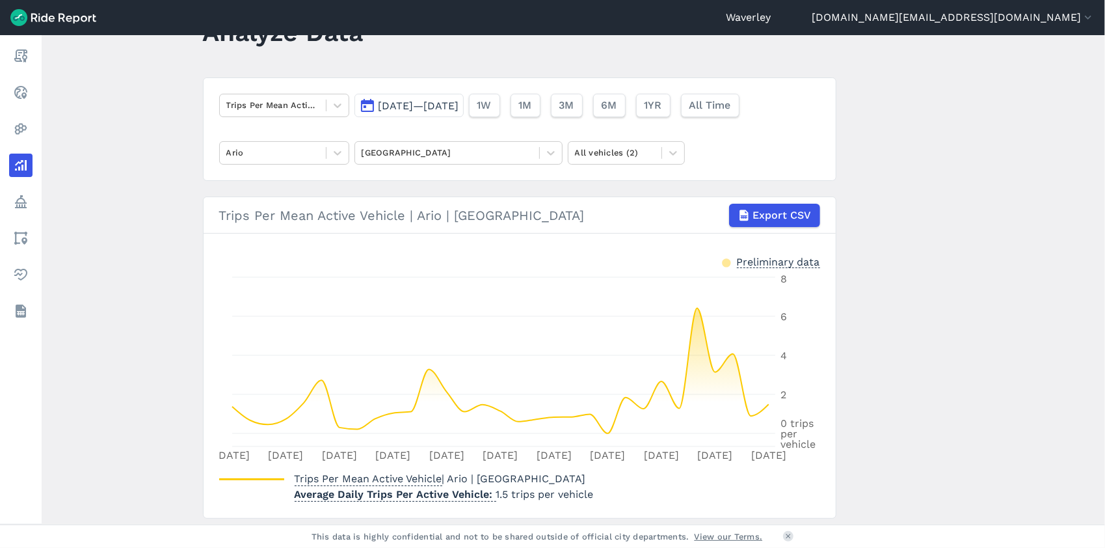
click at [373, 105] on button "[DATE]—[DATE]" at bounding box center [408, 105] width 109 height 23
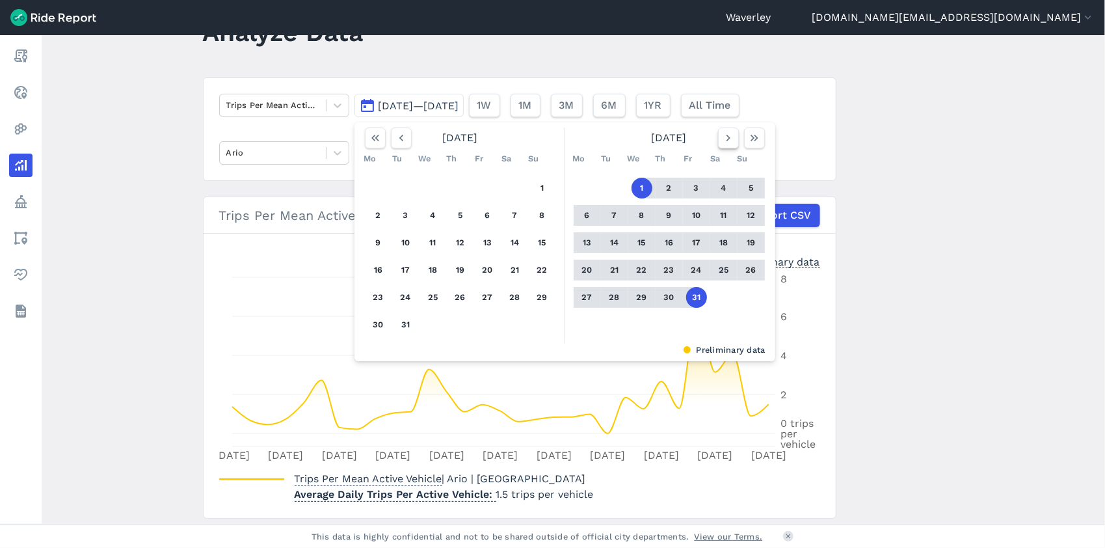
click at [723, 138] on icon "button" at bounding box center [728, 137] width 13 height 13
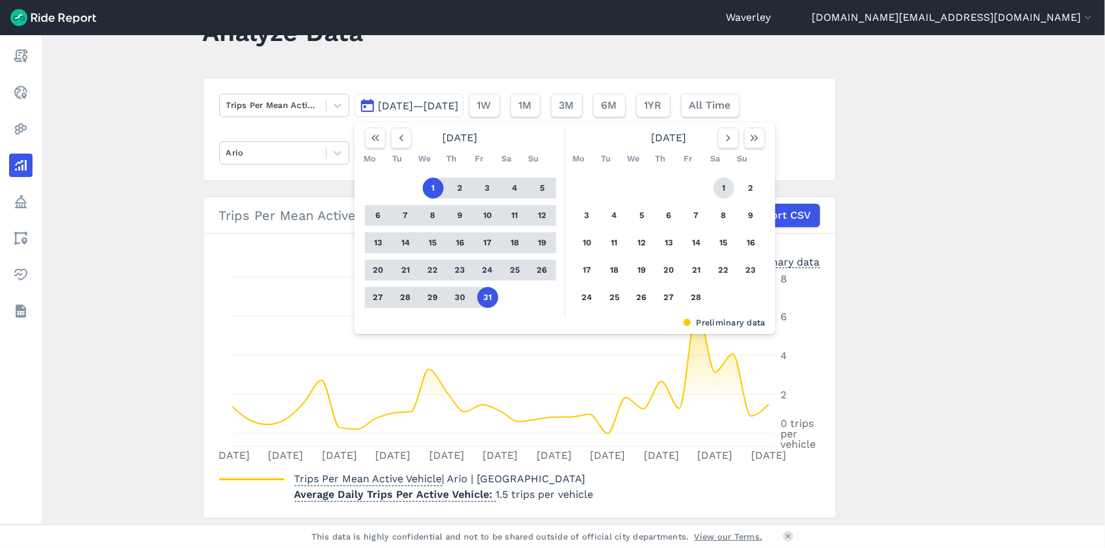
click at [721, 190] on button "1" at bounding box center [724, 188] width 21 height 21
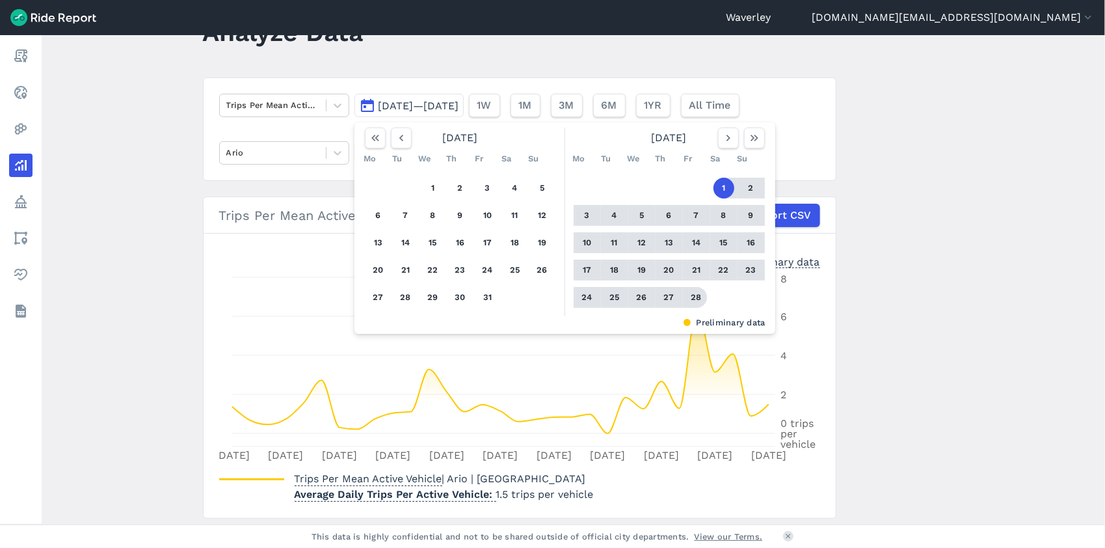
click at [699, 297] on button "28" at bounding box center [696, 297] width 21 height 21
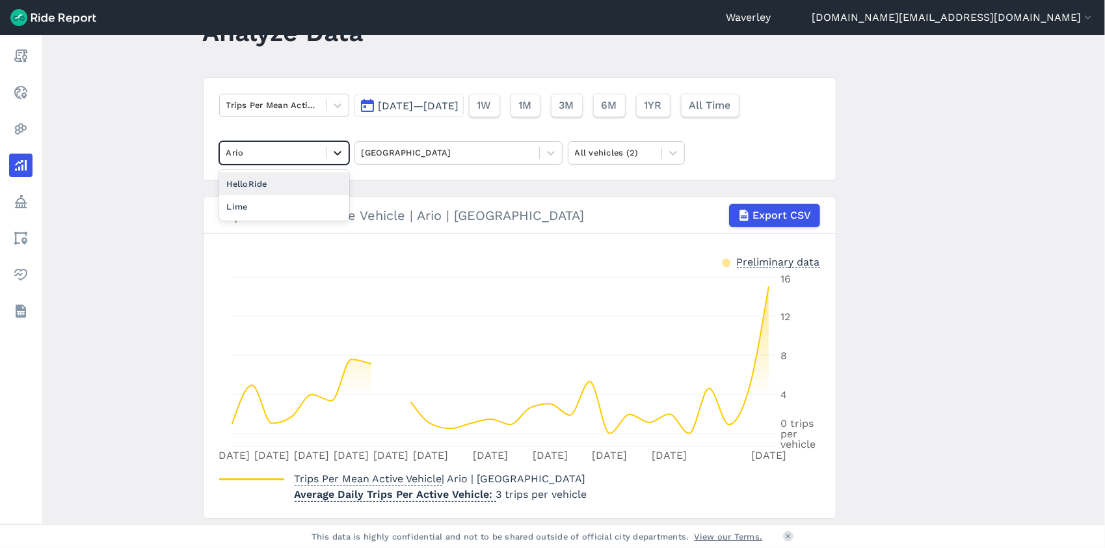
click at [336, 153] on icon at bounding box center [338, 153] width 8 height 5
click at [280, 206] on div "Lime" at bounding box center [284, 206] width 130 height 23
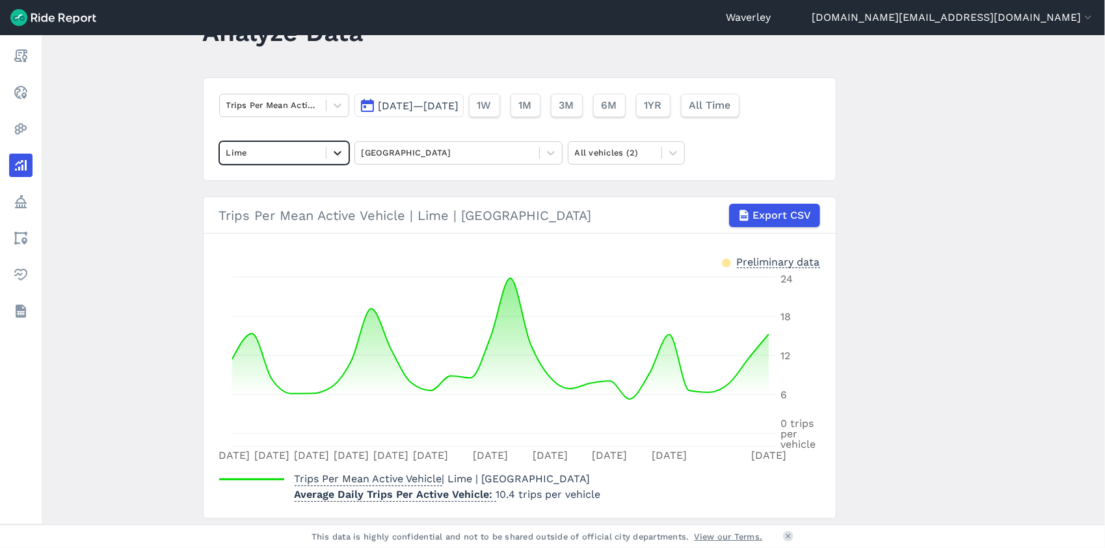
click at [336, 153] on icon at bounding box center [338, 153] width 8 height 5
click at [302, 204] on div "HelloRide" at bounding box center [284, 206] width 130 height 23
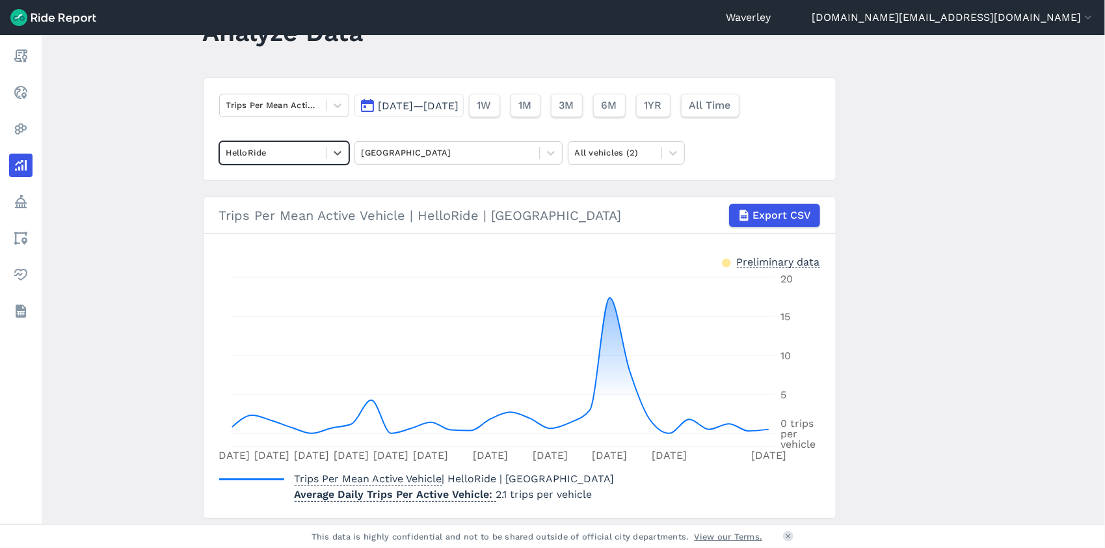
click at [362, 107] on button "[DATE]—[DATE]" at bounding box center [408, 105] width 109 height 23
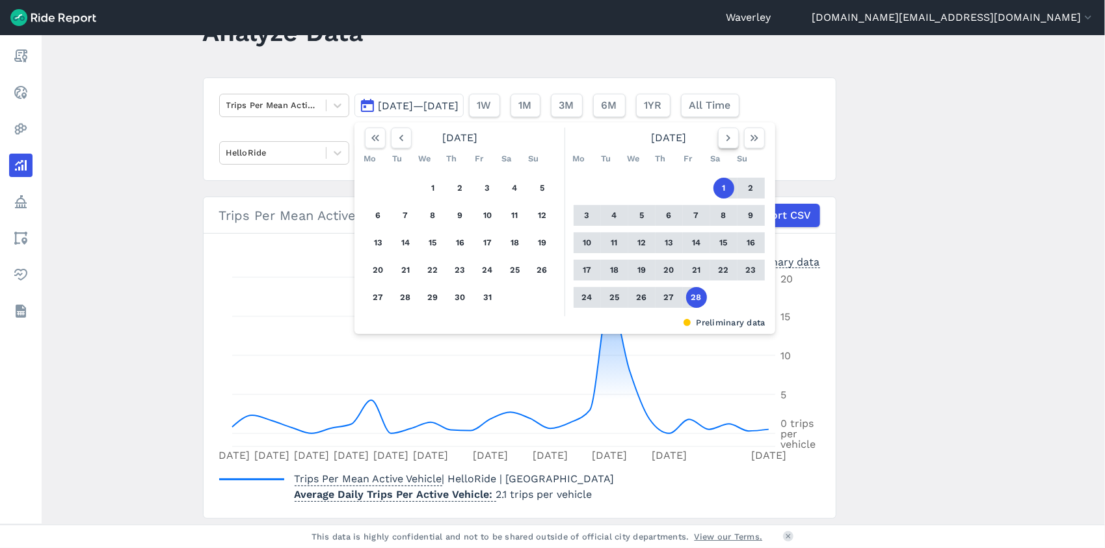
click at [727, 136] on use "button" at bounding box center [728, 138] width 4 height 7
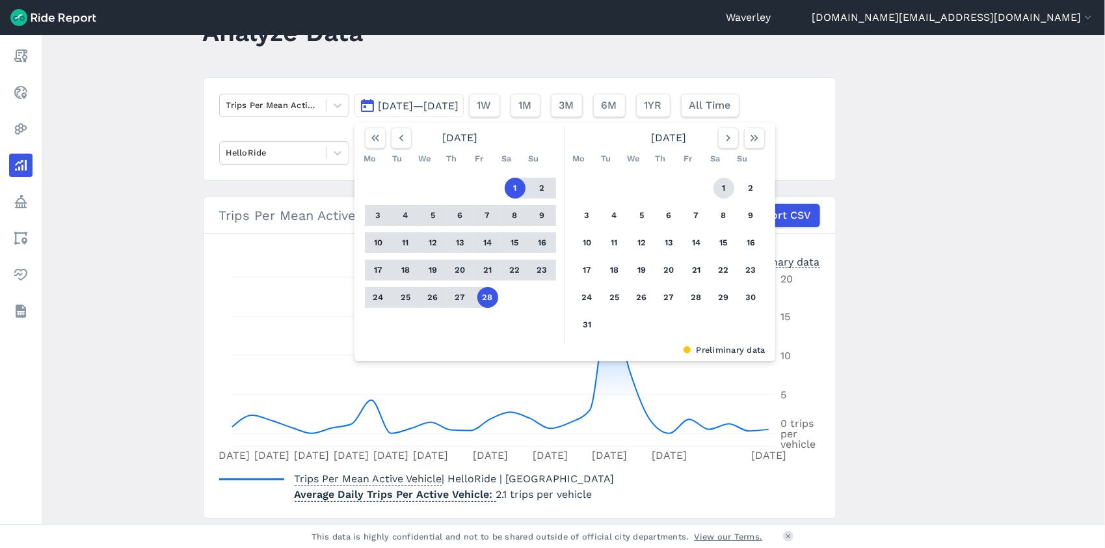
click at [722, 185] on button "1" at bounding box center [724, 188] width 21 height 21
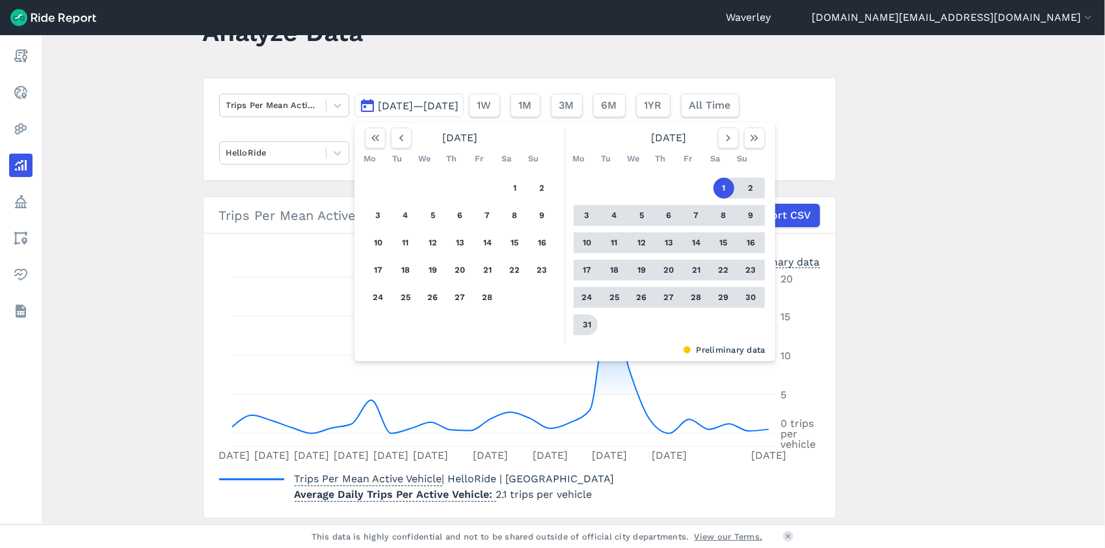
click at [583, 323] on button "31" at bounding box center [587, 324] width 21 height 21
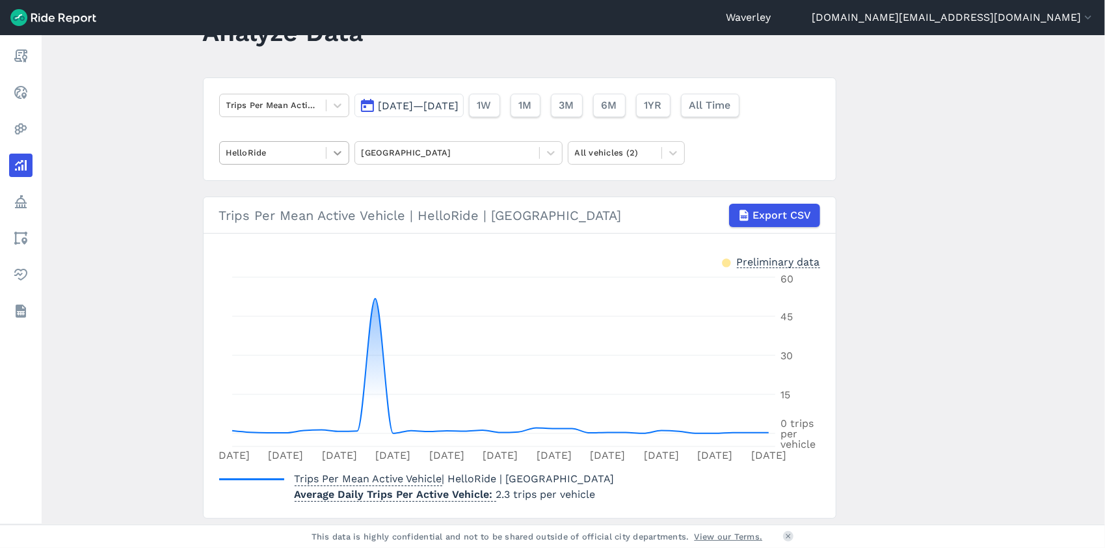
click at [336, 155] on icon at bounding box center [337, 152] width 13 height 13
click at [300, 183] on div "Ario" at bounding box center [284, 183] width 130 height 23
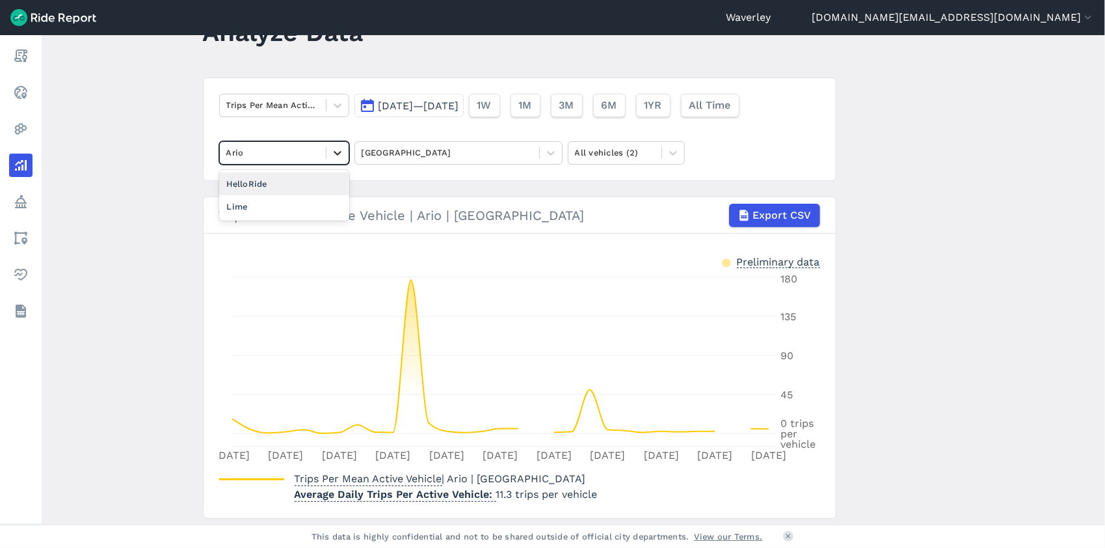
click at [336, 152] on icon at bounding box center [338, 153] width 8 height 5
click at [265, 211] on div "Lime" at bounding box center [284, 206] width 130 height 23
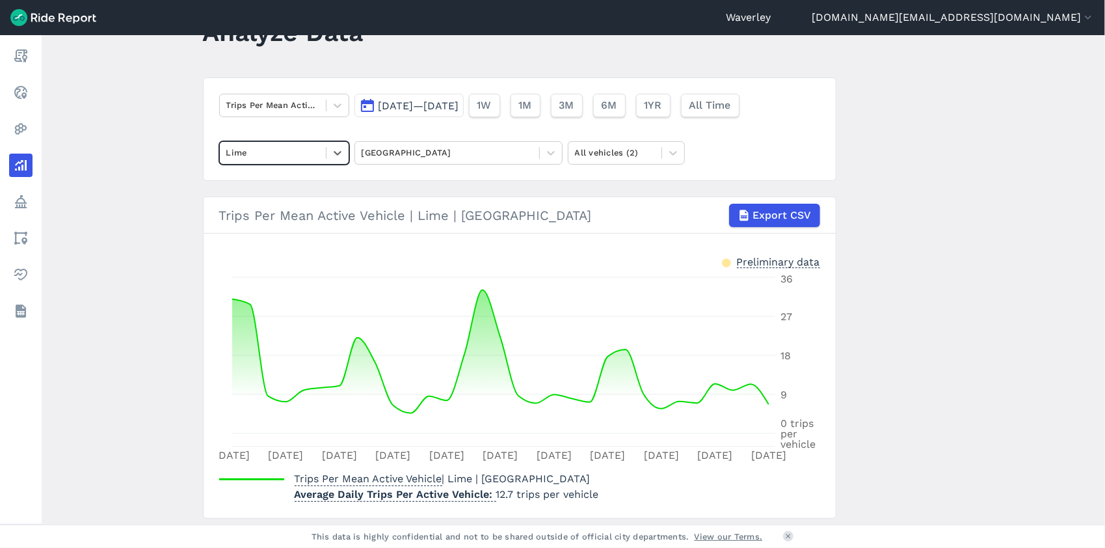
click at [369, 103] on button "[DATE]—[DATE]" at bounding box center [408, 105] width 109 height 23
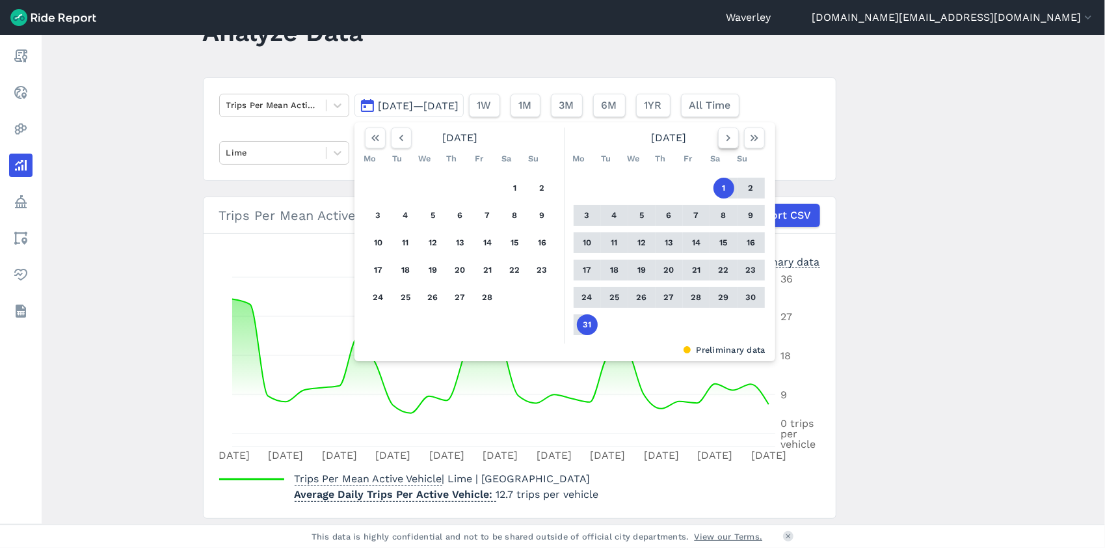
click at [725, 138] on icon "button" at bounding box center [728, 137] width 13 height 13
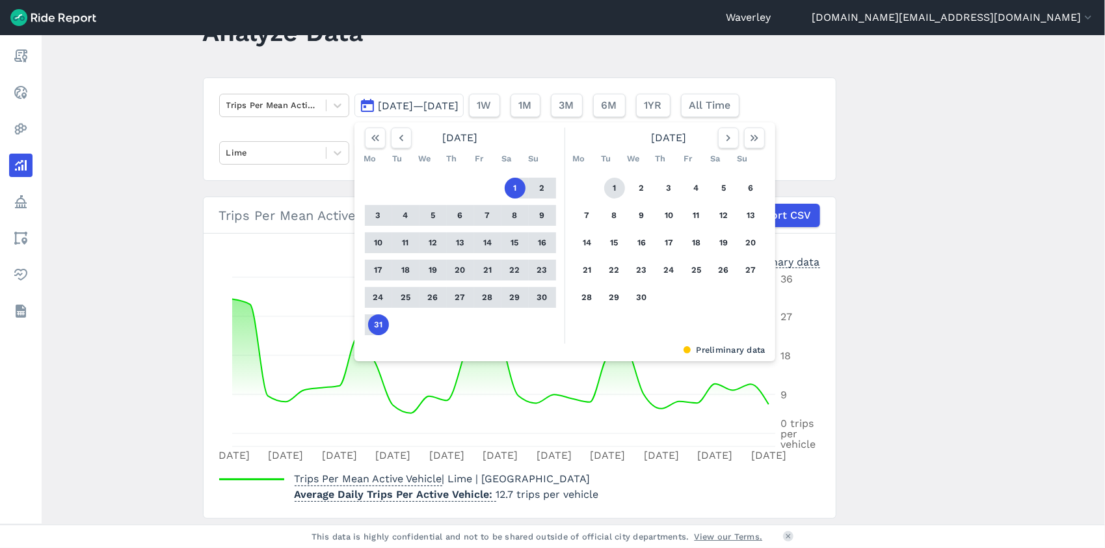
click at [608, 186] on button "1" at bounding box center [614, 188] width 21 height 21
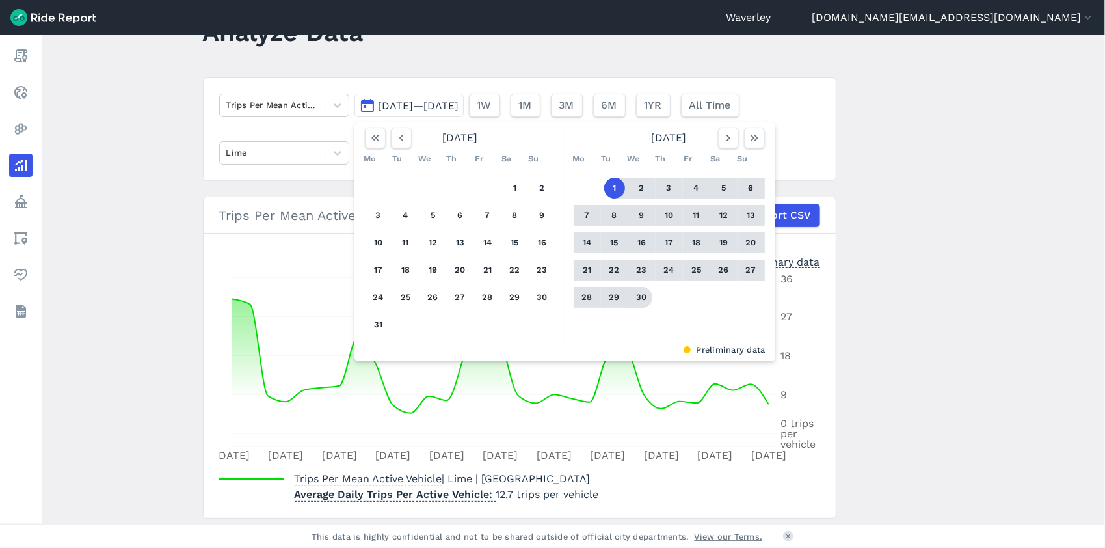
click at [643, 297] on button "30" at bounding box center [642, 297] width 21 height 21
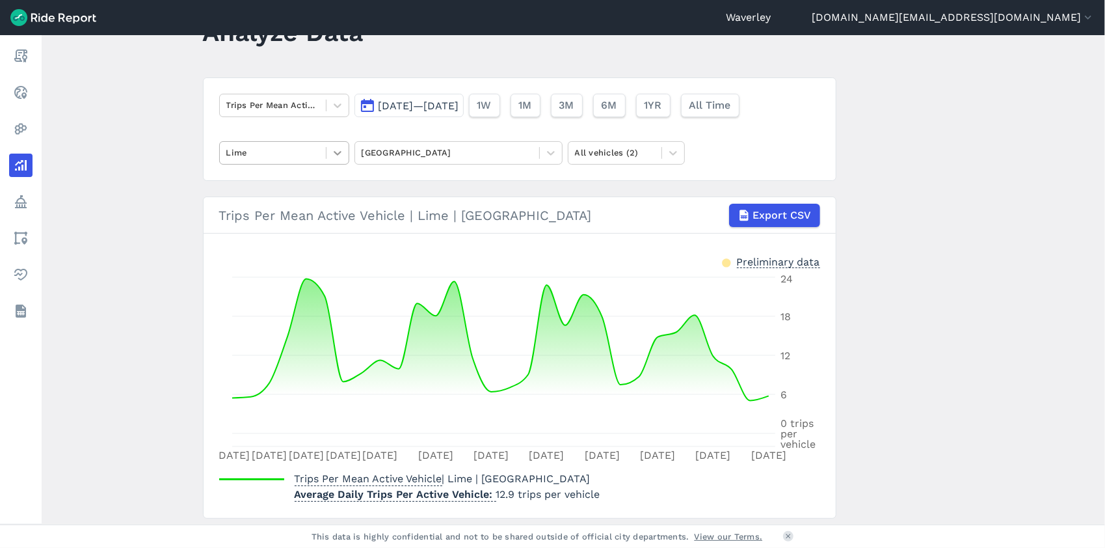
click at [340, 154] on icon at bounding box center [337, 152] width 13 height 13
click at [291, 184] on div "Ario" at bounding box center [284, 183] width 130 height 23
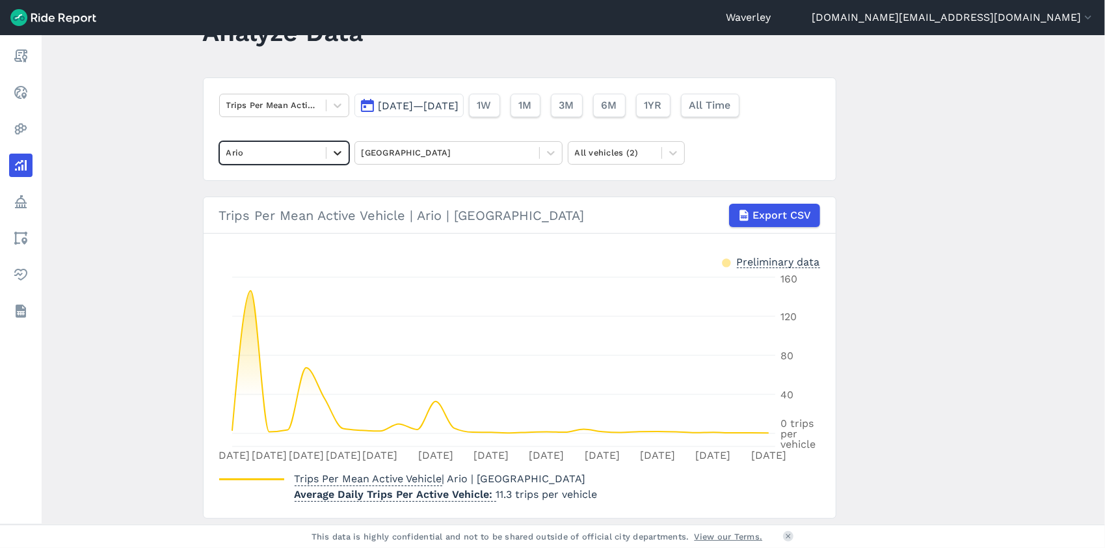
click at [335, 152] on icon at bounding box center [337, 152] width 13 height 13
click at [267, 184] on div "HelloRide" at bounding box center [284, 183] width 130 height 23
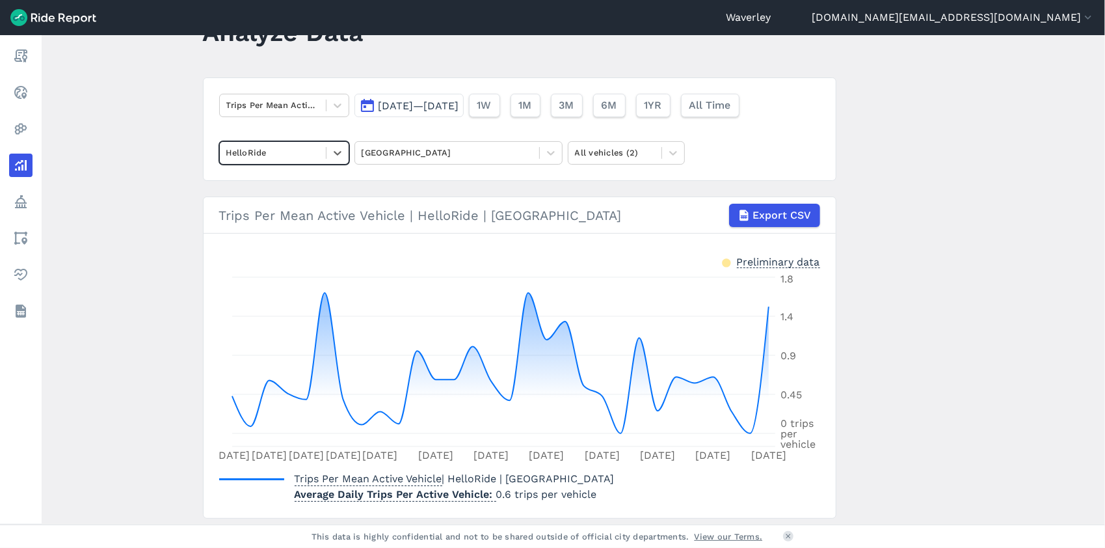
click at [364, 103] on button "[DATE]—[DATE]" at bounding box center [408, 105] width 109 height 23
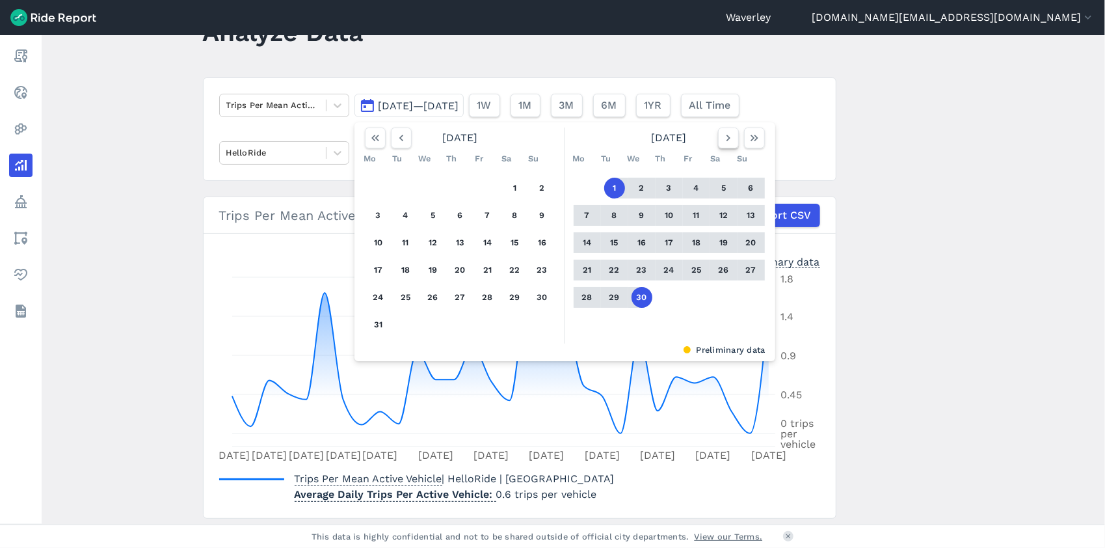
click at [726, 137] on use "button" at bounding box center [728, 138] width 4 height 7
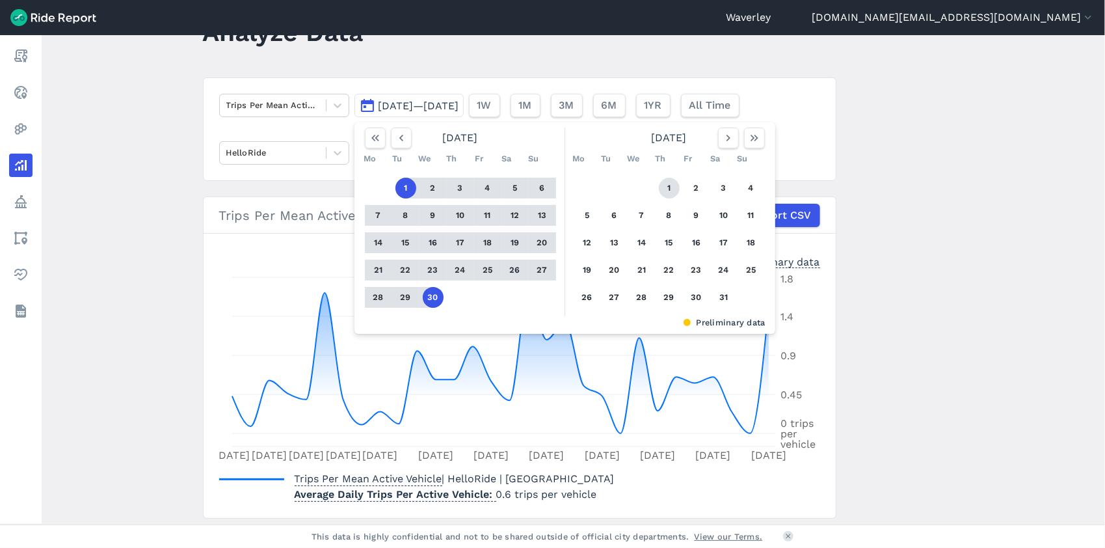
click at [670, 187] on button "1" at bounding box center [669, 188] width 21 height 21
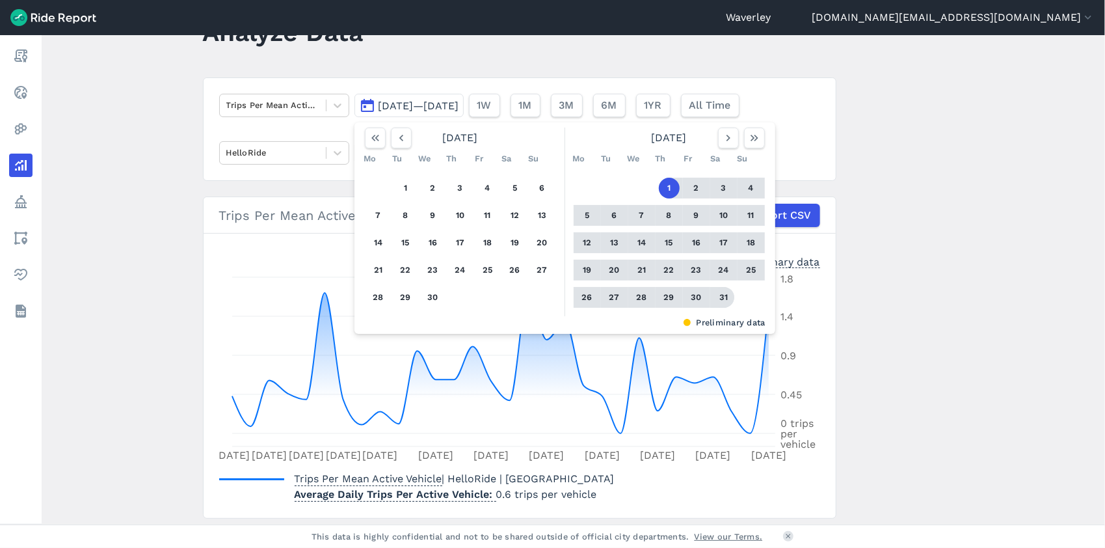
click at [725, 299] on button "31" at bounding box center [724, 297] width 21 height 21
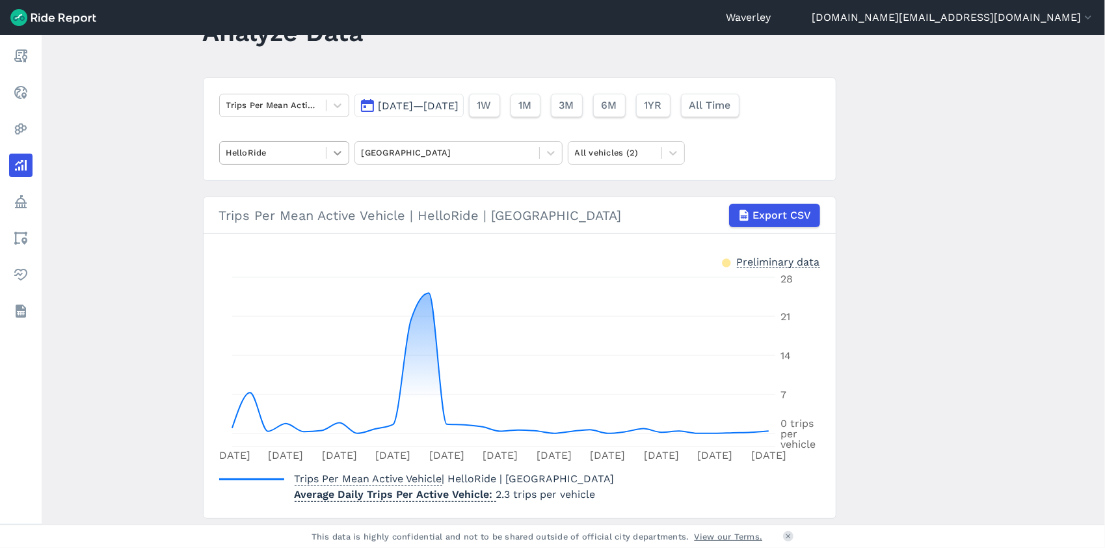
click at [337, 151] on icon at bounding box center [337, 152] width 13 height 13
click at [300, 204] on div "Lime" at bounding box center [284, 206] width 130 height 23
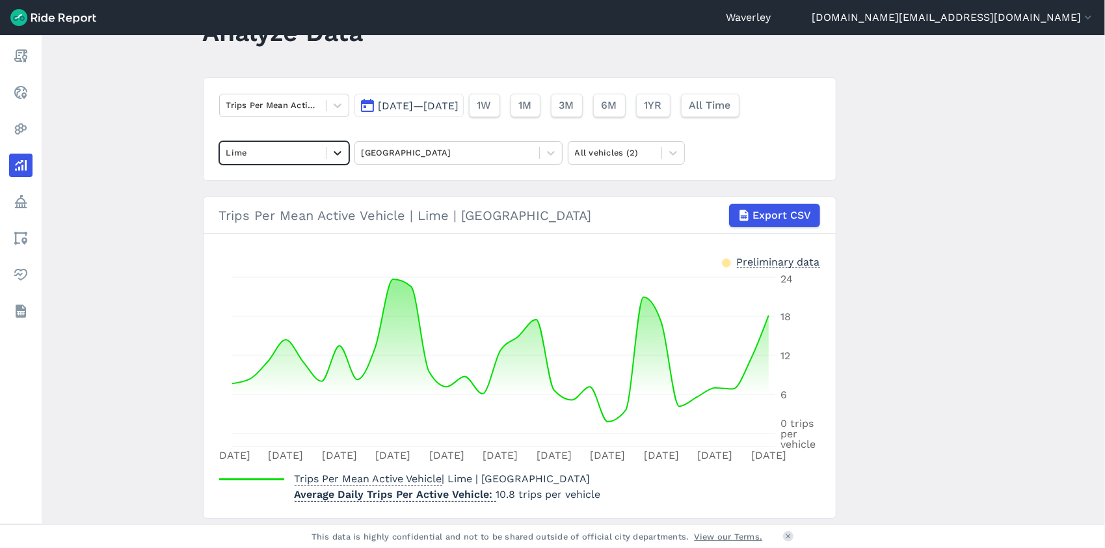
click at [338, 152] on icon at bounding box center [337, 152] width 13 height 13
click at [280, 204] on div "HelloRide" at bounding box center [284, 206] width 130 height 23
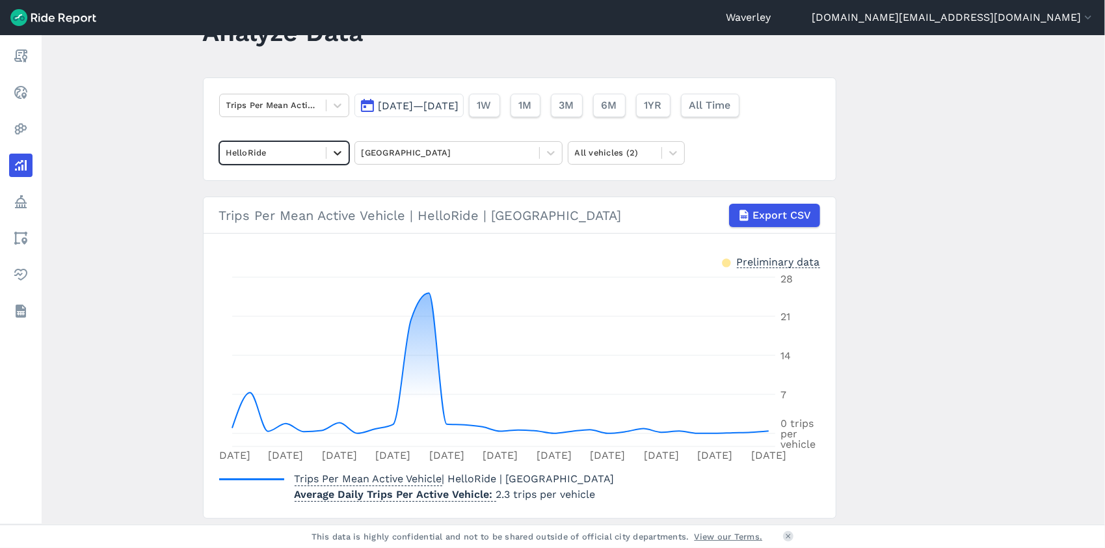
click at [337, 154] on icon at bounding box center [337, 152] width 13 height 13
click at [297, 182] on div "Ario" at bounding box center [284, 183] width 130 height 23
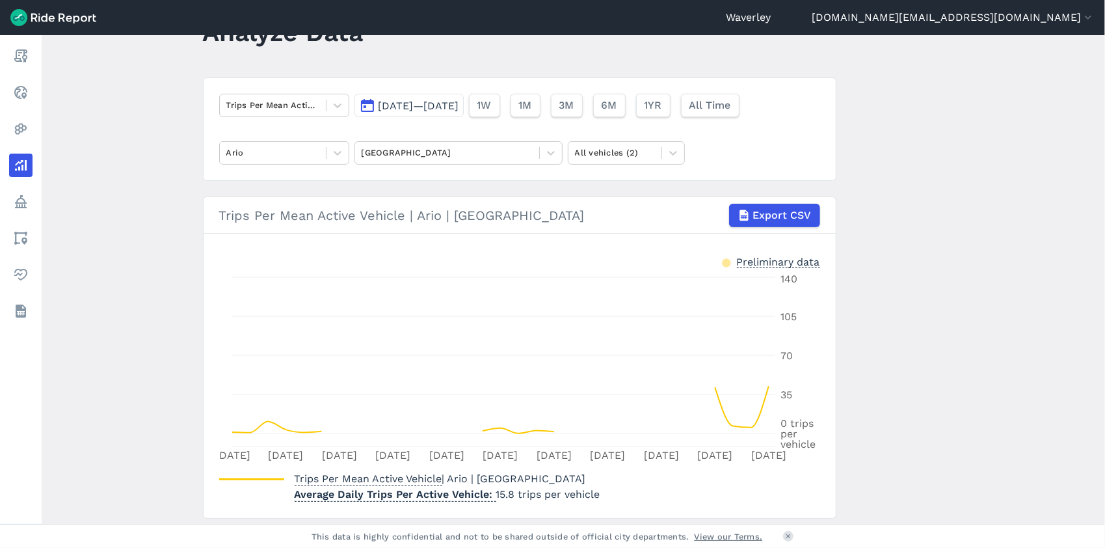
click at [365, 104] on button "[DATE]—[DATE]" at bounding box center [408, 105] width 109 height 23
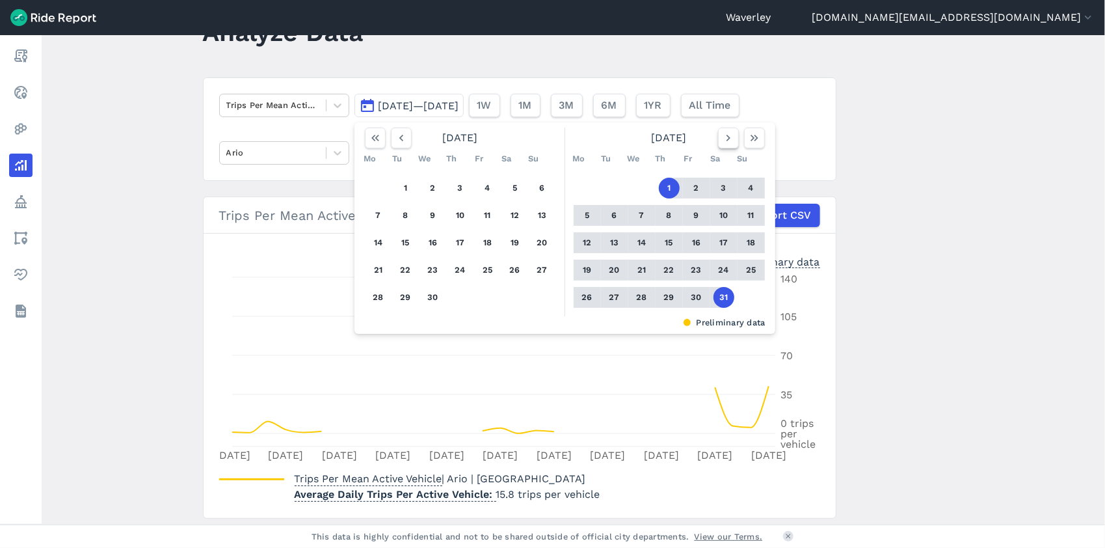
click at [726, 137] on use "button" at bounding box center [728, 138] width 4 height 7
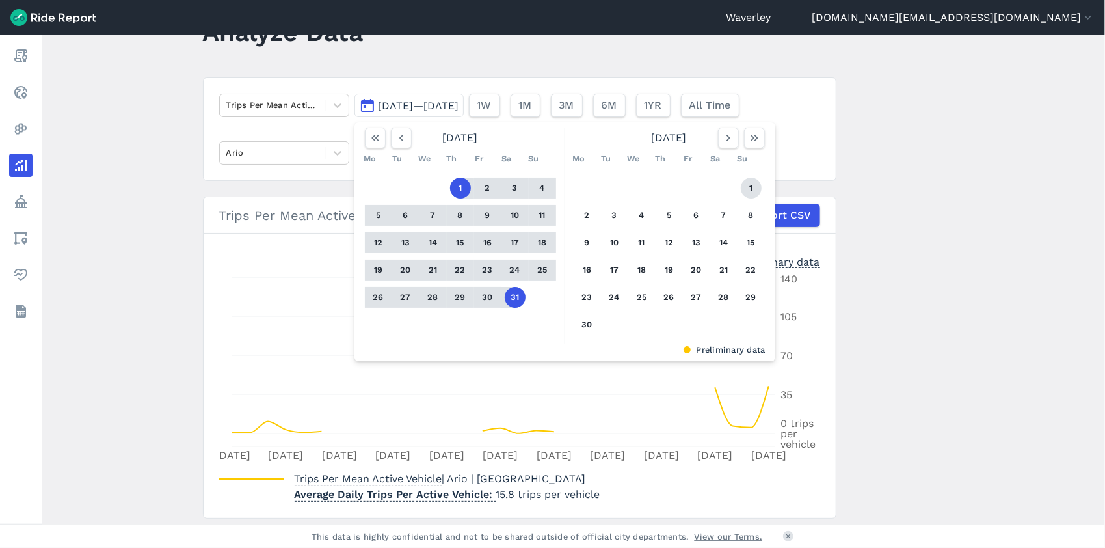
click at [749, 186] on button "1" at bounding box center [751, 188] width 21 height 21
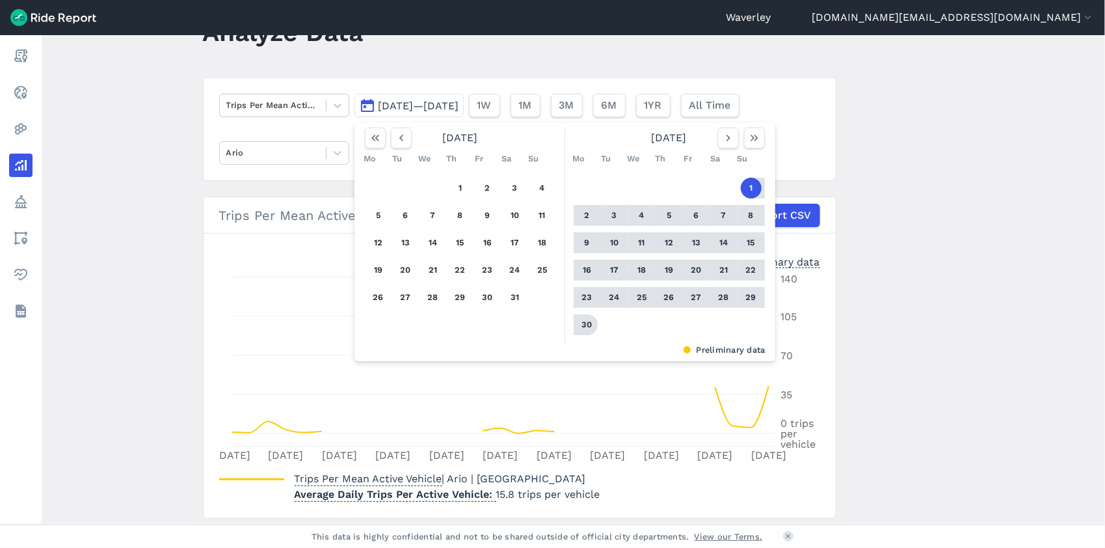
click at [589, 324] on button "30" at bounding box center [587, 324] width 21 height 21
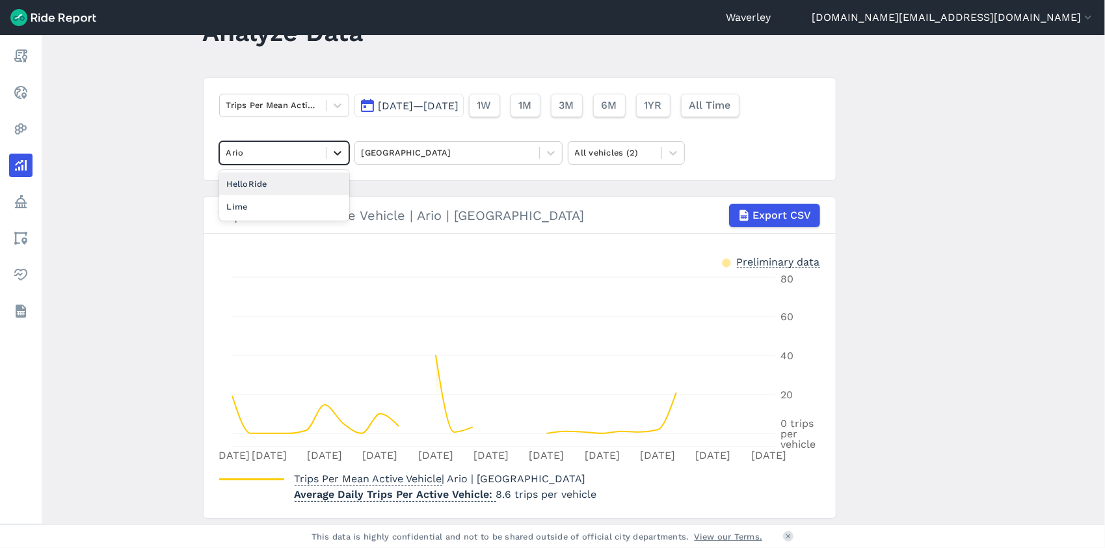
click at [336, 152] on icon at bounding box center [337, 152] width 13 height 13
click at [301, 181] on div "HelloRide" at bounding box center [284, 183] width 130 height 23
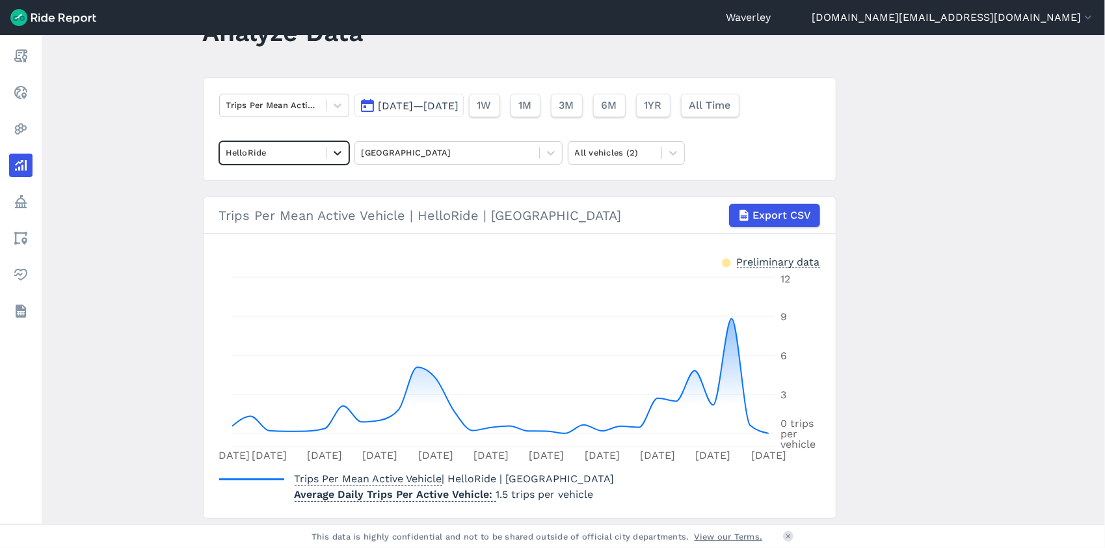
click at [336, 151] on icon at bounding box center [337, 152] width 13 height 13
click at [265, 204] on div "Lime" at bounding box center [284, 206] width 130 height 23
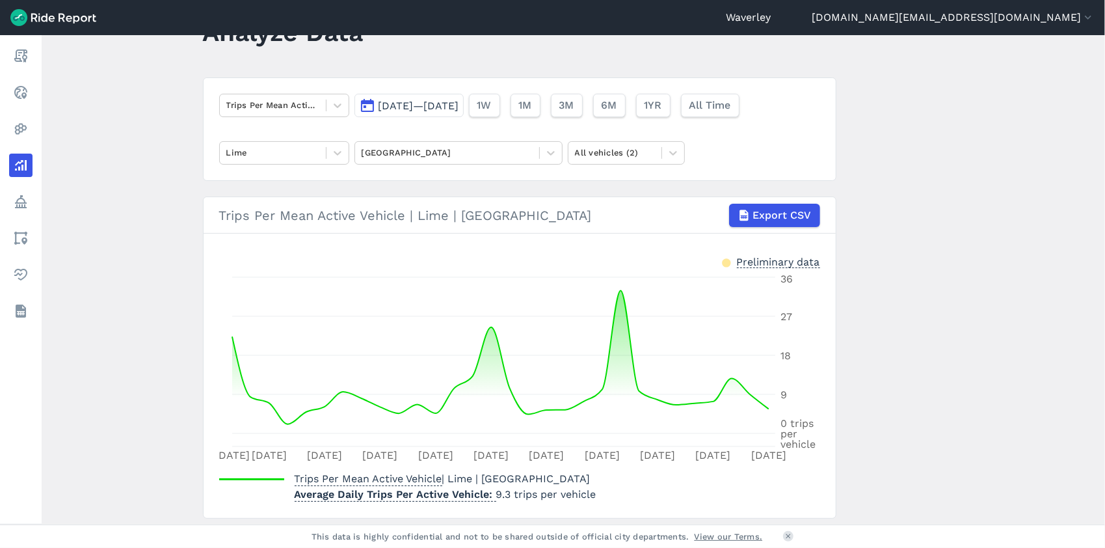
click at [368, 105] on button "[DATE]—[DATE]" at bounding box center [408, 105] width 109 height 23
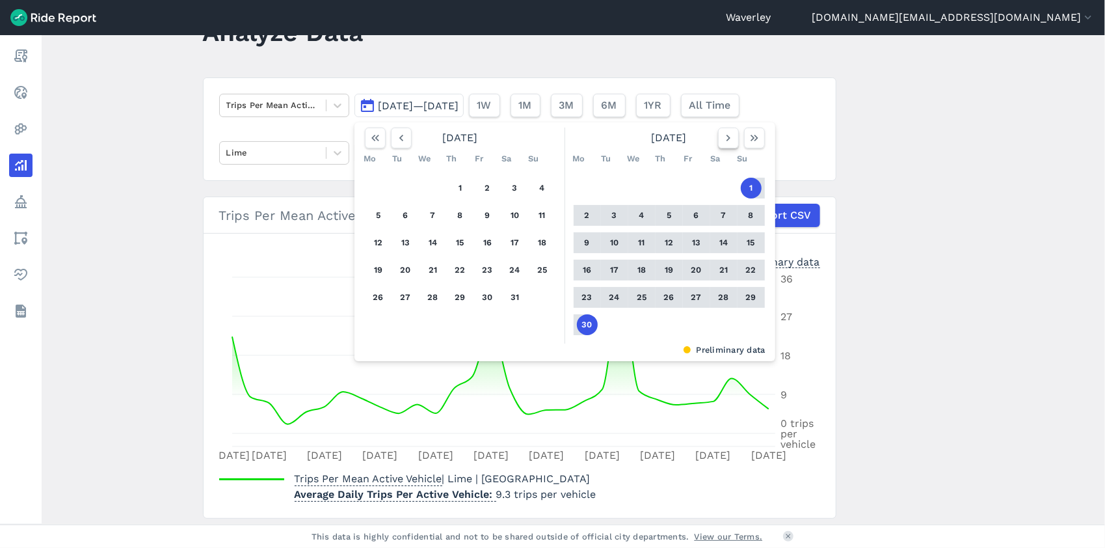
click at [727, 137] on use "button" at bounding box center [728, 138] width 4 height 7
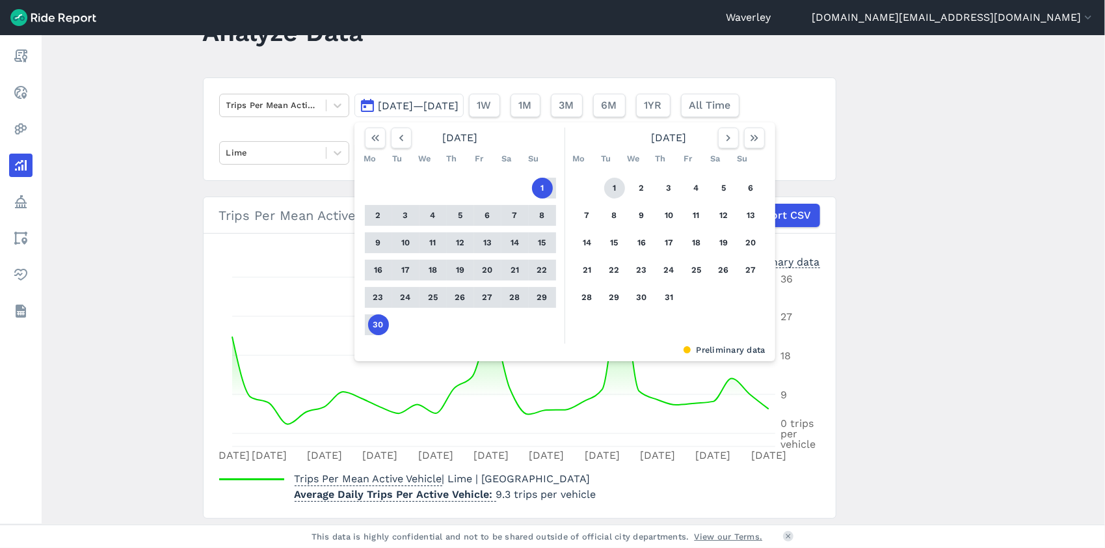
click at [608, 182] on button "1" at bounding box center [614, 188] width 21 height 21
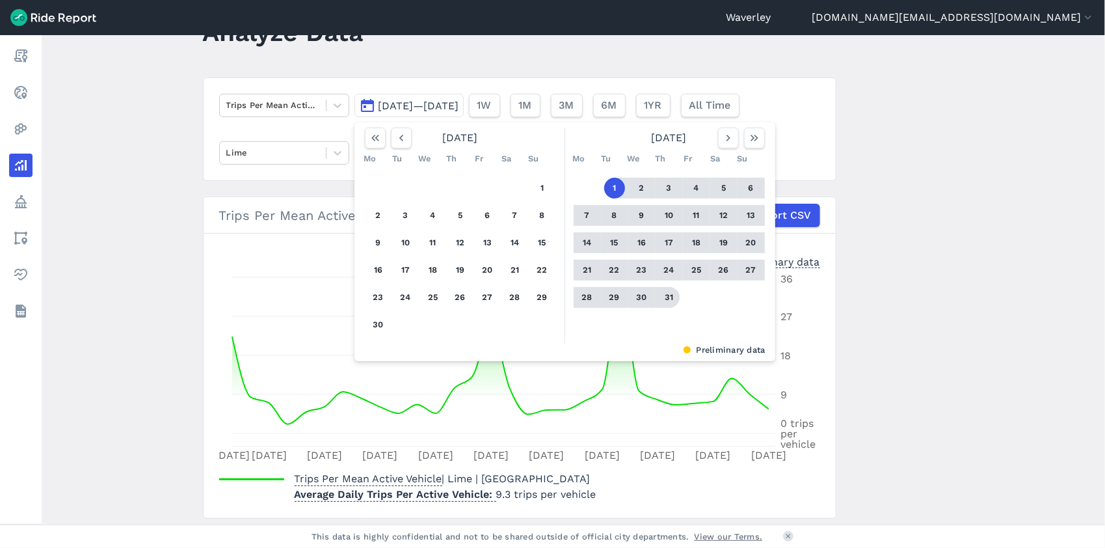
click at [669, 294] on button "31" at bounding box center [669, 297] width 21 height 21
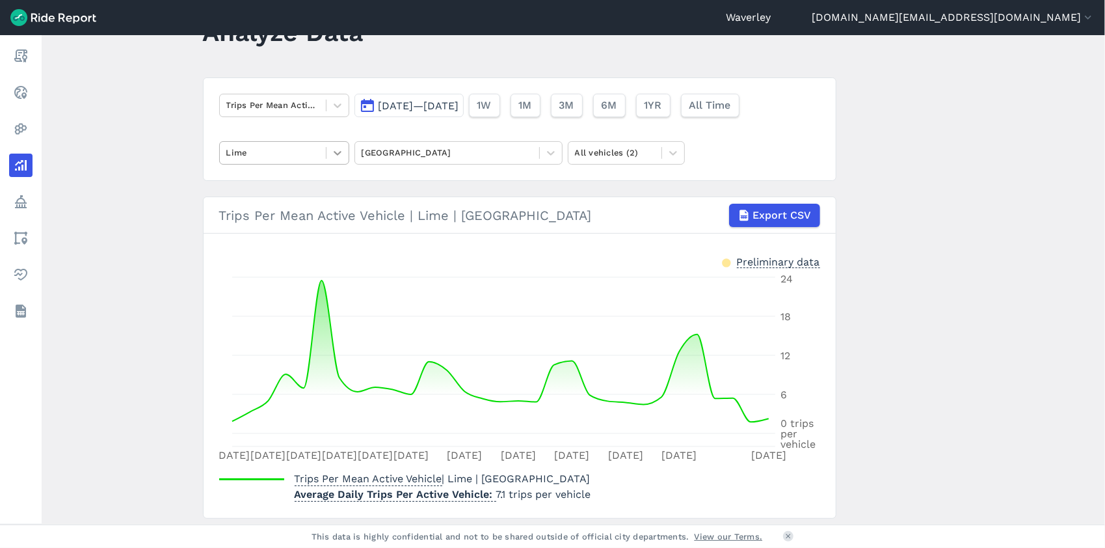
click at [337, 153] on icon at bounding box center [338, 153] width 8 height 5
click at [299, 178] on div "Ario" at bounding box center [284, 183] width 130 height 23
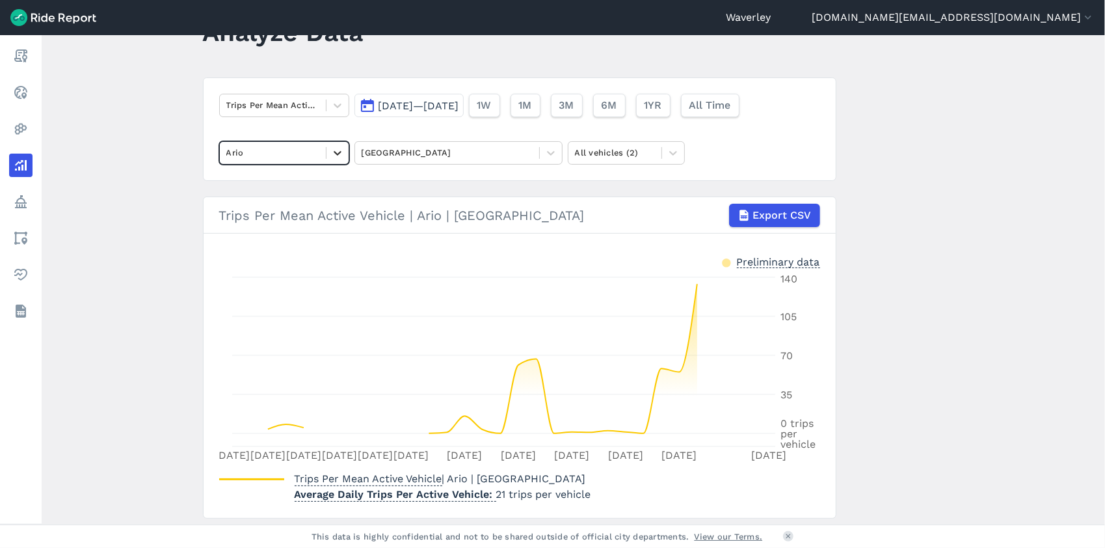
click at [334, 151] on icon at bounding box center [338, 153] width 8 height 5
click at [286, 185] on div "HelloRide" at bounding box center [284, 183] width 130 height 23
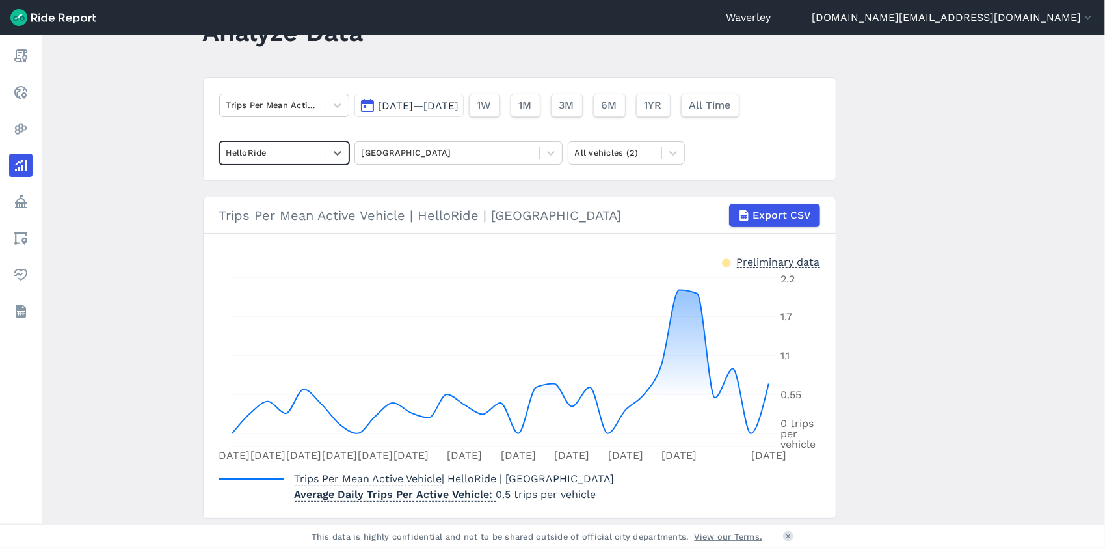
click at [368, 105] on button "[DATE]—[DATE]" at bounding box center [408, 105] width 109 height 23
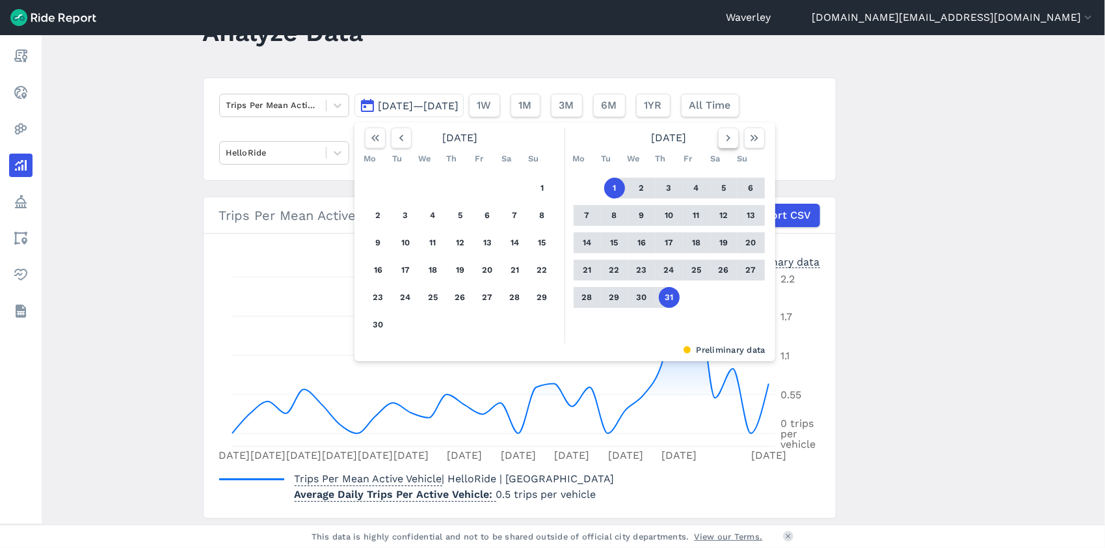
click at [728, 137] on icon "button" at bounding box center [728, 137] width 13 height 13
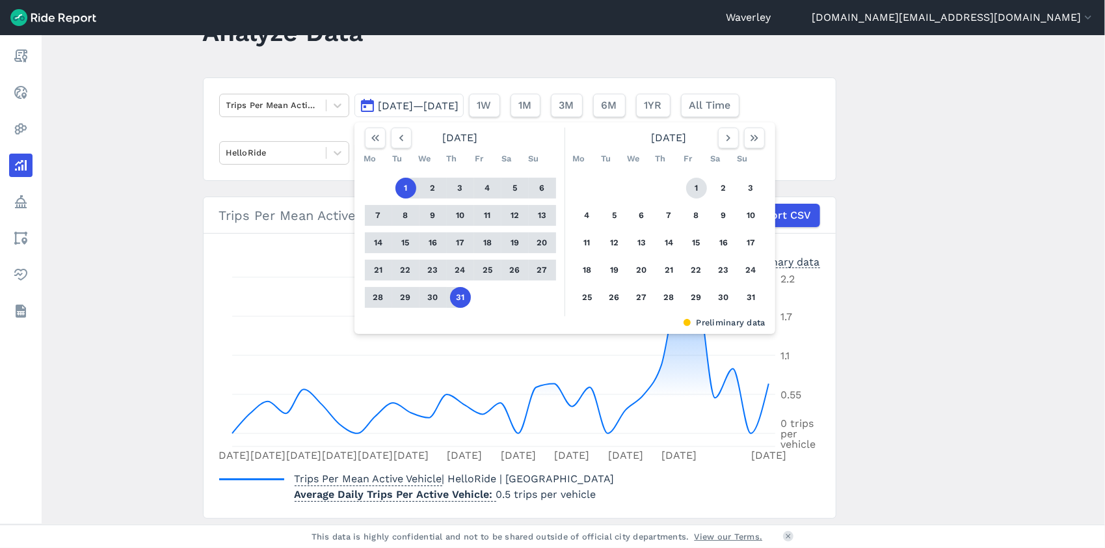
click at [696, 187] on button "1" at bounding box center [696, 188] width 21 height 21
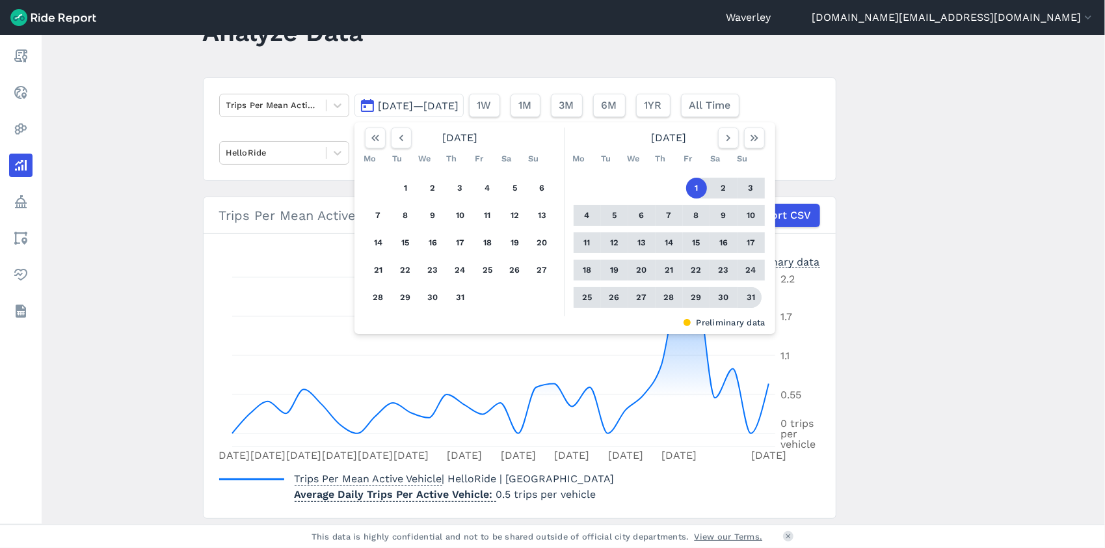
click at [751, 295] on button "31" at bounding box center [751, 297] width 21 height 21
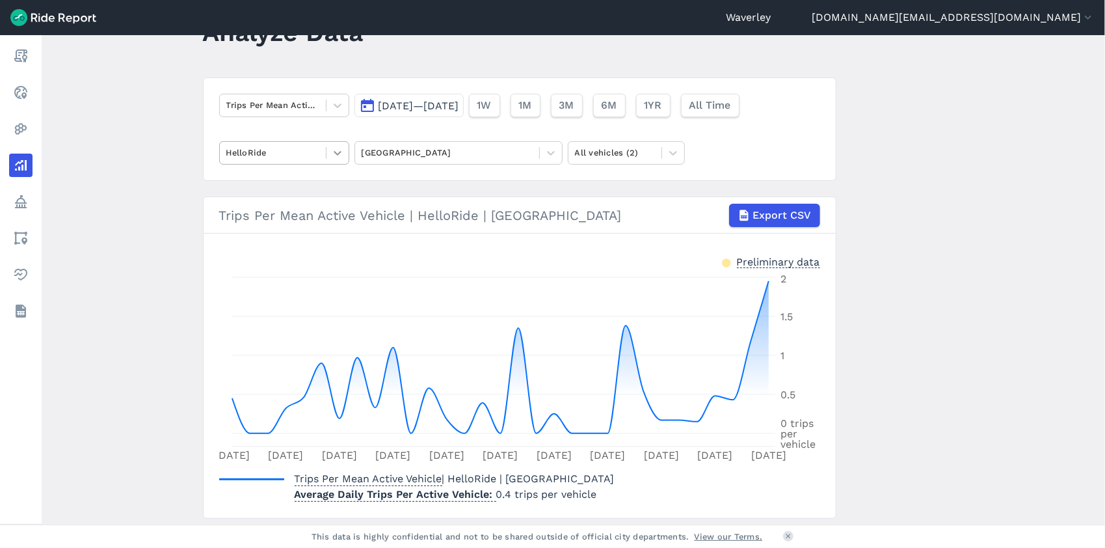
click at [334, 152] on icon at bounding box center [338, 153] width 8 height 5
click at [272, 187] on div "Ario" at bounding box center [284, 183] width 130 height 23
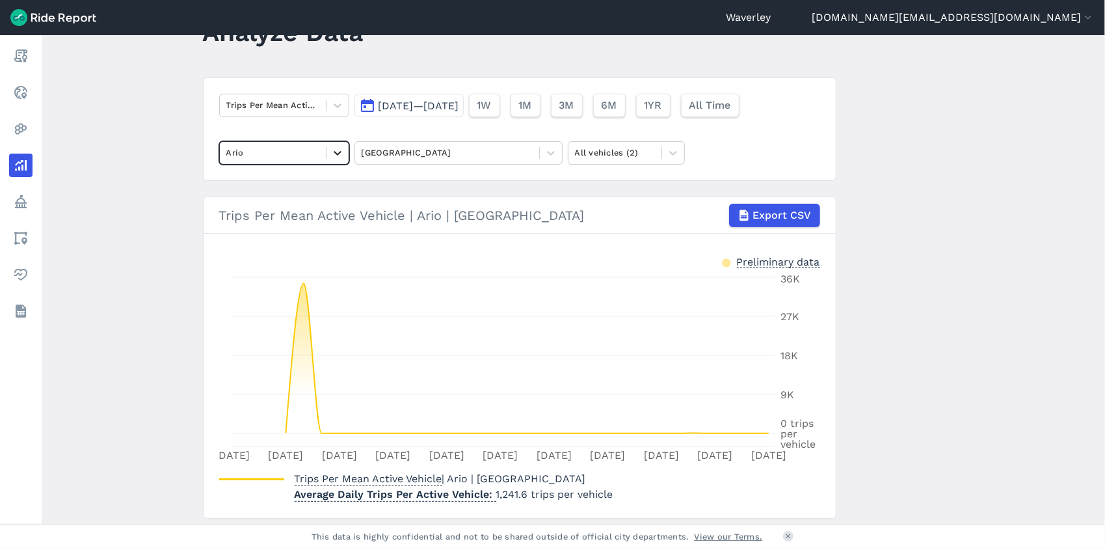
click at [337, 152] on icon at bounding box center [338, 153] width 8 height 5
click at [271, 207] on div "Lime" at bounding box center [284, 206] width 130 height 23
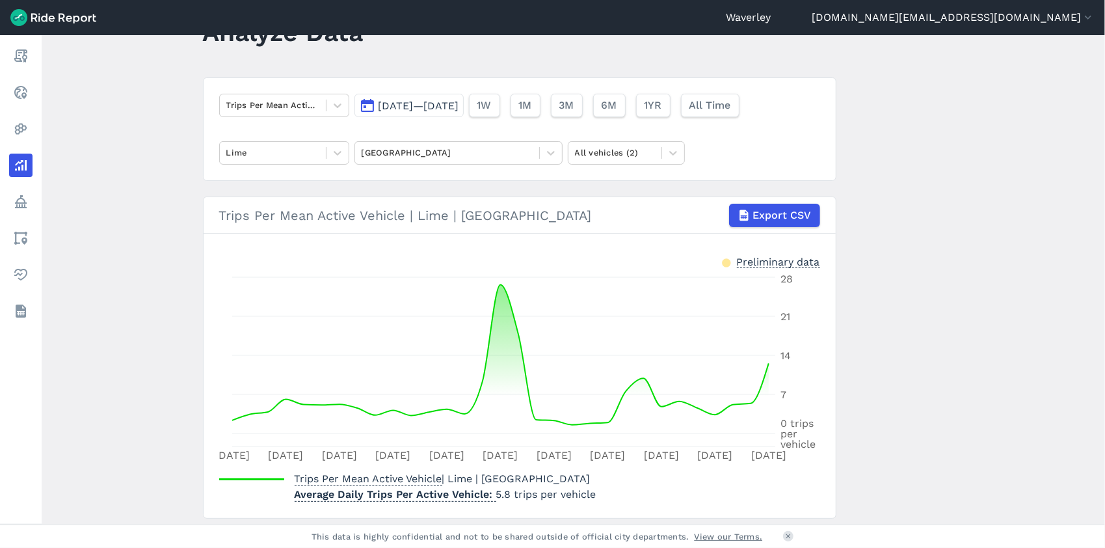
click at [367, 101] on button "[DATE]—[DATE]" at bounding box center [408, 105] width 109 height 23
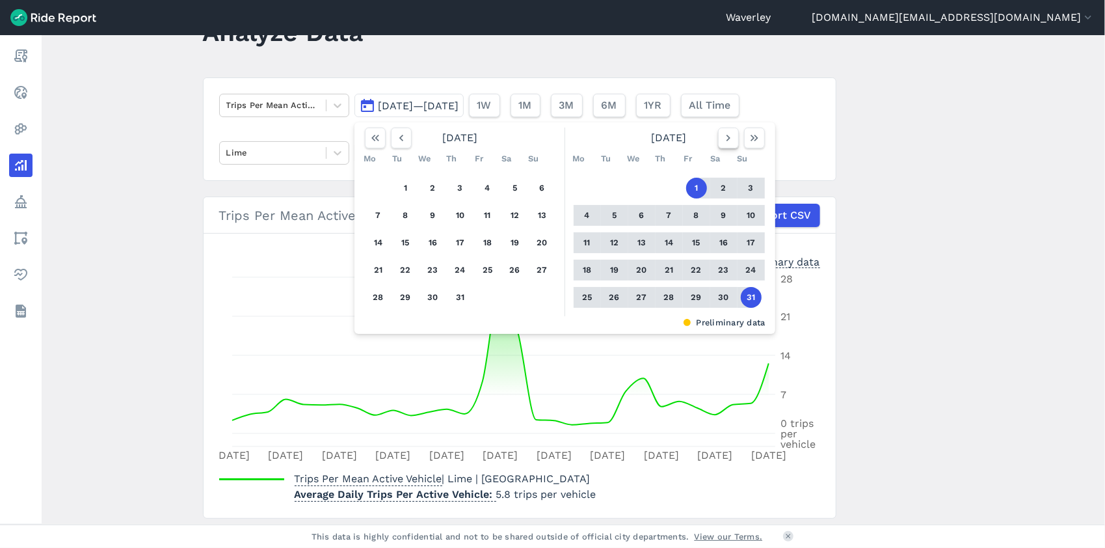
click at [725, 138] on icon "button" at bounding box center [728, 137] width 13 height 13
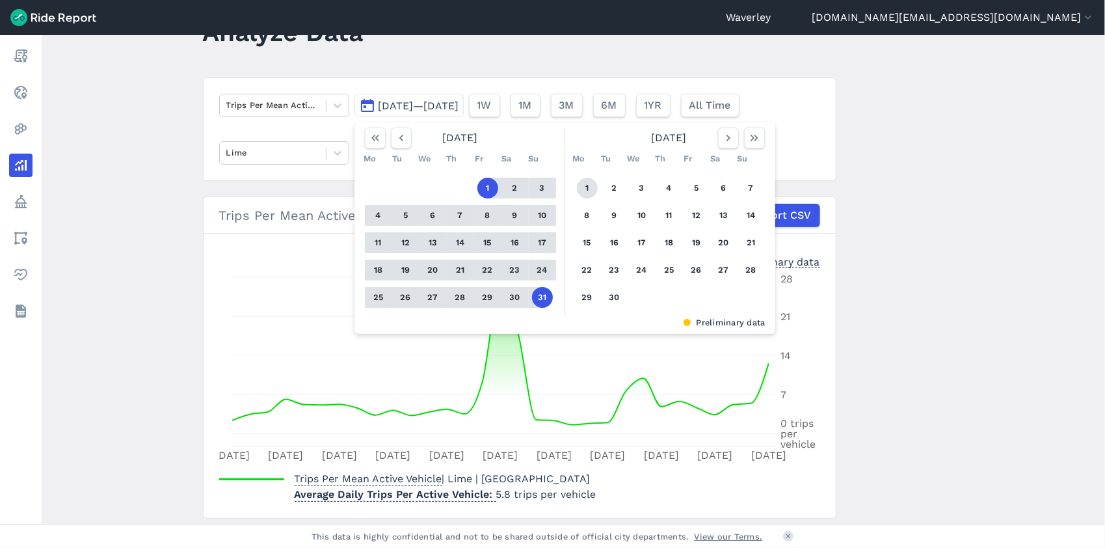
click at [582, 183] on button "1" at bounding box center [587, 188] width 21 height 21
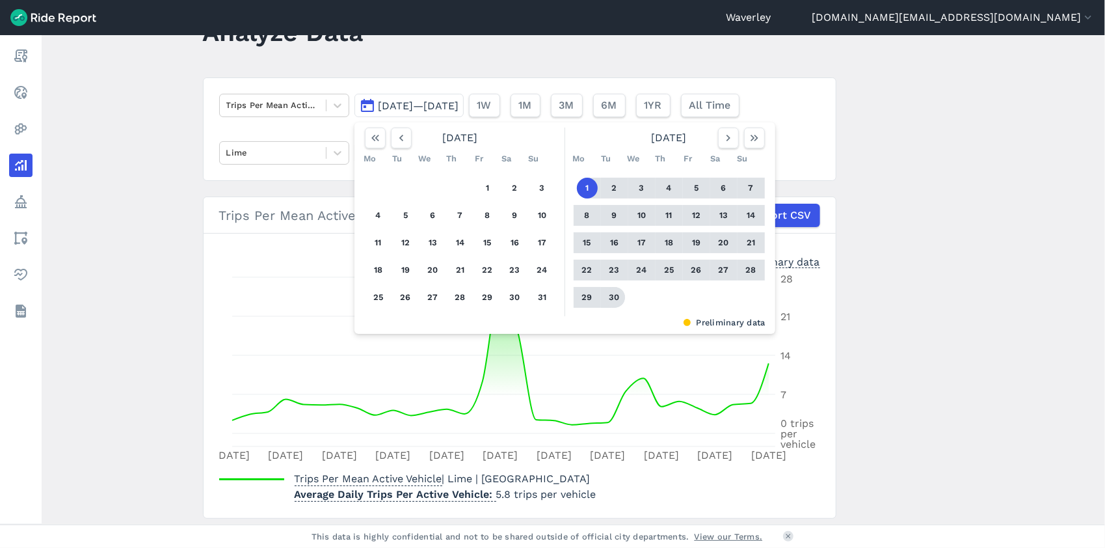
click at [616, 297] on button "30" at bounding box center [614, 297] width 21 height 21
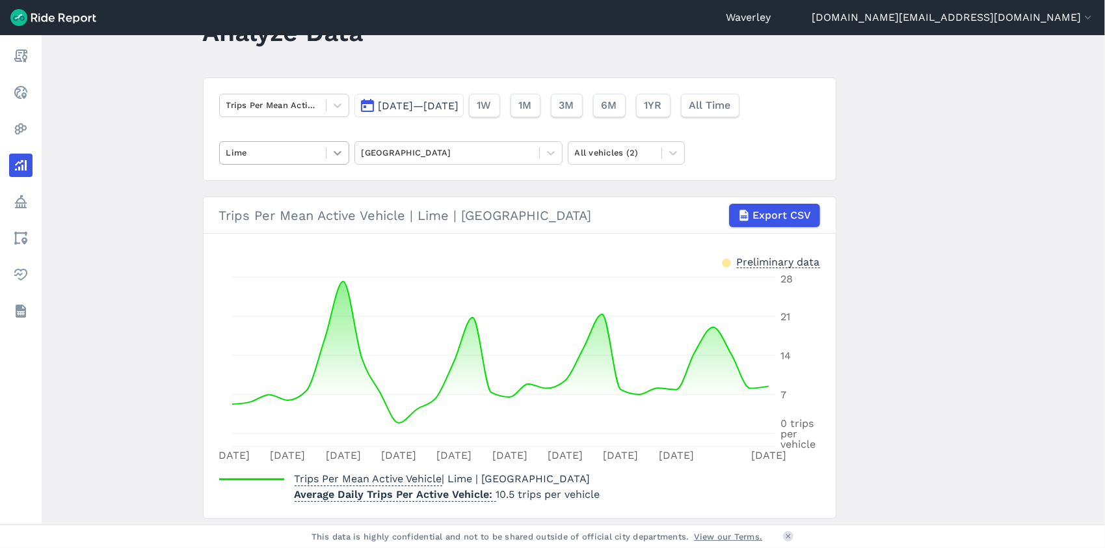
click at [338, 155] on icon at bounding box center [337, 152] width 13 height 13
click at [268, 183] on div "Ario" at bounding box center [284, 183] width 130 height 23
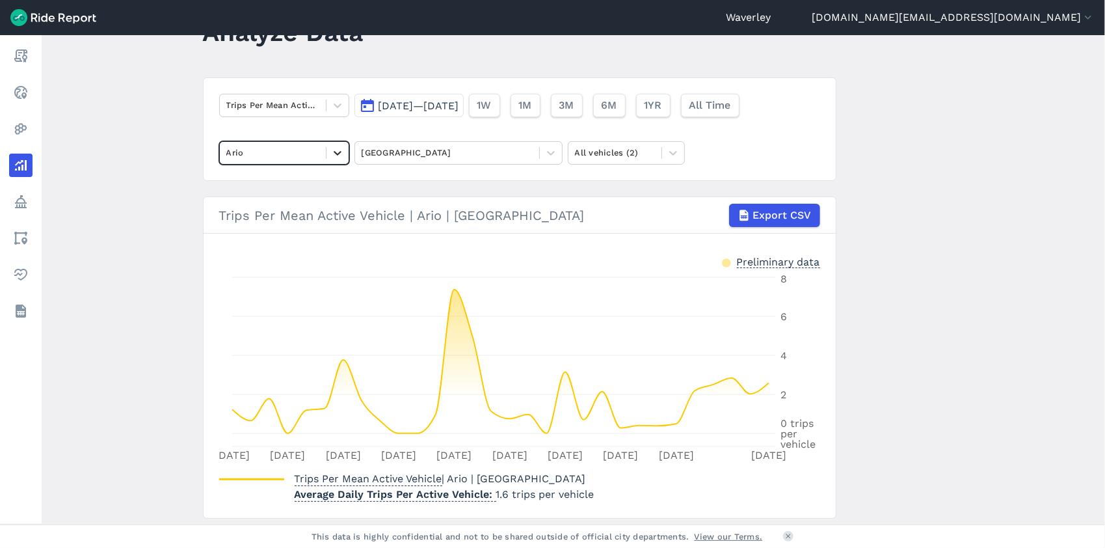
click at [336, 154] on icon at bounding box center [338, 153] width 8 height 5
click at [268, 180] on div "HelloRide" at bounding box center [284, 183] width 130 height 23
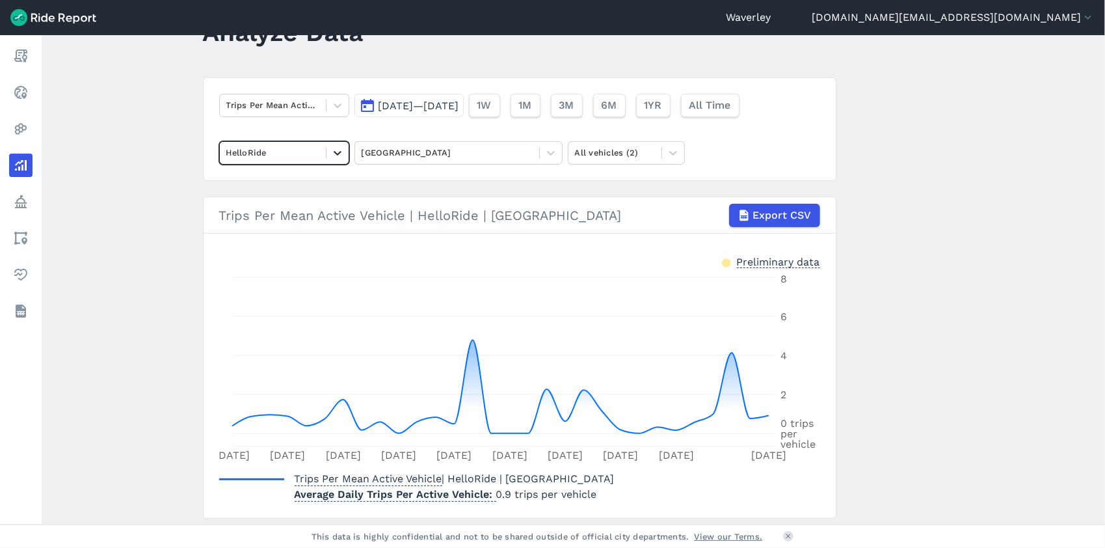
click at [337, 152] on icon at bounding box center [338, 153] width 8 height 5
click at [337, 104] on icon at bounding box center [338, 105] width 8 height 5
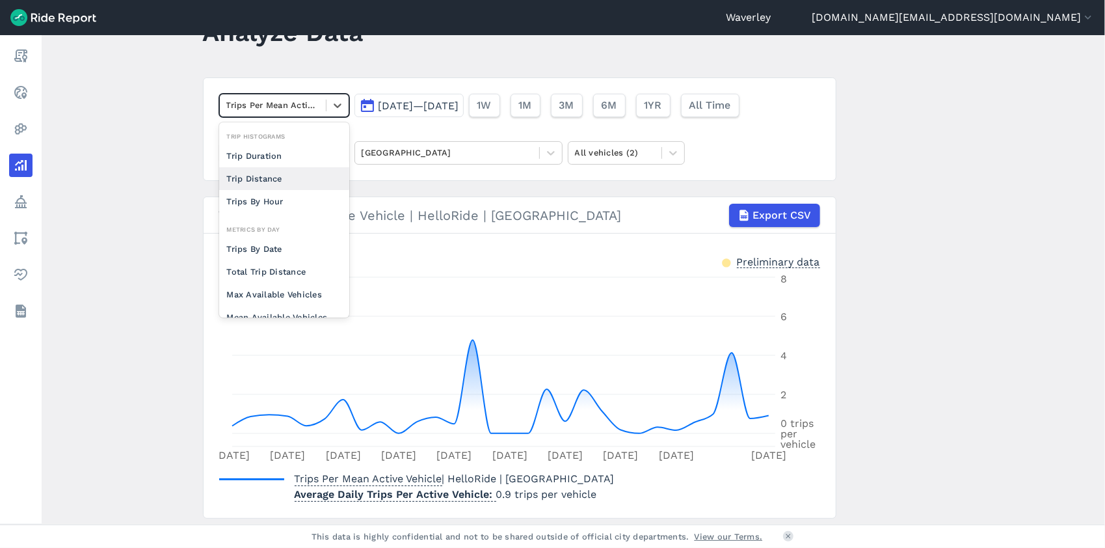
click at [455, 271] on icon "[DATE] [DATE] [DATE] Sep [DATE] Sep [DATE] Sep [DATE] Sep 30 0 trips per vehicl…" at bounding box center [520, 368] width 602 height 195
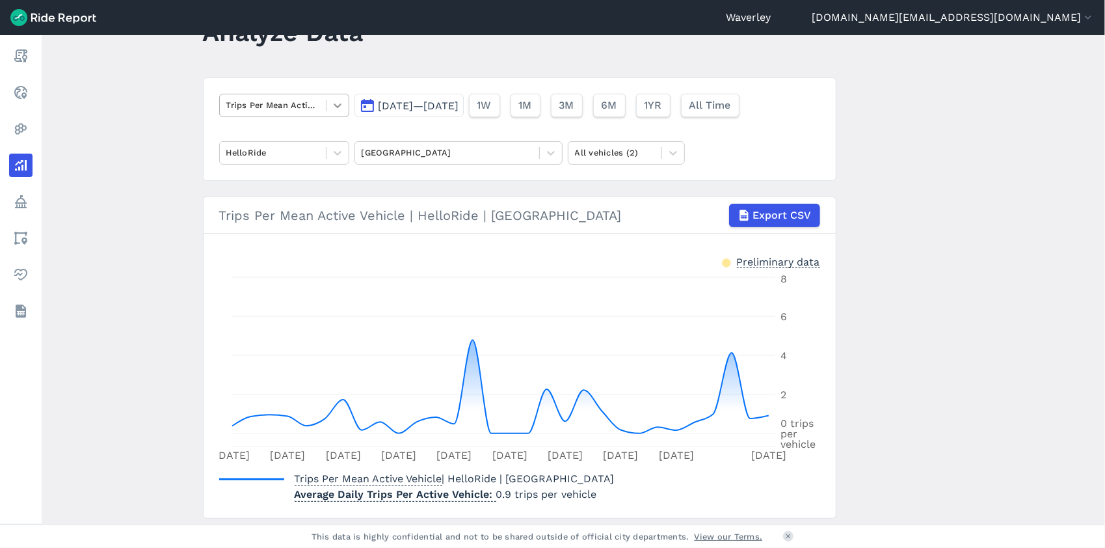
click at [334, 105] on icon at bounding box center [338, 105] width 8 height 5
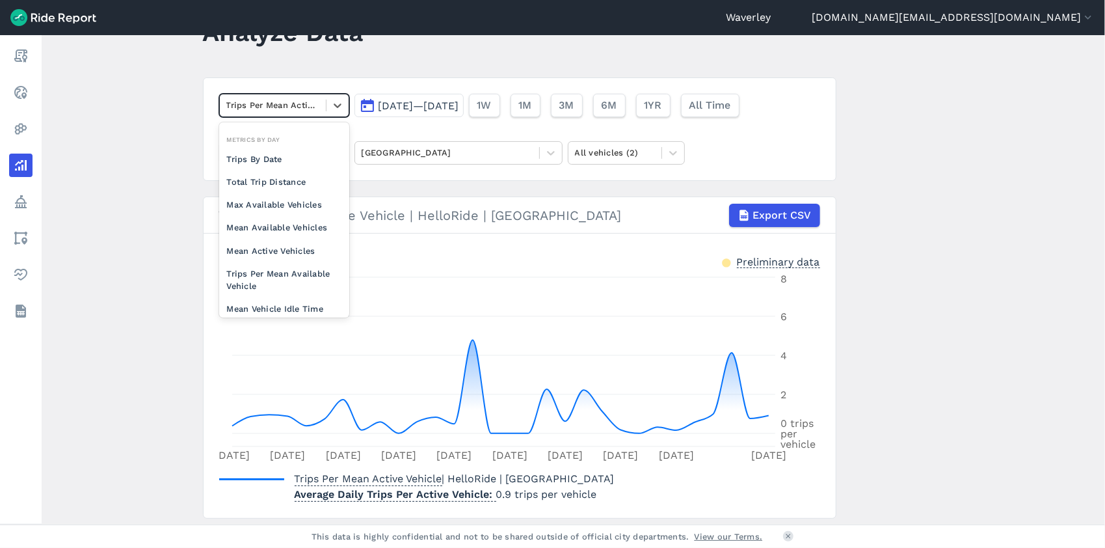
scroll to position [100, 0]
click at [338, 104] on icon at bounding box center [338, 105] width 8 height 5
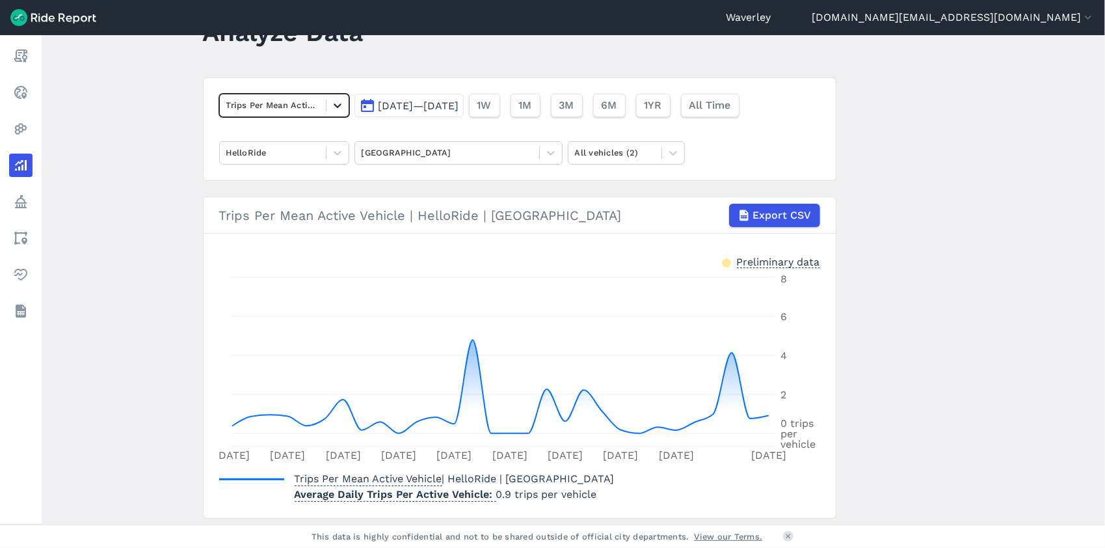
click at [334, 104] on icon at bounding box center [338, 105] width 8 height 5
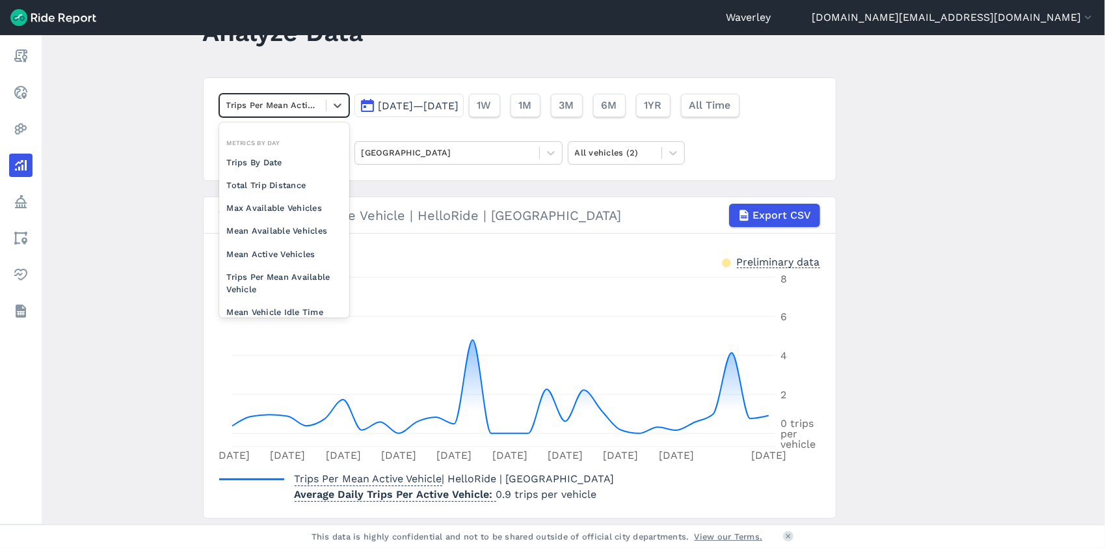
scroll to position [88, 0]
click at [310, 248] on div "Mean Active Vehicles" at bounding box center [284, 252] width 130 height 23
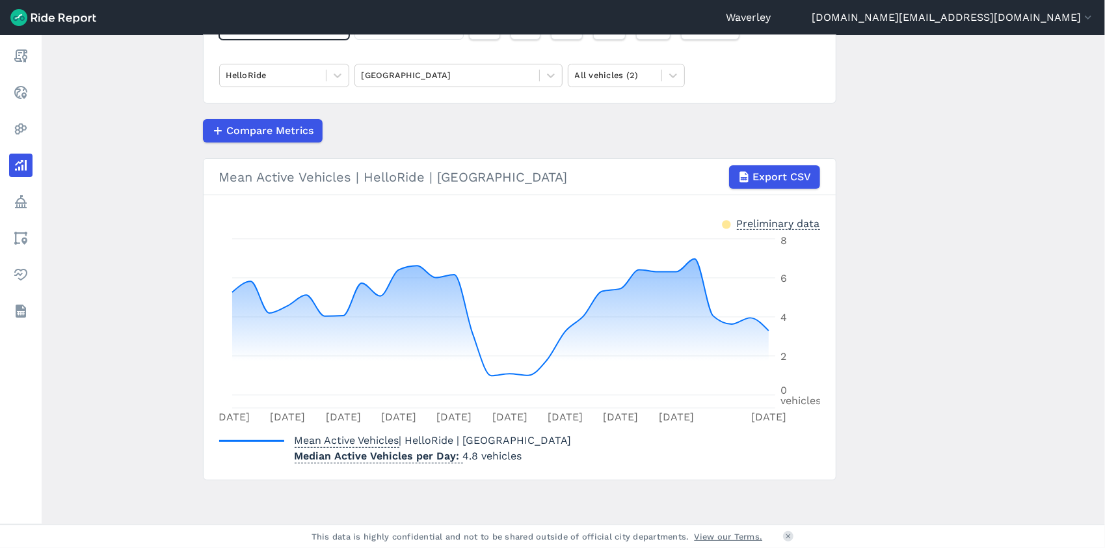
scroll to position [133, 0]
drag, startPoint x: 1043, startPoint y: 314, endPoint x: 1031, endPoint y: 323, distance: 15.4
click at [1043, 314] on main "Analyze Data option Mean Active Vehicles, selected. Select is focused ,type to …" at bounding box center [573, 279] width 1063 height 489
click at [336, 75] on icon at bounding box center [338, 75] width 8 height 5
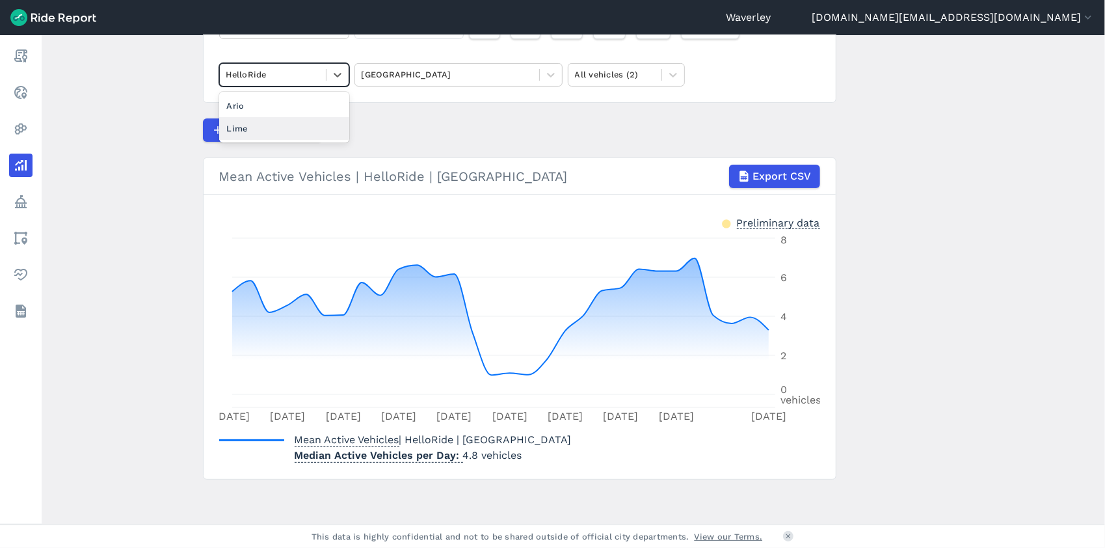
click at [289, 132] on div "Lime" at bounding box center [284, 128] width 130 height 23
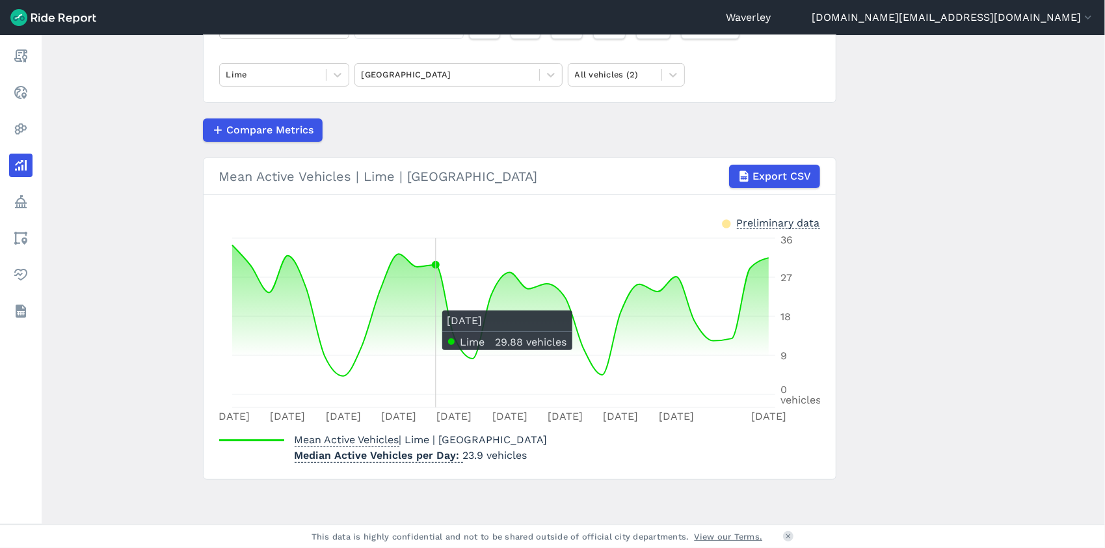
drag, startPoint x: 431, startPoint y: 296, endPoint x: 436, endPoint y: 324, distance: 28.4
click at [436, 323] on icon at bounding box center [500, 319] width 537 height 149
click at [335, 74] on icon at bounding box center [338, 75] width 8 height 5
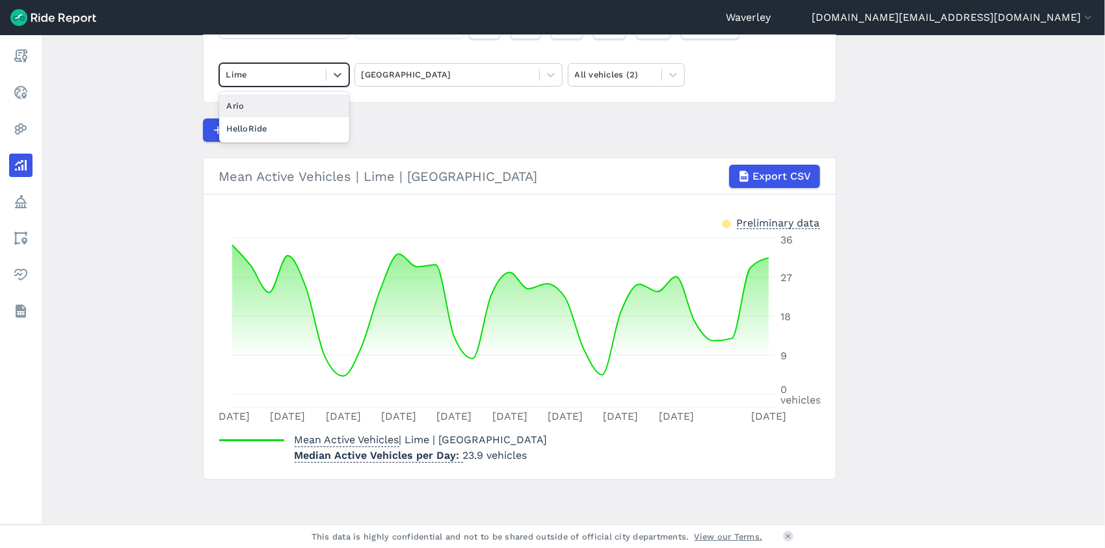
click at [254, 109] on div "Ario" at bounding box center [284, 105] width 130 height 23
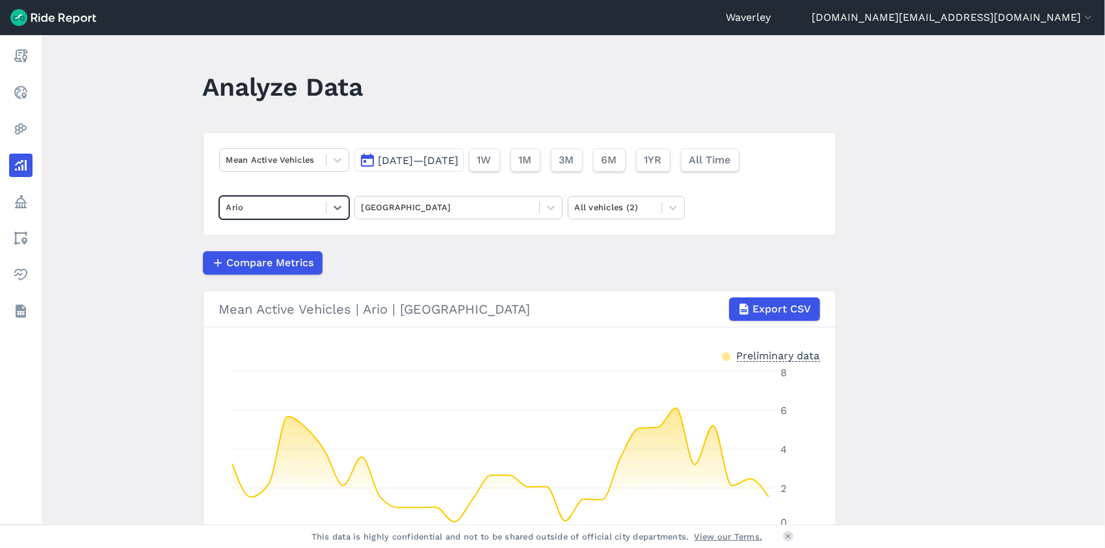
click at [366, 163] on button "[DATE]—[DATE]" at bounding box center [408, 159] width 109 height 23
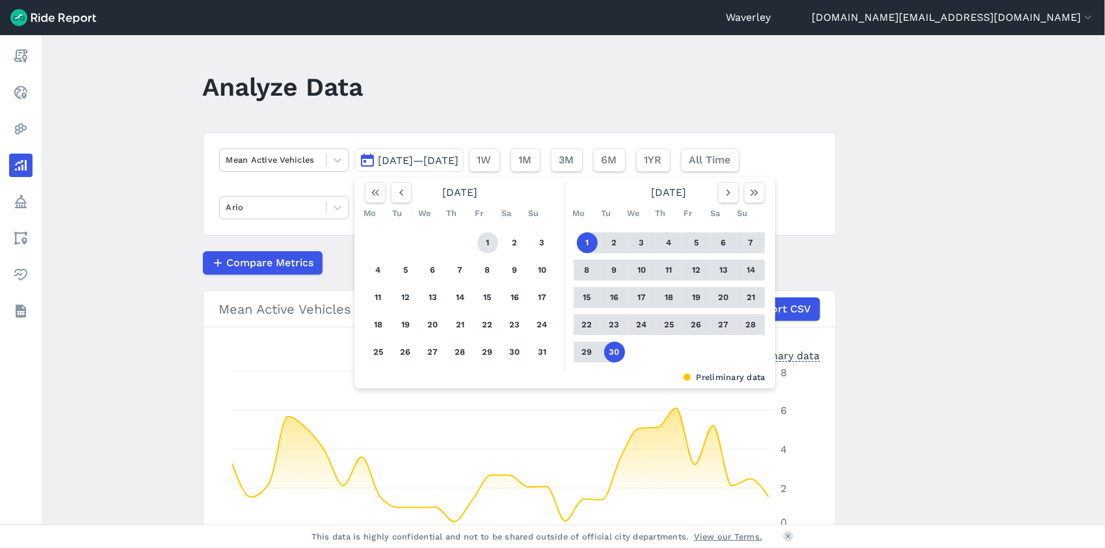
click at [477, 245] on button "1" at bounding box center [487, 242] width 21 height 21
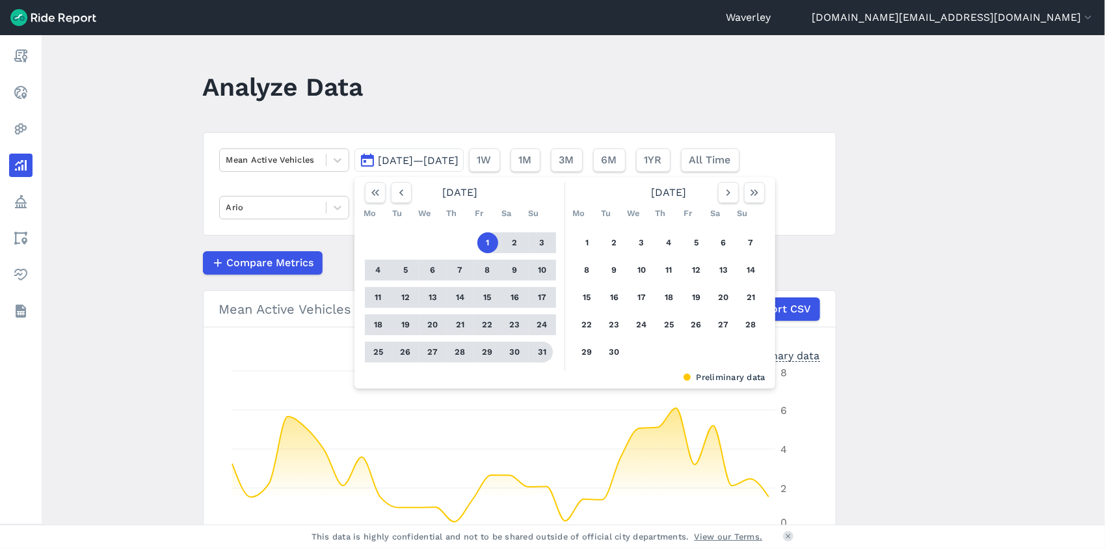
click at [542, 353] on button "31" at bounding box center [542, 351] width 21 height 21
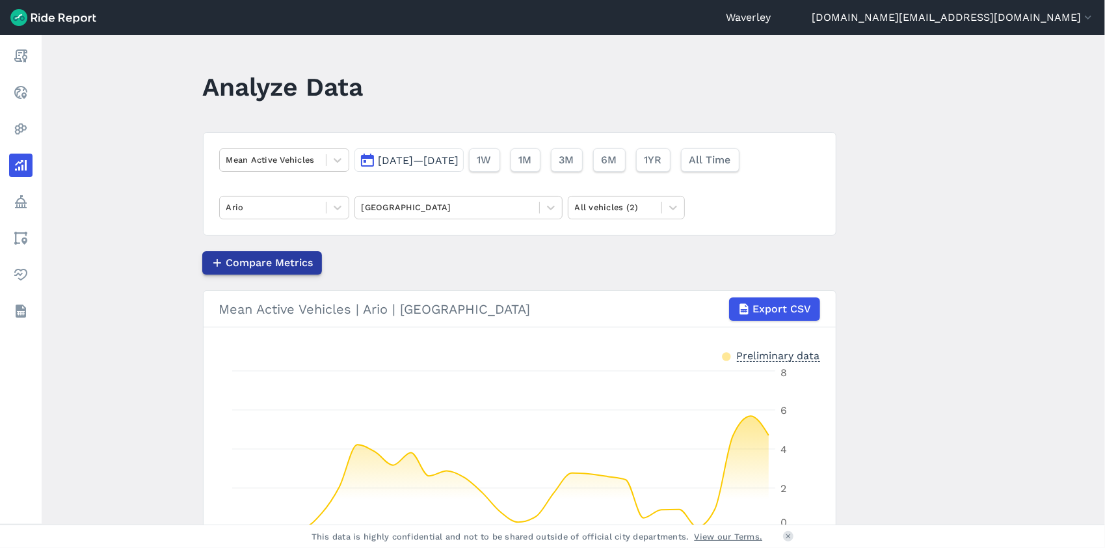
click at [293, 261] on span "Compare Metrics" at bounding box center [269, 263] width 87 height 16
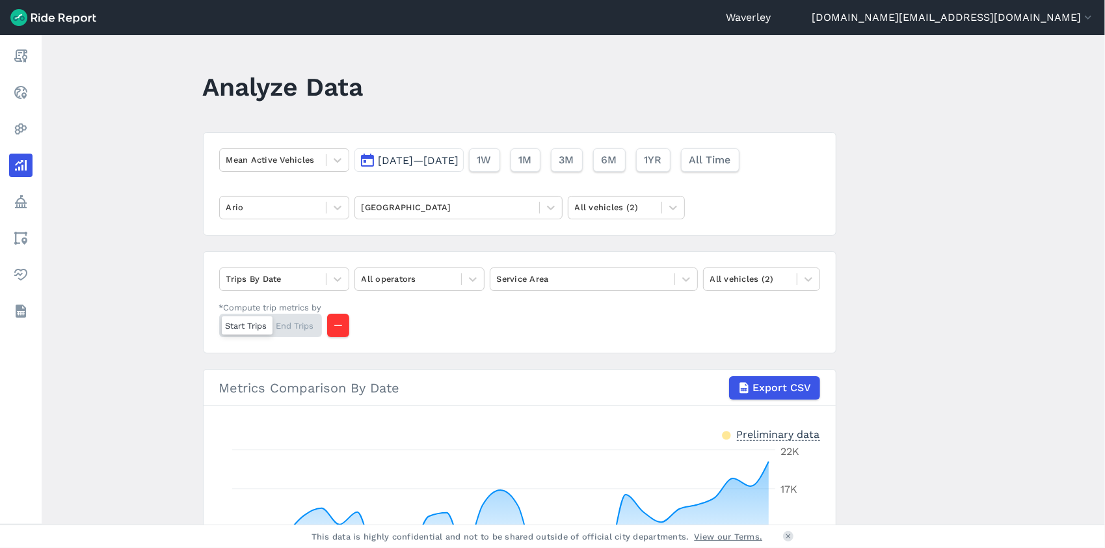
click at [302, 254] on div "Trips By Date All operators Service Area All vehicles (2) *Compute trip metrics…" at bounding box center [520, 302] width 634 height 102
click at [883, 259] on main "Analyze Data Mean Active Vehicles [DATE]—[DATE] 1W 1M 3M 6M 1YR All Time [PERSO…" at bounding box center [573, 279] width 1063 height 489
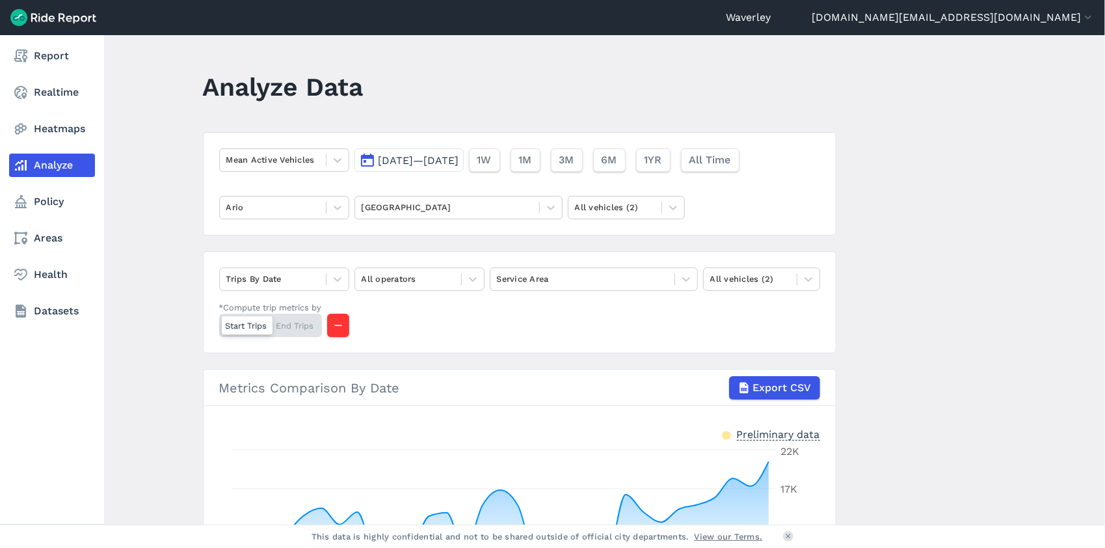
click at [77, 163] on link "Analyze" at bounding box center [52, 165] width 86 height 23
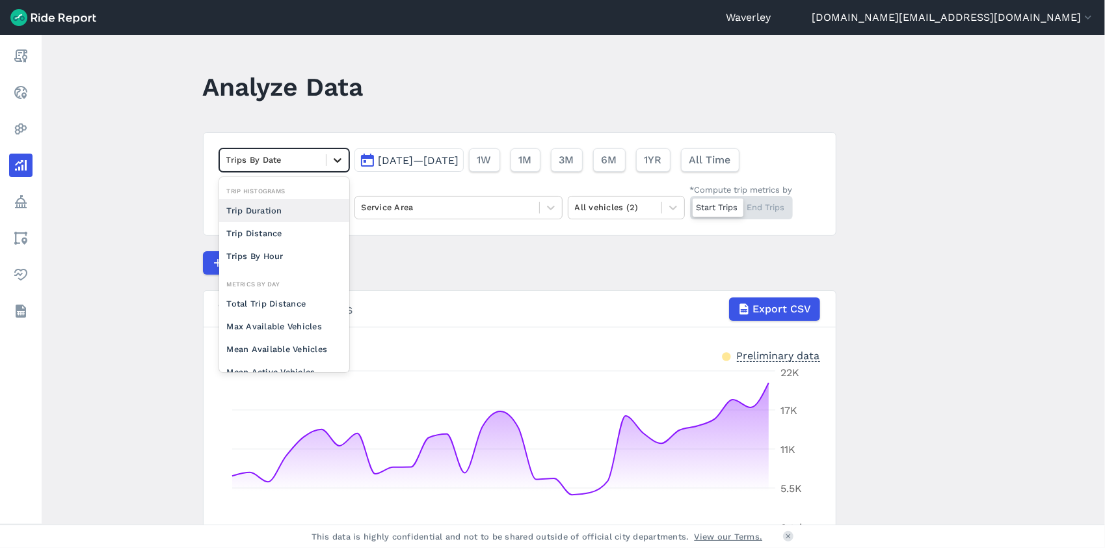
click at [336, 161] on icon at bounding box center [338, 160] width 8 height 5
click at [272, 208] on div "Trips By Hour" at bounding box center [284, 210] width 130 height 23
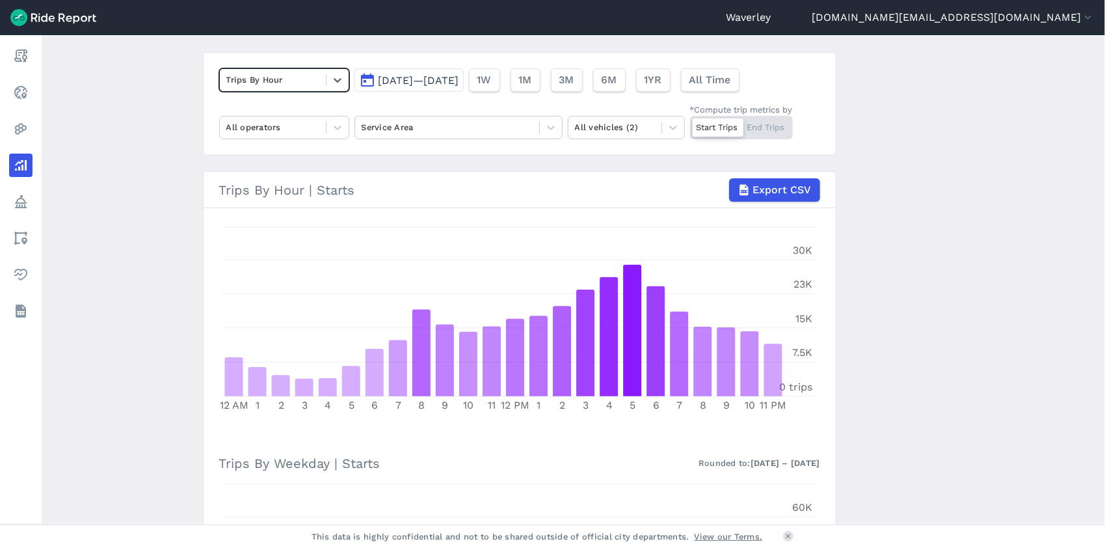
scroll to position [82, 0]
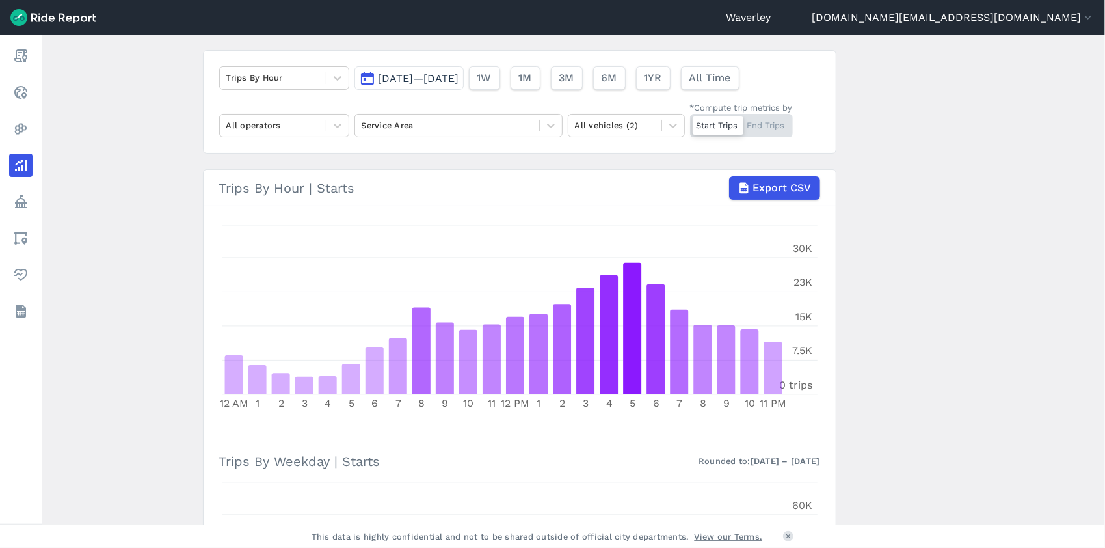
click at [776, 124] on div "Start Trips End Trips" at bounding box center [741, 125] width 103 height 23
click at [690, 122] on input "*Compute trip metrics by Start Trips End Trips" at bounding box center [690, 118] width 0 height 8
click at [337, 76] on icon at bounding box center [337, 78] width 13 height 13
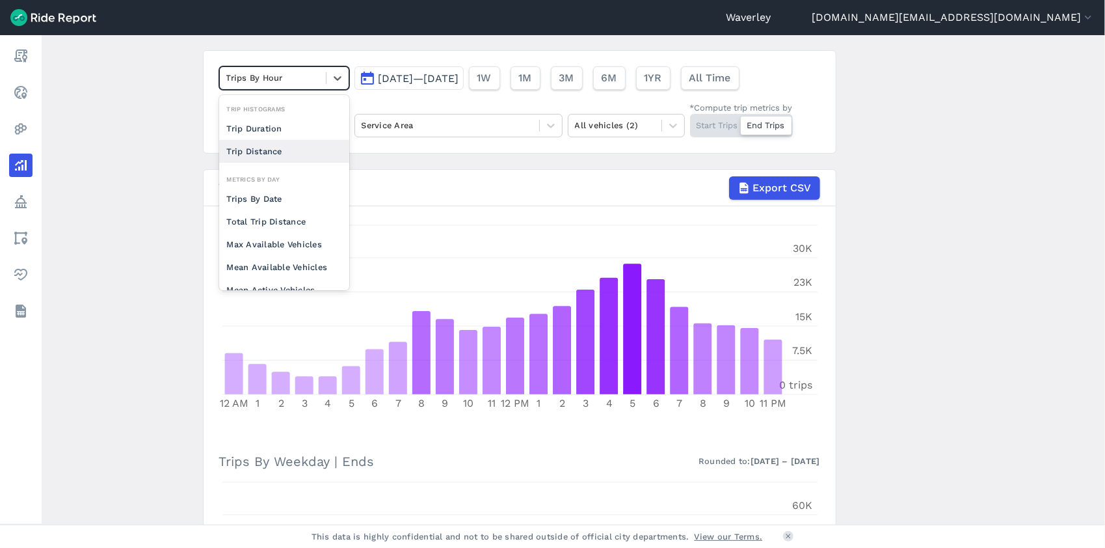
click at [274, 150] on div "Trip Distance" at bounding box center [284, 151] width 130 height 23
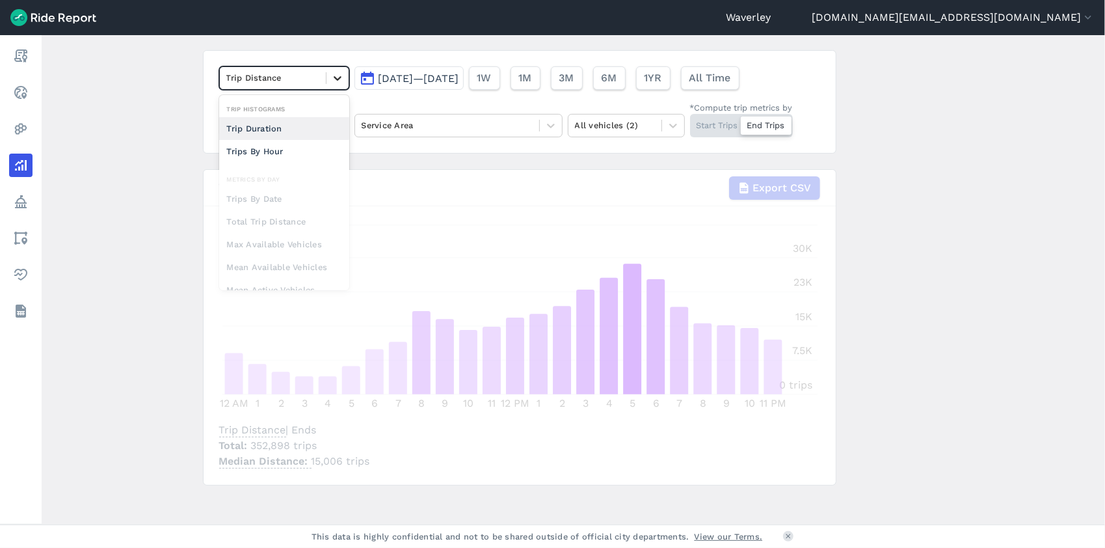
click at [334, 77] on icon at bounding box center [338, 78] width 8 height 5
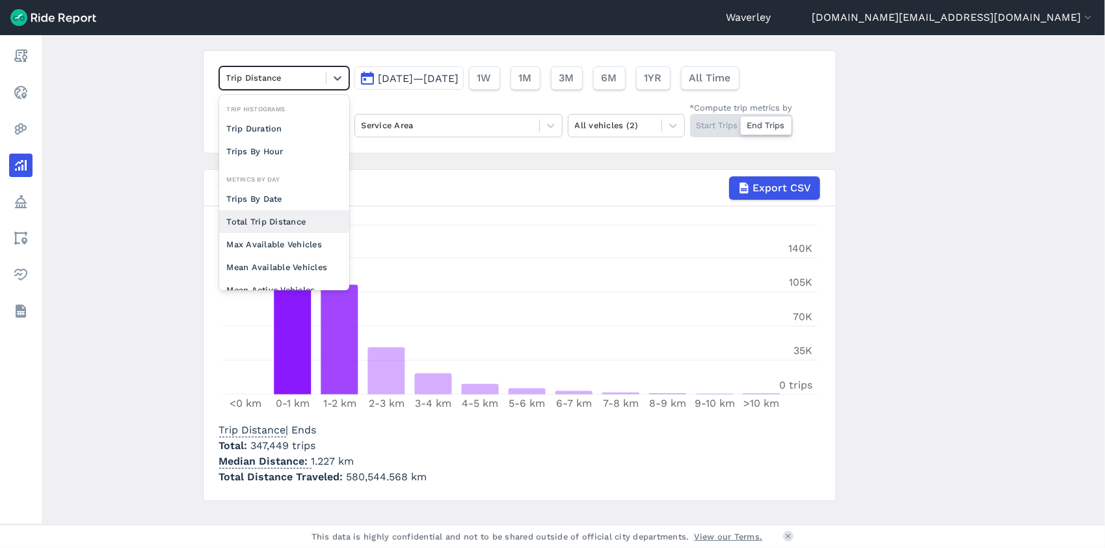
click at [292, 219] on div "Total Trip Distance" at bounding box center [284, 221] width 130 height 23
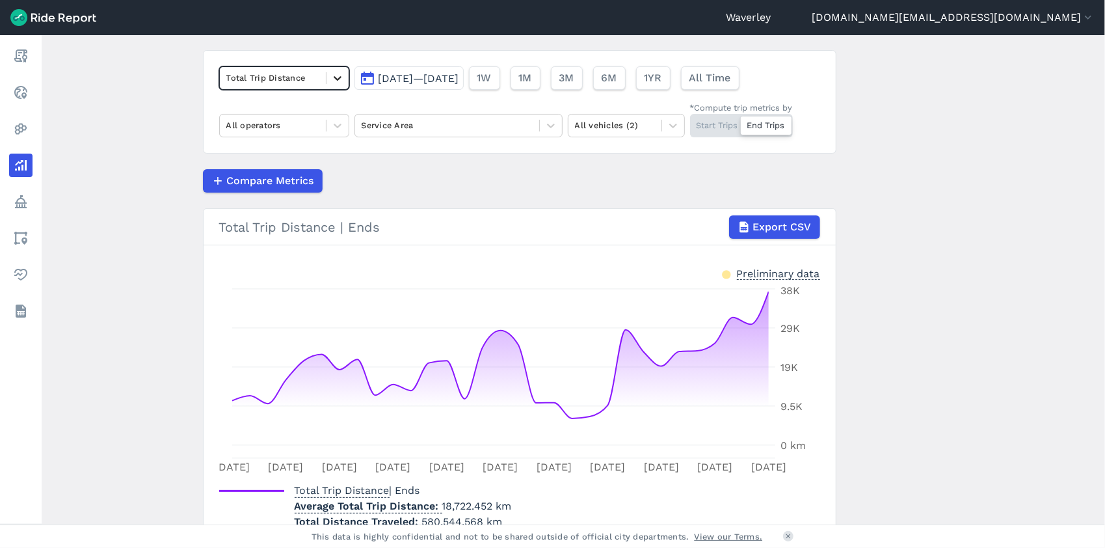
click at [339, 79] on icon at bounding box center [337, 78] width 13 height 13
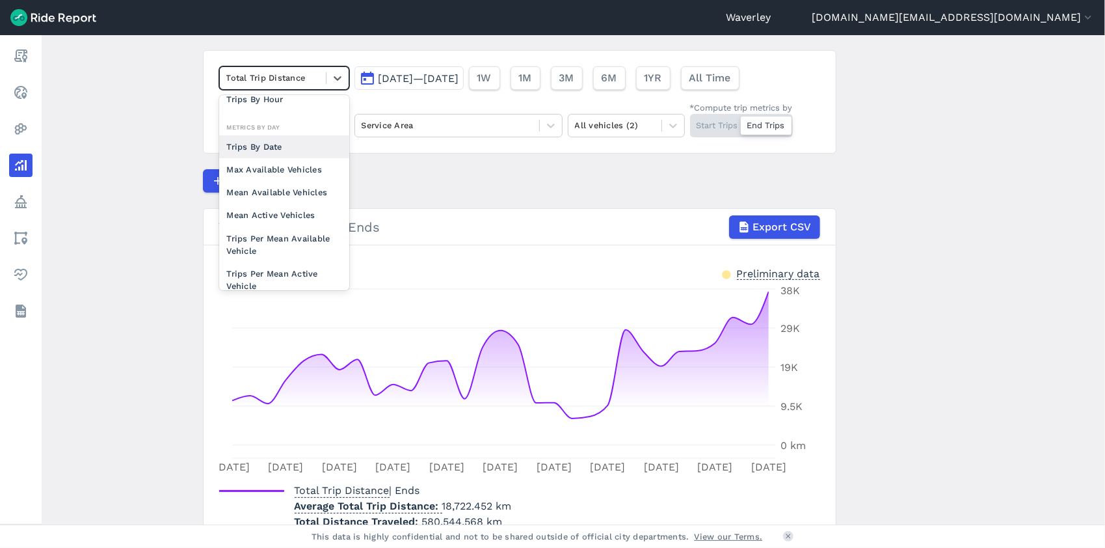
scroll to position [79, 0]
click at [299, 163] on div "Max Available Vehicles" at bounding box center [284, 165] width 130 height 23
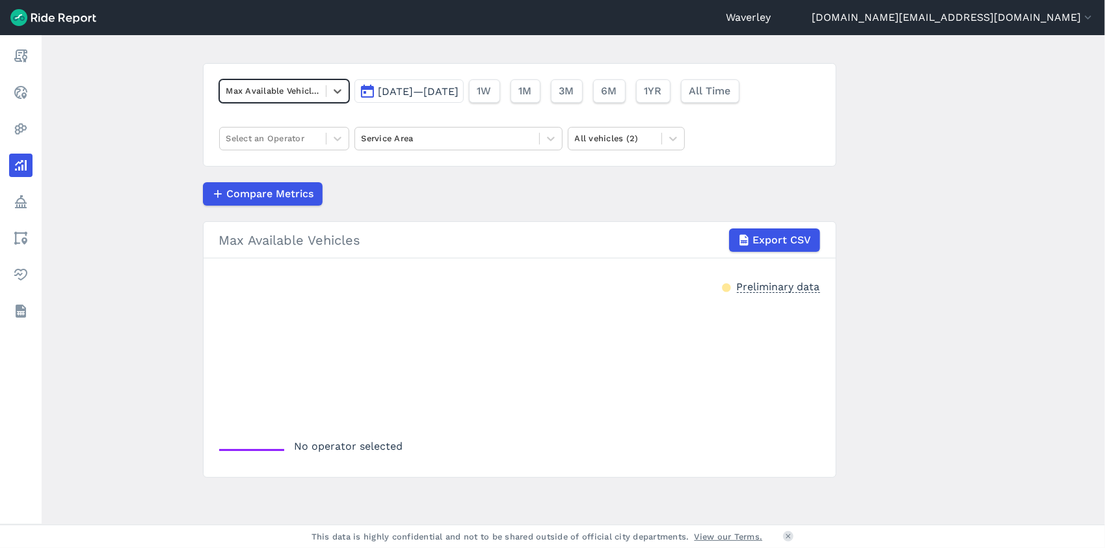
scroll to position [67, 0]
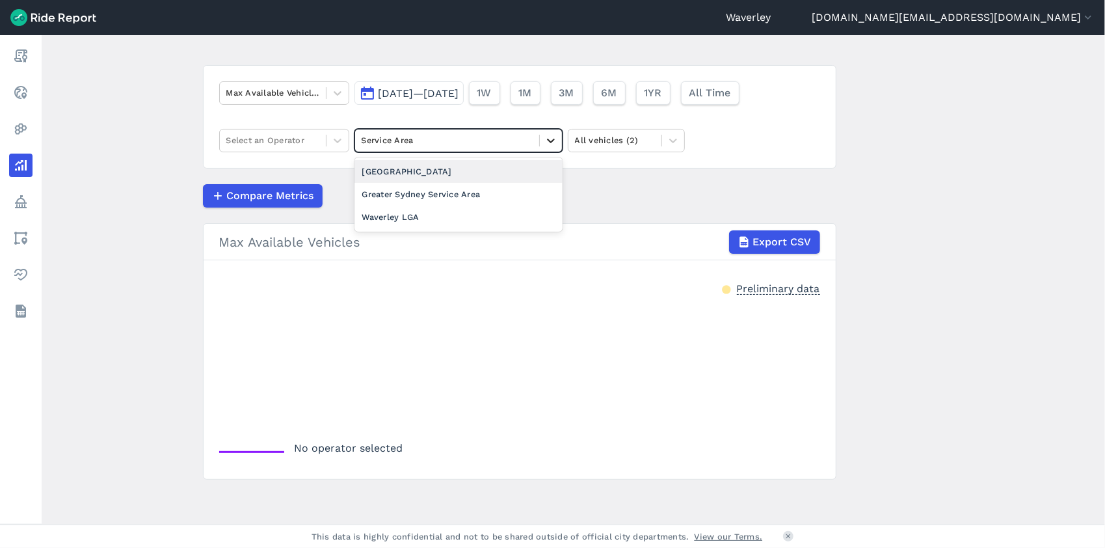
click at [550, 142] on icon at bounding box center [550, 140] width 13 height 13
click at [431, 169] on div "[GEOGRAPHIC_DATA]" at bounding box center [458, 171] width 208 height 23
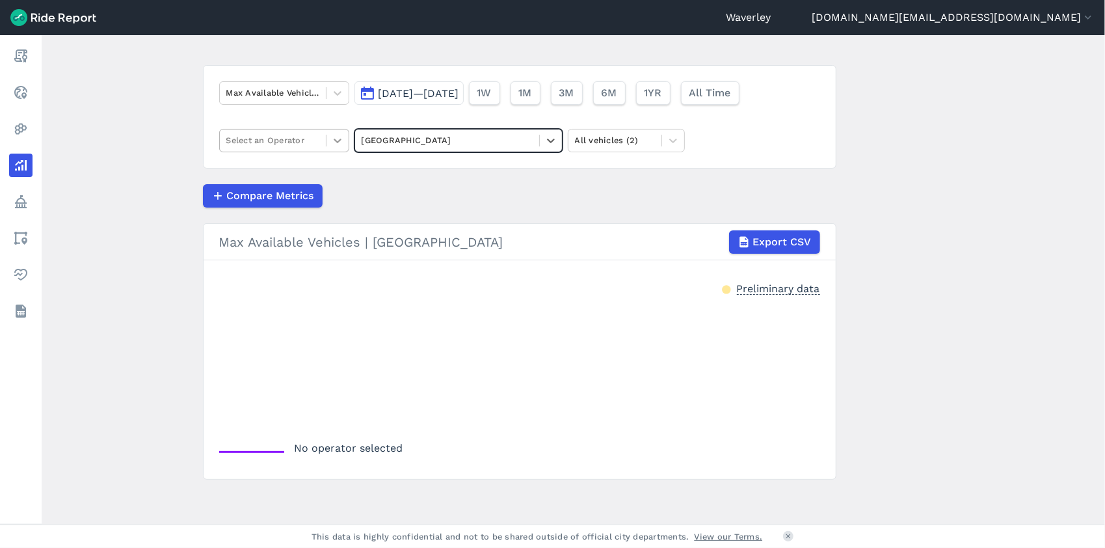
click at [333, 140] on icon at bounding box center [337, 140] width 13 height 13
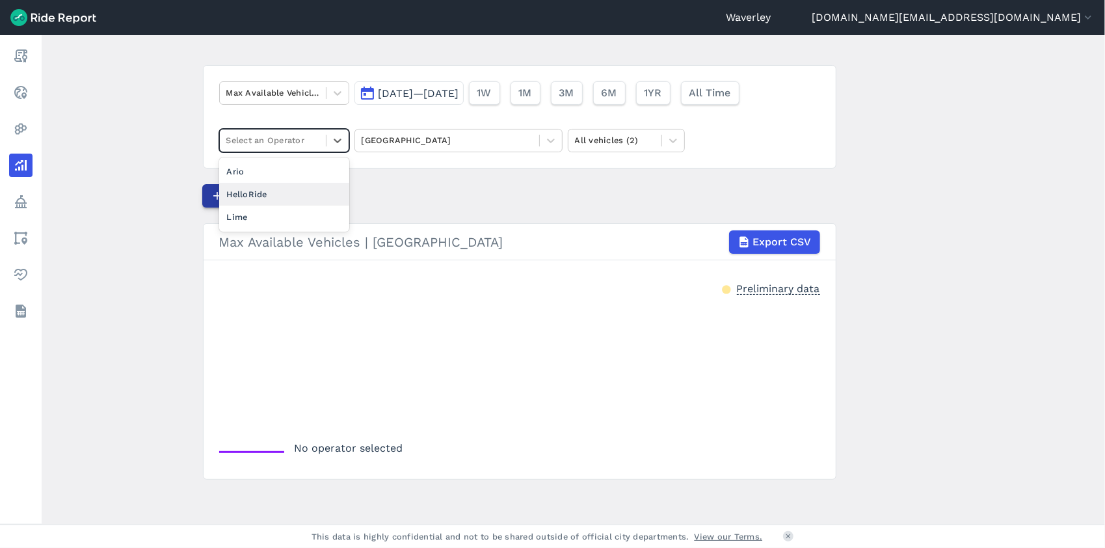
click at [256, 191] on div "HelloRide" at bounding box center [284, 194] width 130 height 23
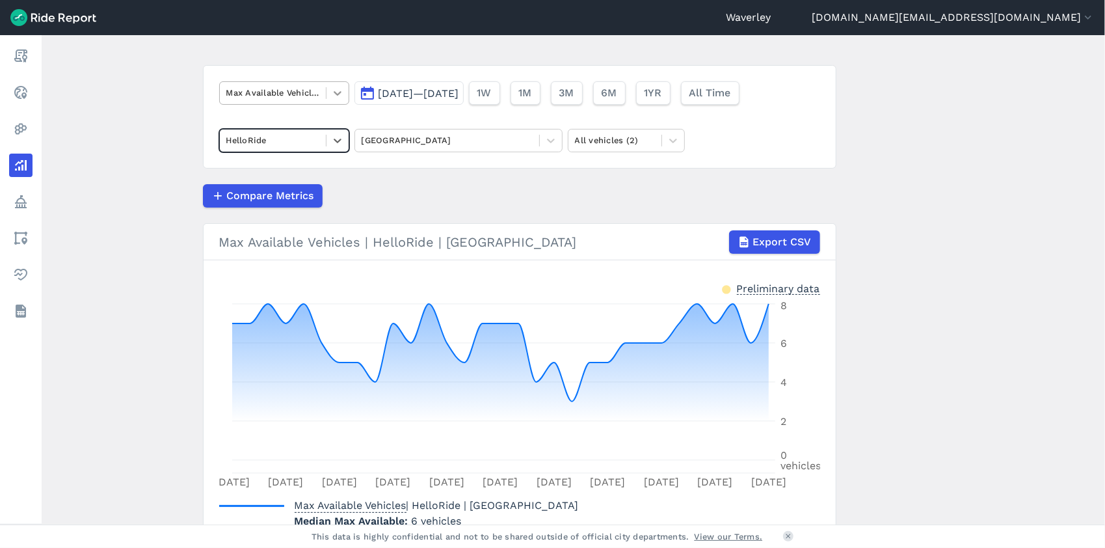
click at [336, 95] on icon at bounding box center [337, 93] width 13 height 13
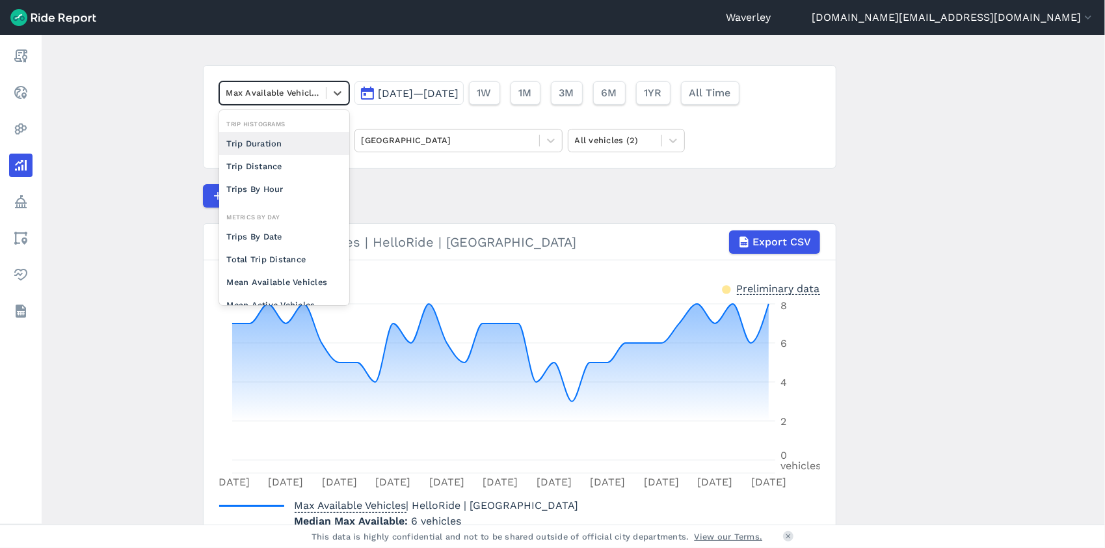
click at [509, 185] on div "Compare Metrics" at bounding box center [520, 195] width 634 height 23
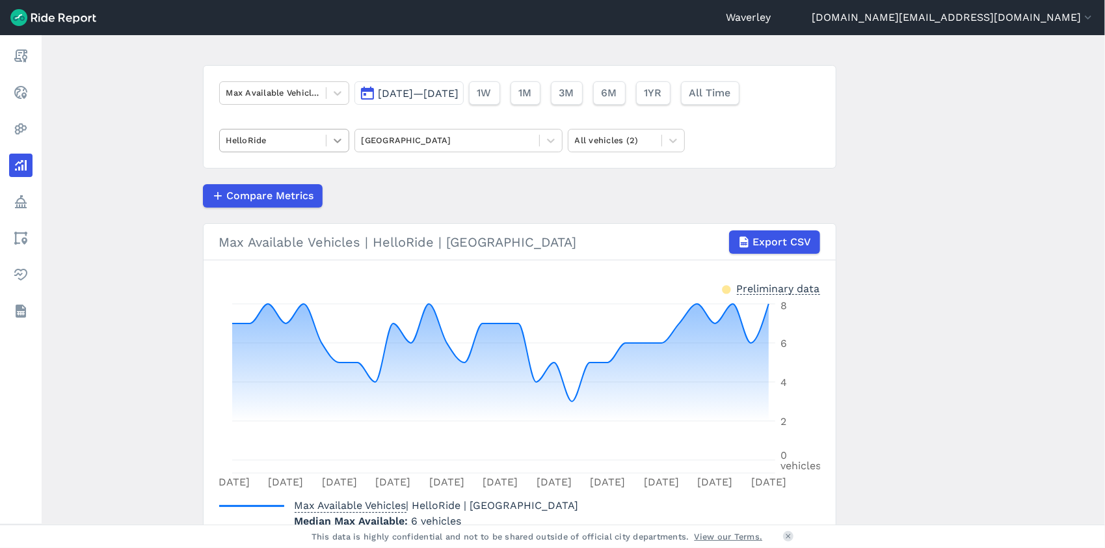
click at [337, 139] on icon at bounding box center [337, 140] width 13 height 13
click at [269, 194] on div "Lime" at bounding box center [284, 194] width 130 height 23
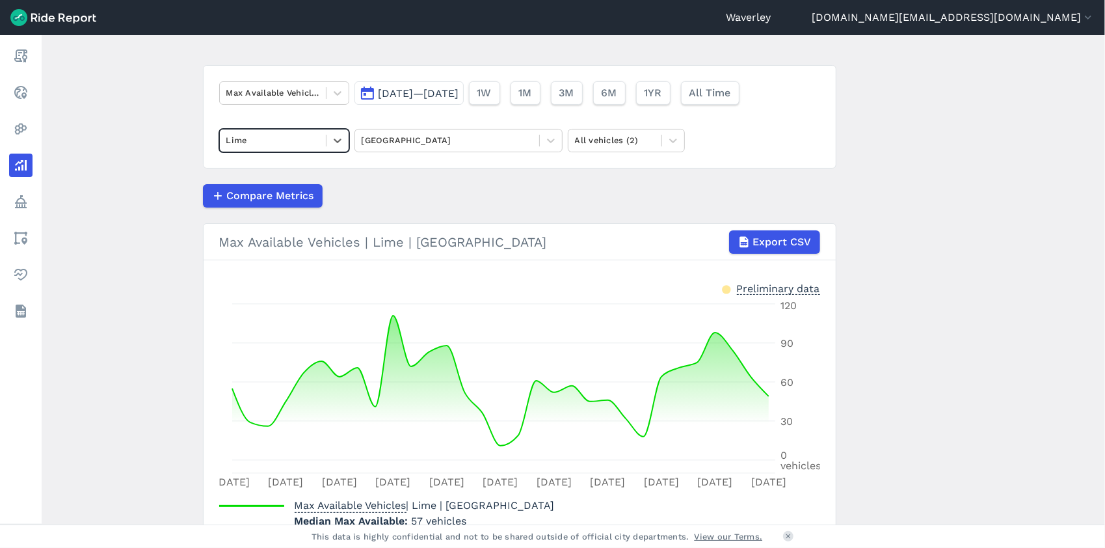
click at [366, 94] on button "[DATE]—[DATE]" at bounding box center [408, 92] width 109 height 23
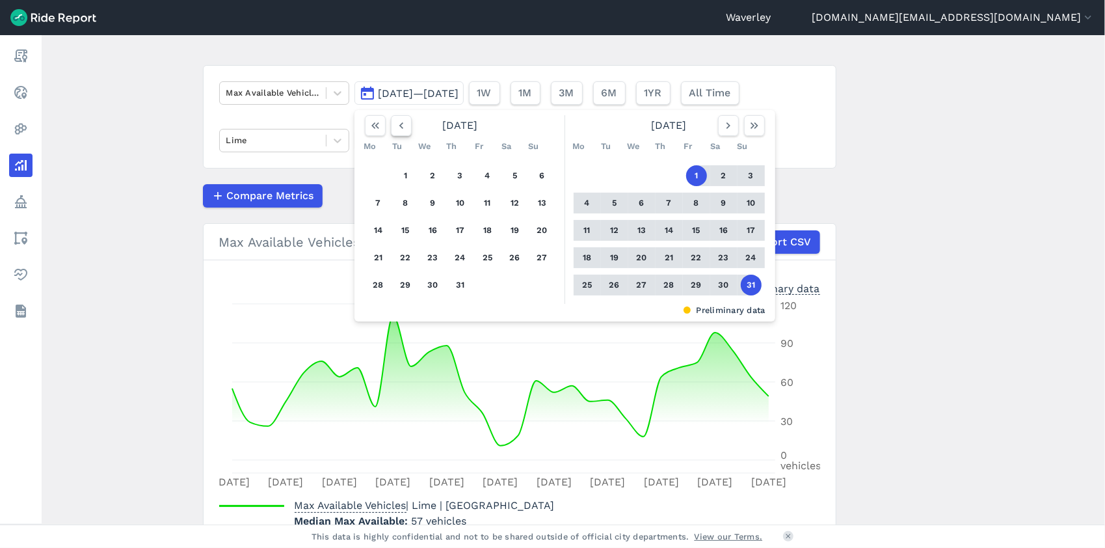
click at [398, 124] on icon "button" at bounding box center [401, 125] width 13 height 13
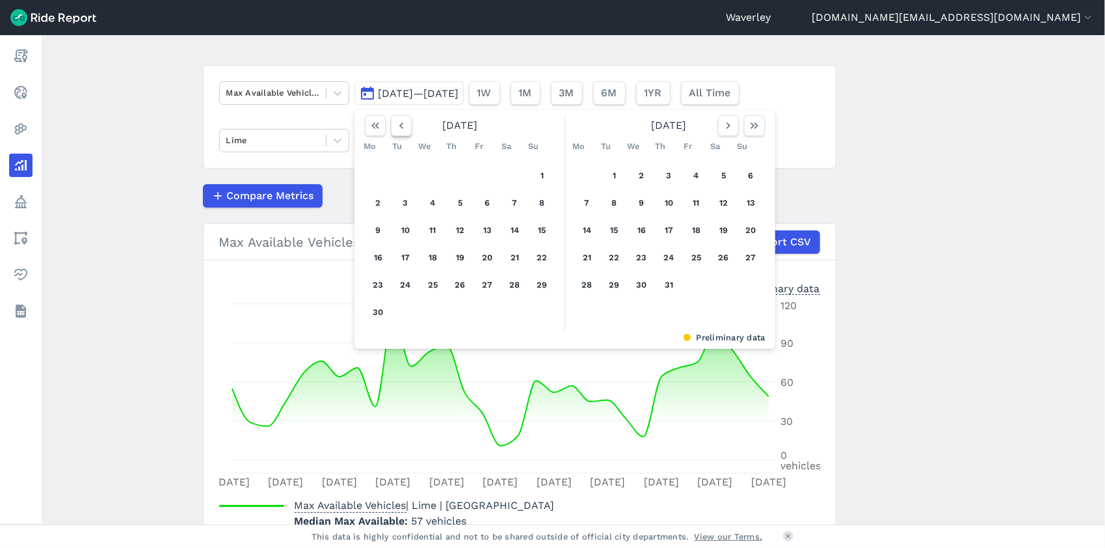
click at [398, 123] on icon "button" at bounding box center [401, 125] width 13 height 13
click at [455, 173] on button "1" at bounding box center [460, 175] width 21 height 21
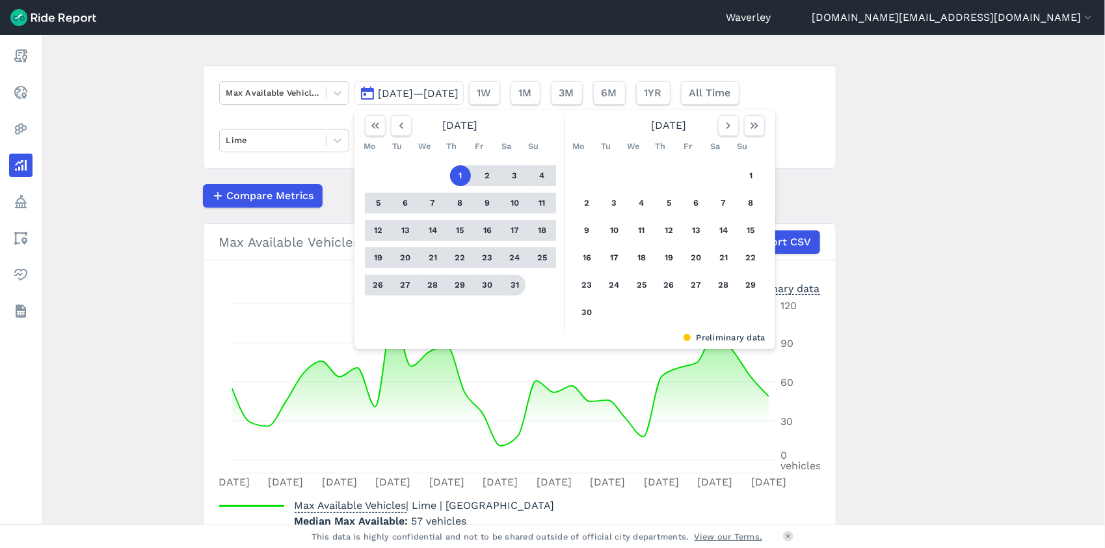
click at [516, 284] on button "31" at bounding box center [515, 284] width 21 height 21
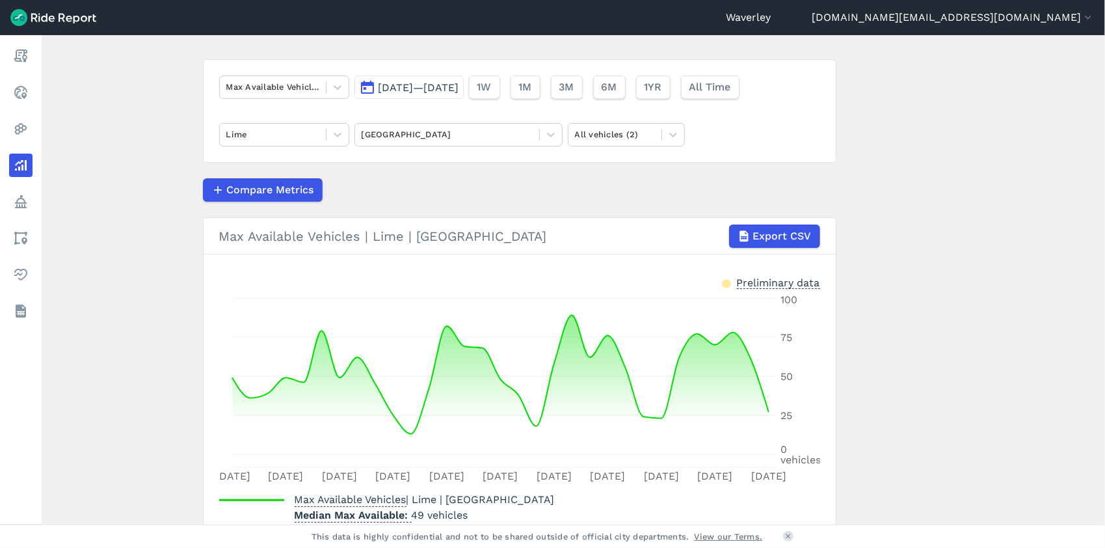
scroll to position [78, 0]
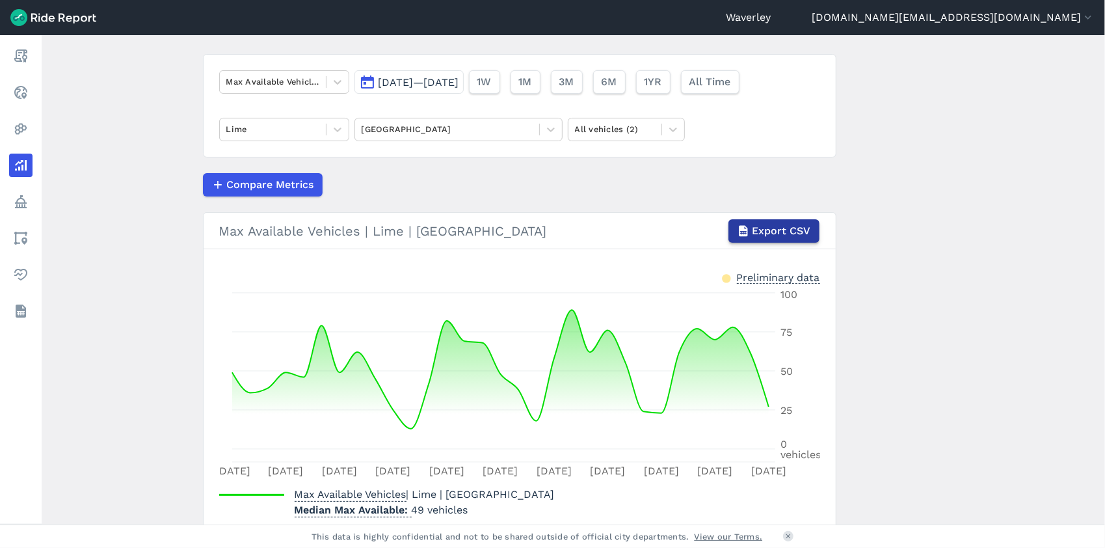
click at [800, 228] on span "Export CSV" at bounding box center [782, 231] width 59 height 16
click at [915, 149] on main "Analyze Data Max Available Vehicles [DATE]—[DATE] 1W 1M 3M 6M 1YR All Time Lime…" at bounding box center [573, 279] width 1063 height 489
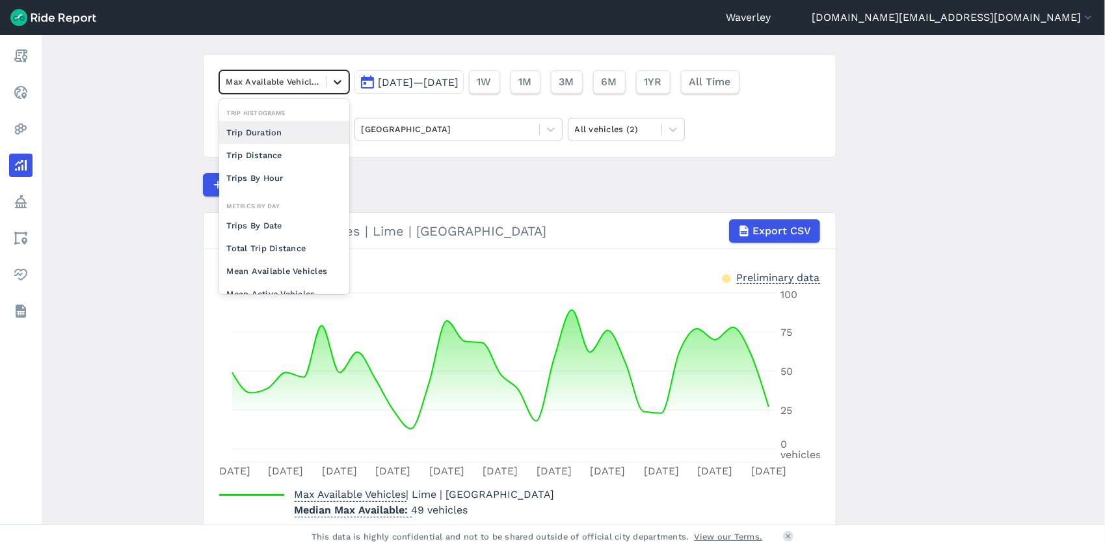
click at [339, 83] on icon at bounding box center [337, 81] width 13 height 13
click at [295, 150] on div "Trips By Hour" at bounding box center [284, 153] width 130 height 23
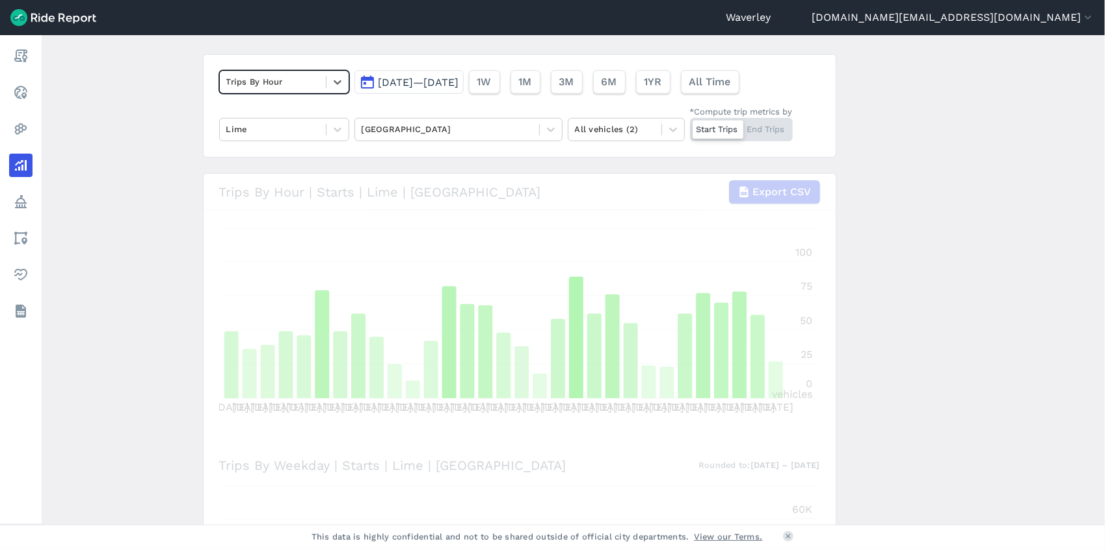
click at [369, 83] on button "[DATE]—[DATE]" at bounding box center [408, 81] width 109 height 23
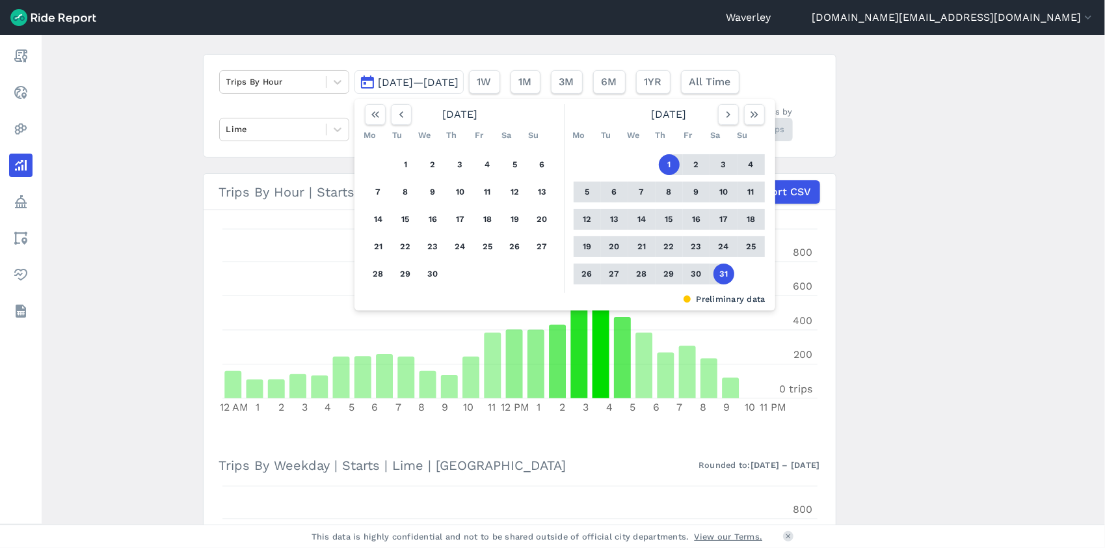
click at [611, 191] on button "6" at bounding box center [614, 191] width 21 height 21
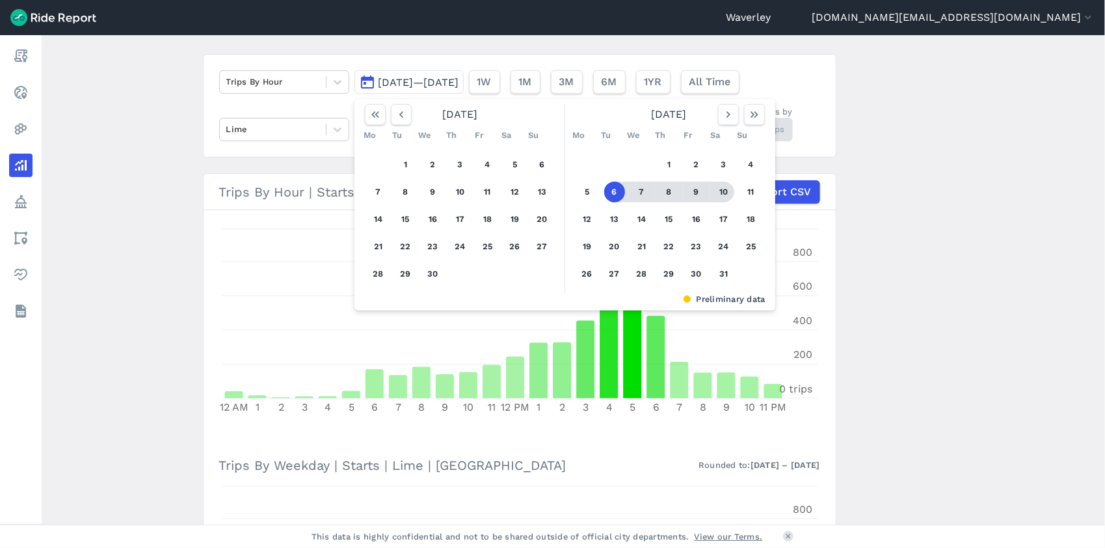
click at [907, 234] on main "Analyze Data Trips By Hour [DATE]—[DATE] [DATE] Mo Tu We Th Fr Sa Su 1 2 3 4 5 …" at bounding box center [573, 279] width 1063 height 489
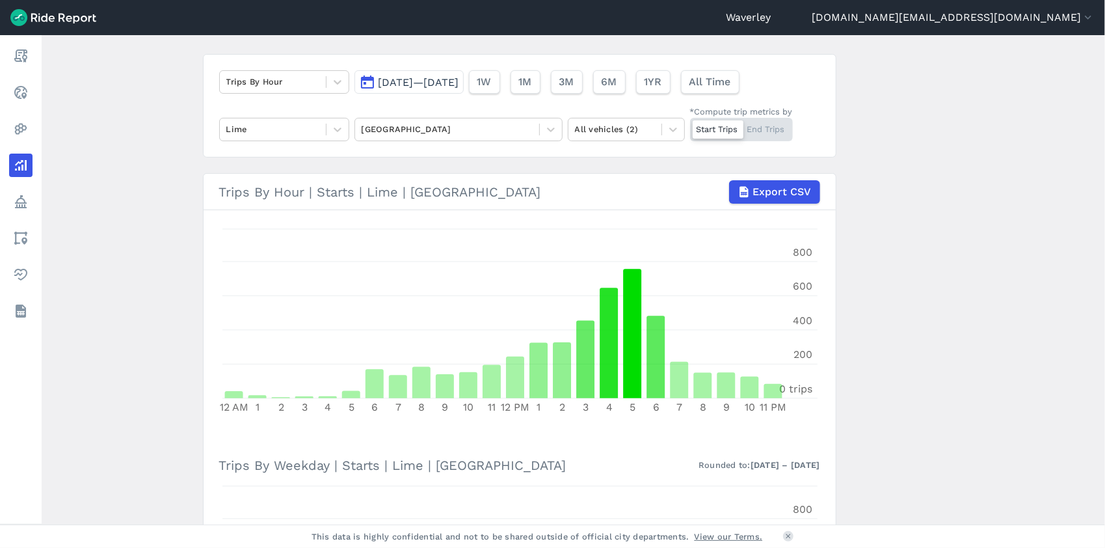
click at [775, 130] on div "Start Trips End Trips" at bounding box center [741, 129] width 103 height 23
click at [690, 126] on input "*Compute trip metrics by Start Trips End Trips" at bounding box center [690, 122] width 0 height 8
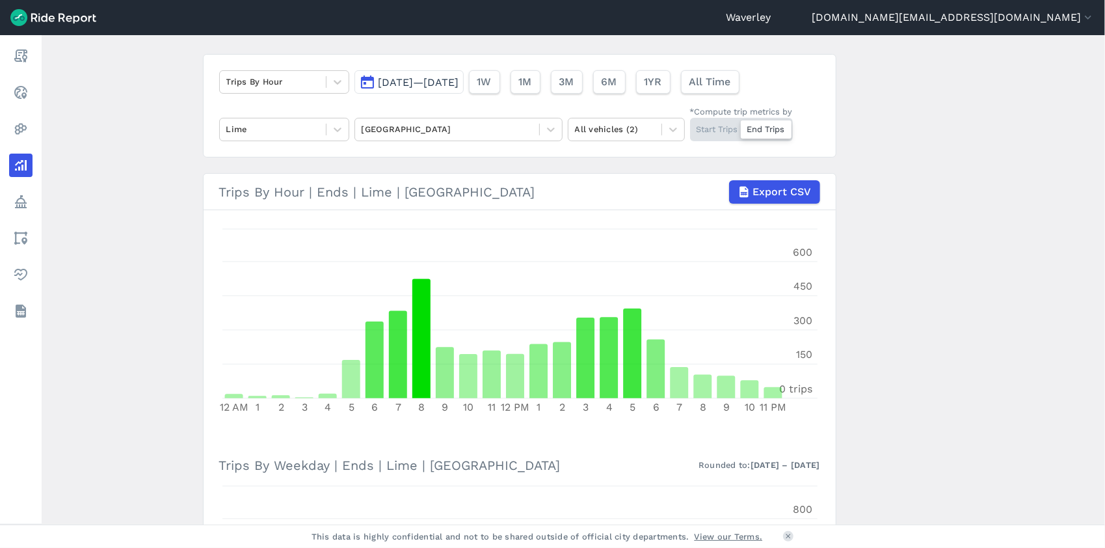
click at [363, 81] on button "[DATE]—[DATE]" at bounding box center [408, 81] width 109 height 23
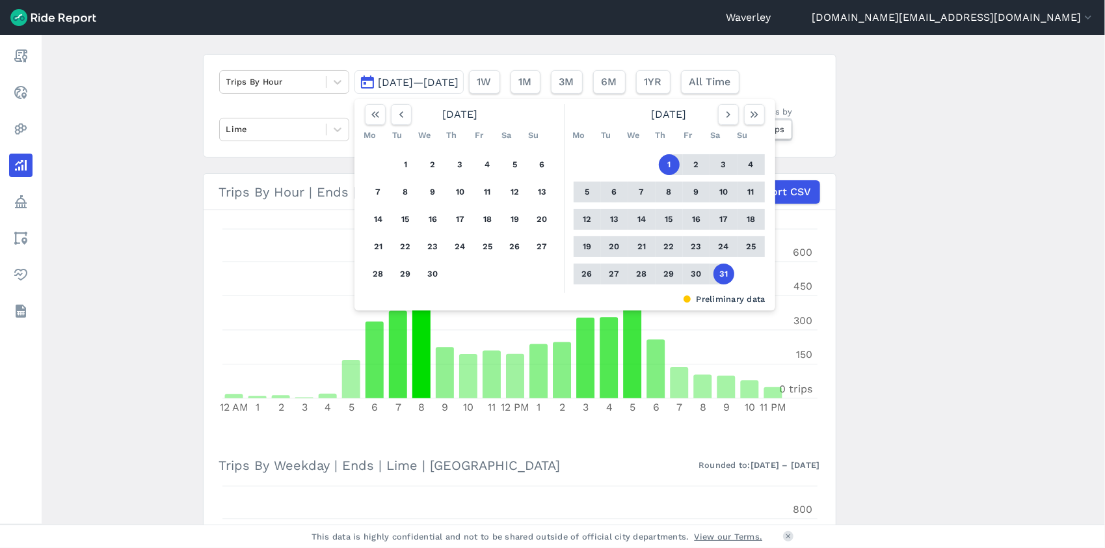
click at [613, 192] on button "6" at bounding box center [614, 191] width 21 height 21
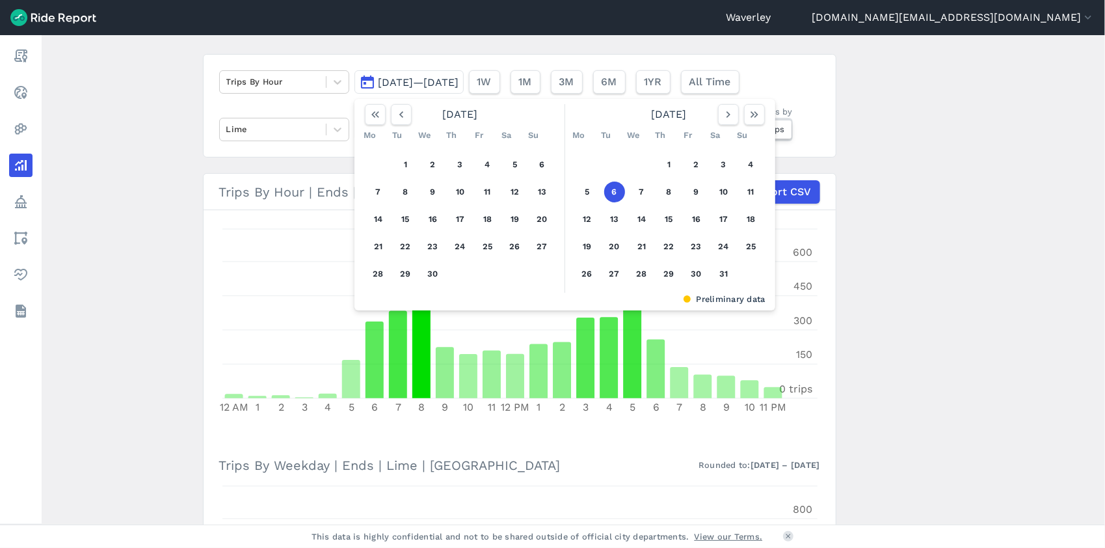
click at [611, 193] on button "6" at bounding box center [614, 191] width 21 height 21
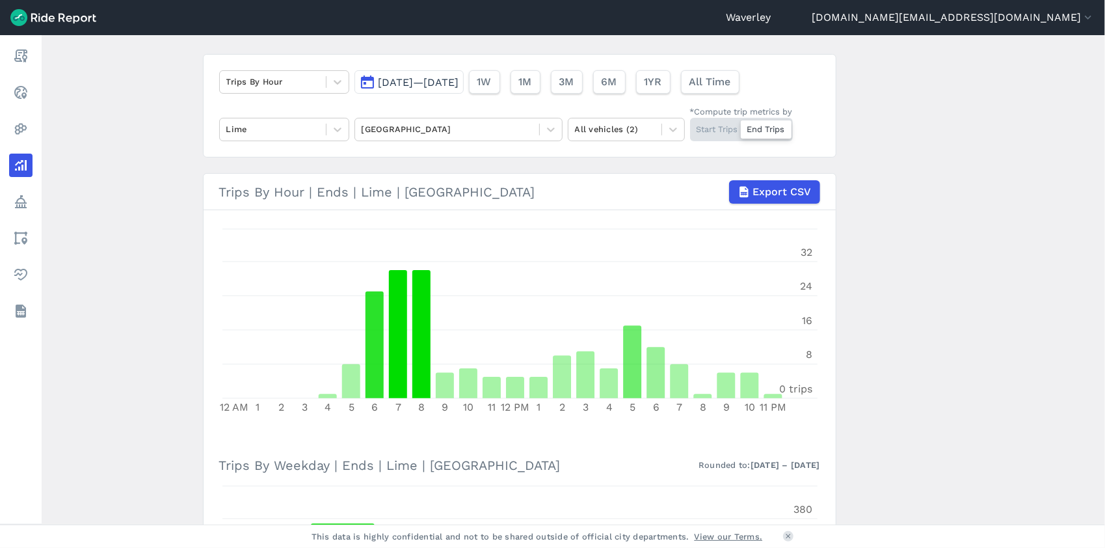
click at [368, 83] on button "[DATE]—[DATE]" at bounding box center [408, 81] width 109 height 23
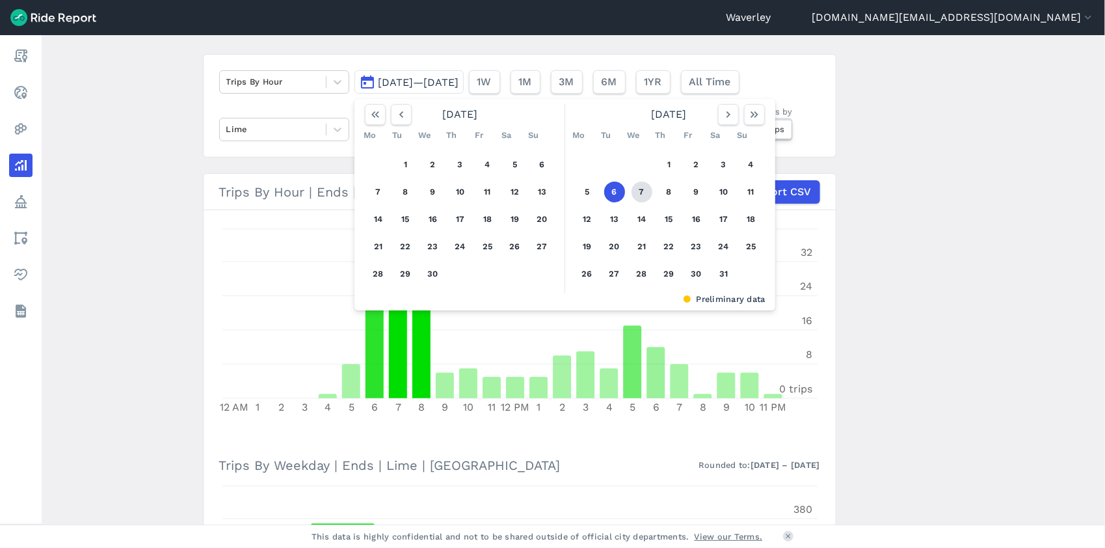
click at [635, 191] on button "7" at bounding box center [642, 191] width 21 height 21
click at [640, 191] on button "7" at bounding box center [642, 191] width 21 height 21
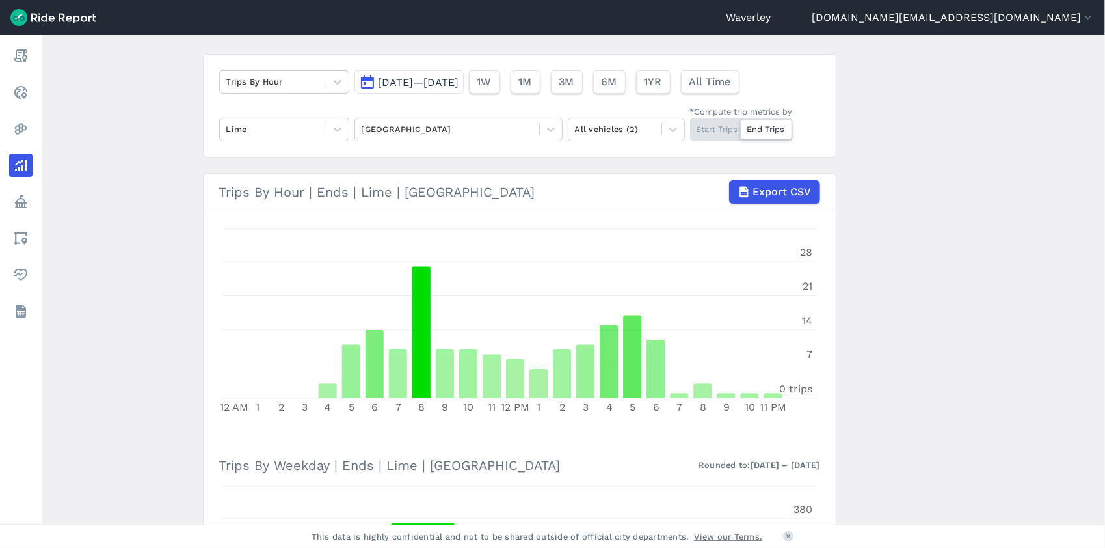
click at [363, 82] on button "[DATE]—[DATE]" at bounding box center [408, 81] width 109 height 23
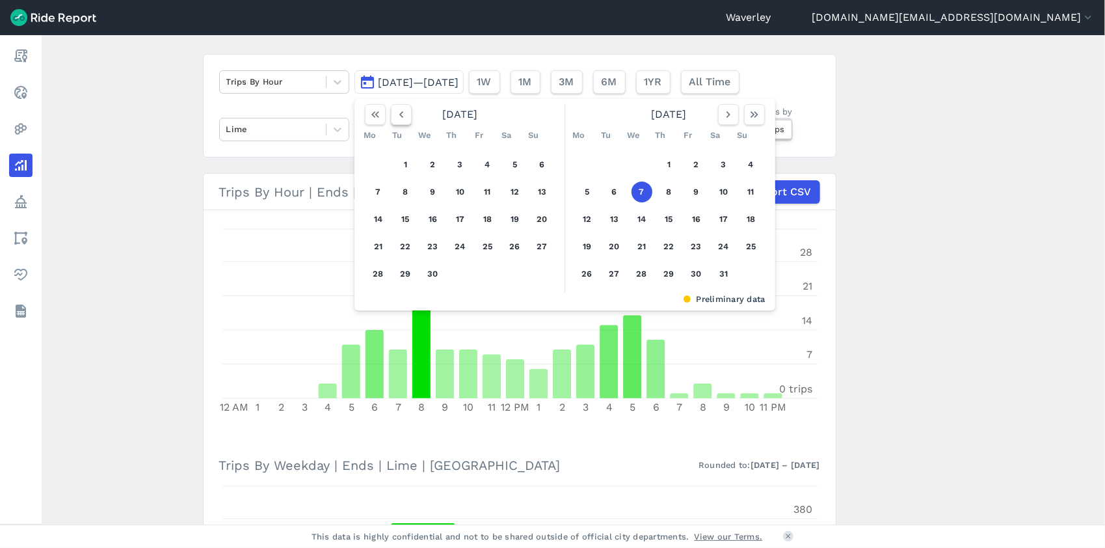
click at [399, 114] on use "button" at bounding box center [401, 114] width 4 height 7
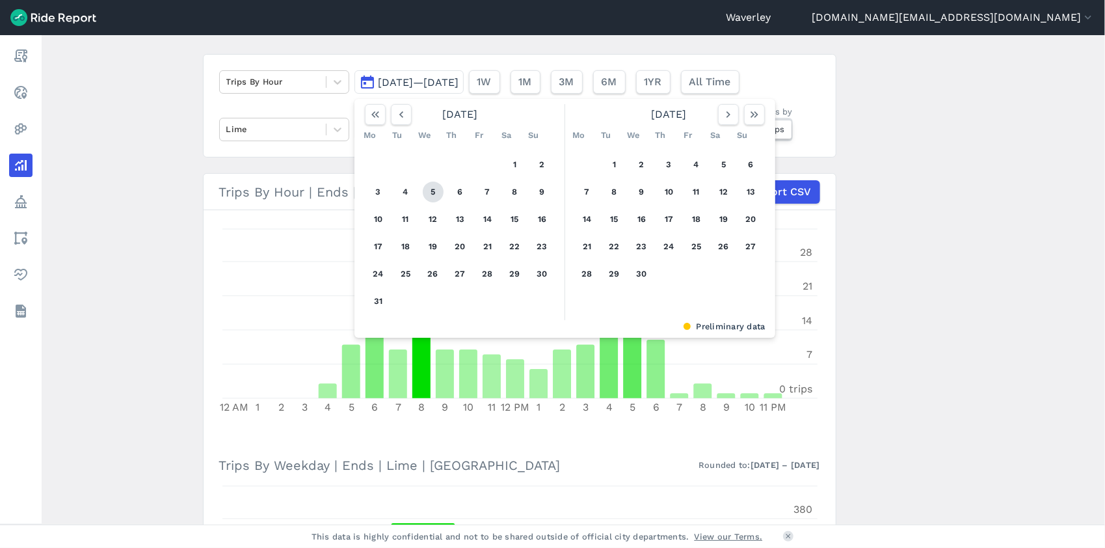
click at [433, 193] on button "5" at bounding box center [433, 191] width 21 height 21
click at [430, 191] on button "5" at bounding box center [433, 191] width 21 height 21
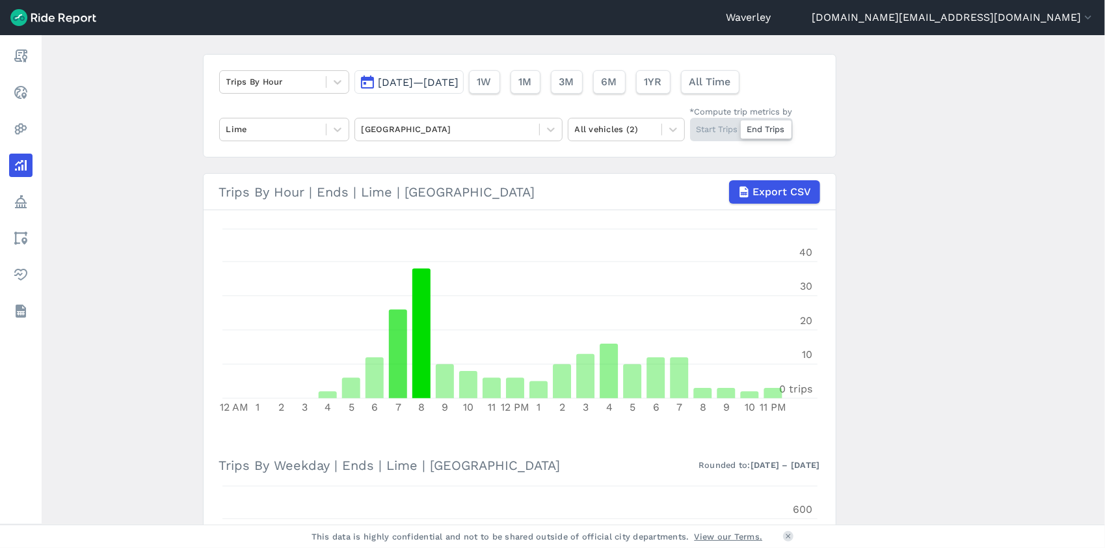
click at [719, 130] on div "Start Trips End Trips" at bounding box center [741, 129] width 103 height 23
click at [690, 126] on input "*Compute trip metrics by Start Trips End Trips" at bounding box center [690, 122] width 0 height 8
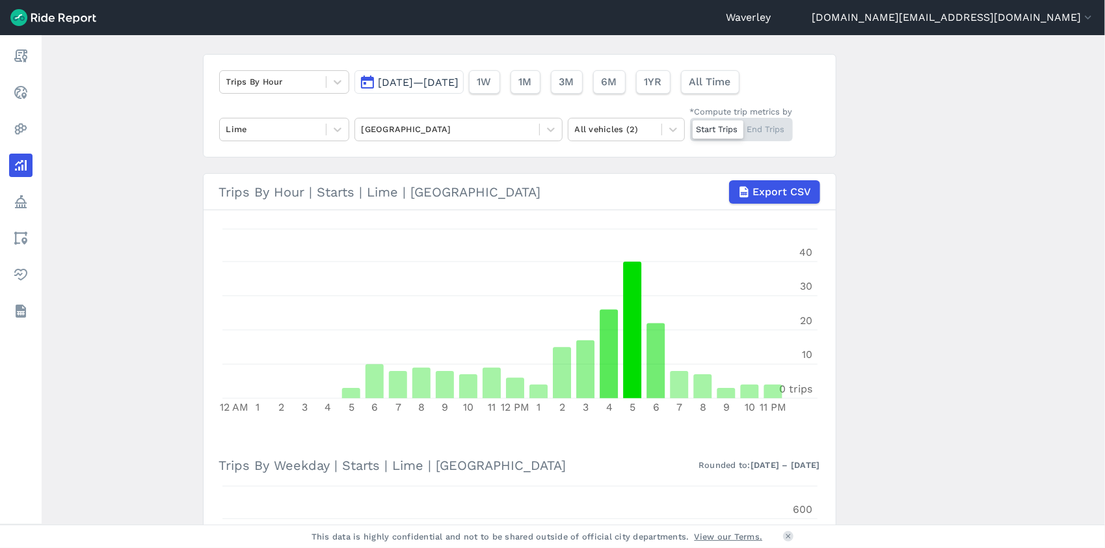
click at [770, 132] on div "Start Trips End Trips" at bounding box center [741, 129] width 103 height 23
click at [690, 126] on input "*Compute trip metrics by Start Trips End Trips" at bounding box center [690, 122] width 0 height 8
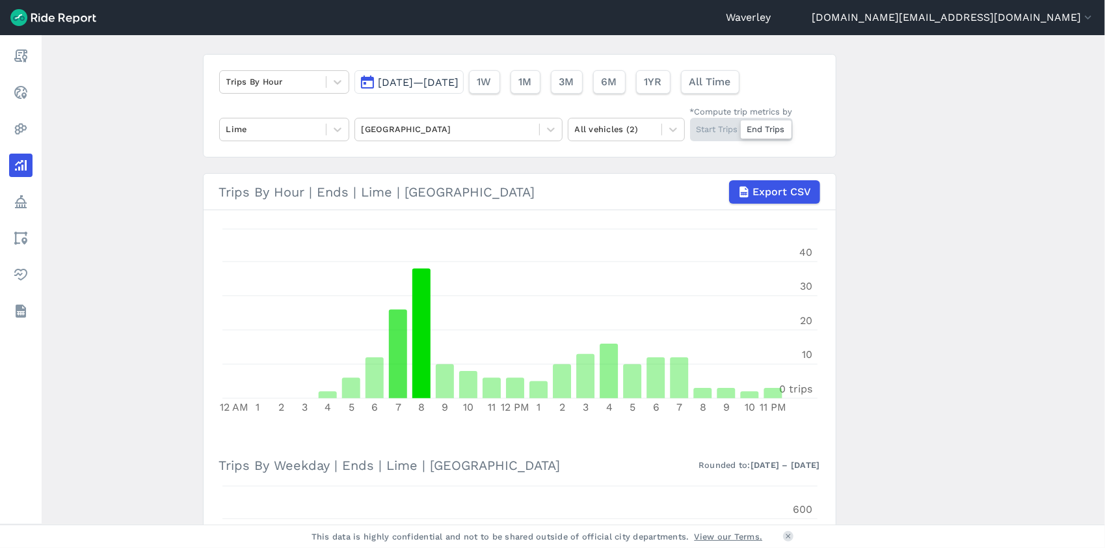
click at [719, 129] on div "Start Trips End Trips" at bounding box center [741, 129] width 103 height 23
click at [690, 126] on input "*Compute trip metrics by Start Trips End Trips" at bounding box center [690, 122] width 0 height 8
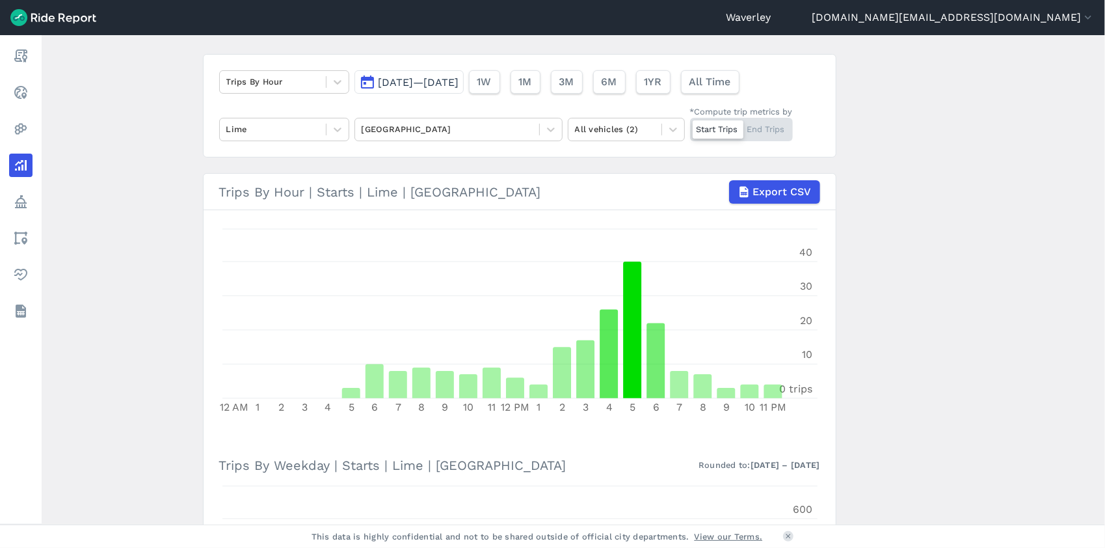
click at [762, 128] on div "Start Trips End Trips" at bounding box center [741, 129] width 103 height 23
click at [690, 126] on input "*Compute trip metrics by Start Trips End Trips" at bounding box center [690, 122] width 0 height 8
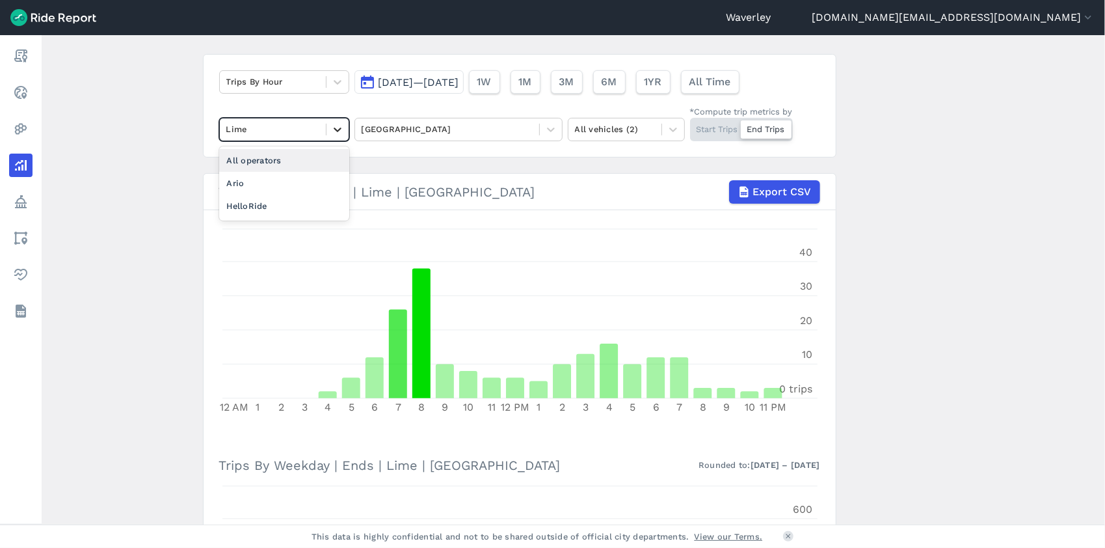
click at [334, 129] on icon at bounding box center [338, 129] width 8 height 5
click at [273, 189] on div "Ario" at bounding box center [284, 183] width 130 height 23
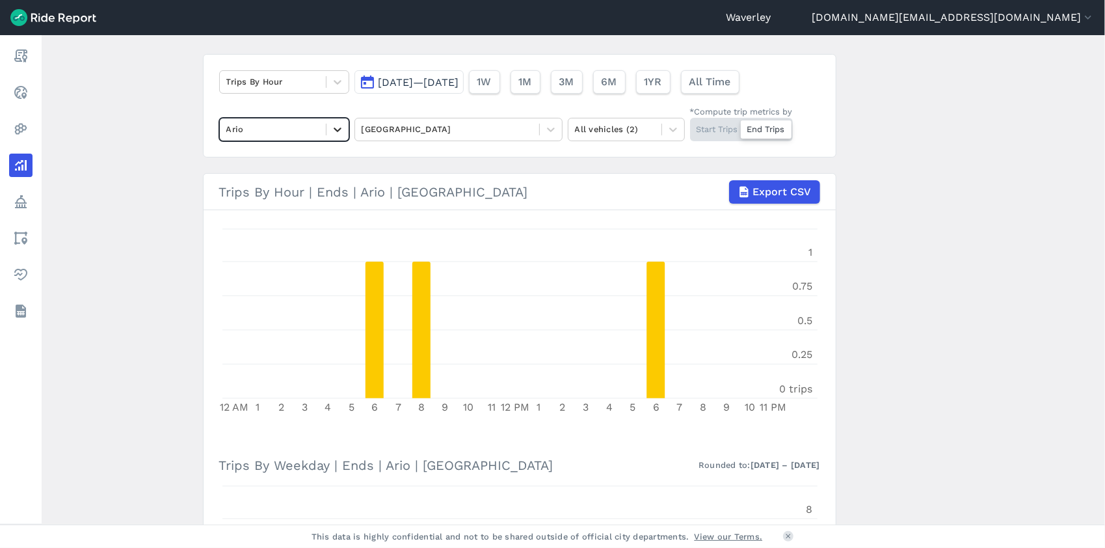
click at [337, 128] on icon at bounding box center [338, 129] width 8 height 5
click at [265, 183] on div "HelloRide" at bounding box center [284, 183] width 130 height 23
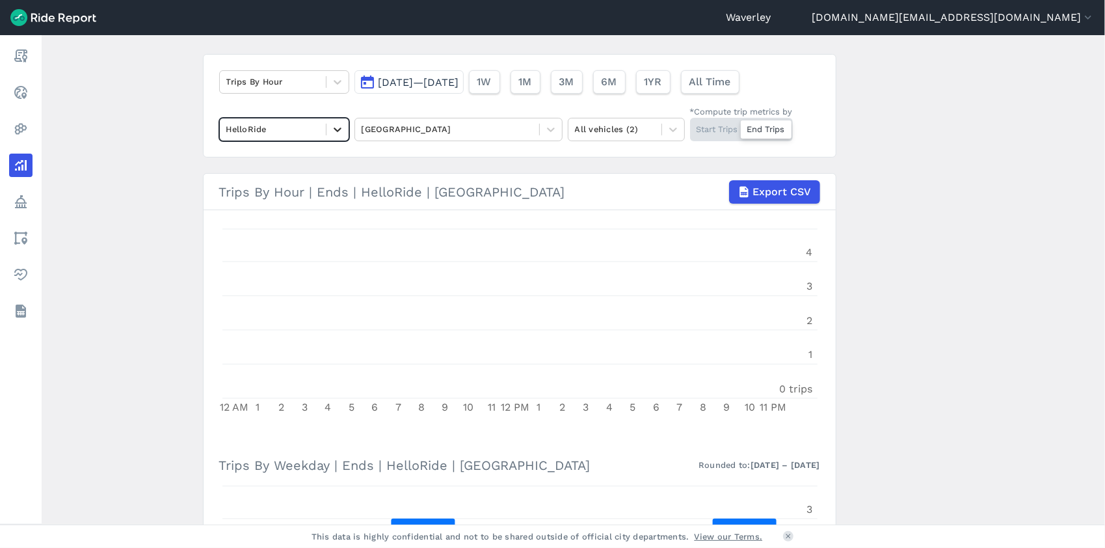
click at [337, 127] on icon at bounding box center [337, 129] width 13 height 13
click at [265, 202] on div "Lime" at bounding box center [284, 205] width 130 height 23
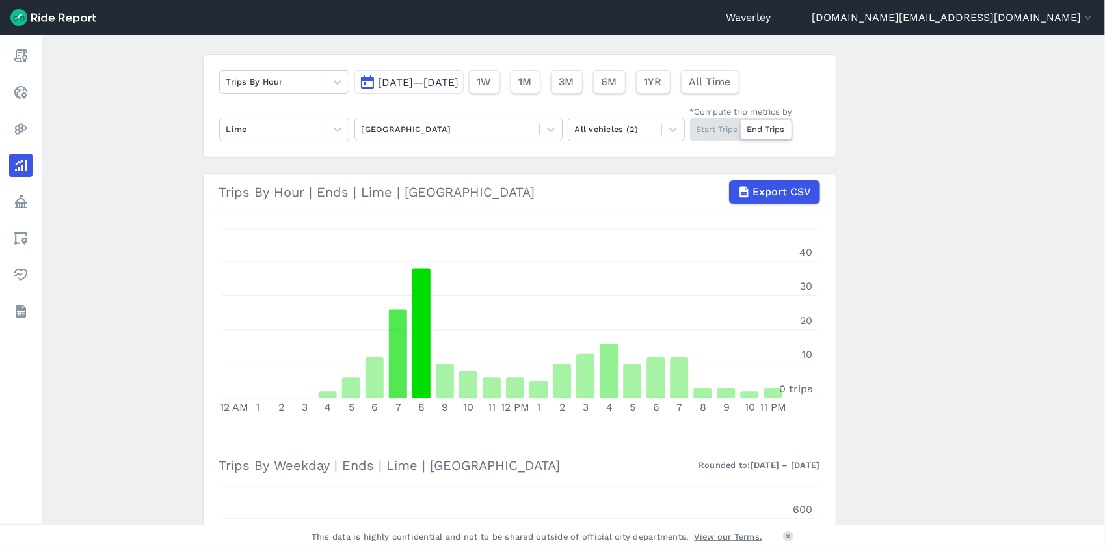
click at [368, 81] on button "[DATE]—[DATE]" at bounding box center [408, 81] width 109 height 23
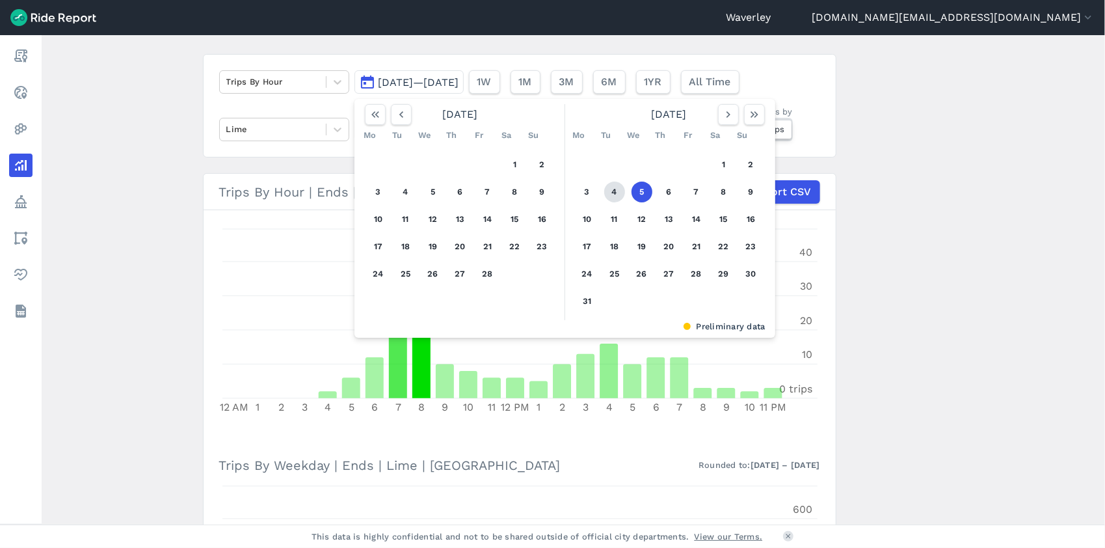
click at [613, 191] on button "4" at bounding box center [614, 191] width 21 height 21
click at [612, 194] on button "4" at bounding box center [614, 191] width 21 height 21
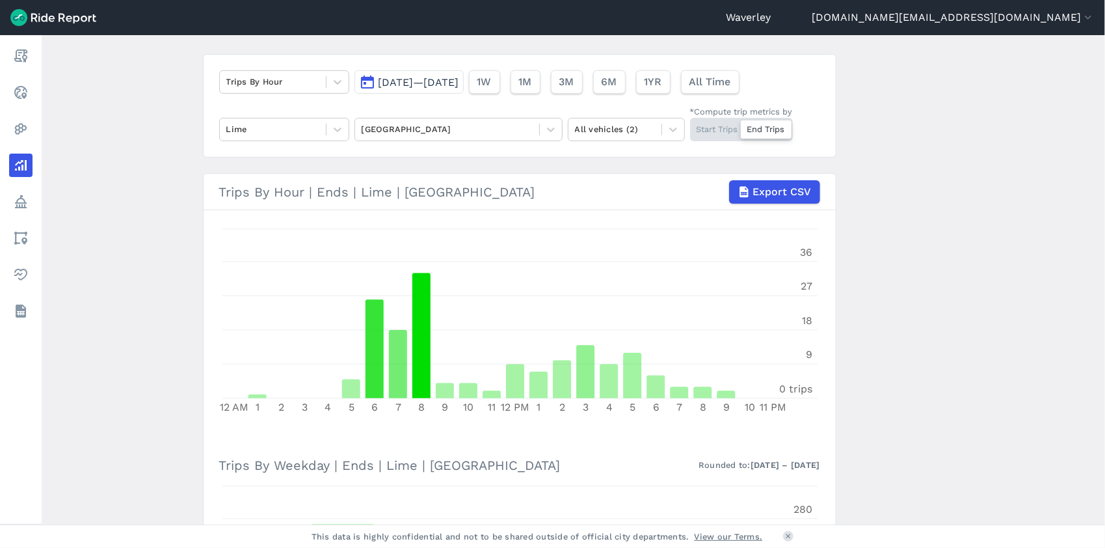
click at [714, 130] on div "Start Trips End Trips" at bounding box center [741, 129] width 103 height 23
click at [690, 126] on input "*Compute trip metrics by Start Trips End Trips" at bounding box center [690, 122] width 0 height 8
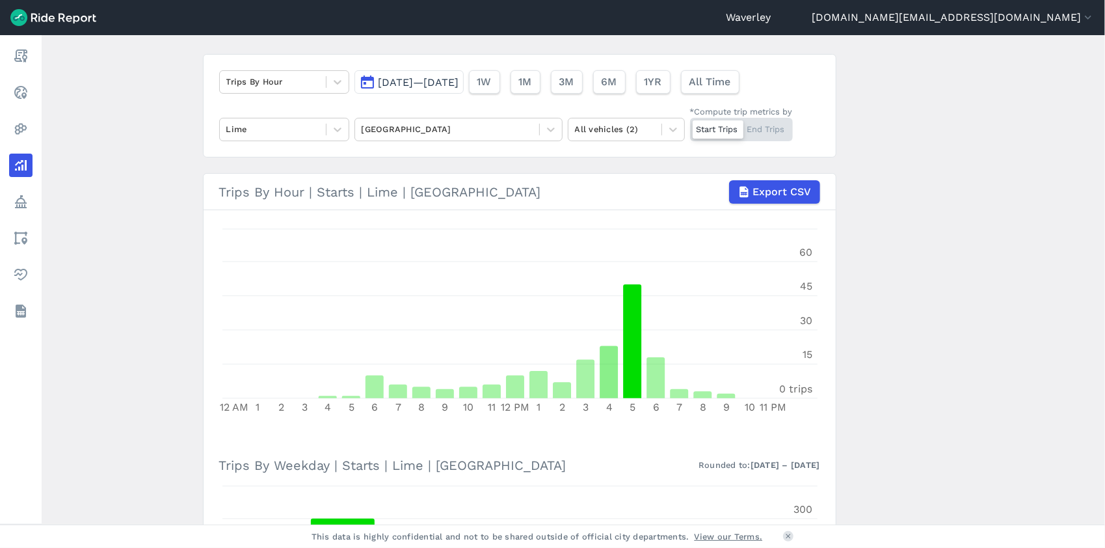
click at [367, 86] on button "[DATE]—[DATE]" at bounding box center [408, 81] width 109 height 23
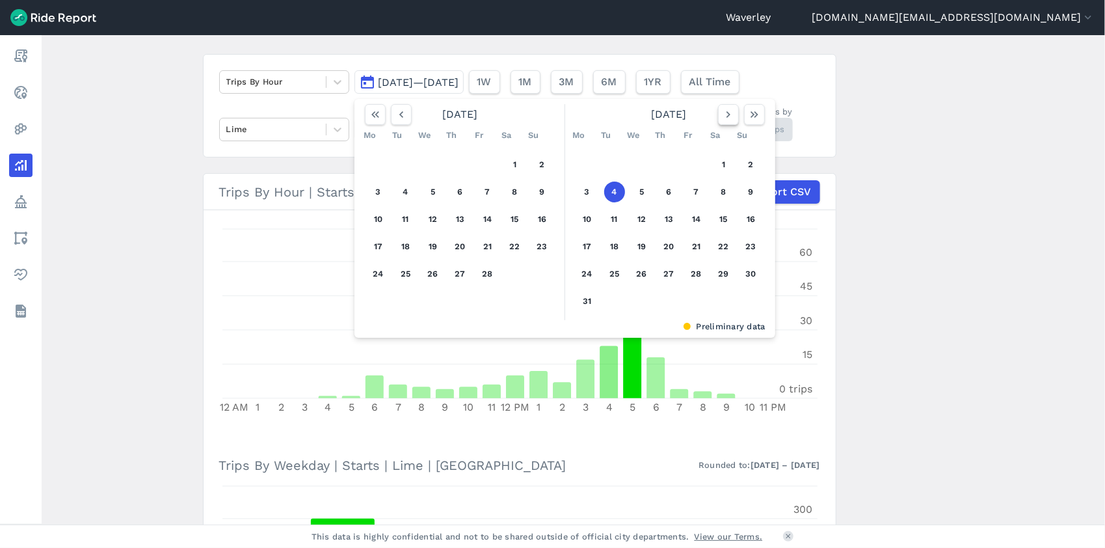
click at [730, 117] on icon "button" at bounding box center [728, 114] width 13 height 13
click at [752, 117] on icon "button" at bounding box center [754, 114] width 13 height 13
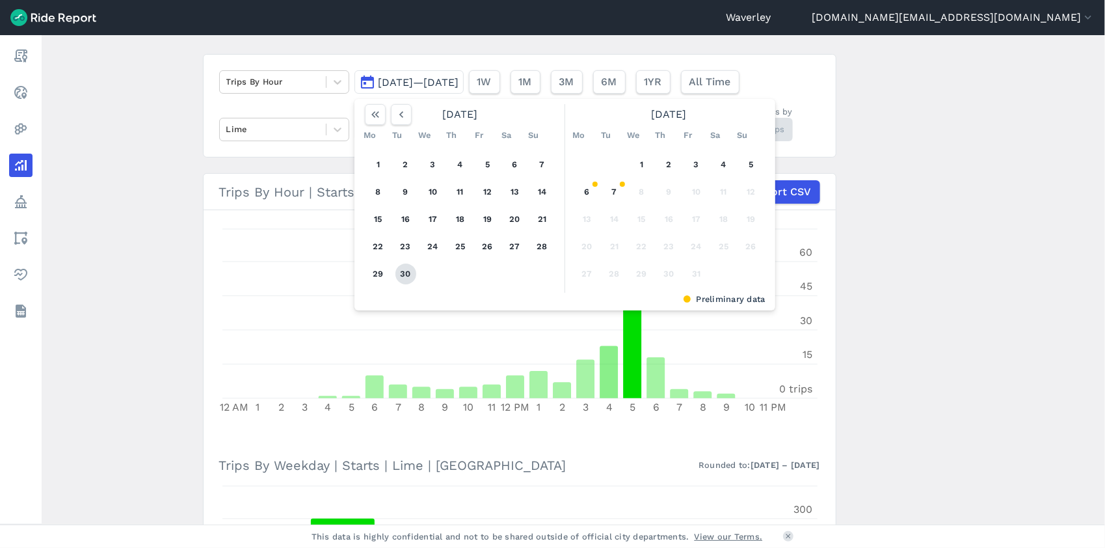
click at [407, 273] on button "30" at bounding box center [405, 273] width 21 height 21
click at [402, 274] on button "30" at bounding box center [405, 273] width 21 height 21
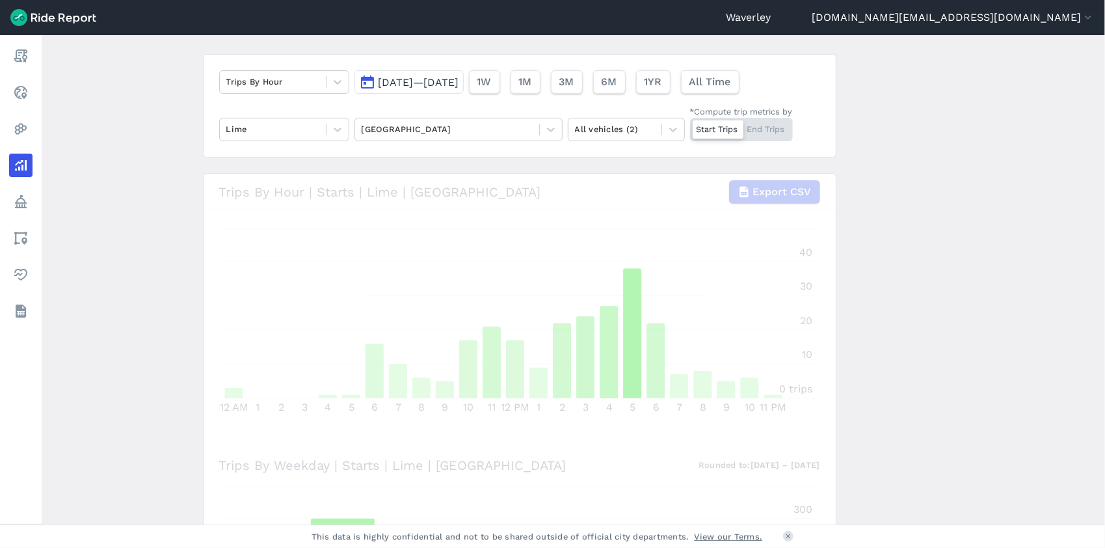
click at [757, 127] on div "Start Trips End Trips" at bounding box center [741, 129] width 103 height 23
click at [690, 126] on input "*Compute trip metrics by Start Trips End Trips" at bounding box center [690, 122] width 0 height 8
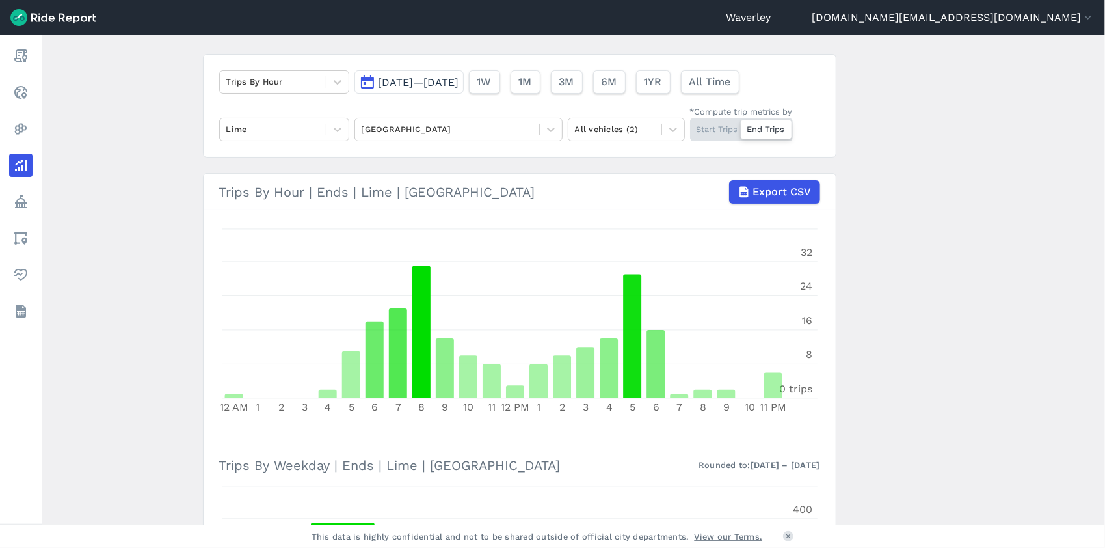
click at [774, 127] on div at bounding box center [766, 129] width 51 height 18
click at [690, 126] on input "*Compute trip metrics by Start Trips End Trips" at bounding box center [690, 122] width 0 height 8
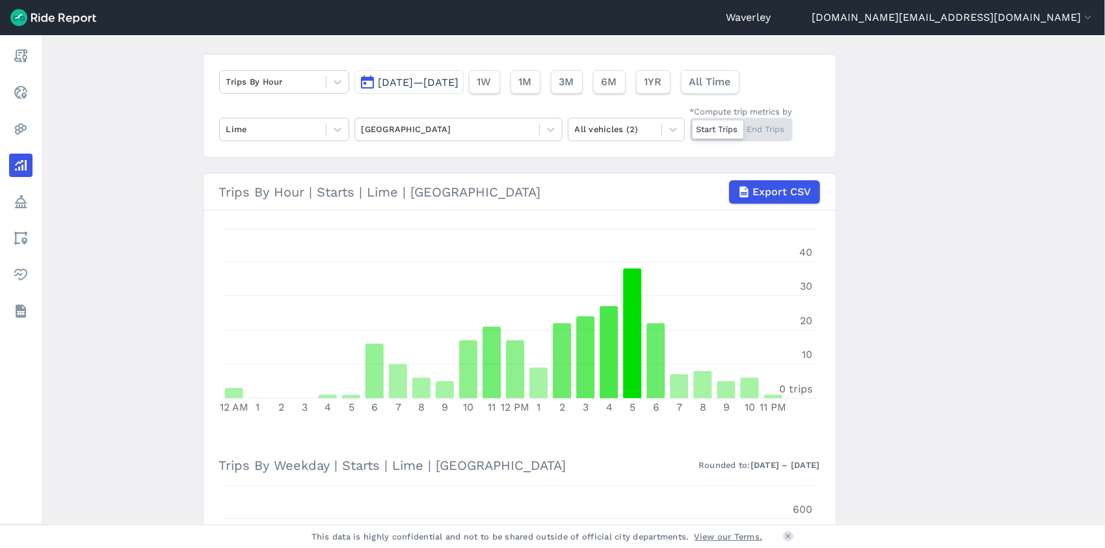
click at [708, 129] on div at bounding box center [718, 129] width 51 height 18
click at [690, 126] on input "*Compute trip metrics by Start Trips End Trips" at bounding box center [690, 122] width 0 height 8
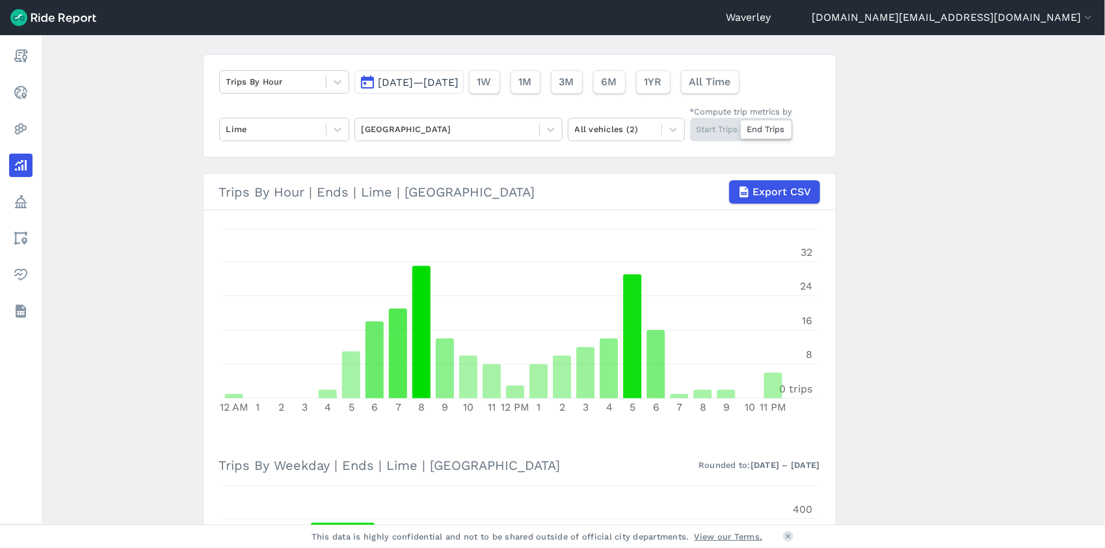
click at [701, 127] on div "Start Trips End Trips" at bounding box center [741, 129] width 103 height 23
click at [690, 126] on input "*Compute trip metrics by Start Trips End Trips" at bounding box center [690, 122] width 0 height 8
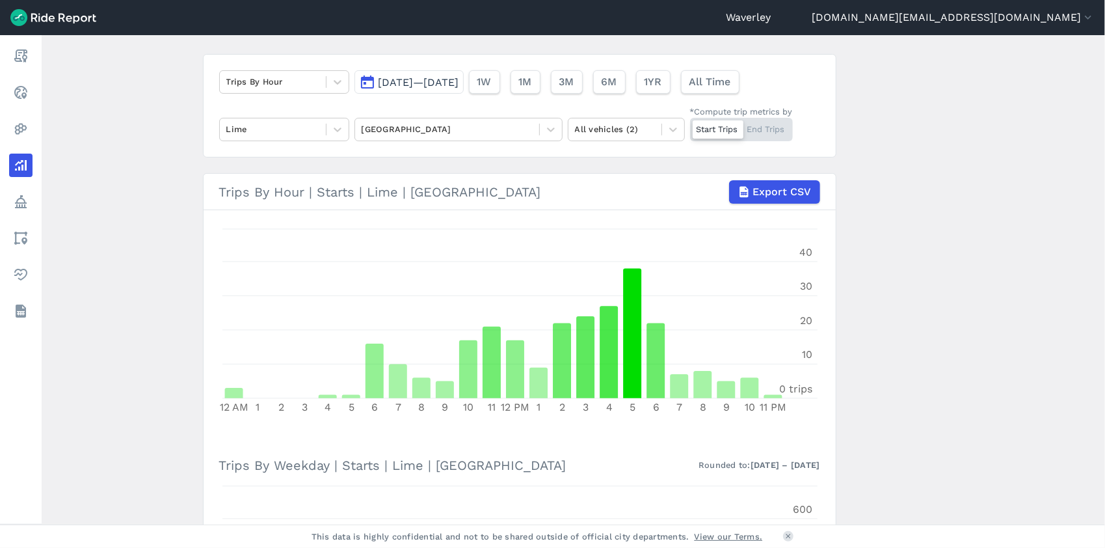
click at [366, 81] on button "[DATE]—[DATE]" at bounding box center [408, 81] width 109 height 23
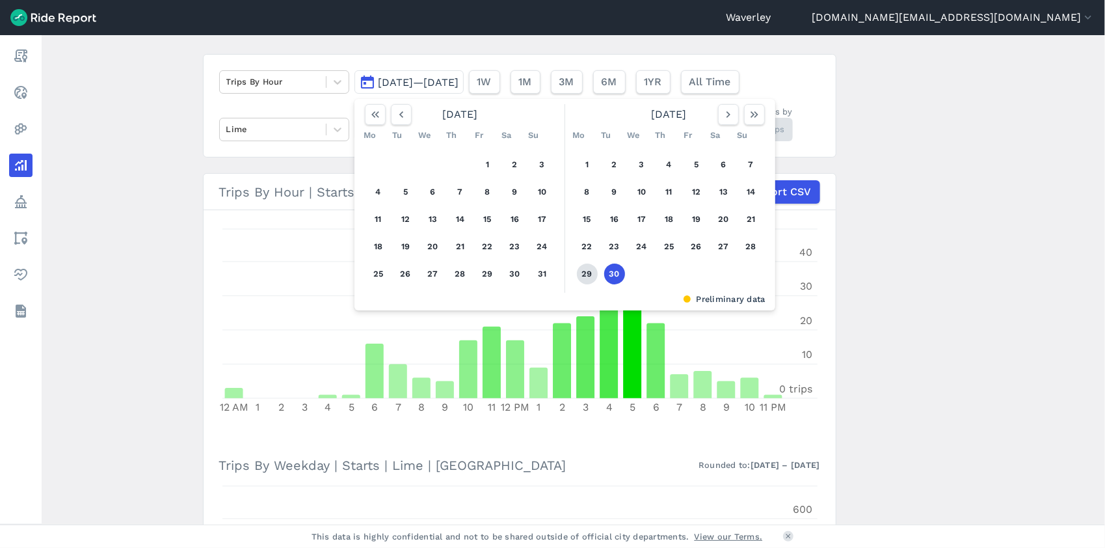
click at [588, 274] on button "29" at bounding box center [587, 273] width 21 height 21
click at [587, 274] on button "29" at bounding box center [587, 273] width 21 height 21
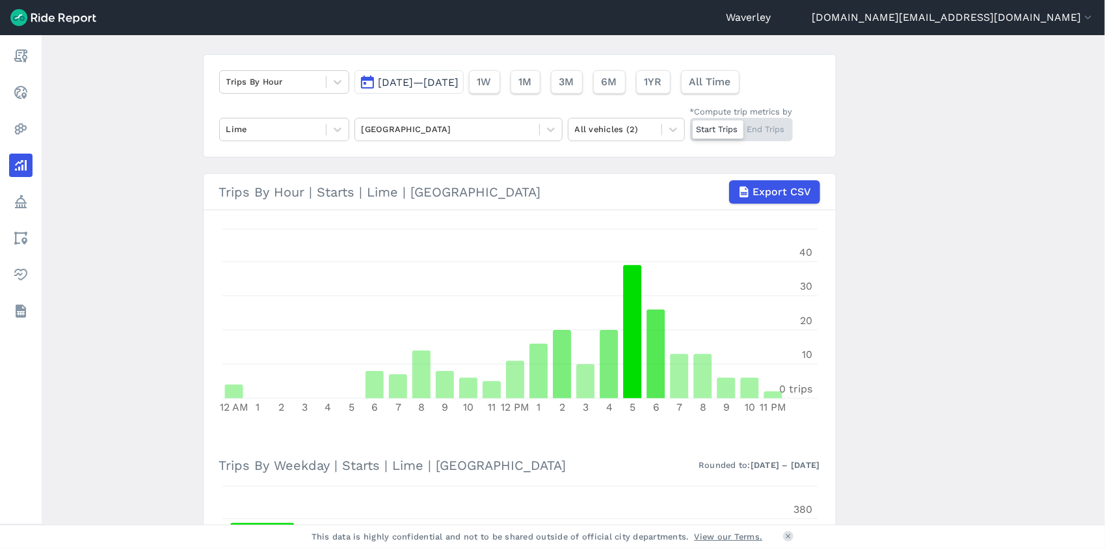
click at [768, 129] on div "Start Trips End Trips" at bounding box center [741, 129] width 103 height 23
click at [690, 126] on input "*Compute trip metrics by Start Trips End Trips" at bounding box center [690, 122] width 0 height 8
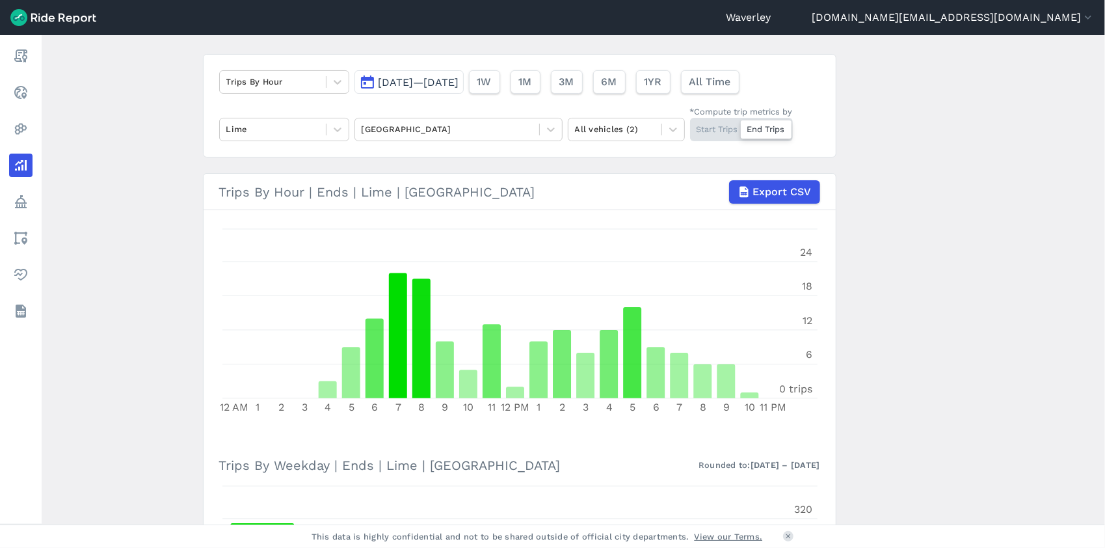
click at [362, 85] on button "[DATE]—[DATE]" at bounding box center [408, 81] width 109 height 23
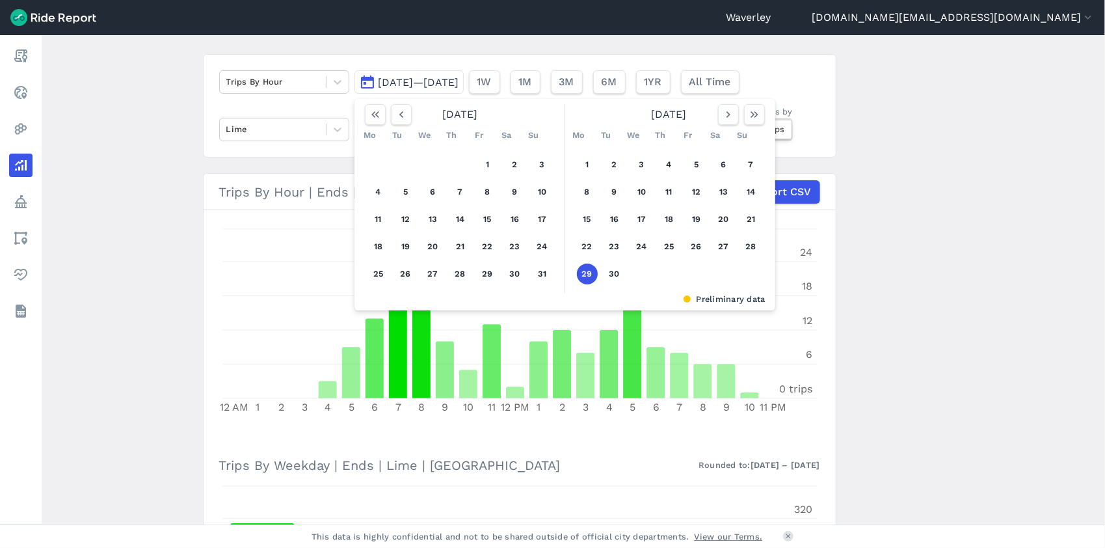
click at [364, 83] on button "[DATE]—[DATE]" at bounding box center [408, 81] width 109 height 23
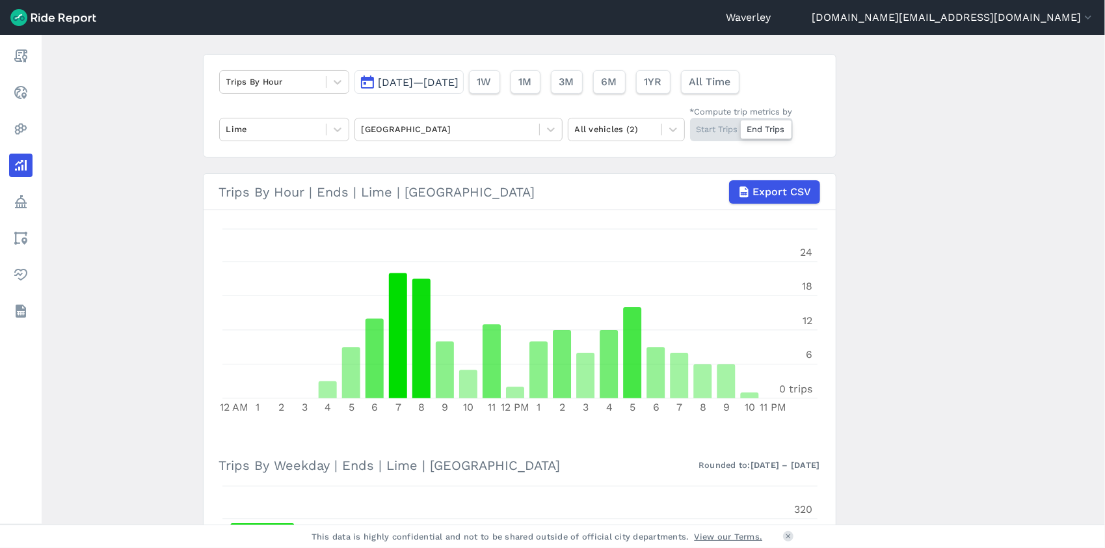
click at [371, 81] on button "[DATE]—[DATE]" at bounding box center [408, 81] width 109 height 23
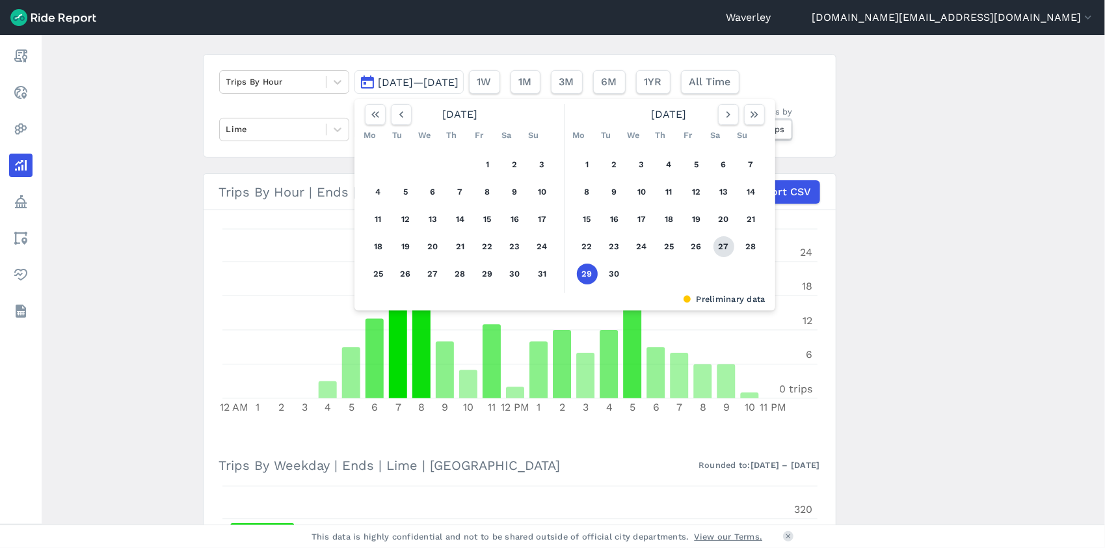
click at [723, 245] on button "27" at bounding box center [724, 246] width 21 height 21
click at [723, 247] on button "27" at bounding box center [724, 246] width 21 height 21
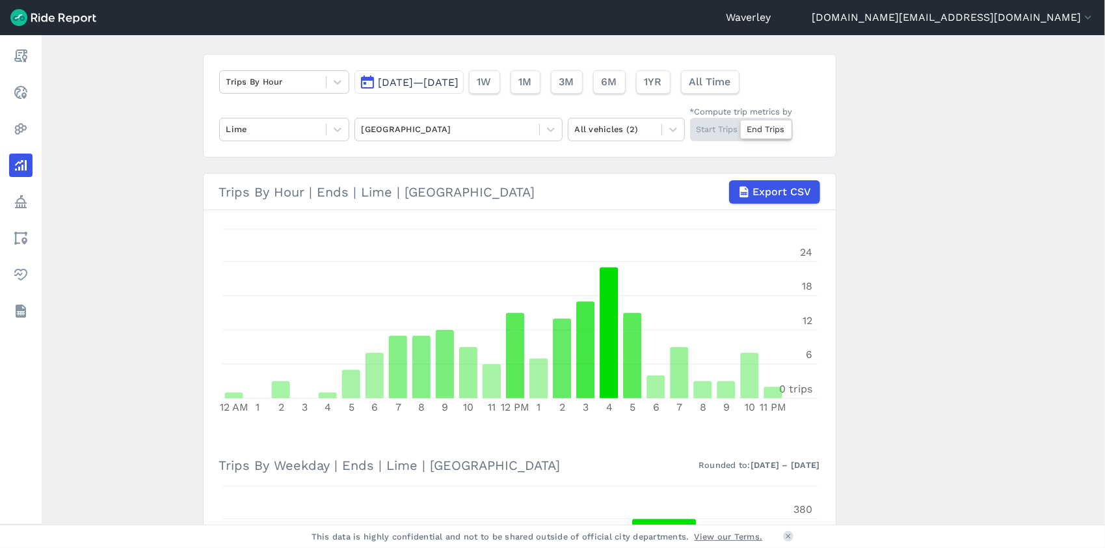
click at [715, 130] on div "Start Trips End Trips" at bounding box center [741, 129] width 103 height 23
click at [766, 132] on div at bounding box center [766, 129] width 51 height 18
click at [690, 126] on input "*Compute trip metrics by Start Trips End Trips" at bounding box center [690, 122] width 0 height 8
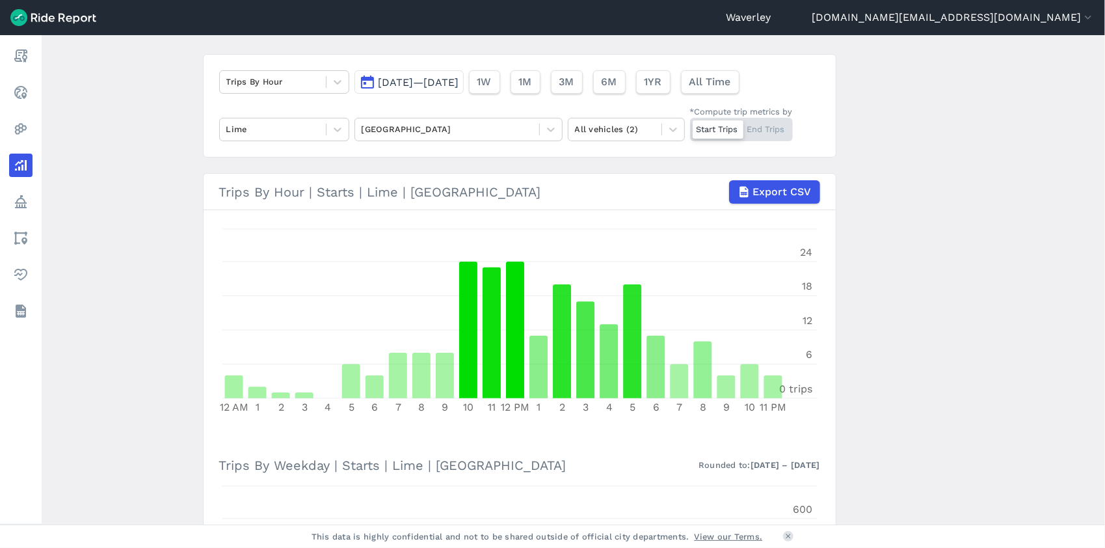
click at [771, 129] on div "Start Trips End Trips" at bounding box center [741, 129] width 103 height 23
drag, startPoint x: 771, startPoint y: 129, endPoint x: 704, endPoint y: 132, distance: 66.4
click at [704, 132] on div at bounding box center [718, 129] width 51 height 18
click at [690, 126] on input "*Compute trip metrics by Start Trips End Trips" at bounding box center [690, 122] width 0 height 8
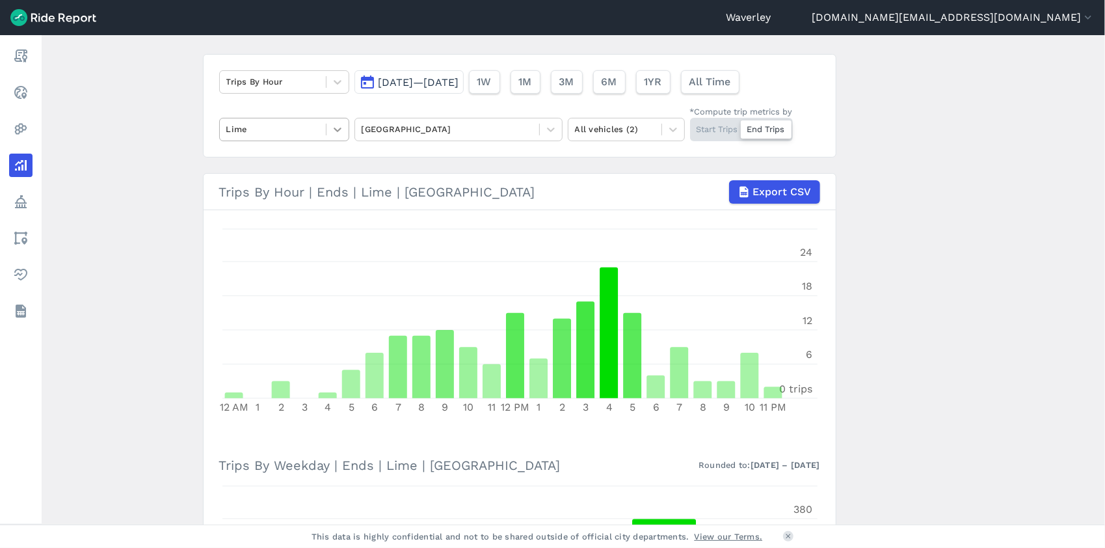
click at [337, 129] on icon at bounding box center [338, 129] width 8 height 5
click at [299, 183] on div "Ario" at bounding box center [284, 183] width 130 height 23
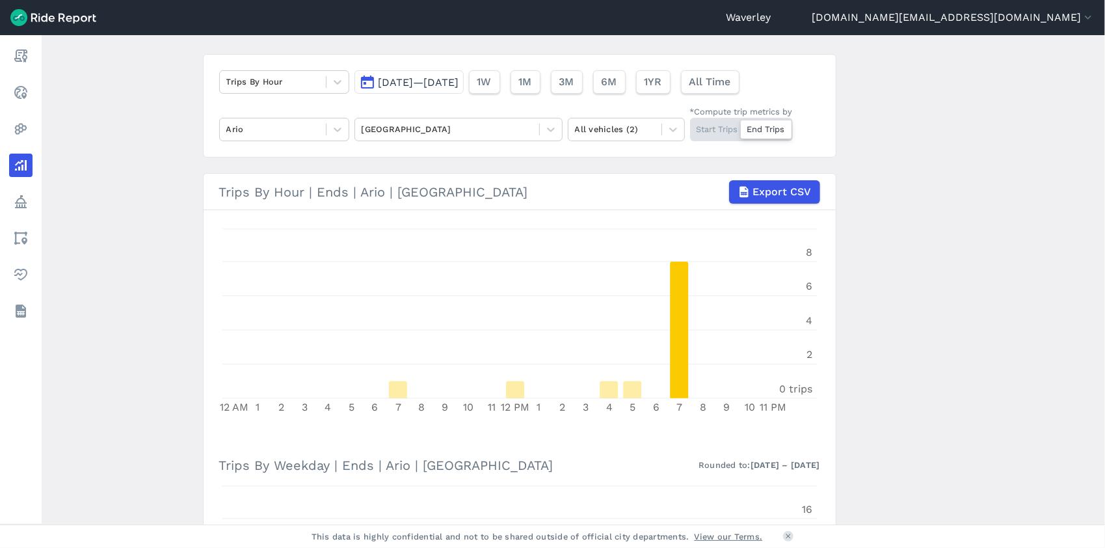
click at [730, 130] on div "Start Trips End Trips" at bounding box center [741, 129] width 103 height 23
click at [690, 126] on input "*Compute trip metrics by Start Trips End Trips" at bounding box center [690, 122] width 0 height 8
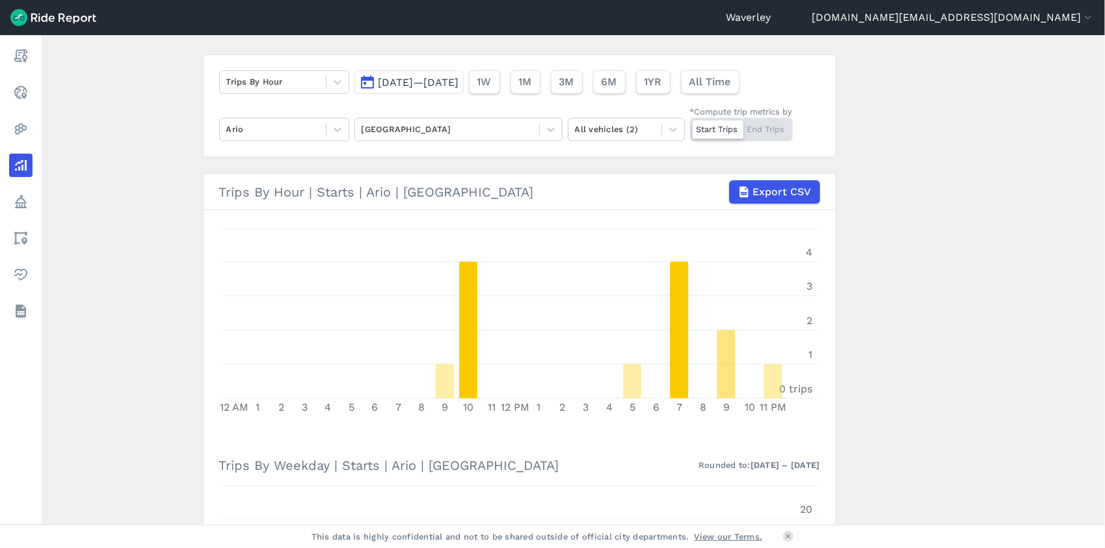
click at [112, 87] on main "Analyze Data Trips By Hour [DATE]—[DATE] 1W 1M 3M 6M 1YR All Time [PERSON_NAME]…" at bounding box center [573, 279] width 1063 height 489
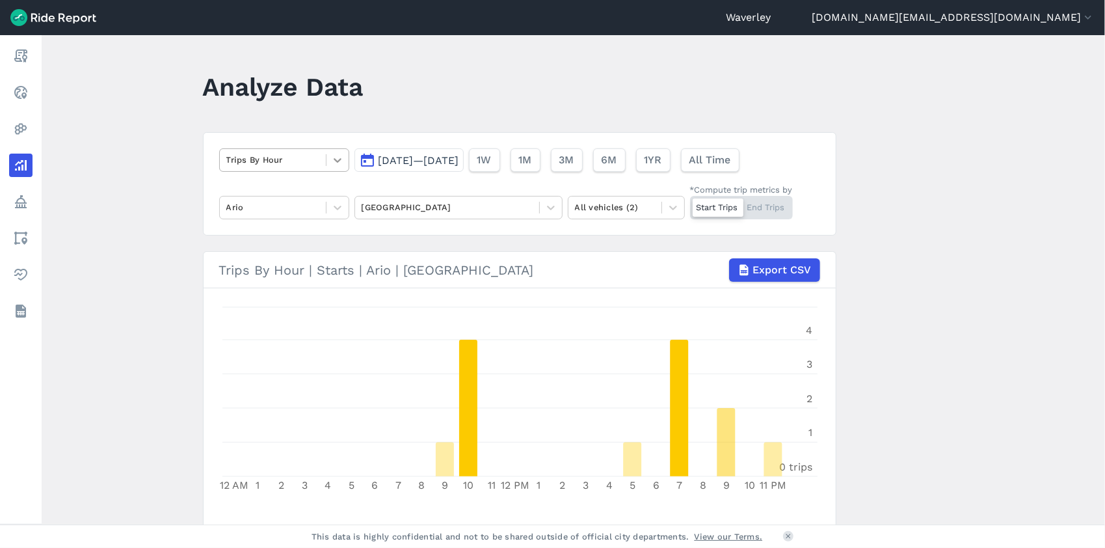
click at [332, 160] on icon at bounding box center [337, 160] width 13 height 13
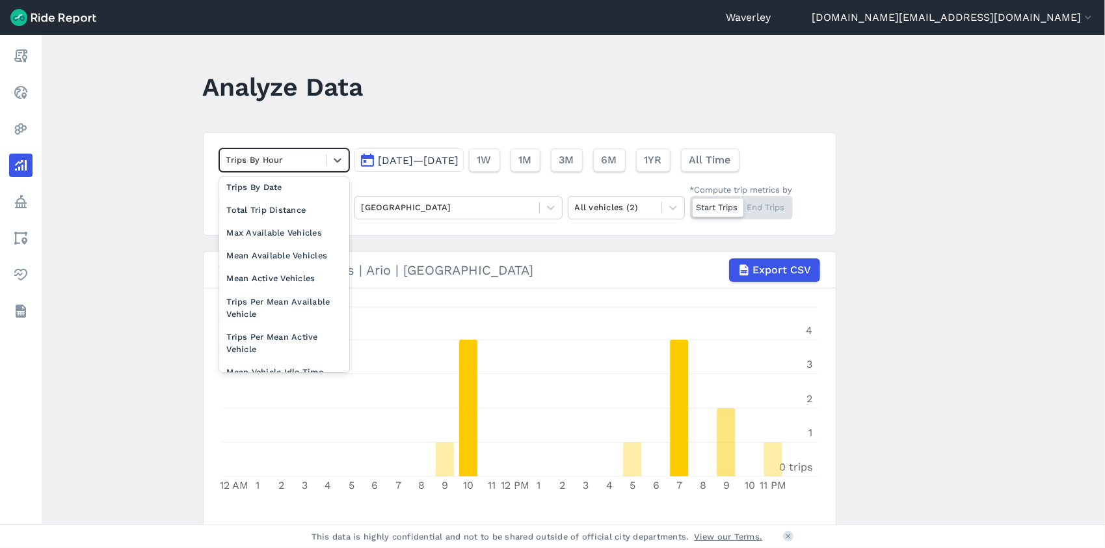
scroll to position [96, 0]
click at [317, 250] on div "Mean Available Vehicles" at bounding box center [284, 252] width 130 height 23
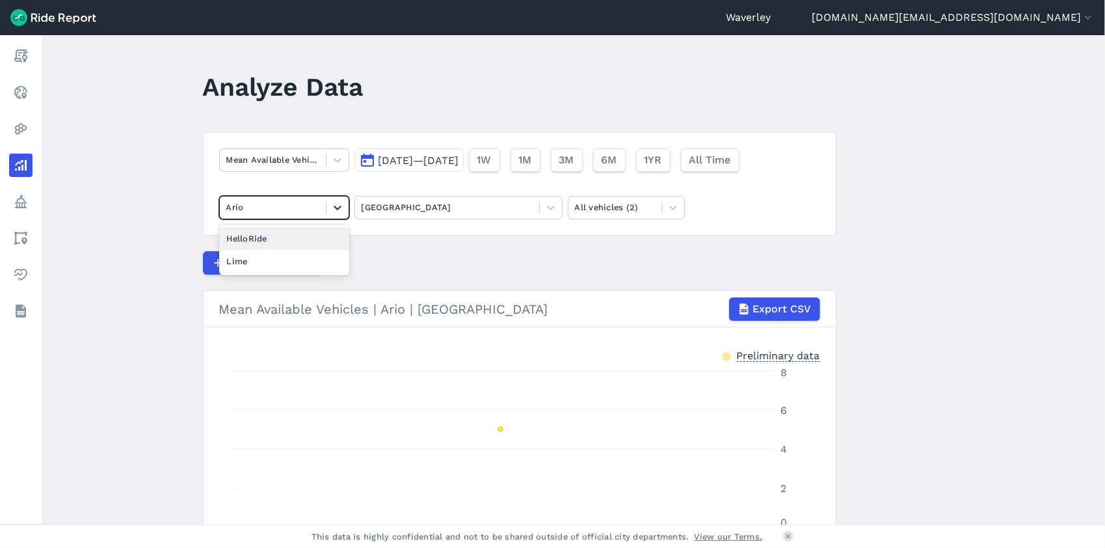
click at [339, 209] on icon at bounding box center [337, 207] width 13 height 13
click at [338, 208] on icon at bounding box center [337, 207] width 13 height 13
click at [260, 264] on div "Lime" at bounding box center [284, 261] width 130 height 23
click at [367, 160] on button "[DATE]—[DATE]" at bounding box center [408, 159] width 109 height 23
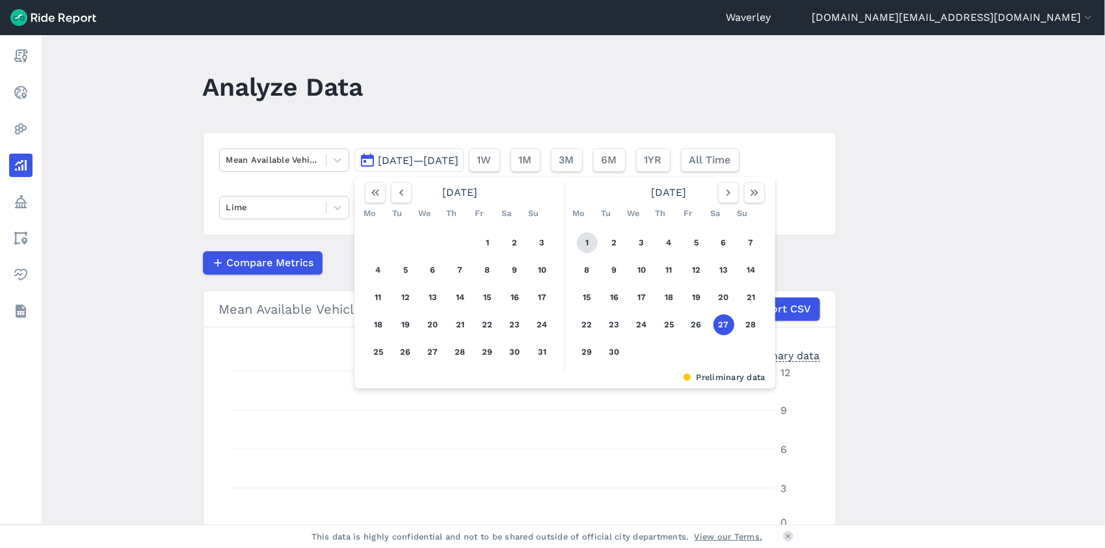
click at [583, 241] on button "1" at bounding box center [587, 242] width 21 height 21
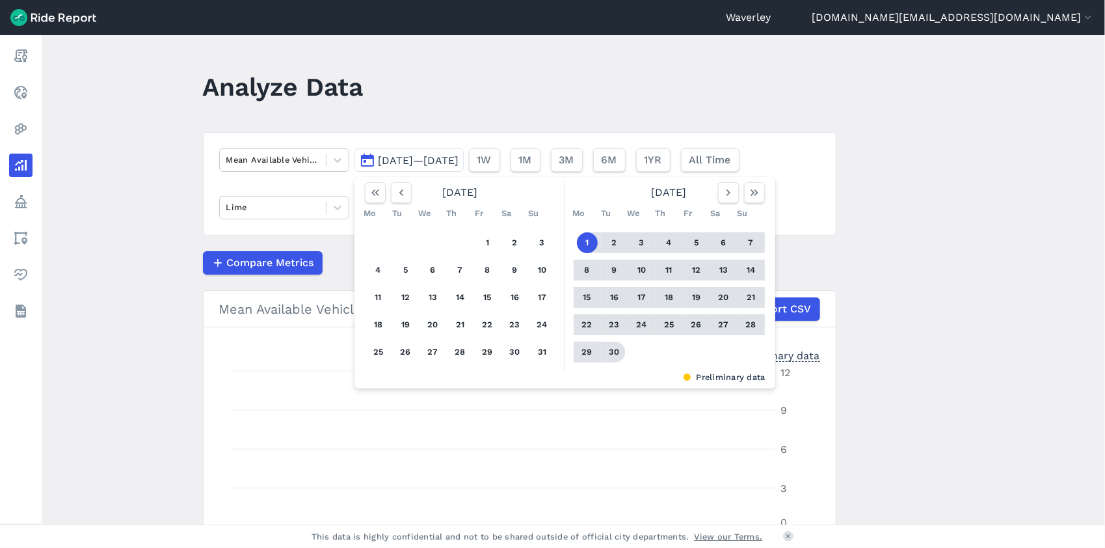
click at [615, 352] on button "30" at bounding box center [614, 351] width 21 height 21
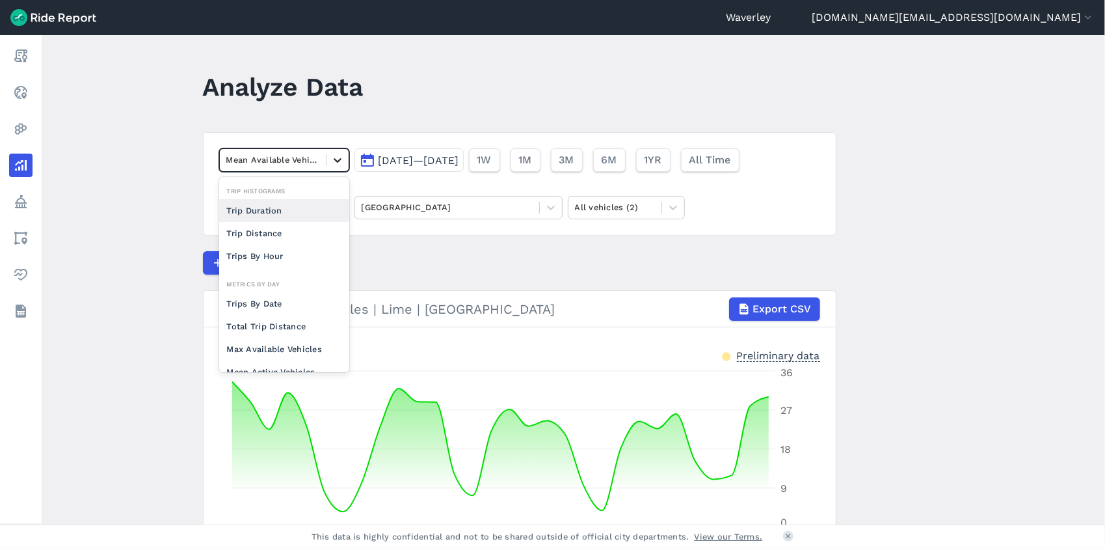
click at [338, 157] on icon at bounding box center [337, 160] width 13 height 13
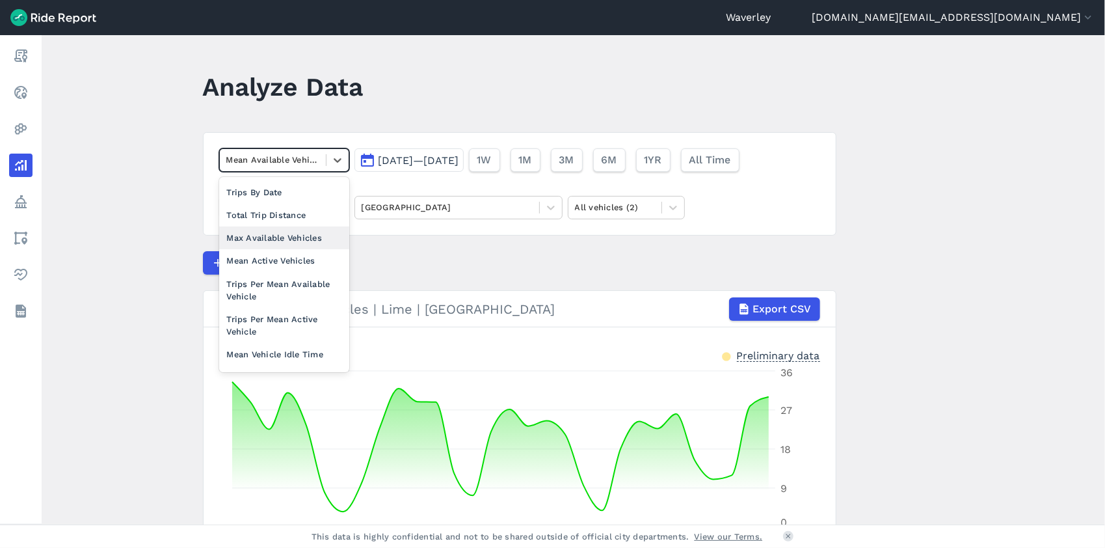
scroll to position [113, 0]
click at [305, 314] on div "Trips Per Mean Active Vehicle" at bounding box center [284, 323] width 130 height 35
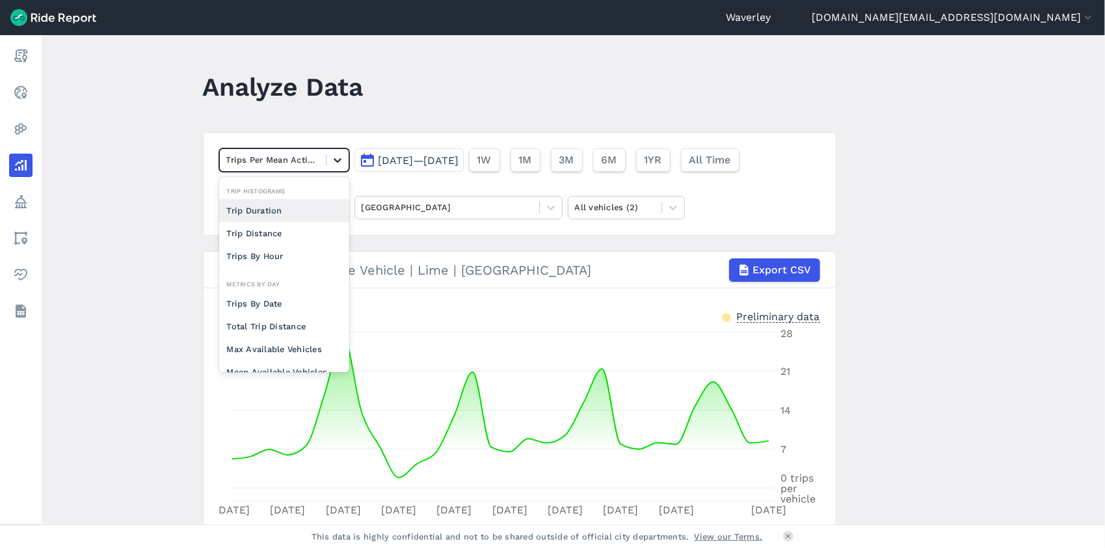
click at [338, 161] on icon at bounding box center [337, 160] width 13 height 13
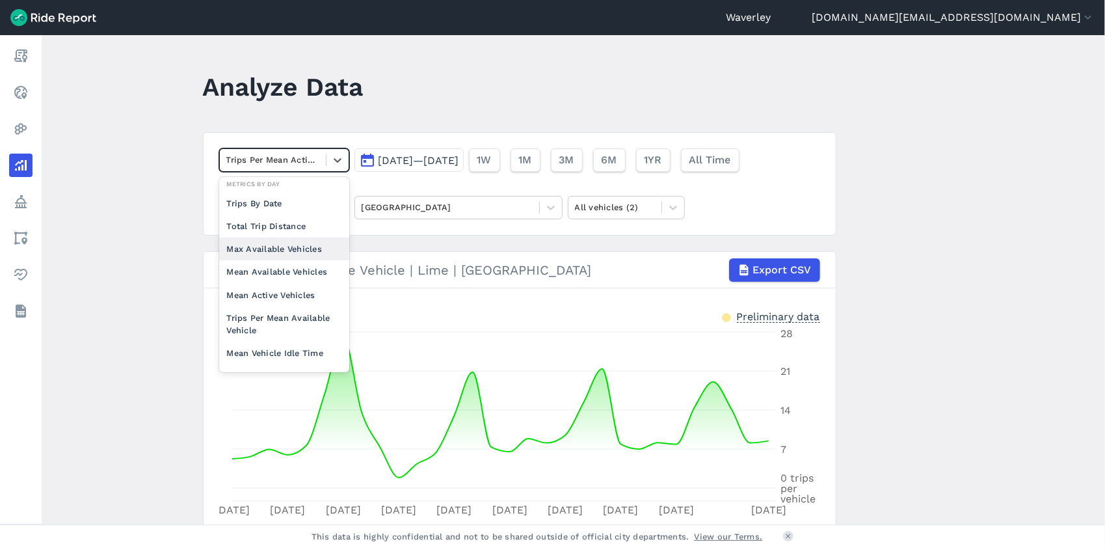
click at [309, 247] on div "Max Available Vehicles" at bounding box center [284, 248] width 130 height 23
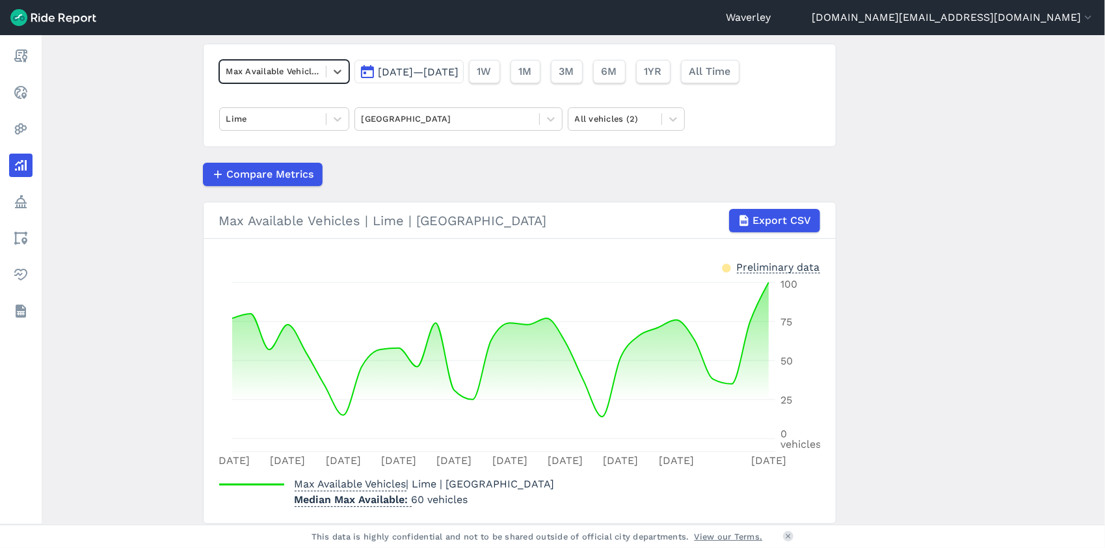
scroll to position [79, 0]
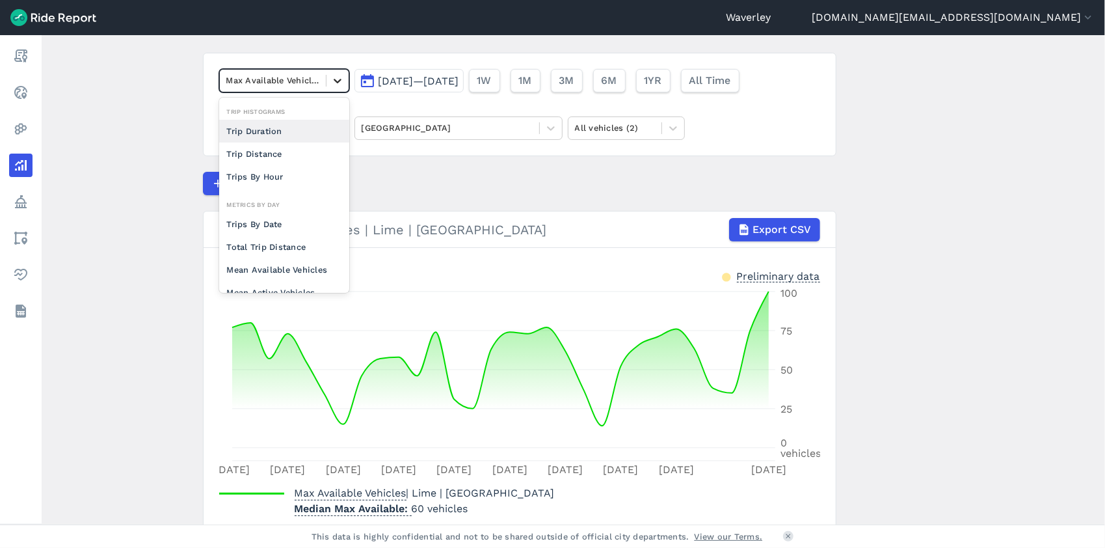
click at [336, 79] on icon at bounding box center [337, 80] width 13 height 13
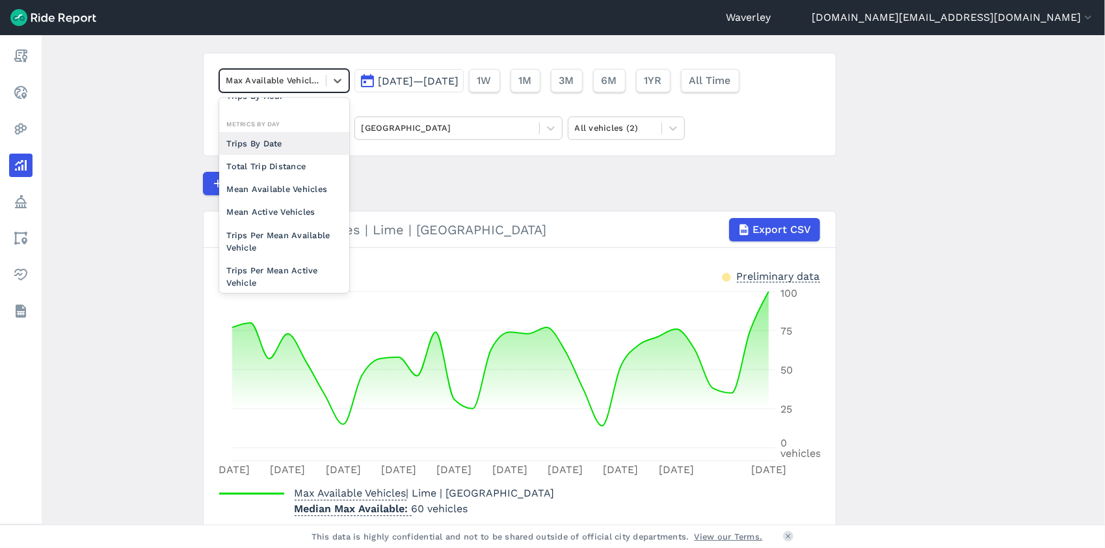
scroll to position [38, 0]
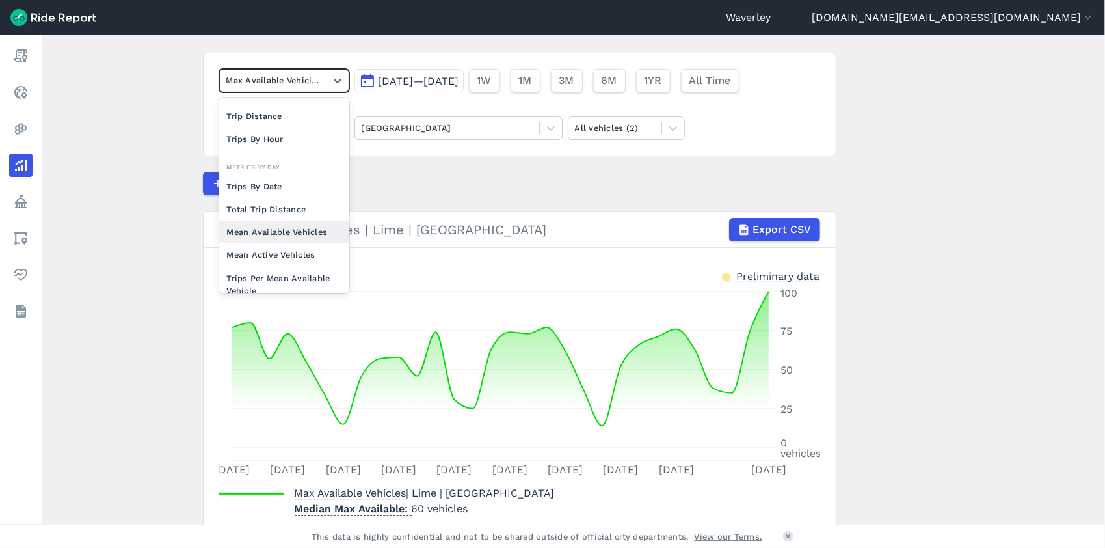
click at [297, 226] on div "Mean Available Vehicles" at bounding box center [284, 231] width 130 height 23
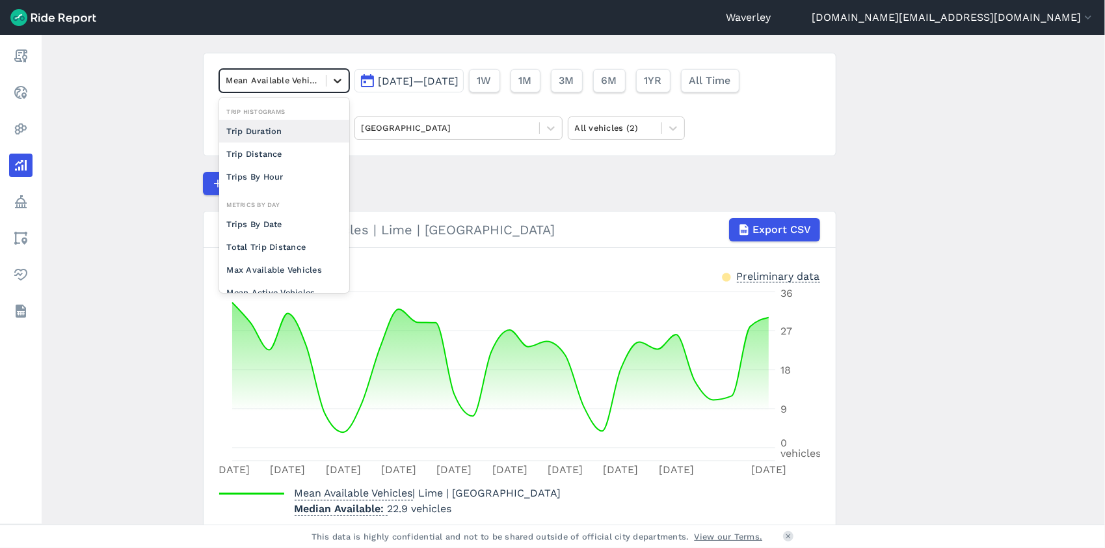
click at [335, 83] on icon at bounding box center [337, 80] width 13 height 13
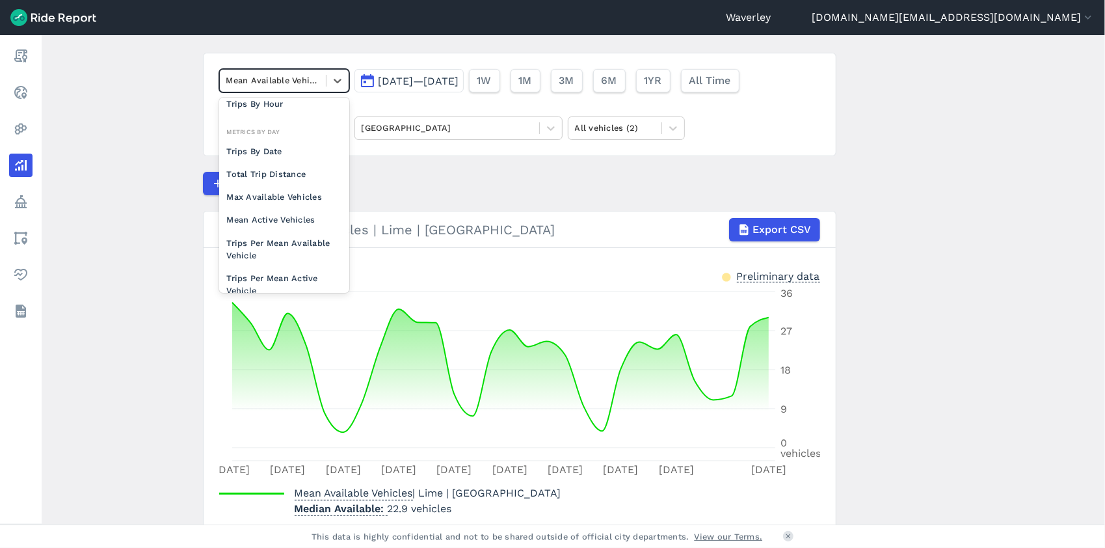
scroll to position [74, 0]
click at [287, 217] on div "Mean Active Vehicles" at bounding box center [284, 218] width 130 height 23
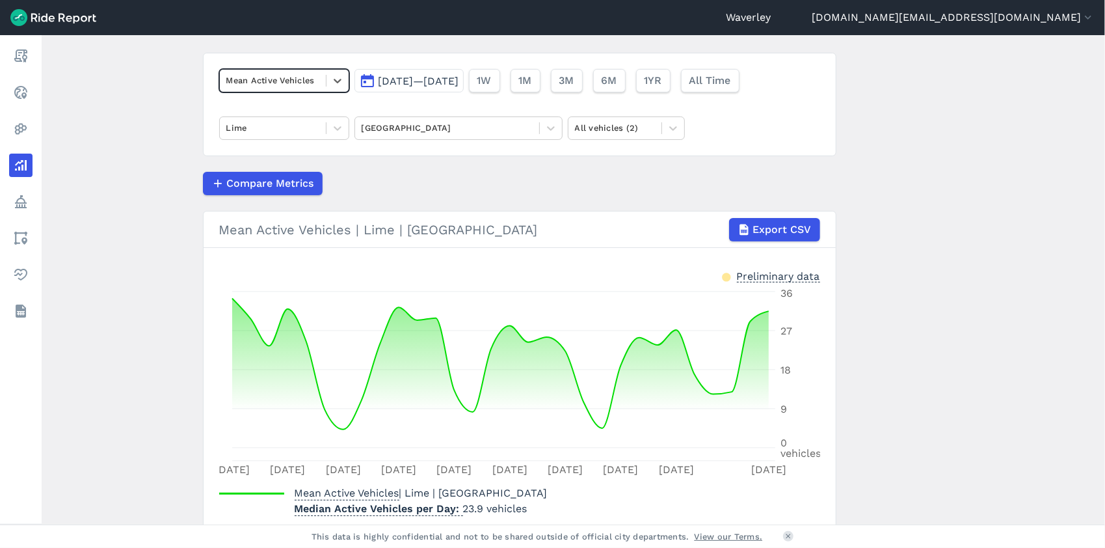
click at [366, 83] on button "[DATE]—[DATE]" at bounding box center [408, 80] width 109 height 23
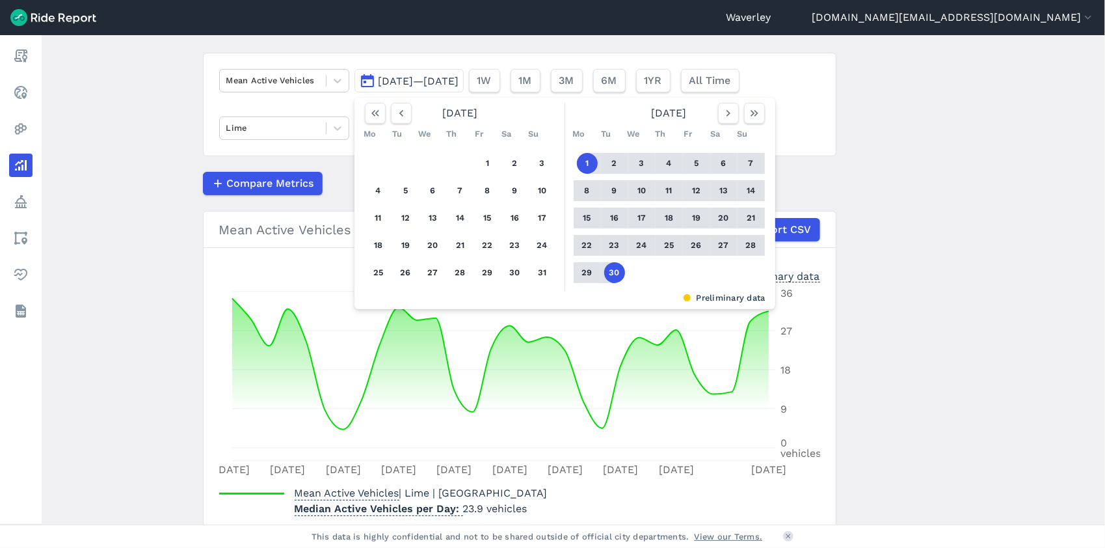
click at [608, 273] on button "30" at bounding box center [614, 272] width 21 height 21
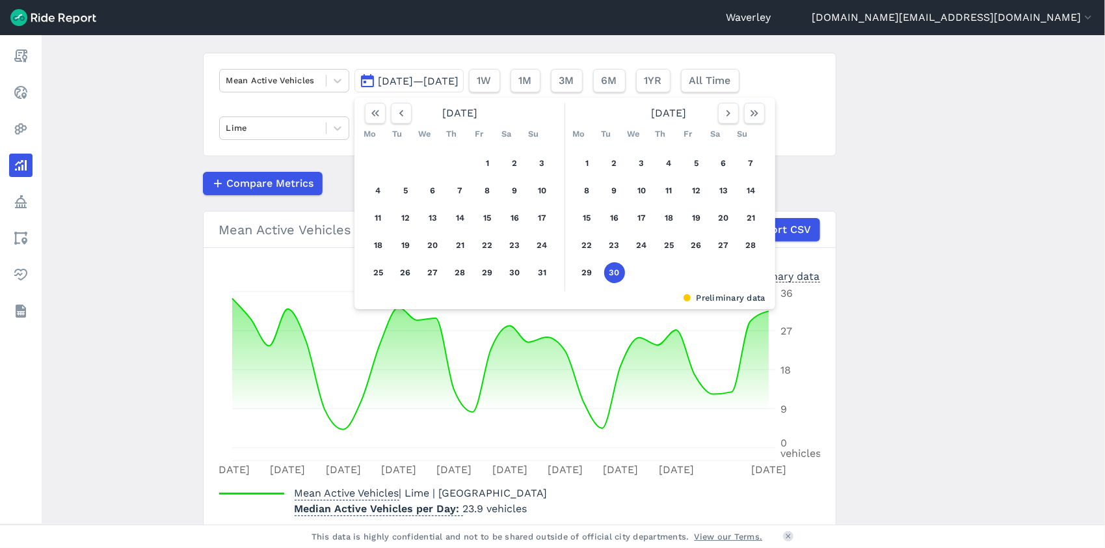
click at [608, 273] on button "30" at bounding box center [614, 272] width 21 height 21
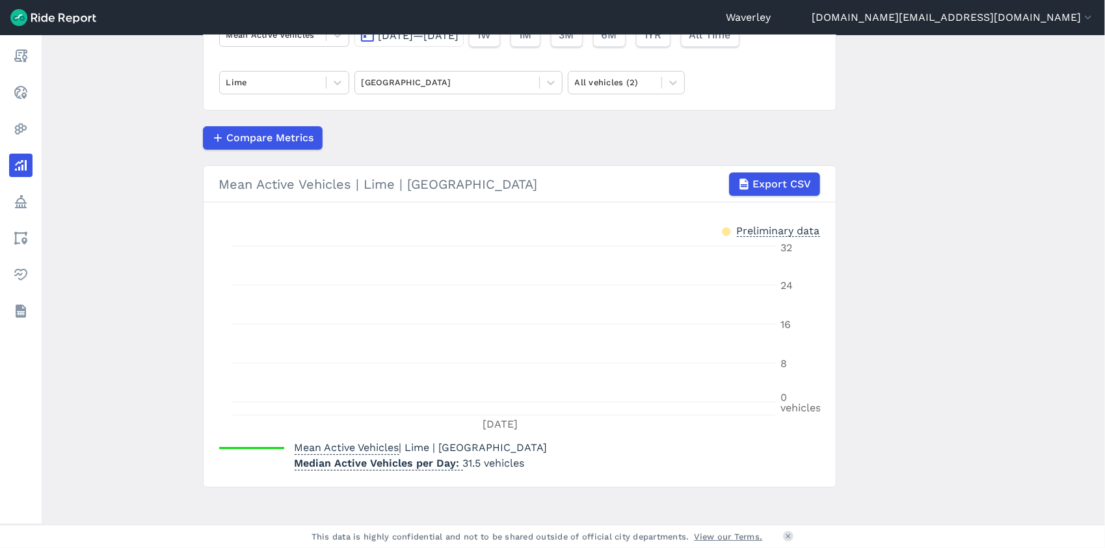
scroll to position [133, 0]
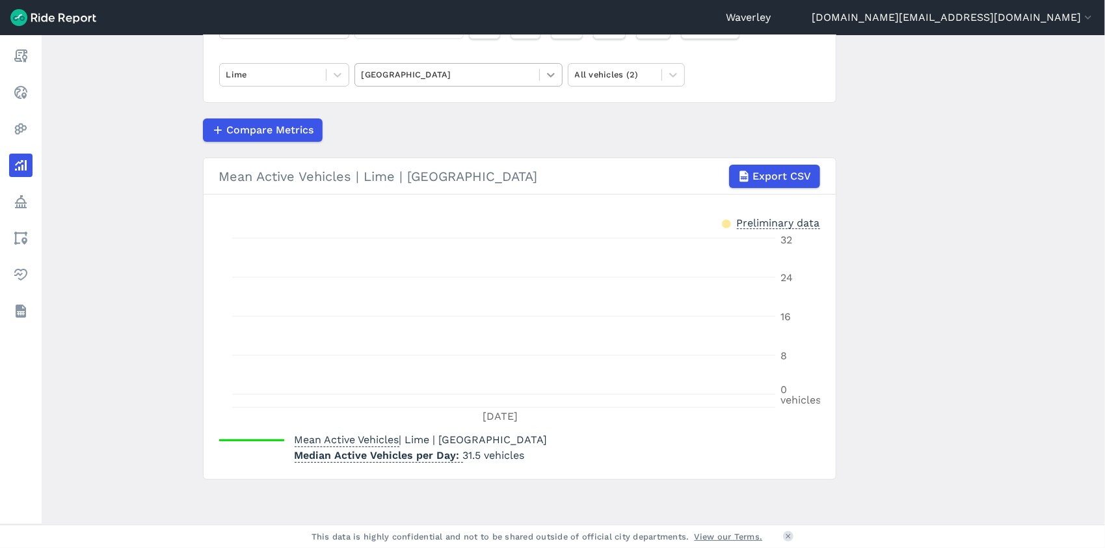
click at [550, 75] on icon at bounding box center [551, 75] width 8 height 5
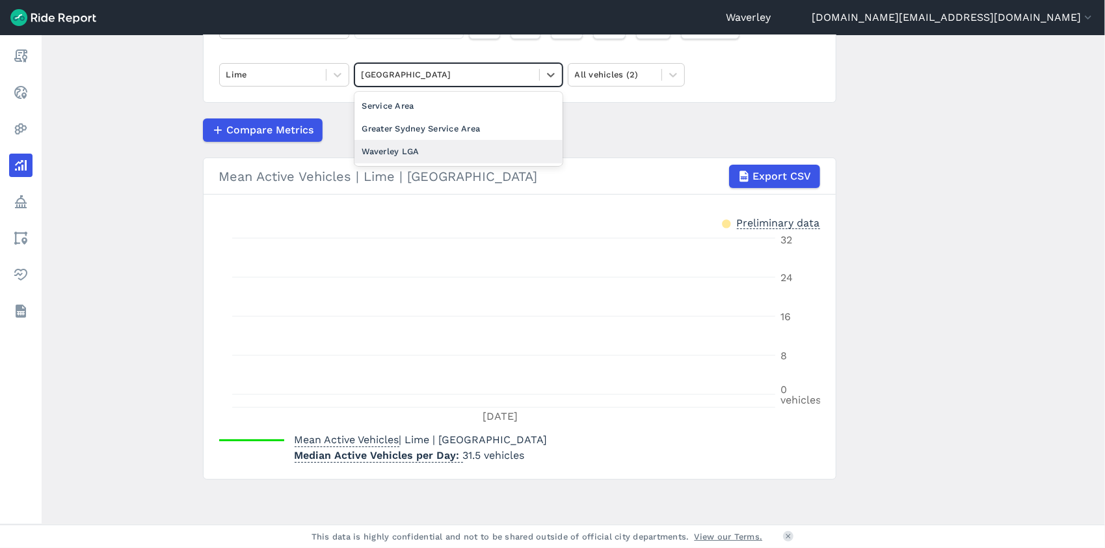
click at [394, 146] on div "Waverley LGA" at bounding box center [458, 151] width 208 height 23
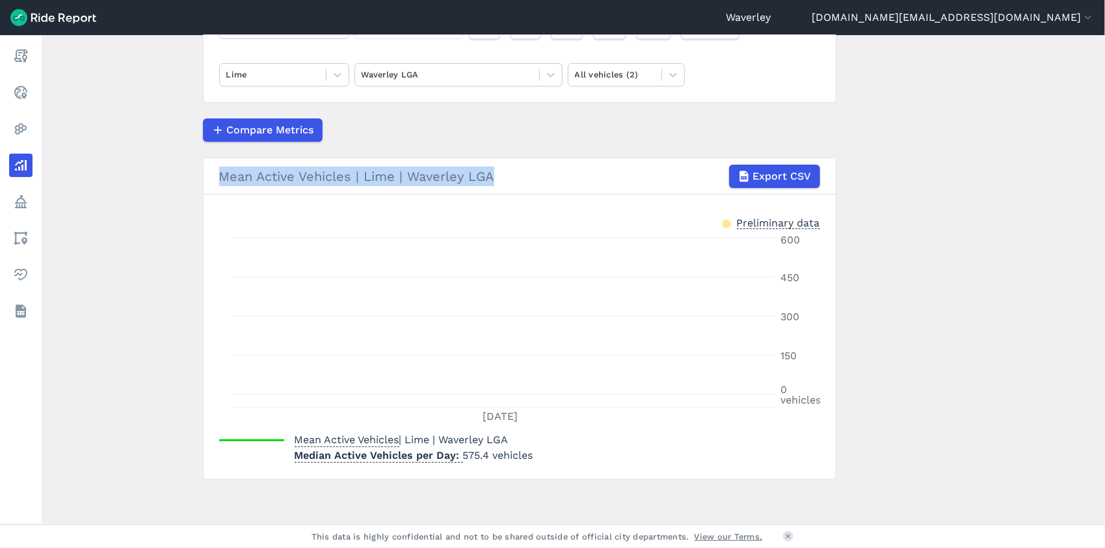
drag, startPoint x: 1101, startPoint y: 180, endPoint x: 1107, endPoint y: 125, distance: 55.7
click at [1104, 125] on html "Waverley [PERSON_NAME][DOMAIN_NAME][EMAIL_ADDRESS][DOMAIN_NAME] Settings Terms …" at bounding box center [552, 274] width 1105 height 548
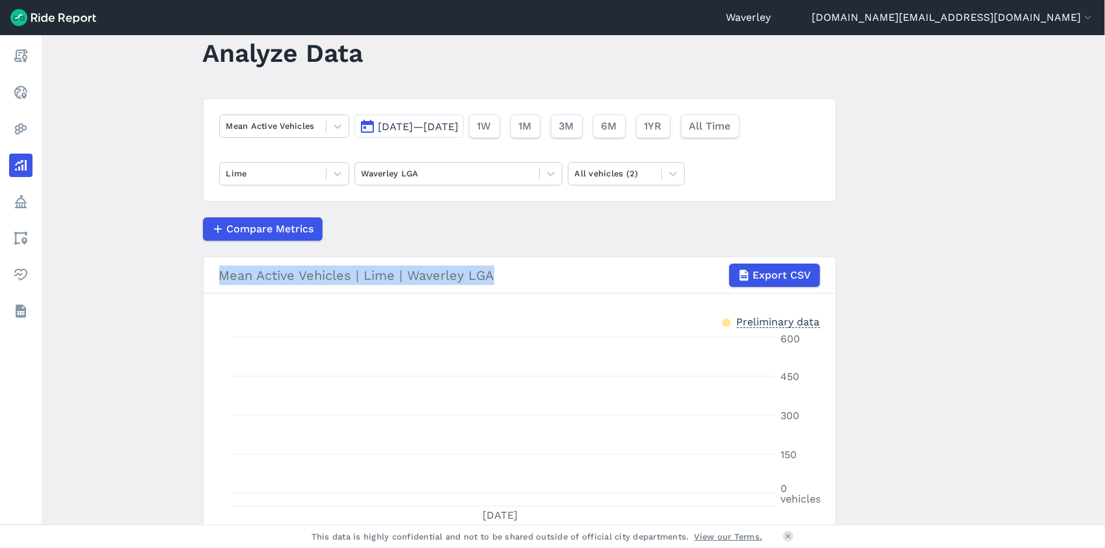
scroll to position [20, 0]
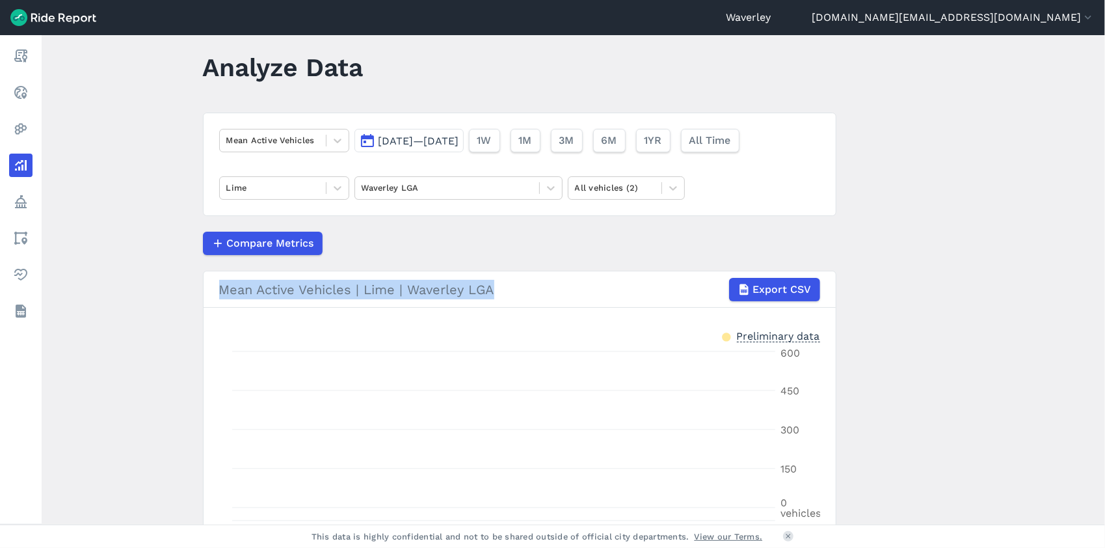
click at [364, 139] on button "[DATE]—[DATE]" at bounding box center [408, 140] width 109 height 23
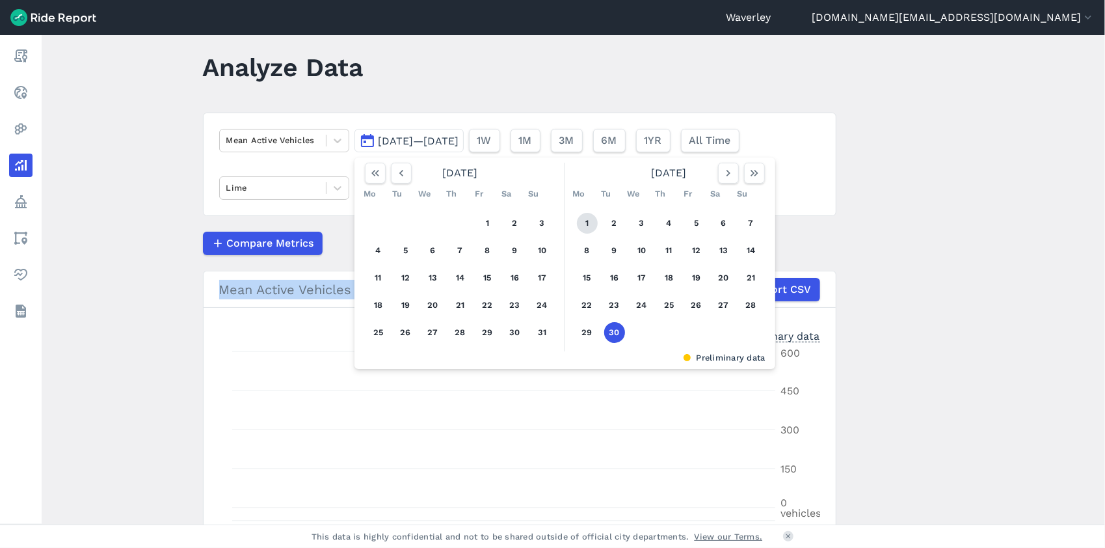
click at [580, 221] on button "1" at bounding box center [587, 223] width 21 height 21
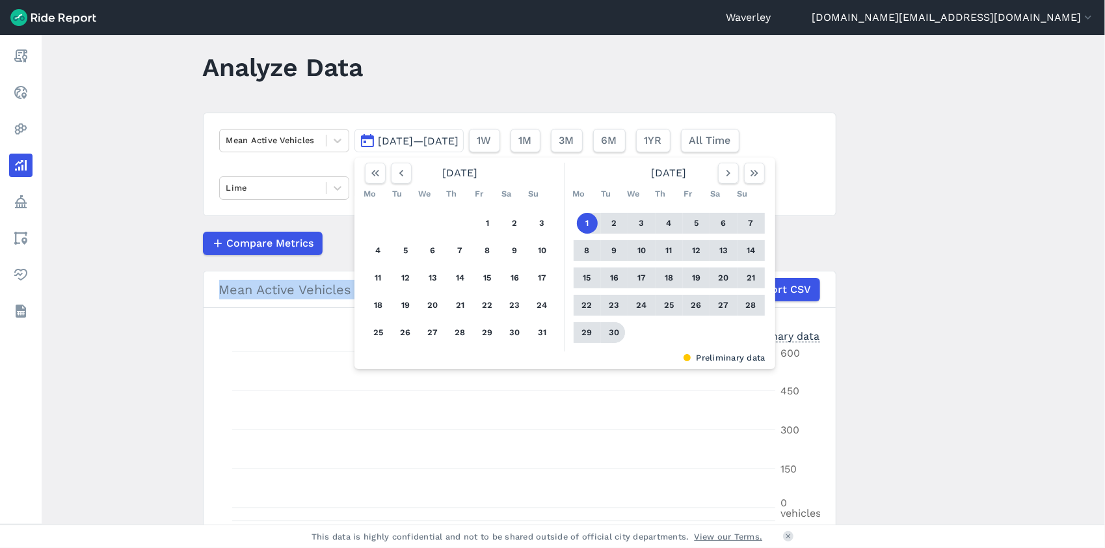
click at [614, 334] on button "30" at bounding box center [614, 332] width 21 height 21
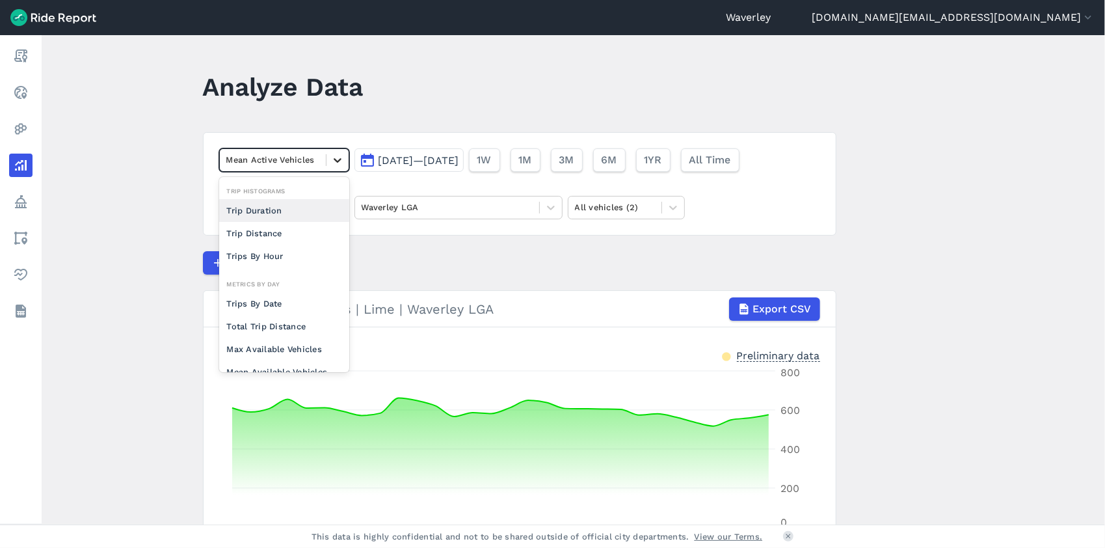
click at [337, 161] on icon at bounding box center [337, 160] width 13 height 13
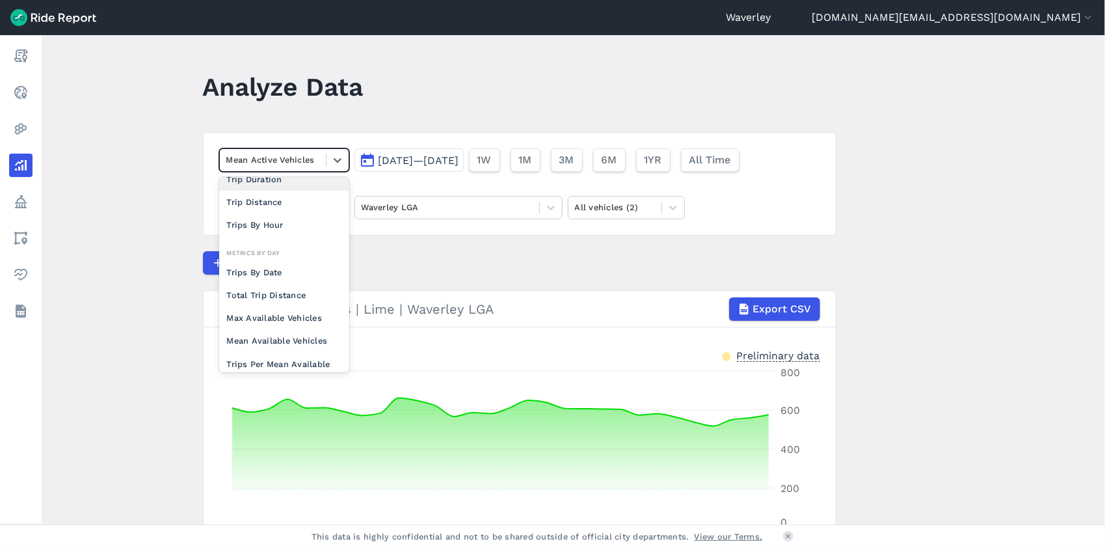
scroll to position [30, 0]
click at [337, 156] on icon at bounding box center [337, 160] width 13 height 13
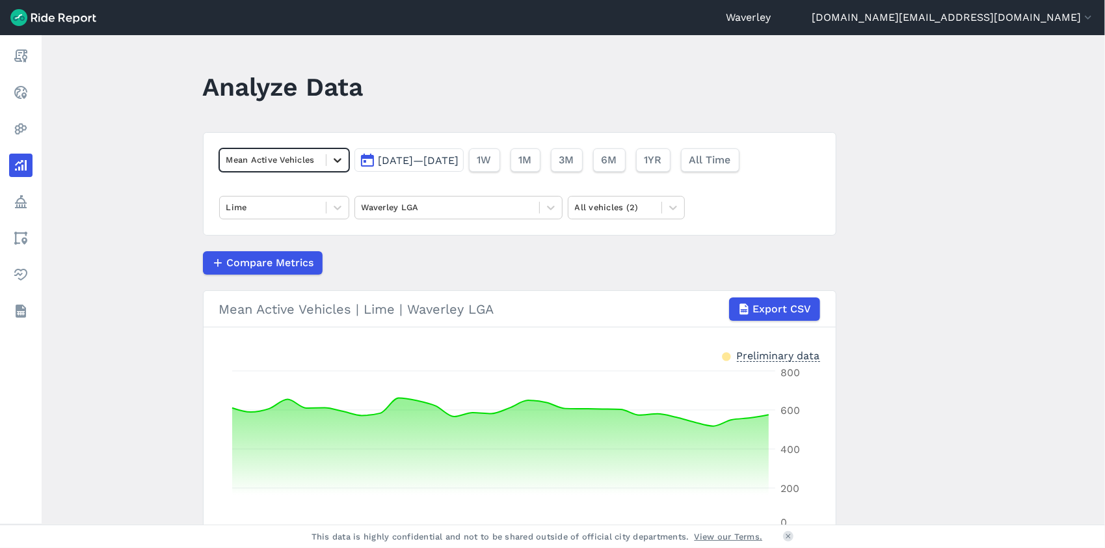
click at [334, 160] on icon at bounding box center [338, 160] width 8 height 5
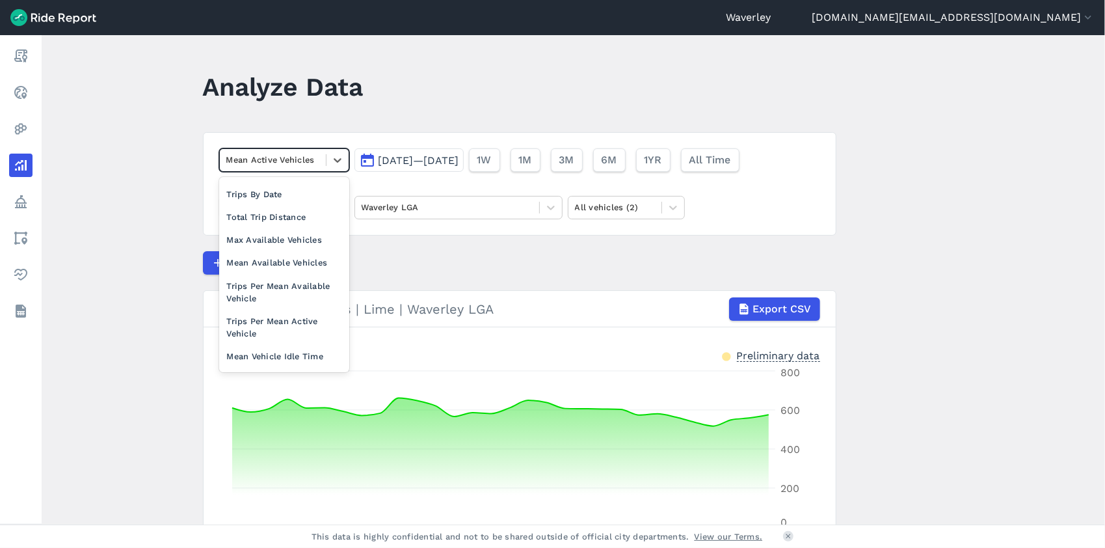
scroll to position [113, 0]
click at [258, 234] on div "Max Available Vehicles" at bounding box center [284, 236] width 130 height 23
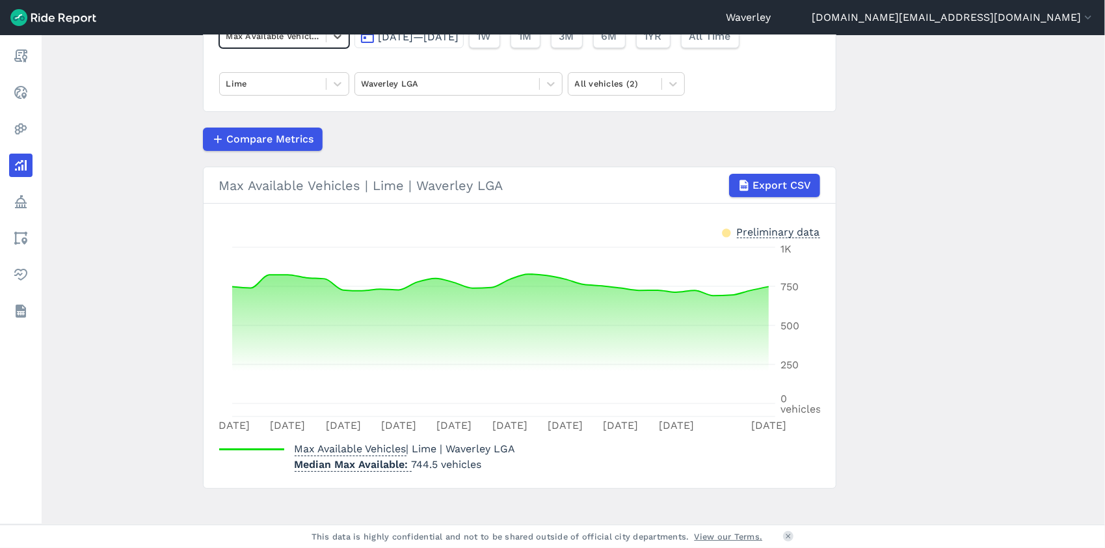
scroll to position [133, 0]
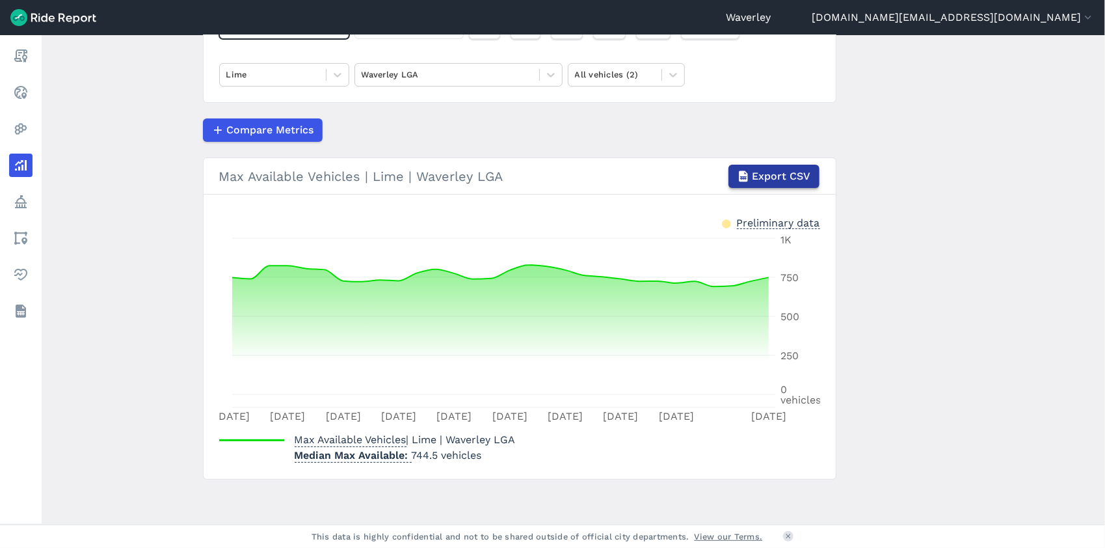
click at [801, 176] on span "Export CSV" at bounding box center [782, 176] width 59 height 16
click at [802, 180] on span "Export CSV" at bounding box center [782, 176] width 59 height 16
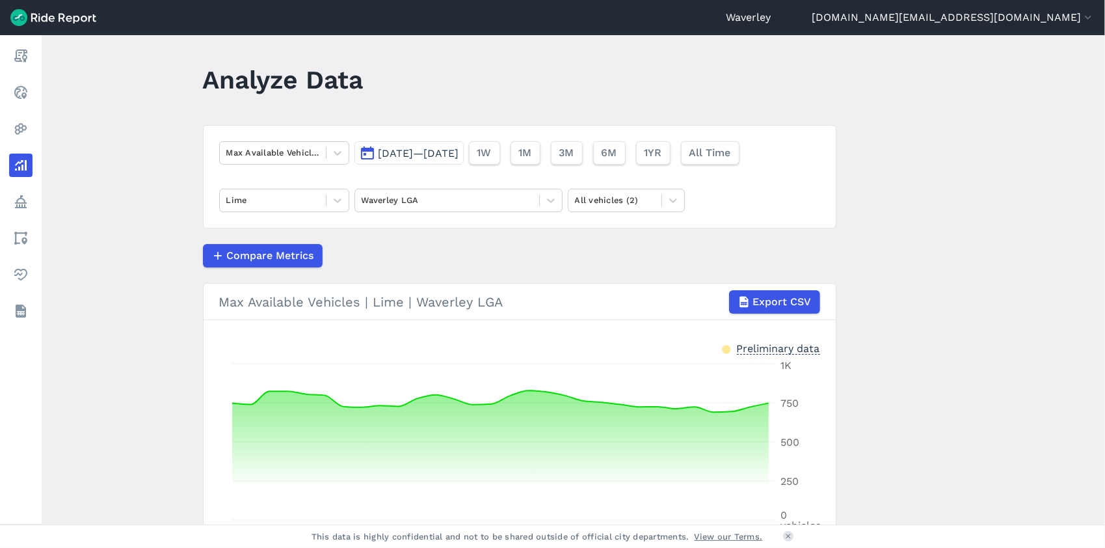
scroll to position [0, 0]
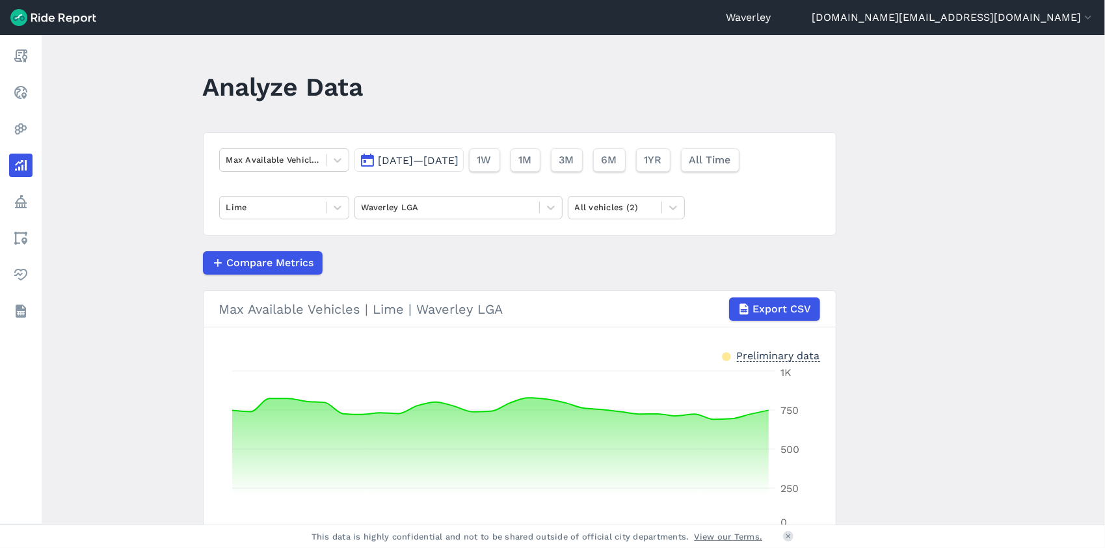
click at [972, 193] on main "Analyze Data Max Available Vehicles [DATE]—[DATE] 1W 1M 3M 6M 1YR All Time Lime…" at bounding box center [573, 279] width 1063 height 489
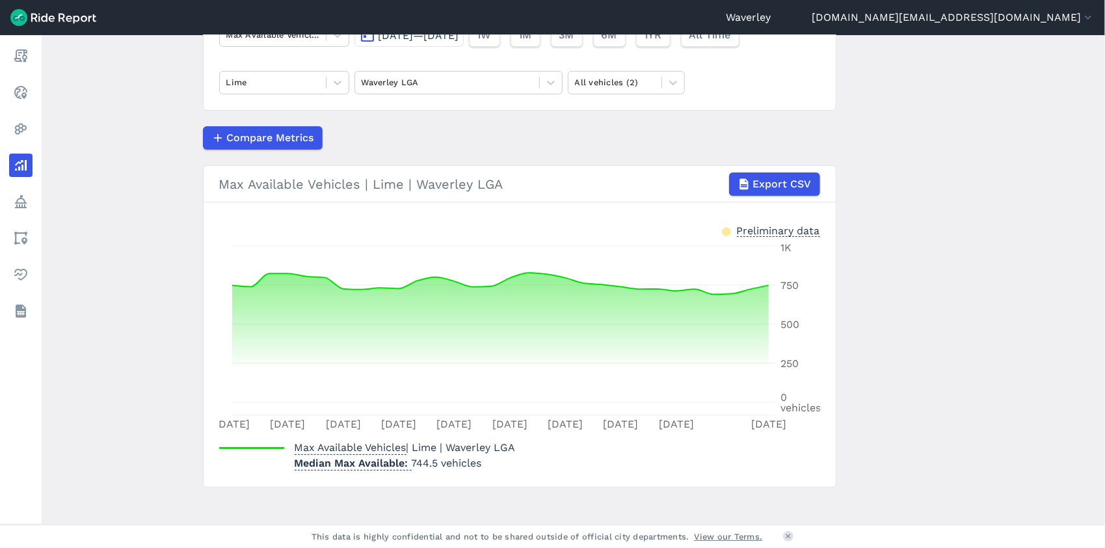
scroll to position [133, 0]
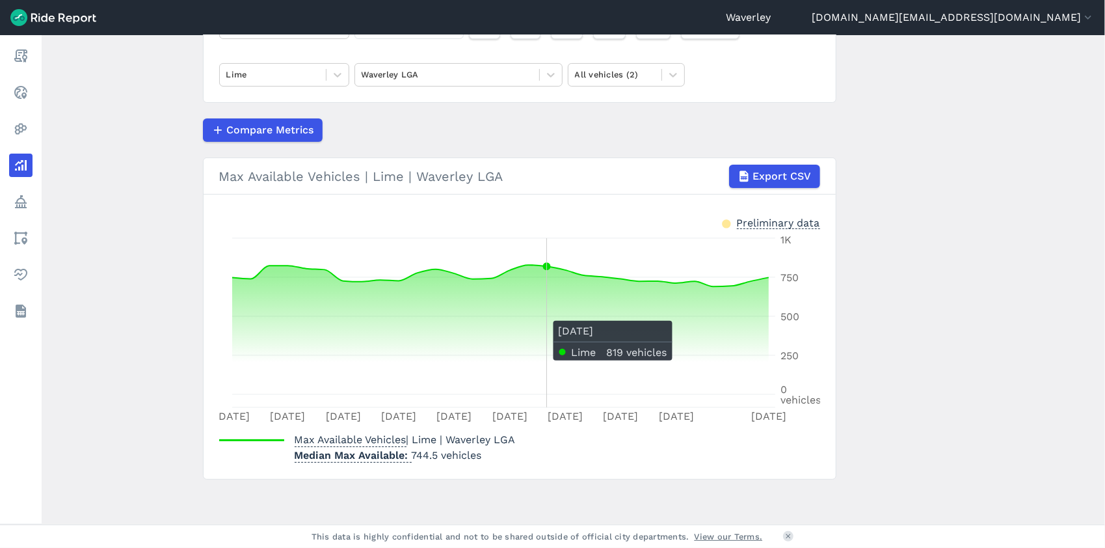
click at [535, 312] on icon at bounding box center [500, 329] width 537 height 129
click at [1101, 165] on main "Analyze Data Max Available Vehicles [DATE]—[DATE] 1W 1M 3M 6M 1YR All Time Lime…" at bounding box center [573, 279] width 1063 height 489
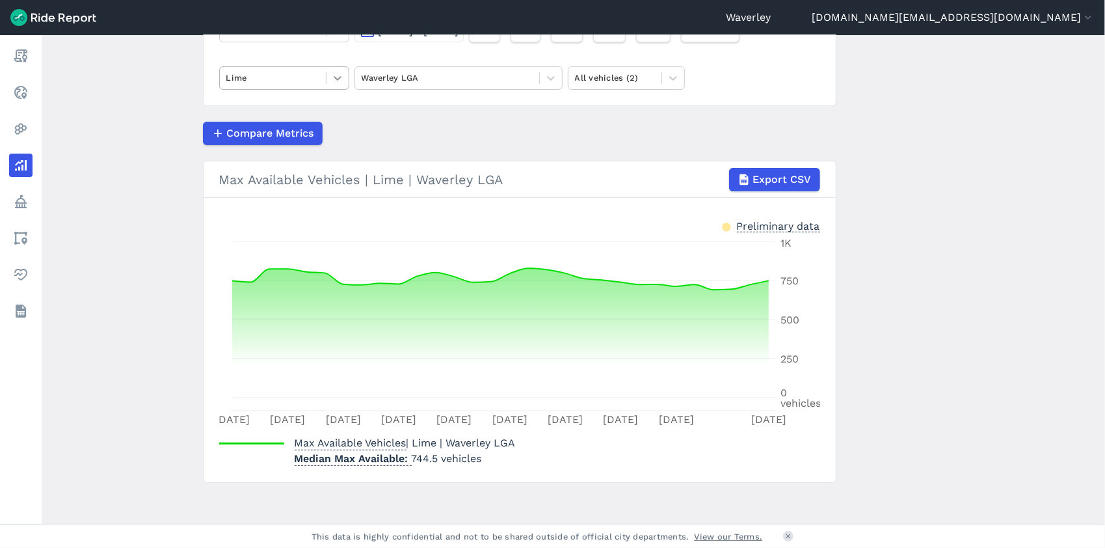
click at [336, 77] on icon at bounding box center [337, 78] width 13 height 13
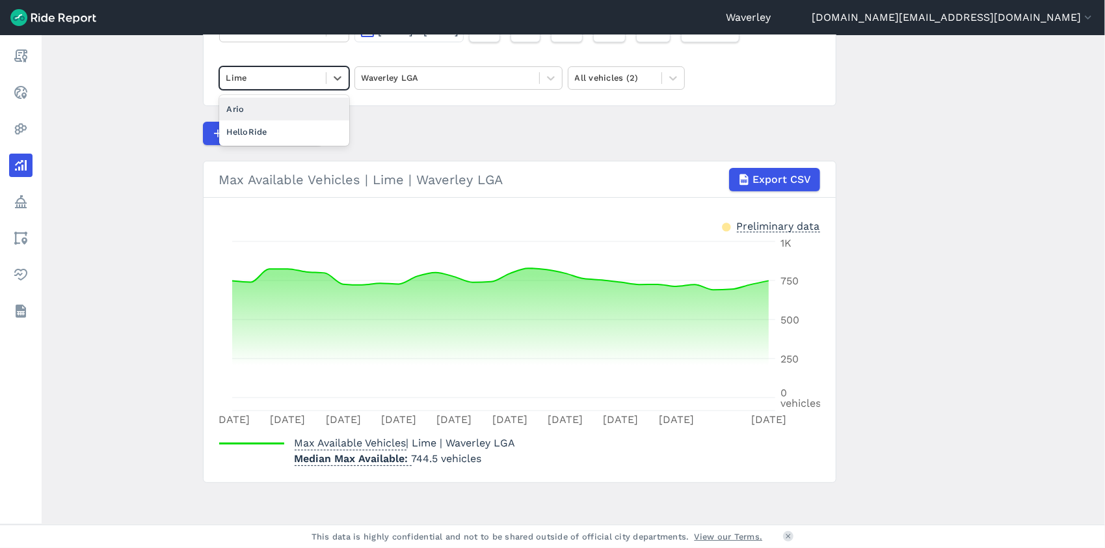
click at [291, 108] on div "Ario" at bounding box center [284, 109] width 130 height 23
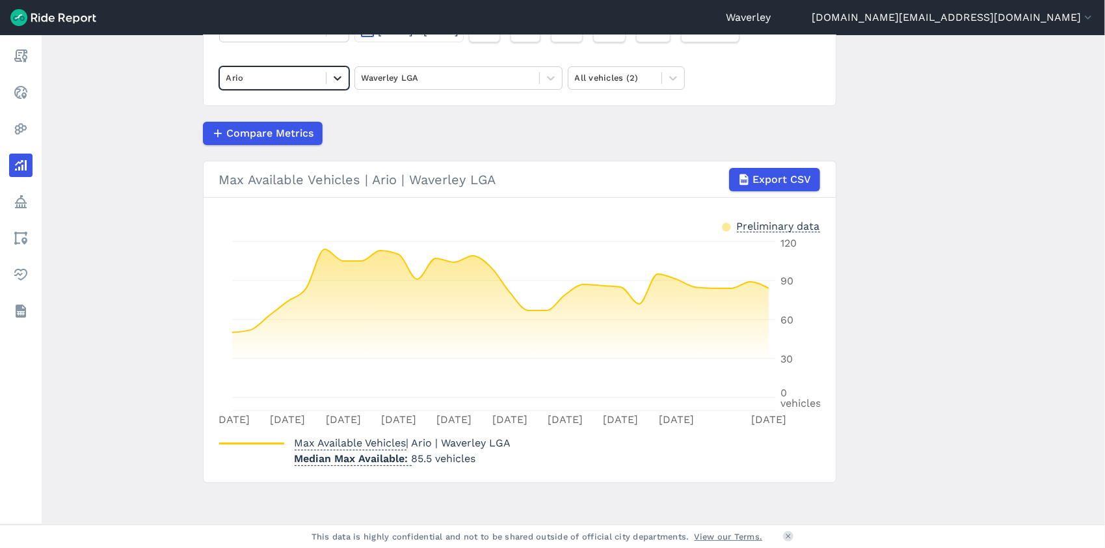
click at [337, 77] on icon at bounding box center [337, 78] width 13 height 13
click at [269, 111] on div "HelloRide" at bounding box center [284, 109] width 130 height 23
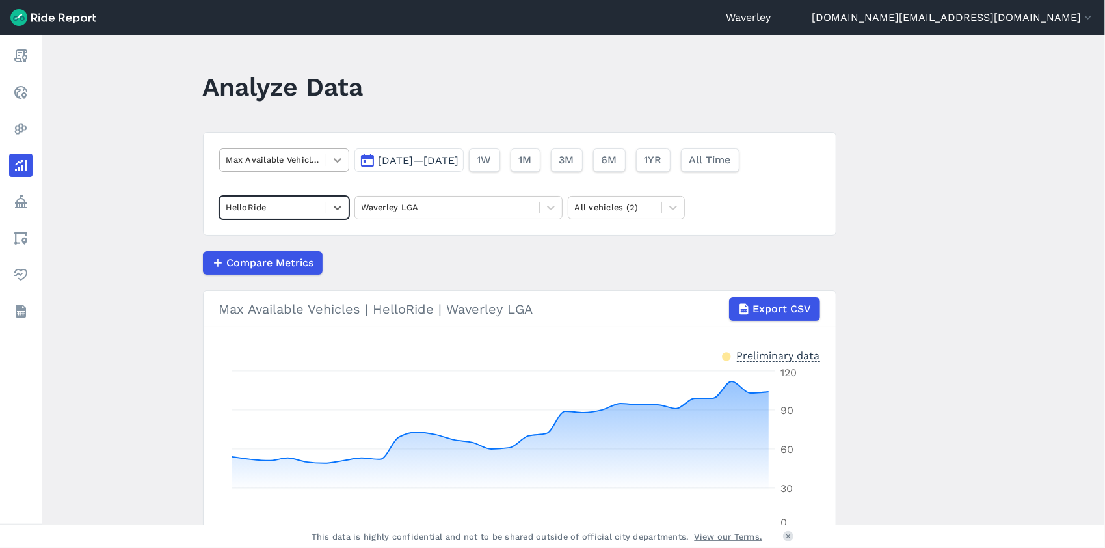
click at [336, 160] on icon at bounding box center [338, 160] width 8 height 5
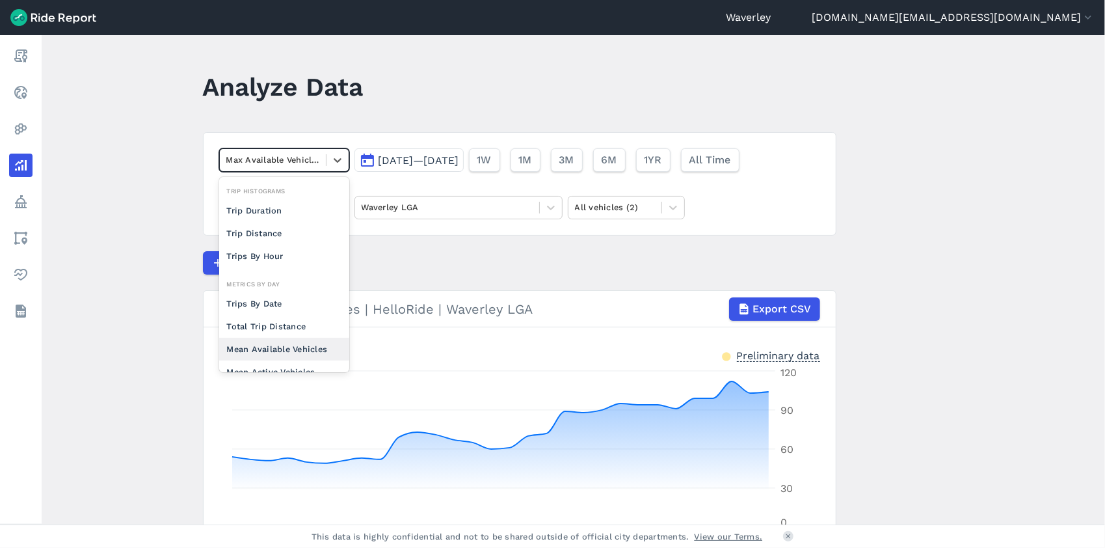
click at [307, 347] on div "Mean Available Vehicles" at bounding box center [284, 349] width 130 height 23
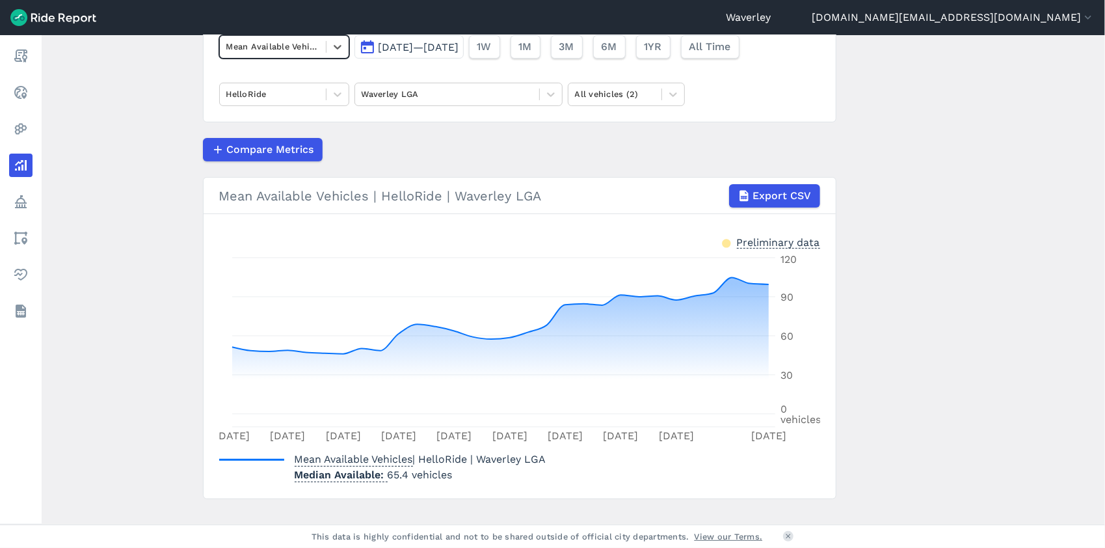
scroll to position [114, 0]
click at [336, 92] on icon at bounding box center [337, 93] width 13 height 13
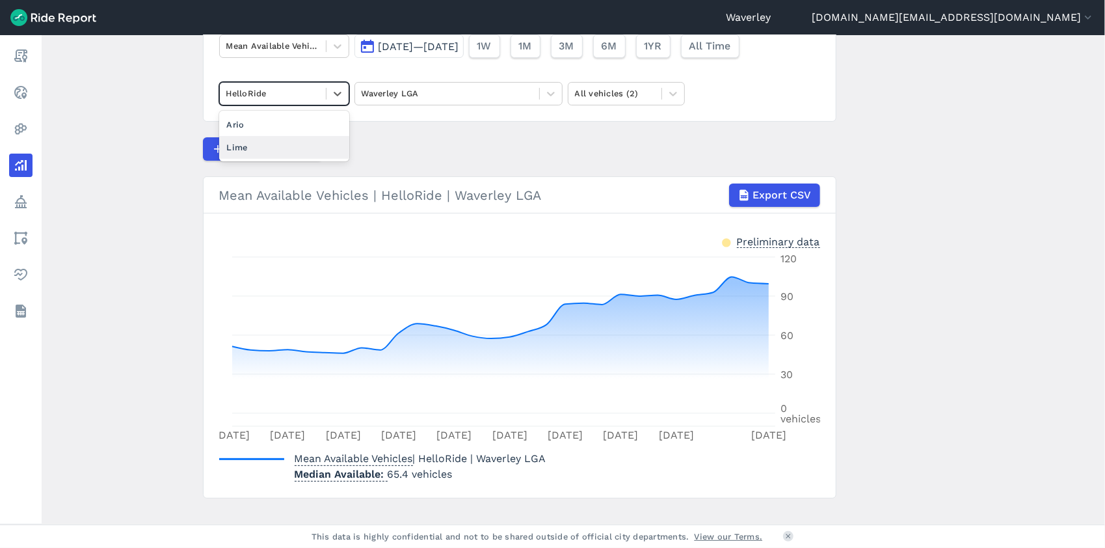
click at [265, 148] on div "Lime" at bounding box center [284, 147] width 130 height 23
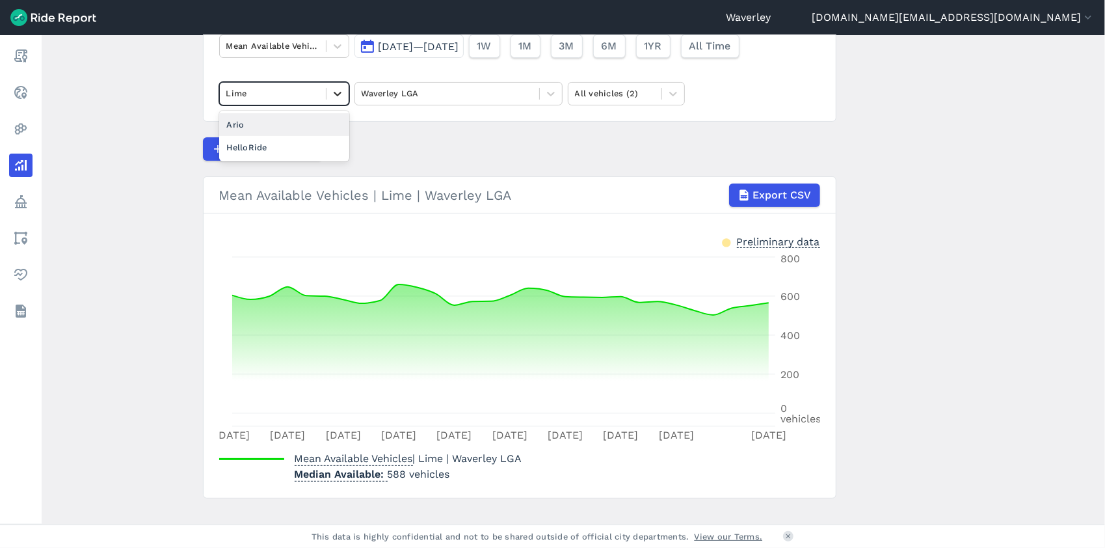
click at [339, 90] on icon at bounding box center [337, 93] width 13 height 13
click at [250, 118] on div "Ario" at bounding box center [284, 124] width 130 height 23
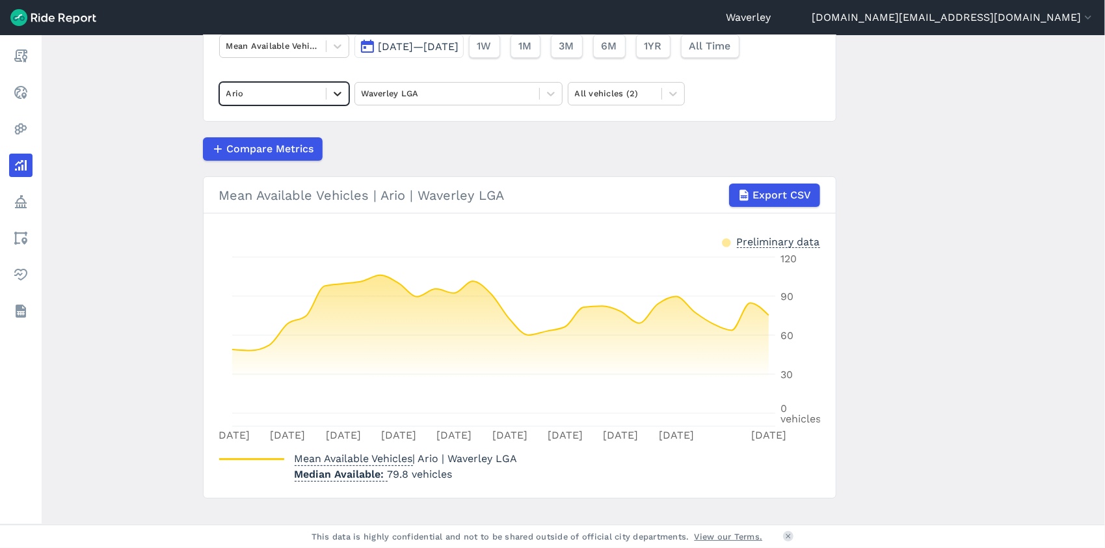
click at [335, 94] on icon at bounding box center [338, 94] width 8 height 5
click at [274, 125] on div "HelloRide" at bounding box center [284, 124] width 130 height 23
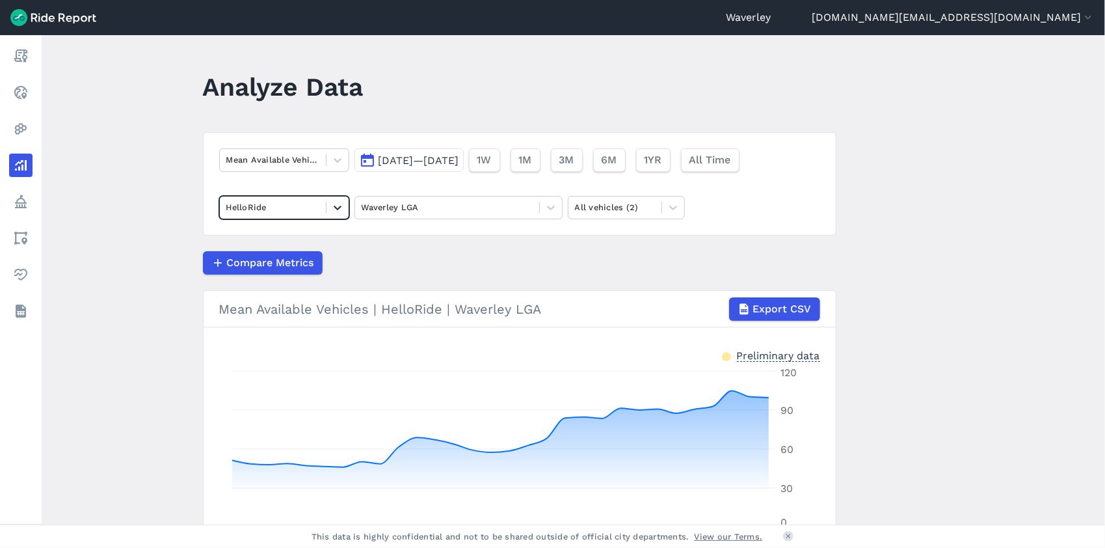
click at [334, 207] on icon at bounding box center [338, 208] width 8 height 5
click at [263, 259] on div "Lime" at bounding box center [284, 261] width 130 height 23
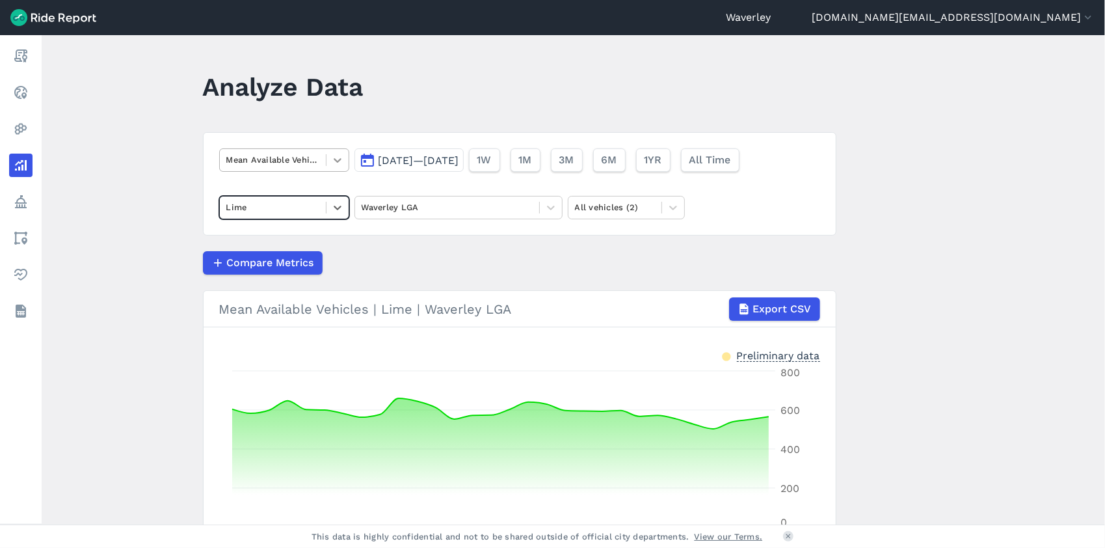
click at [336, 160] on icon at bounding box center [337, 160] width 13 height 13
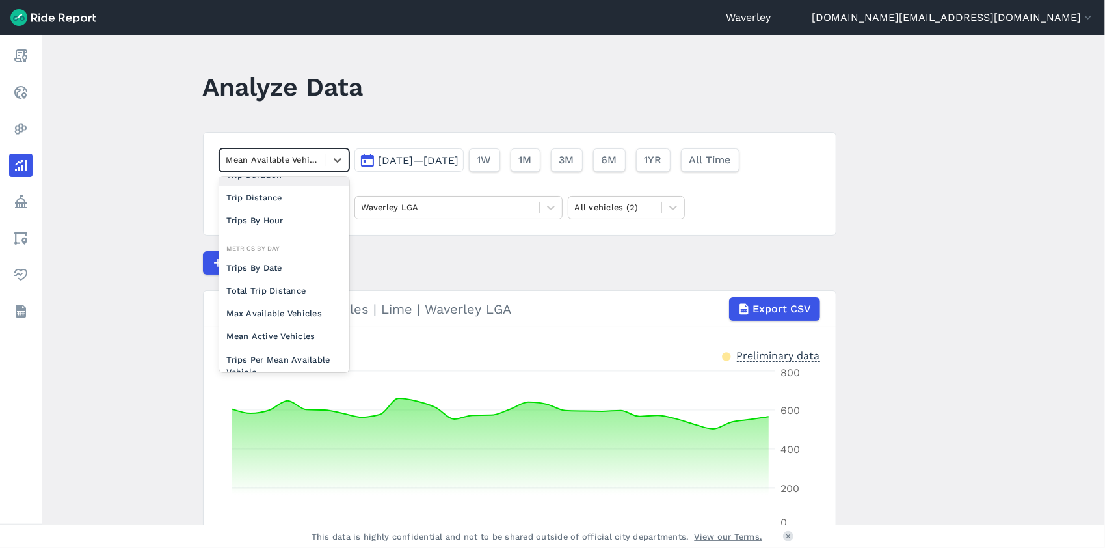
scroll to position [43, 0]
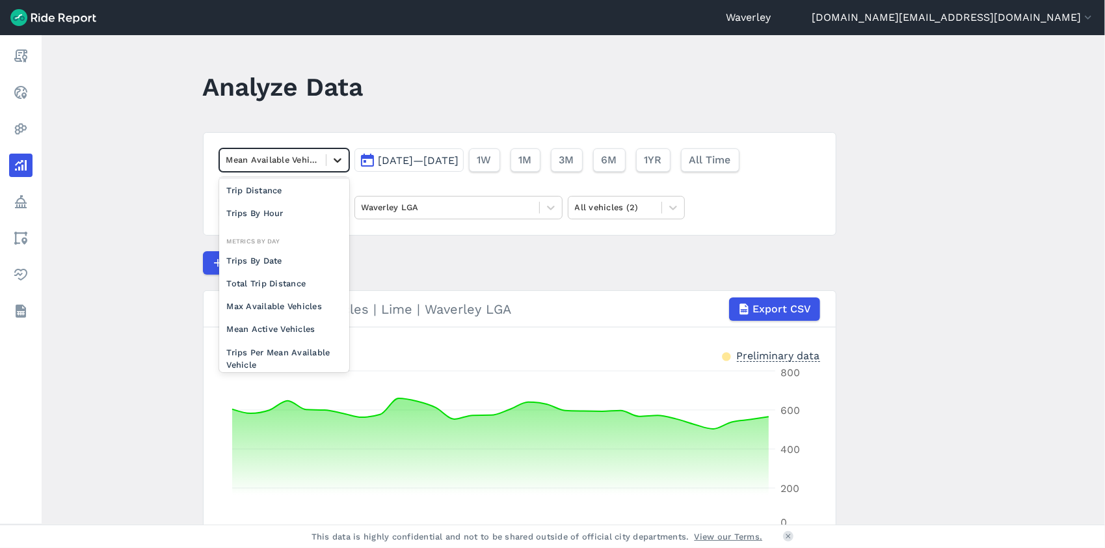
click at [338, 160] on icon at bounding box center [337, 160] width 13 height 13
click at [287, 321] on div "Mean Active Vehicles" at bounding box center [284, 325] width 130 height 23
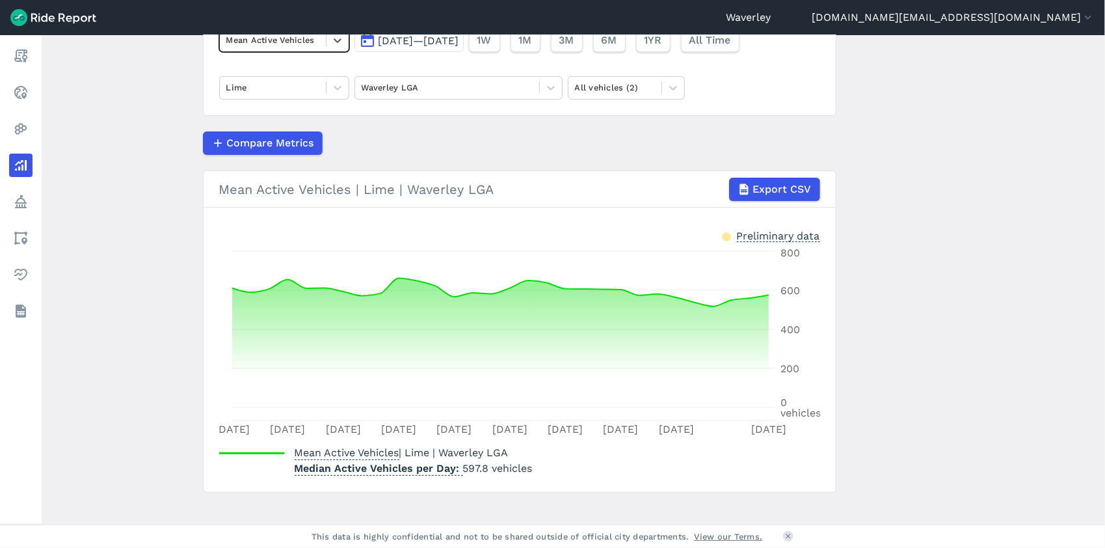
scroll to position [133, 0]
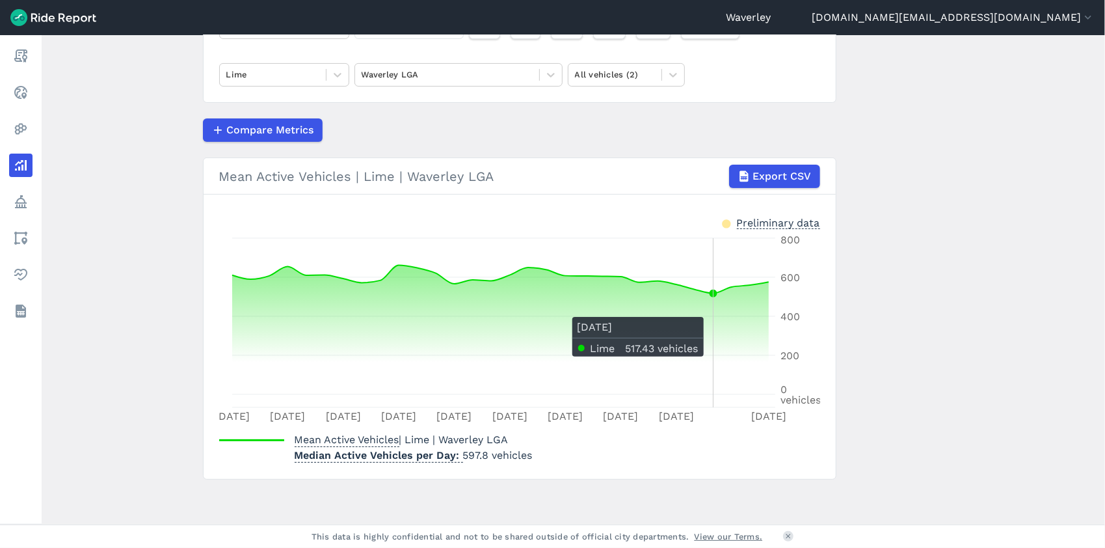
click at [715, 308] on icon at bounding box center [500, 329] width 537 height 129
click at [336, 74] on icon at bounding box center [338, 75] width 8 height 5
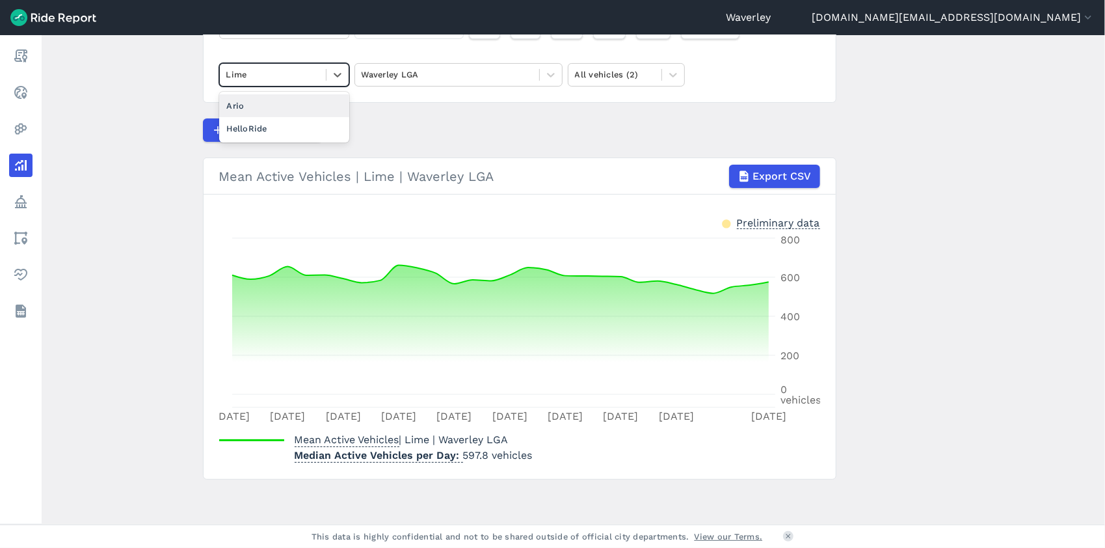
click at [282, 105] on div "Ario" at bounding box center [284, 105] width 130 height 23
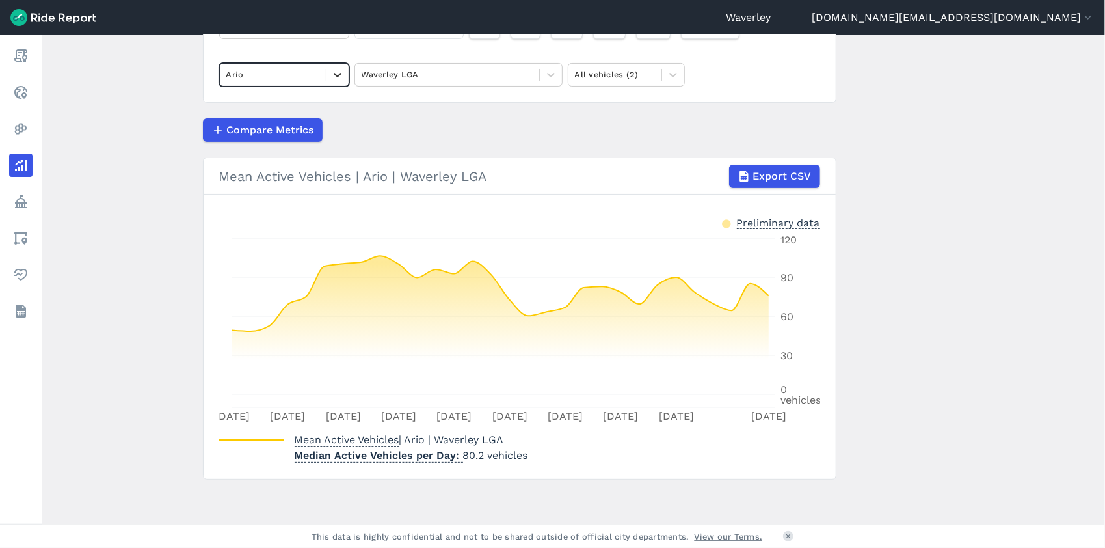
click at [334, 73] on icon at bounding box center [337, 74] width 13 height 13
drag, startPoint x: 263, startPoint y: 103, endPoint x: 269, endPoint y: 105, distance: 6.8
click at [263, 104] on div "HelloRide" at bounding box center [284, 105] width 130 height 23
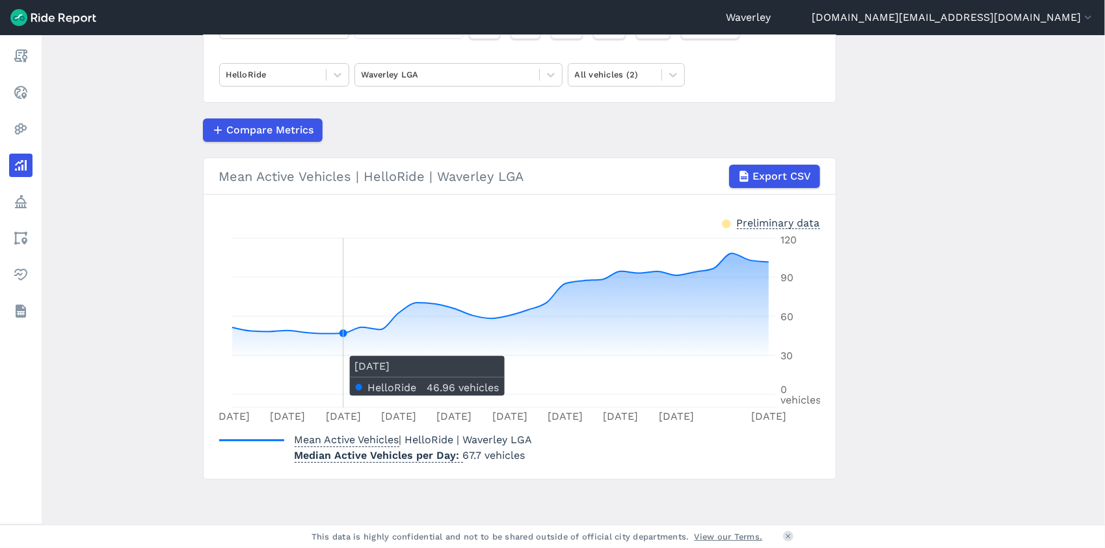
click at [341, 347] on icon at bounding box center [500, 323] width 537 height 141
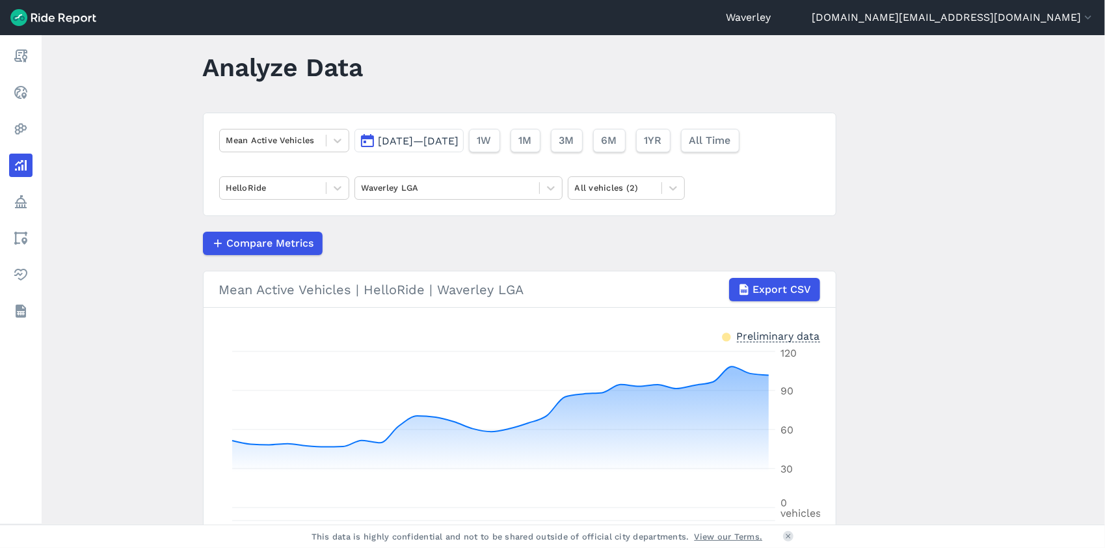
scroll to position [16, 0]
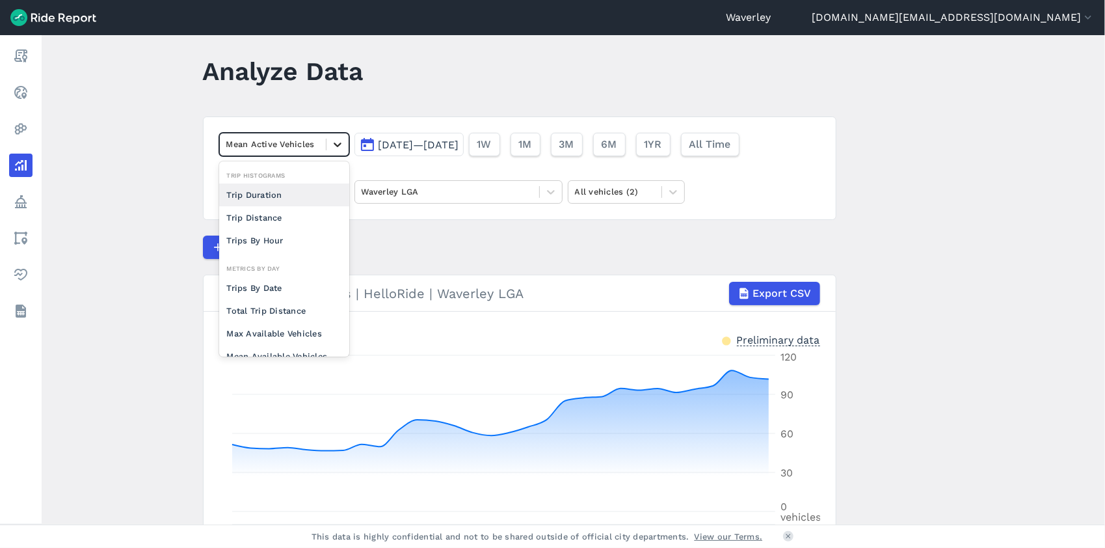
click at [340, 146] on icon at bounding box center [337, 144] width 13 height 13
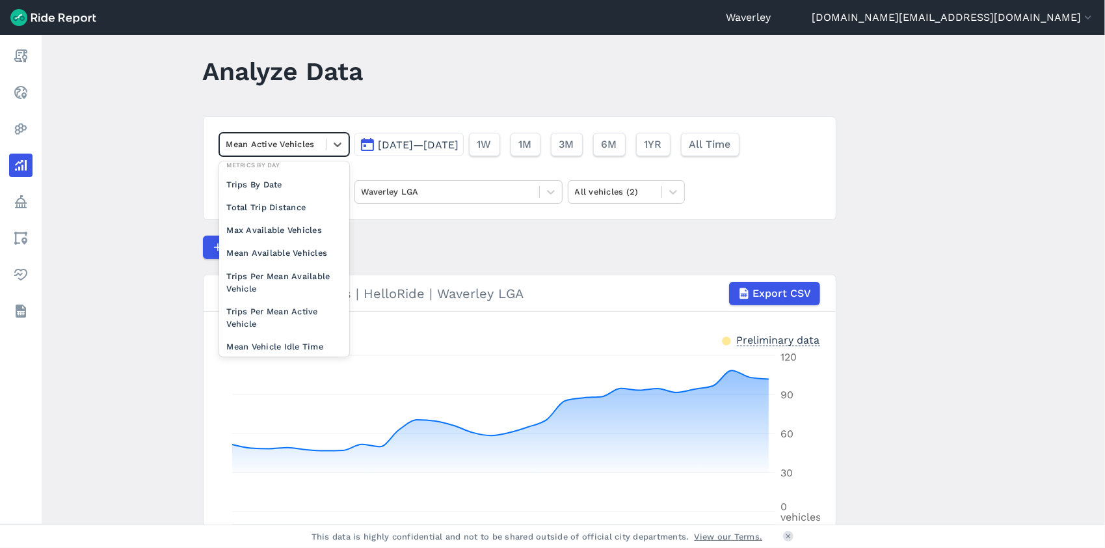
scroll to position [113, 0]
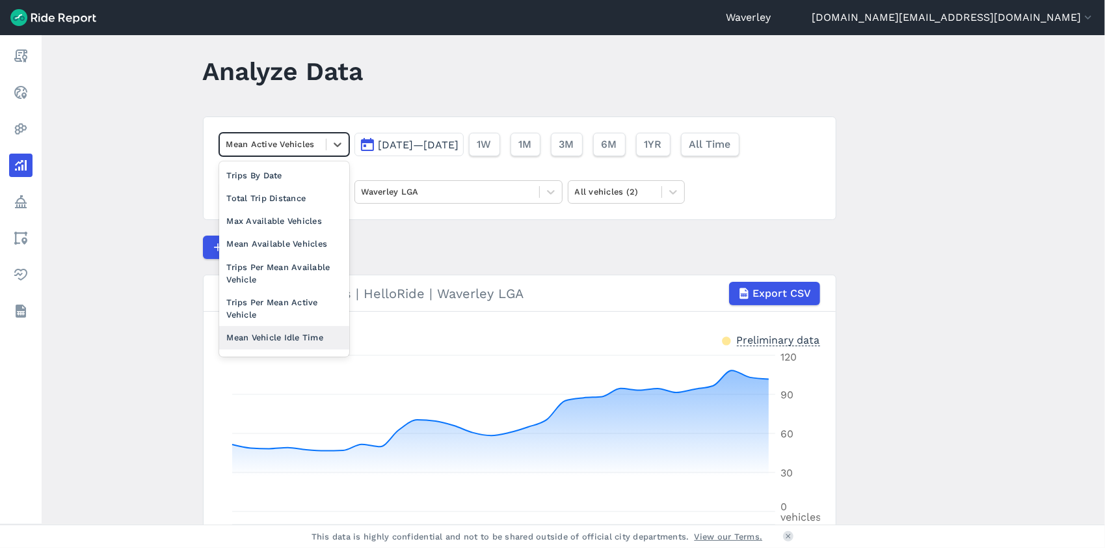
click at [296, 334] on div "Mean Vehicle Idle Time" at bounding box center [284, 337] width 130 height 23
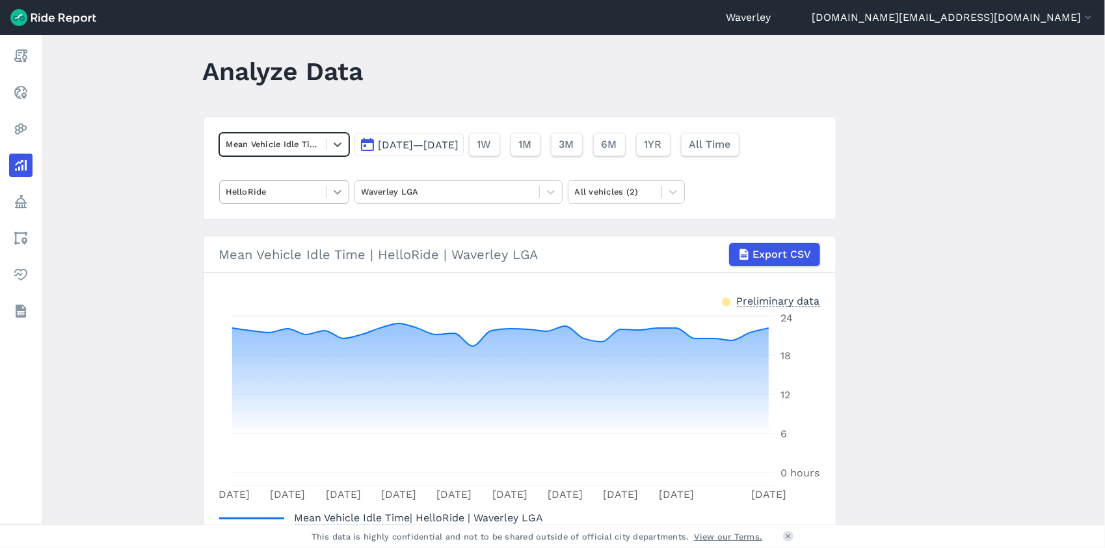
click at [338, 194] on icon at bounding box center [337, 191] width 13 height 13
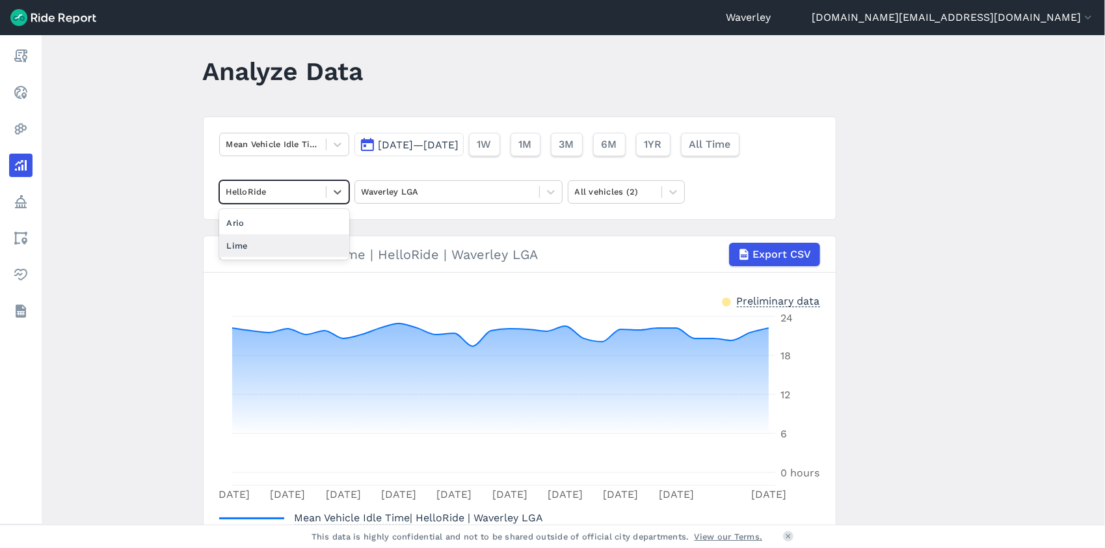
click at [243, 244] on div "Lime" at bounding box center [284, 245] width 130 height 23
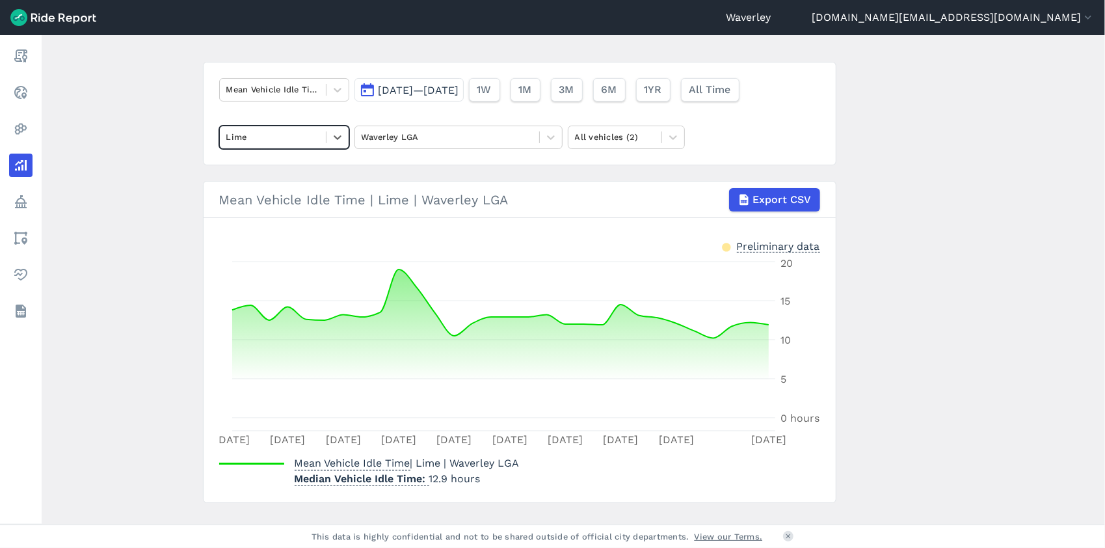
scroll to position [94, 0]
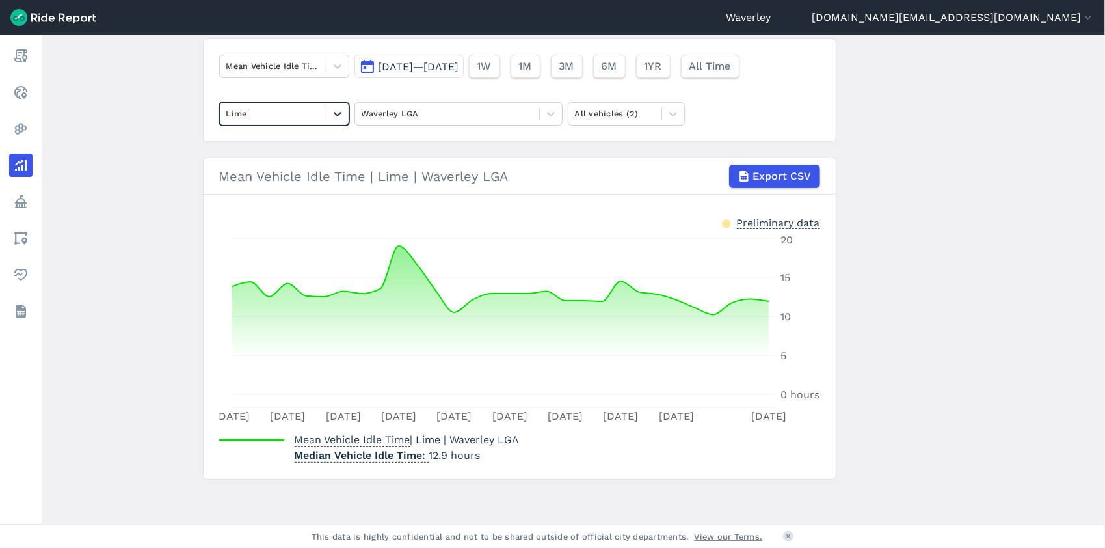
click at [336, 113] on icon at bounding box center [337, 113] width 13 height 13
click at [277, 163] on div "HelloRide" at bounding box center [284, 167] width 130 height 23
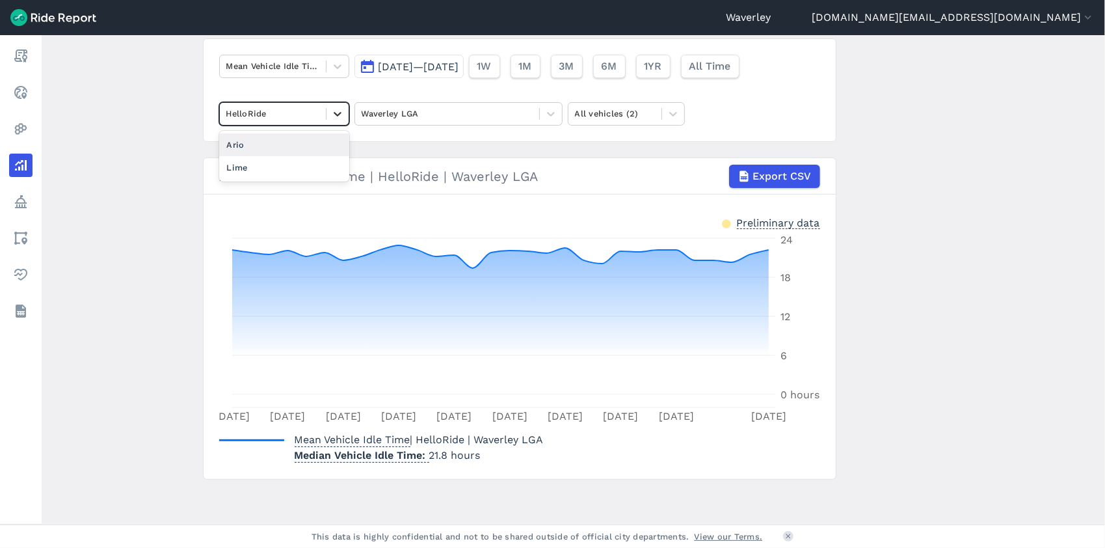
click at [336, 116] on icon at bounding box center [337, 113] width 13 height 13
click at [333, 66] on icon at bounding box center [337, 66] width 13 height 13
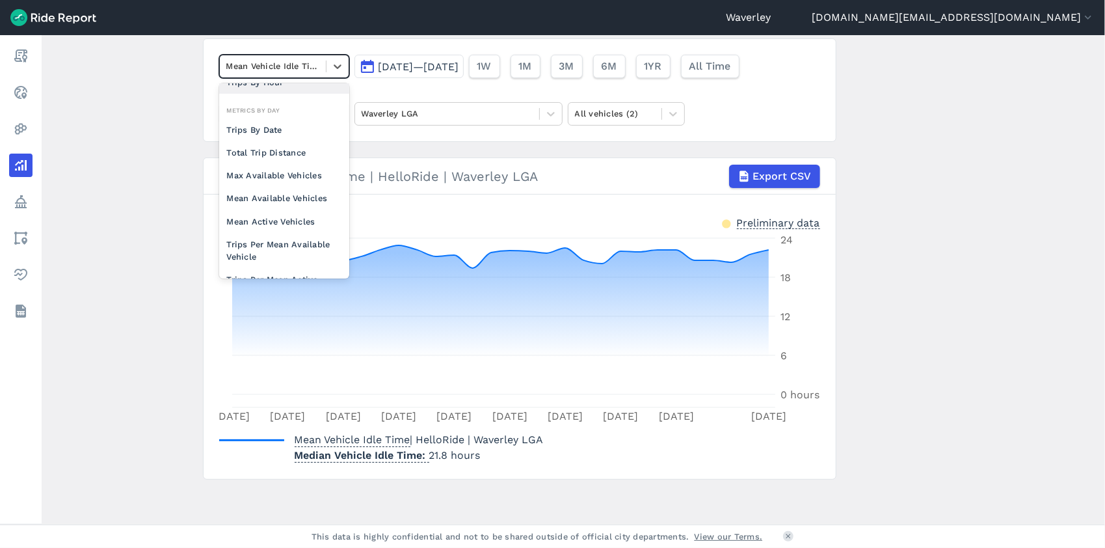
scroll to position [113, 0]
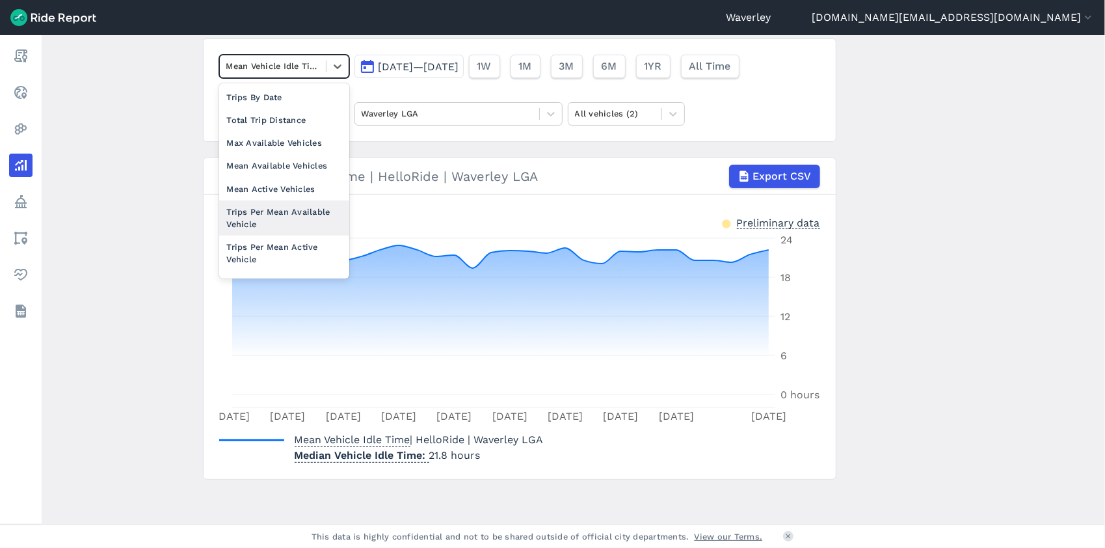
click at [306, 209] on div "Trips Per Mean Available Vehicle" at bounding box center [284, 217] width 130 height 35
